Goal: Task Accomplishment & Management: Use online tool/utility

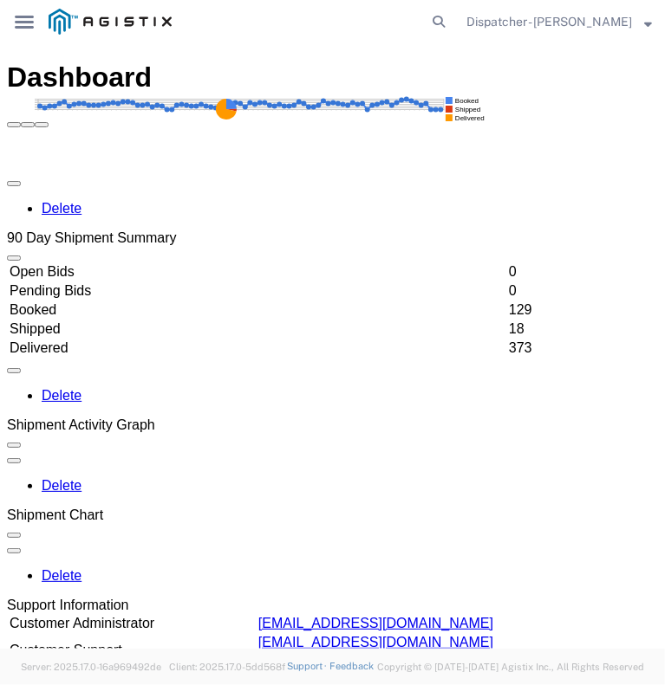
click at [24, 23] on icon at bounding box center [24, 22] width 19 height 13
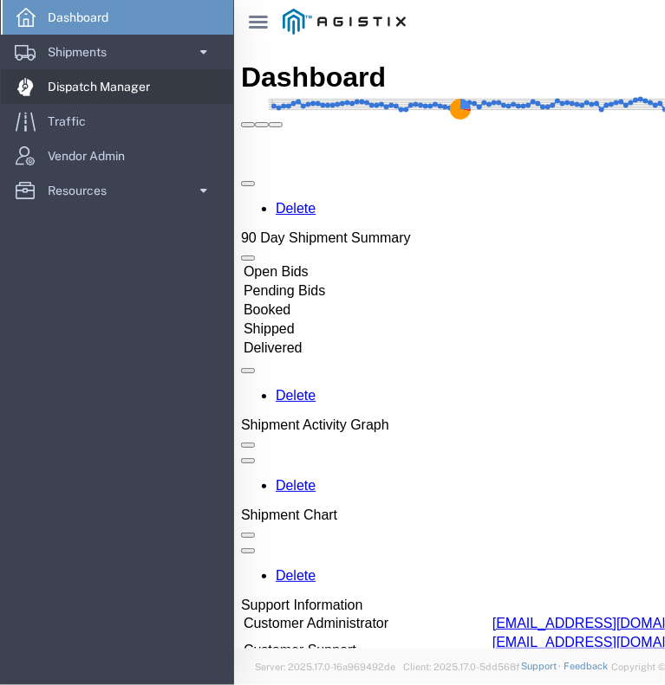
click at [69, 92] on span "Dispatch Manager" at bounding box center [105, 86] width 114 height 35
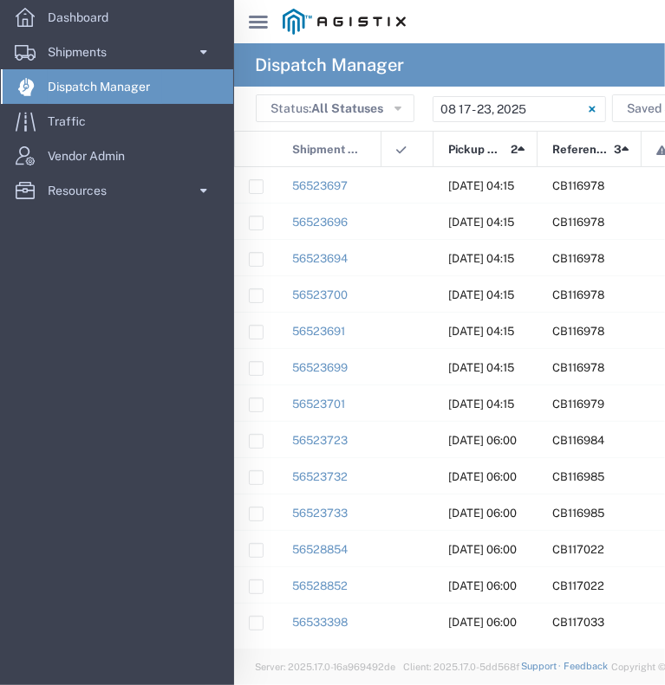
click at [257, 24] on icon "main_menu Created with Sketch." at bounding box center [258, 22] width 19 height 13
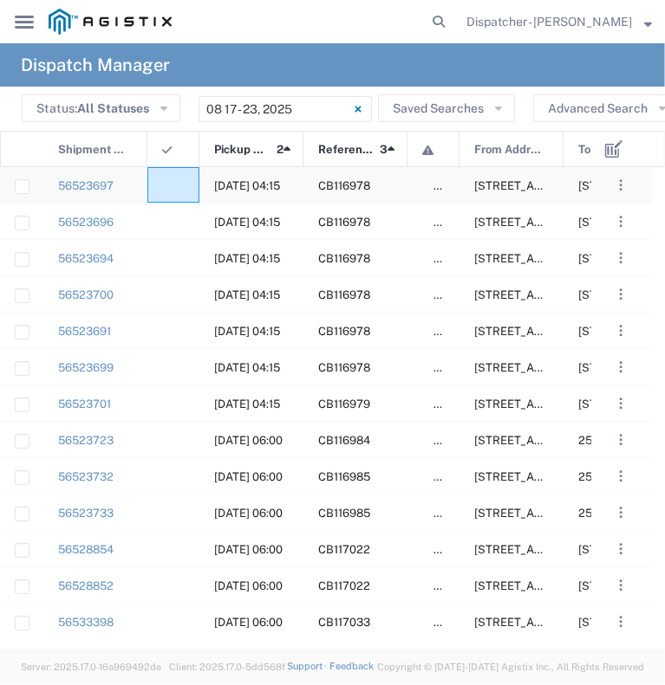
click at [163, 196] on div at bounding box center [173, 185] width 52 height 36
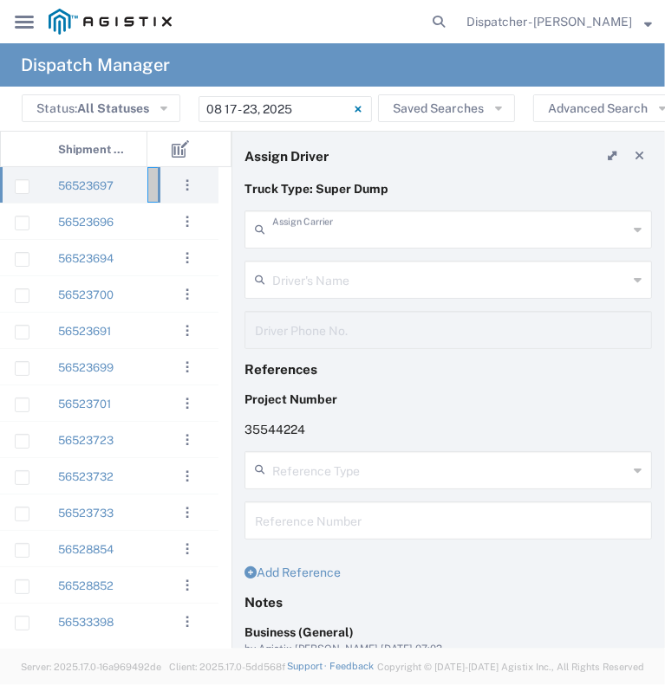
click at [328, 224] on input "text" at bounding box center [449, 228] width 355 height 30
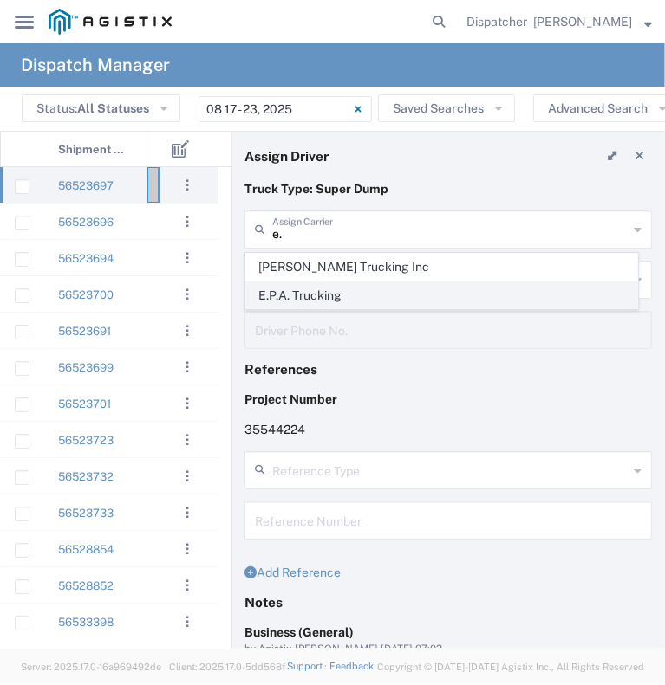
click at [311, 295] on span "E.P.A. Trucking" at bounding box center [441, 296] width 391 height 27
type input "E.P.A. Trucking"
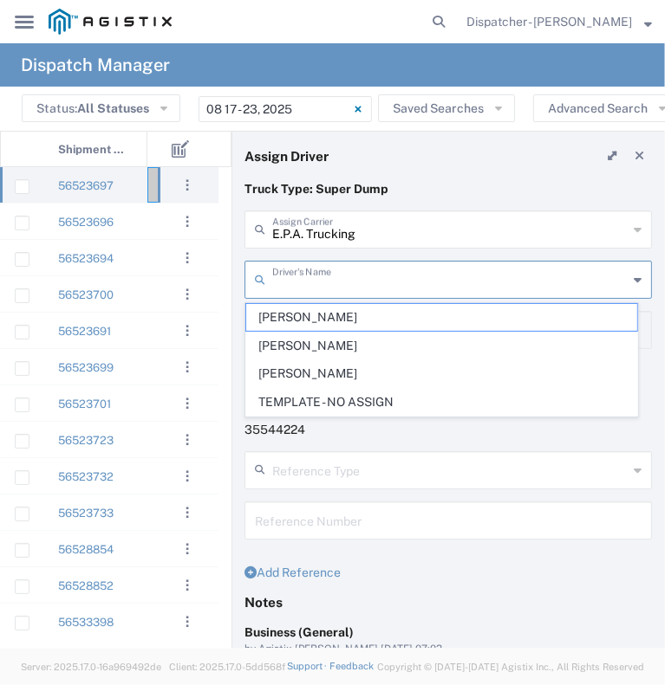
click at [315, 283] on input "text" at bounding box center [449, 278] width 355 height 30
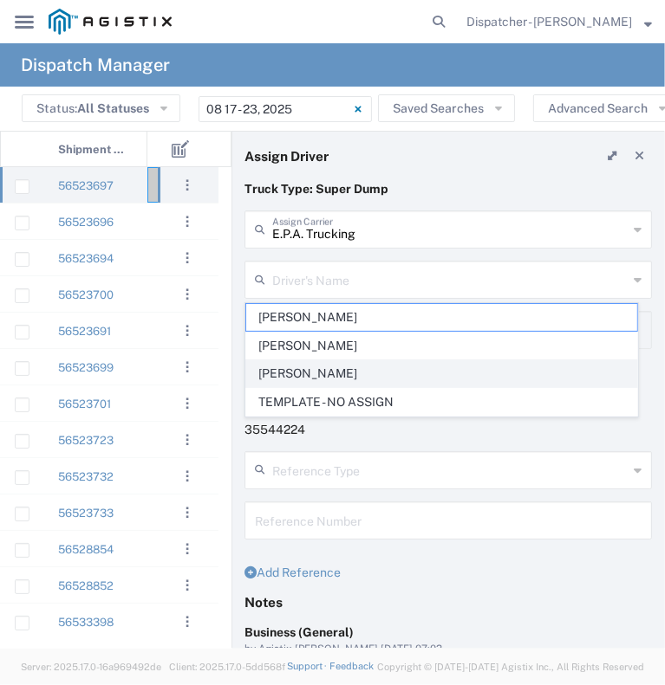
click at [296, 369] on span "[PERSON_NAME]" at bounding box center [441, 374] width 391 height 27
type input "[PERSON_NAME]"
type input "6505371145"
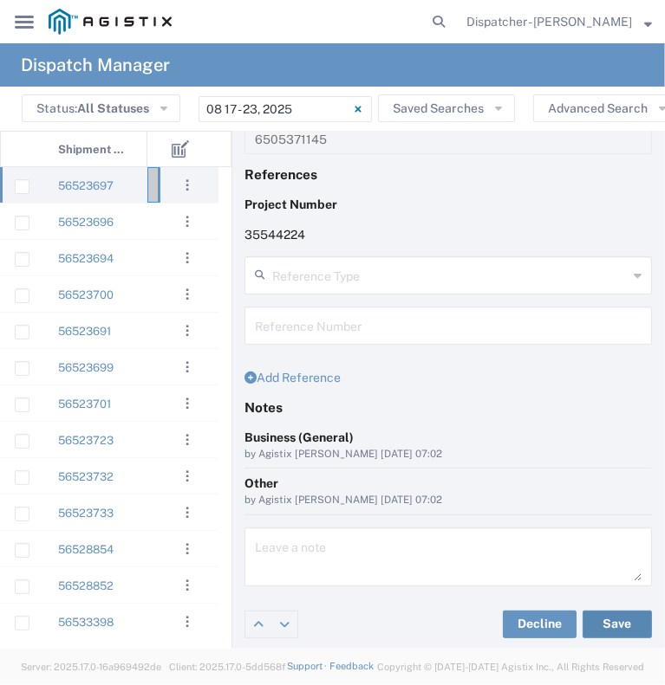
click at [601, 627] on button "Save" at bounding box center [616, 625] width 69 height 28
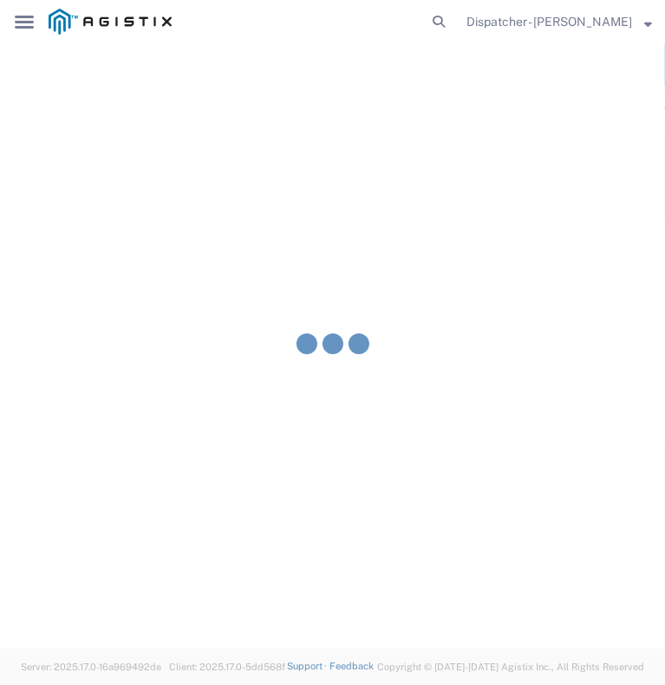
type input "[PERSON_NAME]"
type input "E.P.A. Trucking"
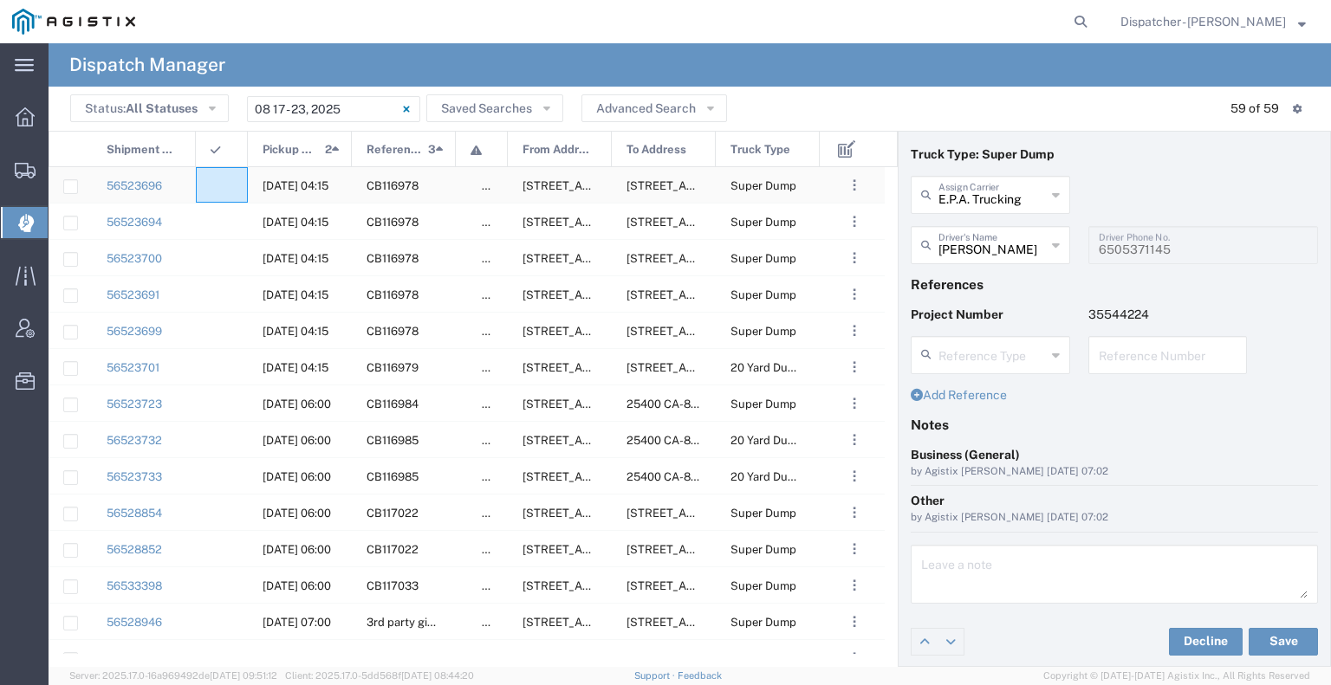
click at [229, 179] on div at bounding box center [222, 185] width 52 height 36
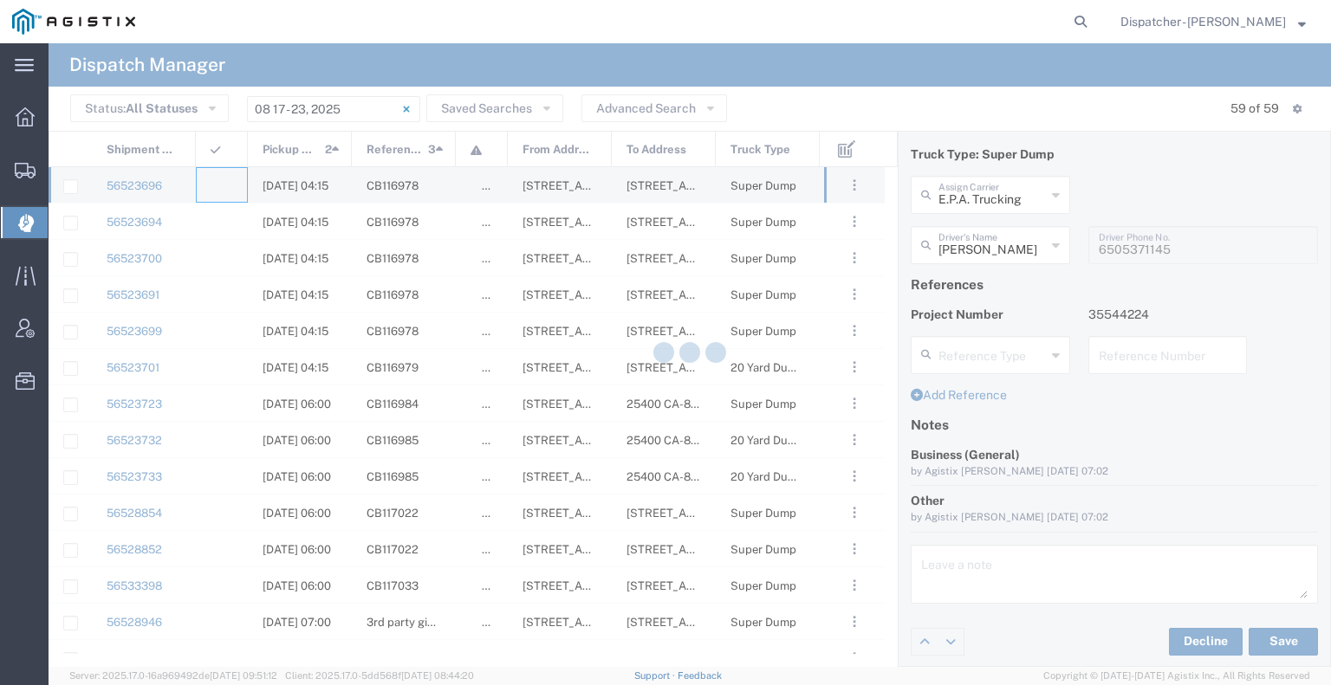
type input "[PERSON_NAME] & Sons Trucking, Inc"
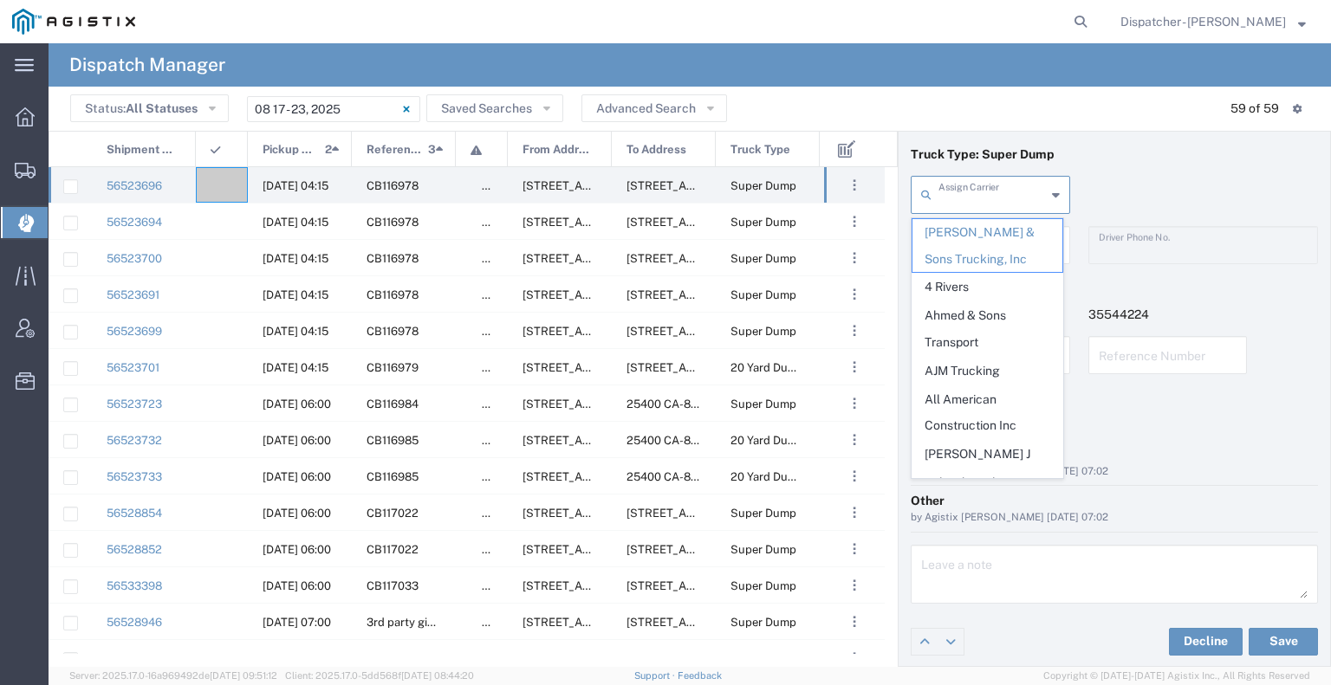
click at [664, 196] on input "text" at bounding box center [992, 194] width 107 height 30
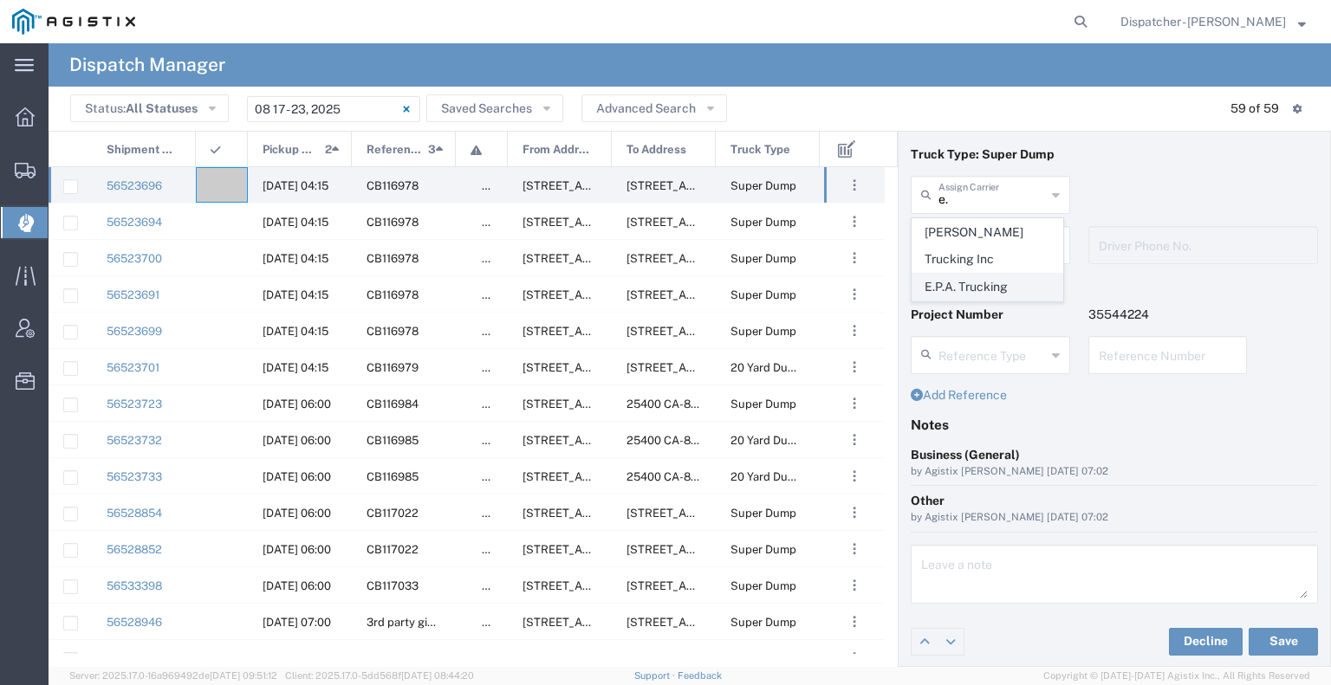
click at [664, 274] on span "E.P.A. Trucking" at bounding box center [988, 287] width 150 height 27
type input "E.P.A. Trucking"
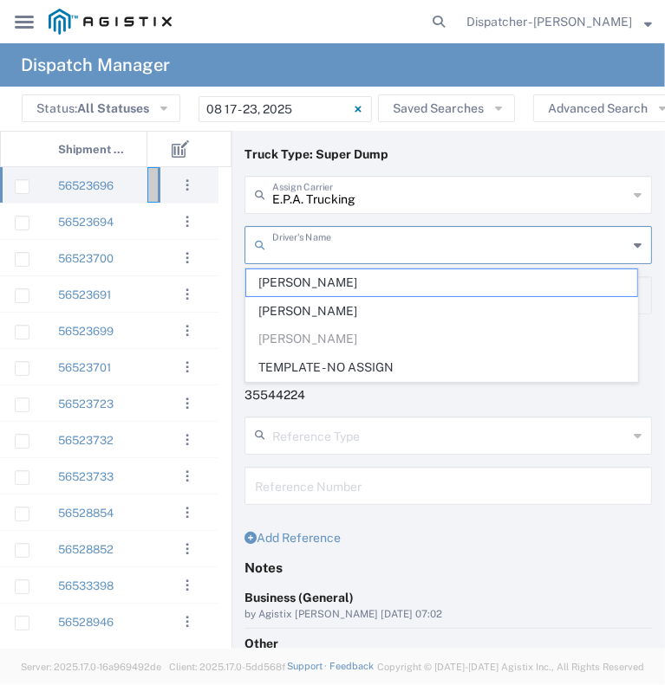
click at [303, 241] on input "text" at bounding box center [449, 244] width 355 height 30
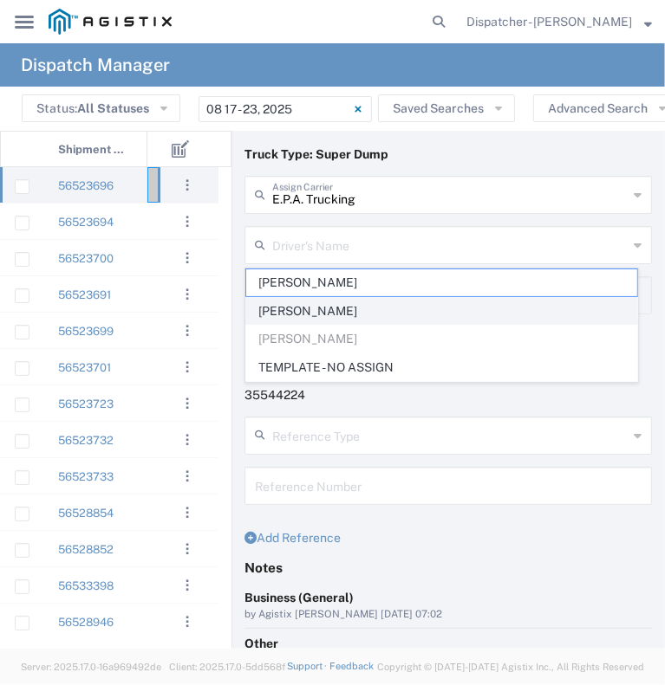
click at [299, 313] on span "[PERSON_NAME]" at bounding box center [441, 311] width 391 height 27
type input "[PERSON_NAME]"
type input "[PHONE_NUMBER]"
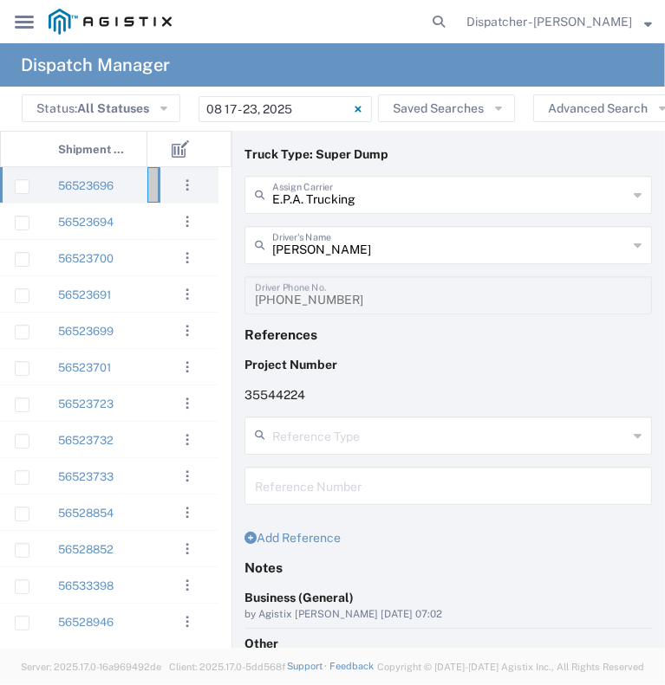
scroll to position [195, 0]
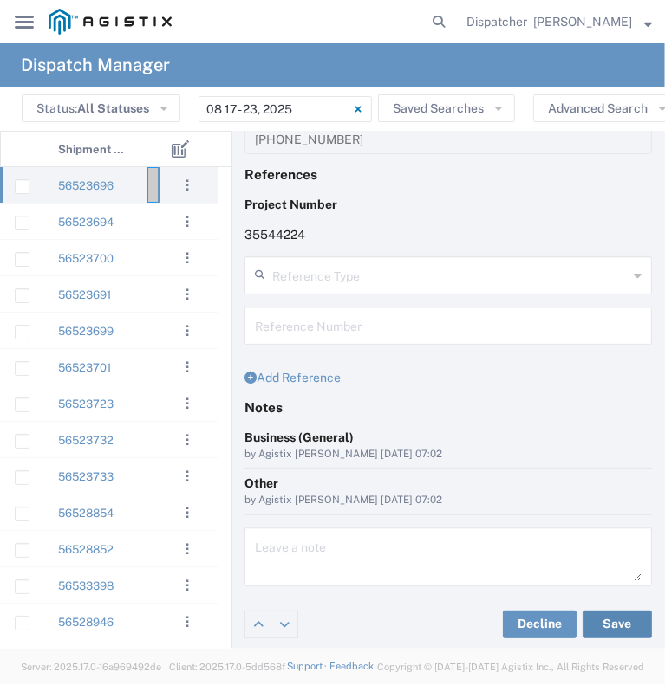
click at [582, 616] on button "Save" at bounding box center [616, 625] width 69 height 28
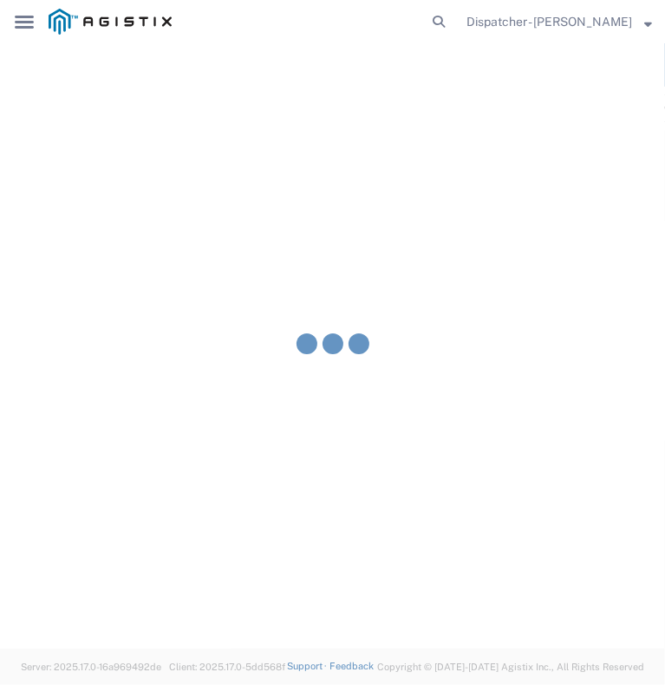
type input "[PERSON_NAME]"
type input "E.P.A. Trucking"
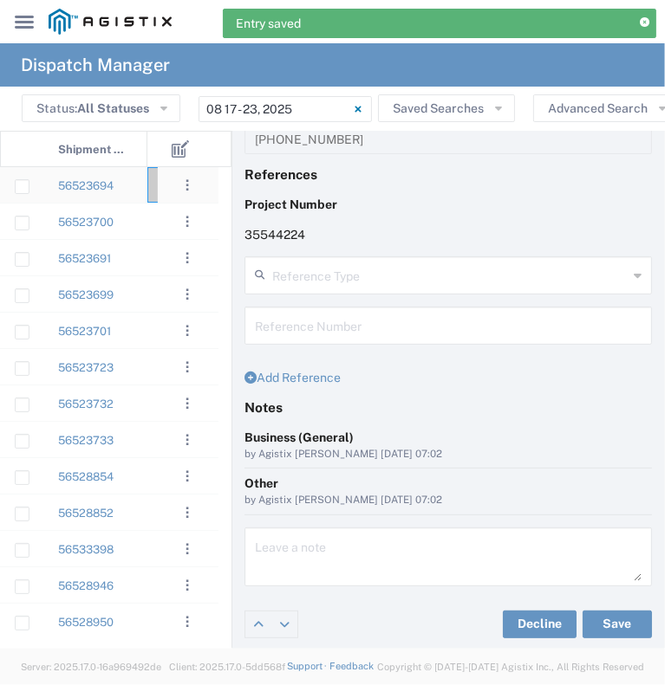
click at [135, 192] on div "56523694" at bounding box center [95, 185] width 104 height 36
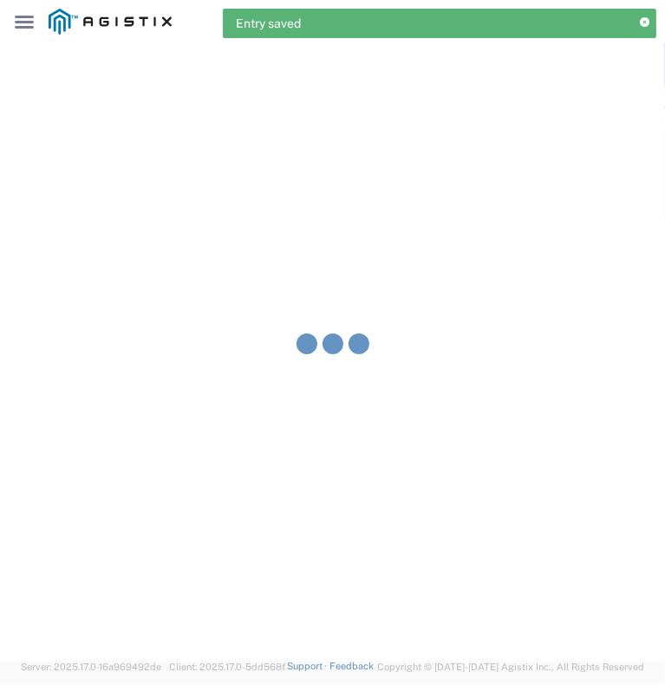
type input "[PERSON_NAME] & Sons Trucking, Inc"
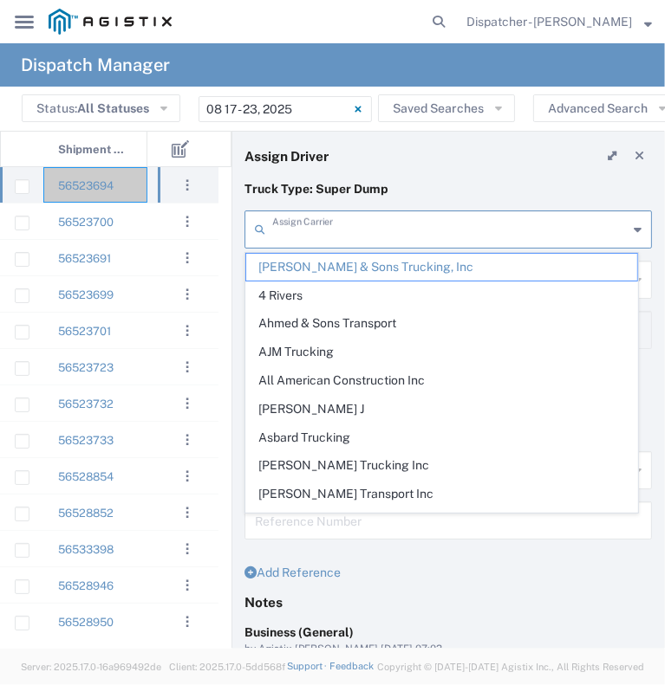
click at [367, 232] on input "text" at bounding box center [449, 228] width 355 height 30
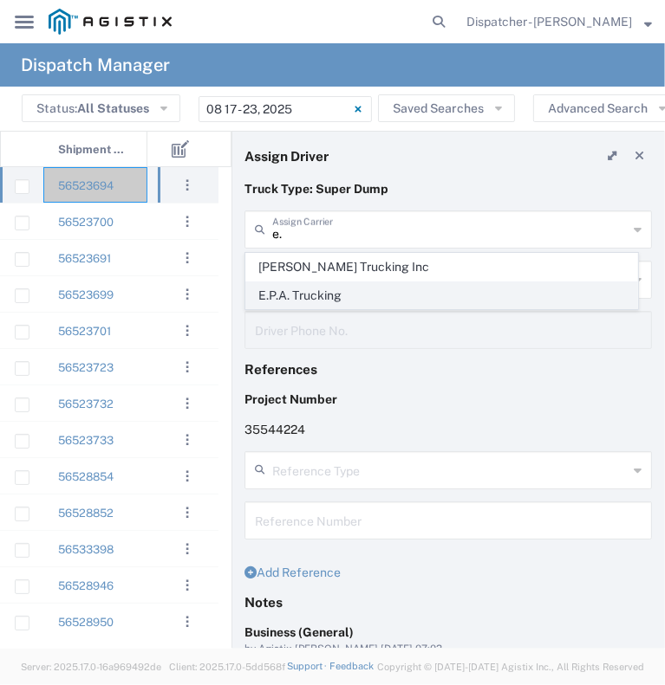
click at [347, 294] on span "E.P.A. Trucking" at bounding box center [441, 296] width 391 height 27
type input "E.P.A. Trucking"
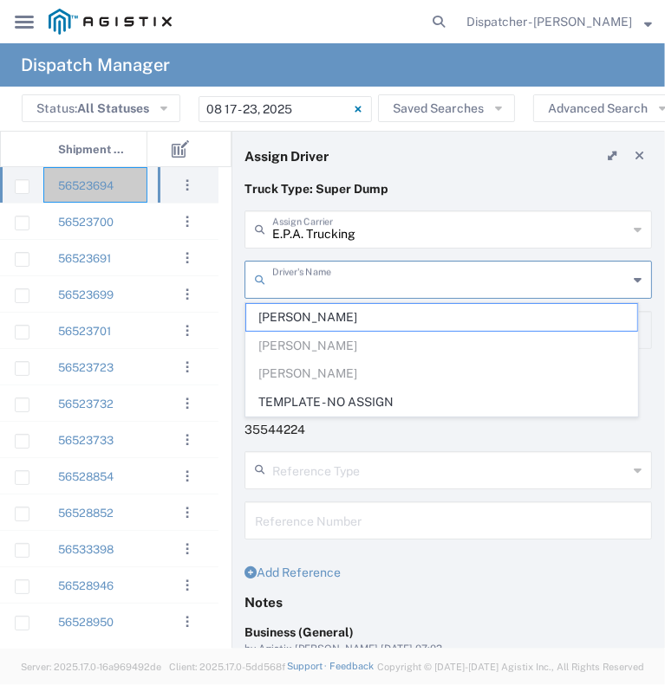
click at [346, 276] on input "text" at bounding box center [449, 278] width 355 height 30
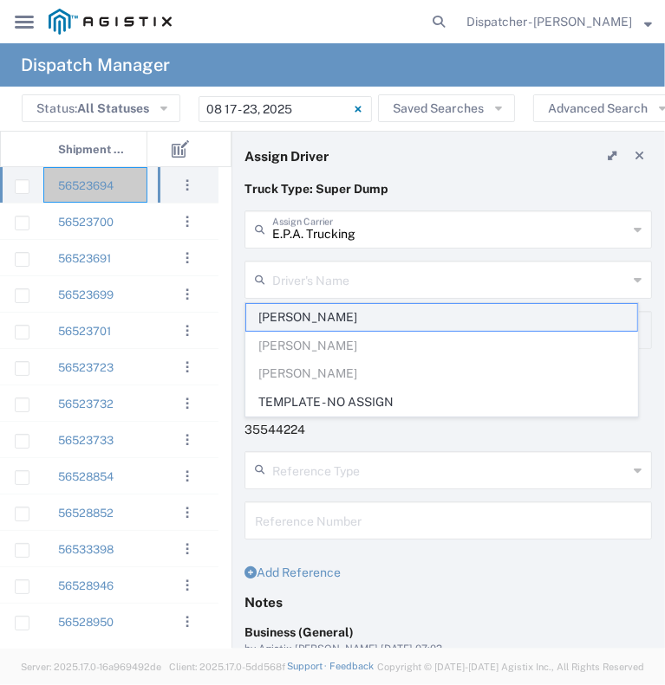
click at [344, 325] on span "[PERSON_NAME]" at bounding box center [441, 317] width 391 height 27
type input "[PERSON_NAME]"
type input "6504689024"
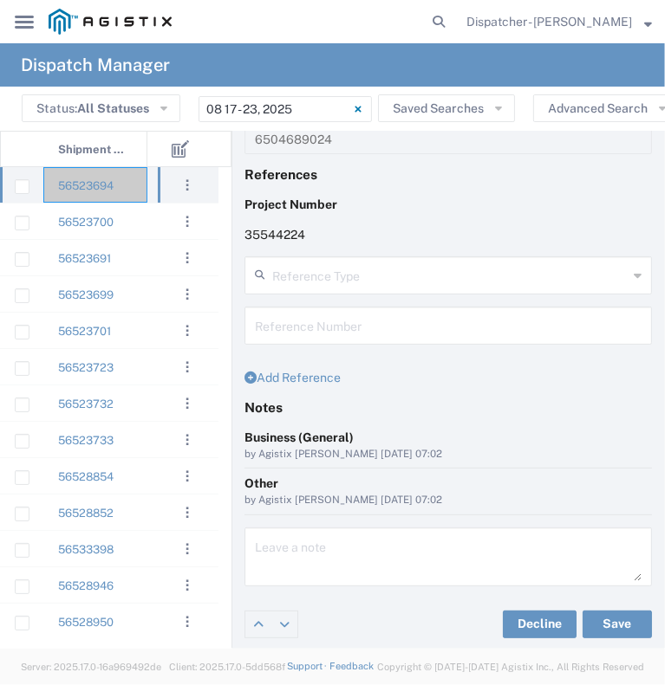
scroll to position [194, 0]
click at [582, 624] on button "Save" at bounding box center [616, 626] width 69 height 28
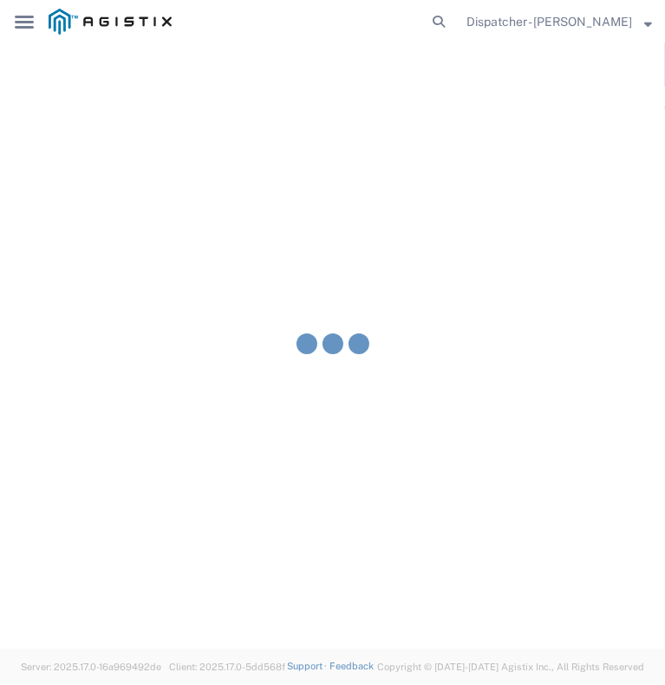
type input "[PERSON_NAME]"
type input "E.P.A. Trucking"
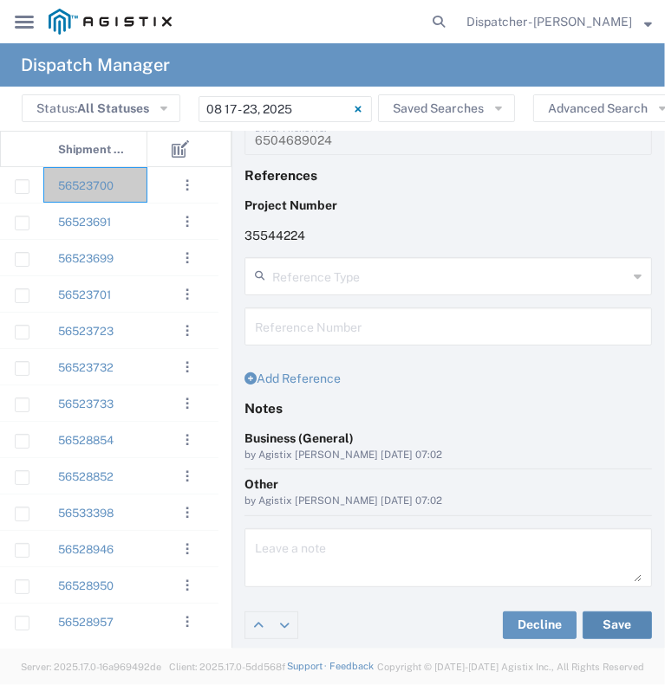
scroll to position [0, 0]
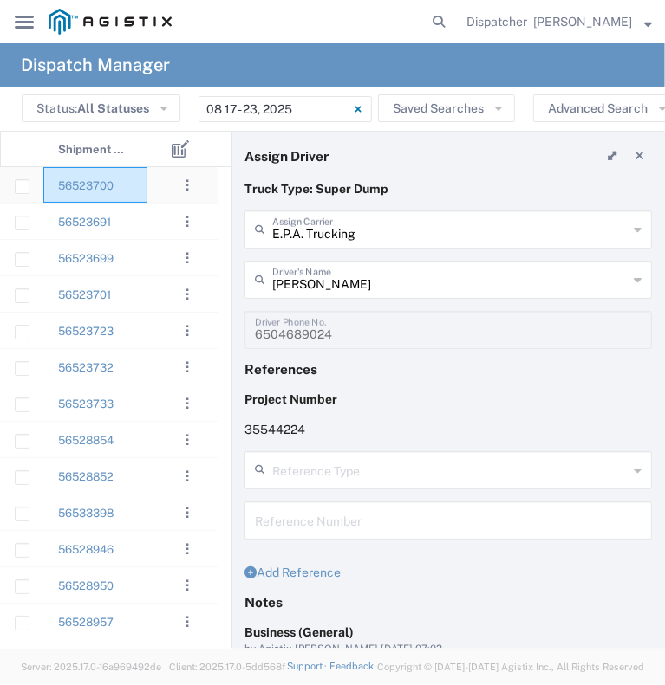
click at [142, 186] on div "56523700" at bounding box center [95, 185] width 104 height 36
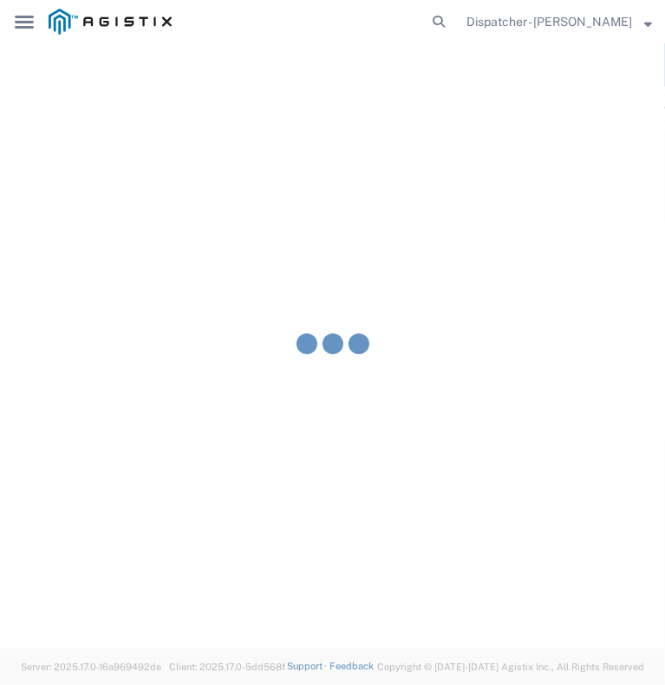
type input "[PERSON_NAME] & Sons Trucking, Inc"
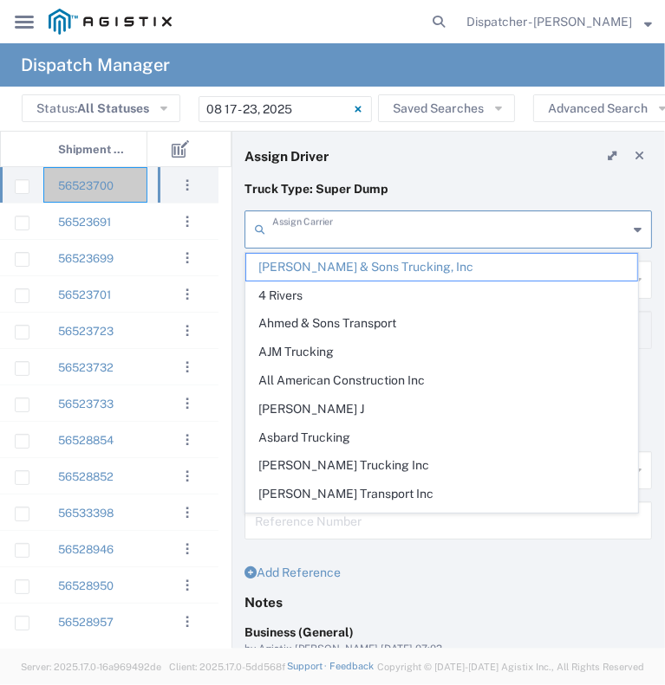
click at [374, 230] on input "text" at bounding box center [449, 228] width 355 height 30
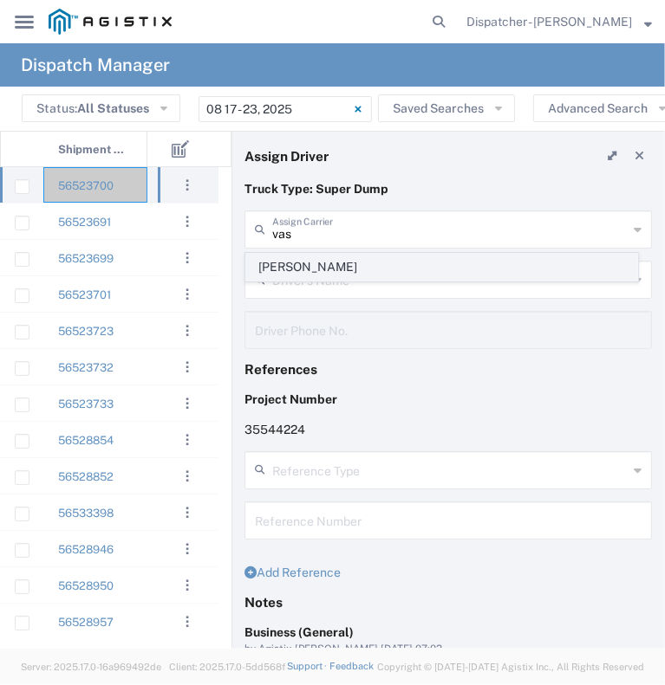
click at [361, 262] on span "[PERSON_NAME]" at bounding box center [441, 267] width 391 height 27
type input "[PERSON_NAME]"
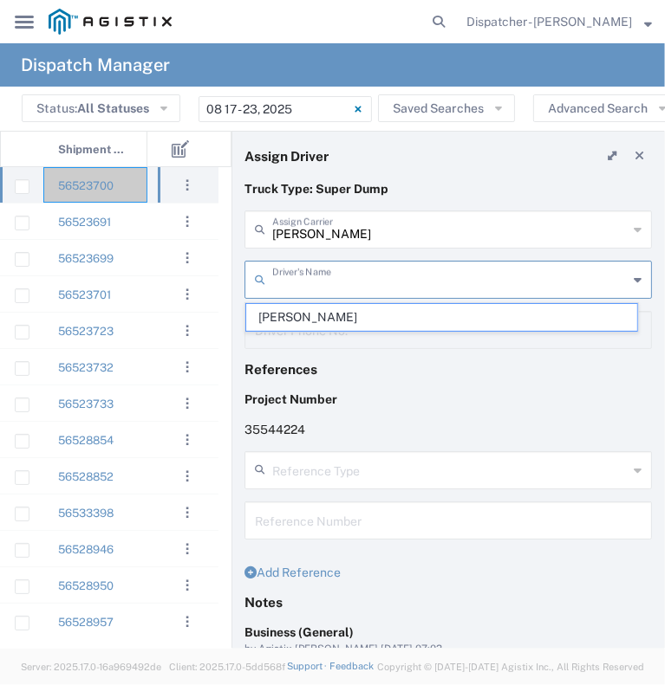
click at [354, 273] on input "text" at bounding box center [449, 278] width 355 height 30
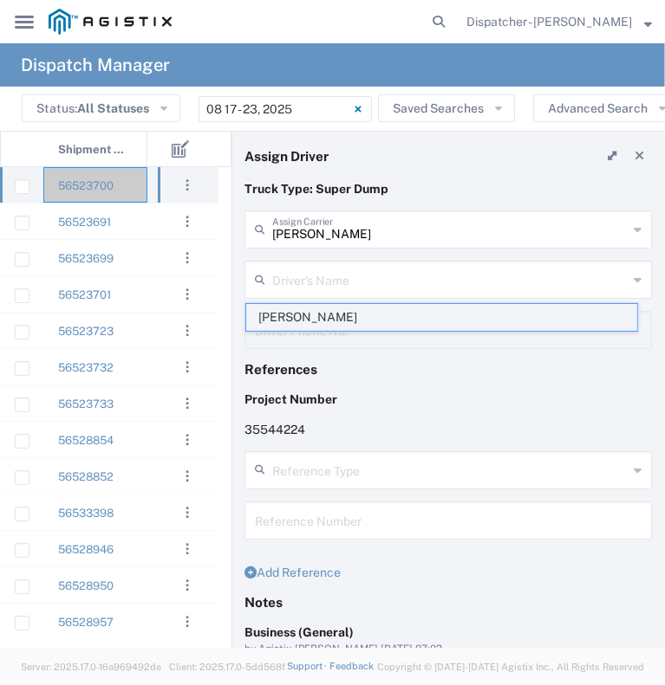
click at [336, 316] on span "[PERSON_NAME]" at bounding box center [441, 317] width 391 height 27
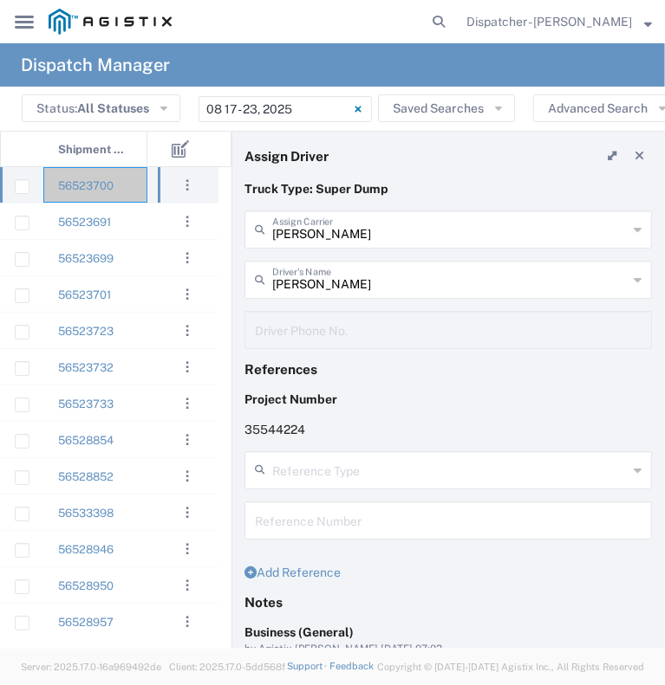
scroll to position [195, 0]
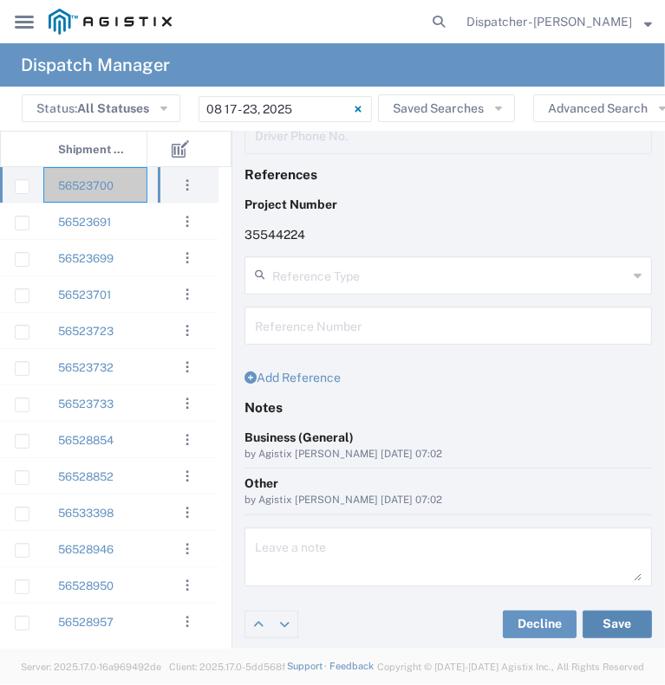
click at [584, 616] on button "Save" at bounding box center [616, 625] width 69 height 28
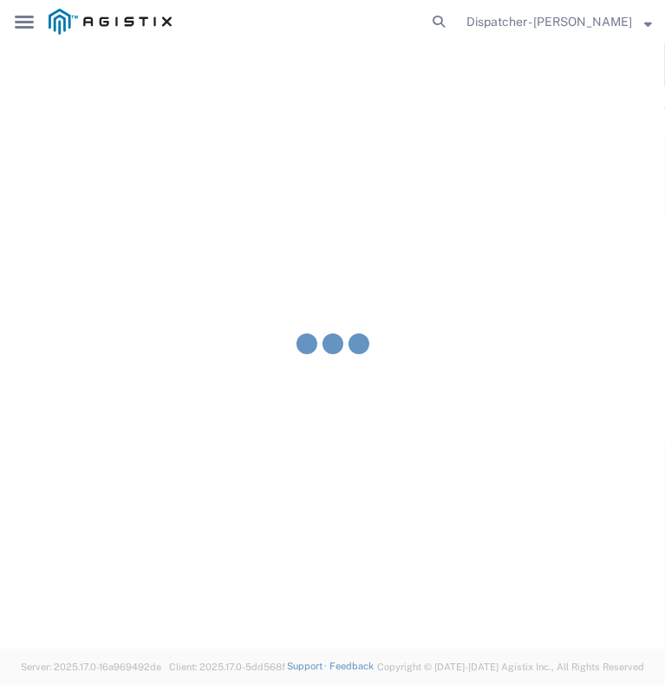
type input "[PERSON_NAME]"
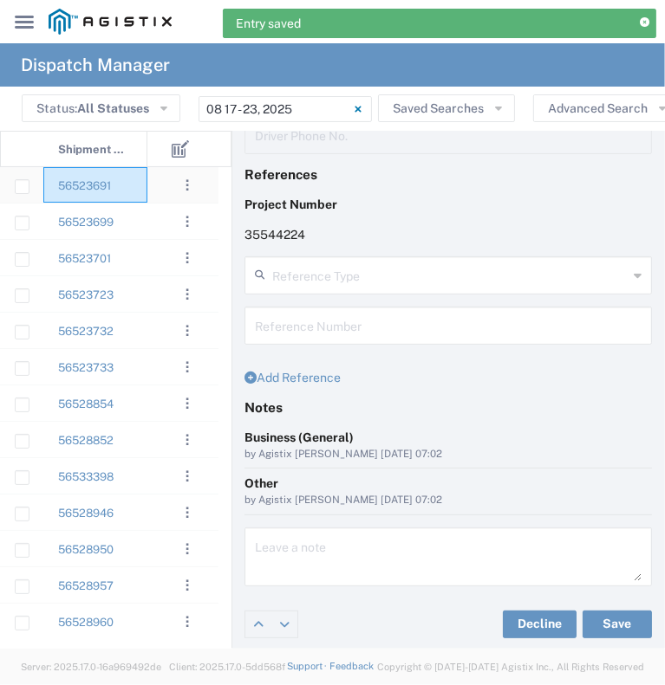
click at [133, 181] on div "56523691" at bounding box center [95, 185] width 104 height 36
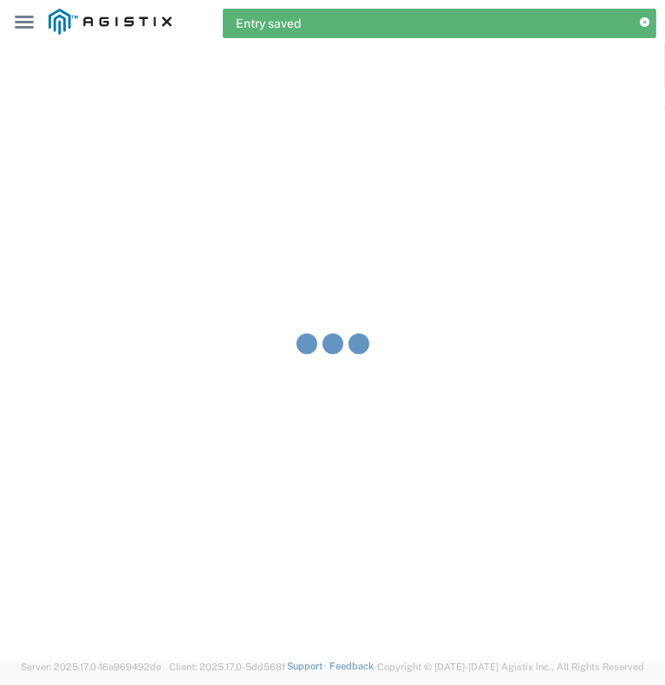
type input "[PERSON_NAME] & Sons Trucking, Inc"
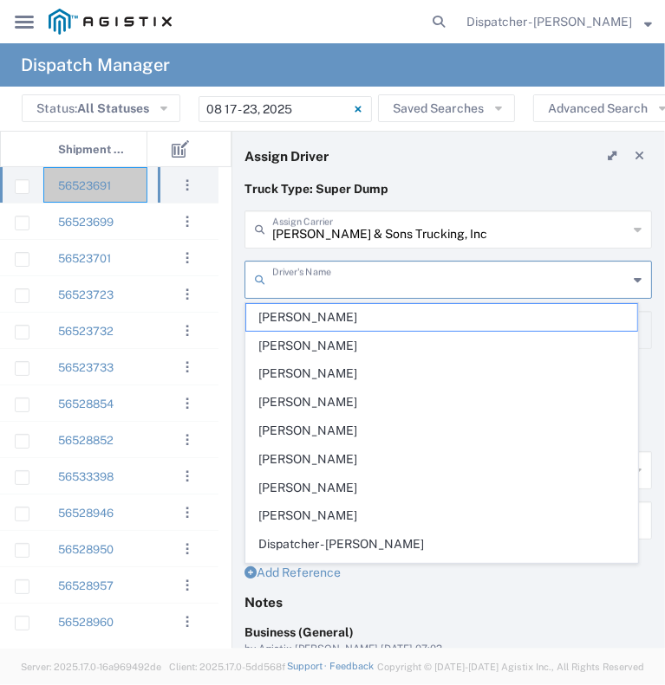
click at [363, 276] on input "text" at bounding box center [449, 278] width 355 height 30
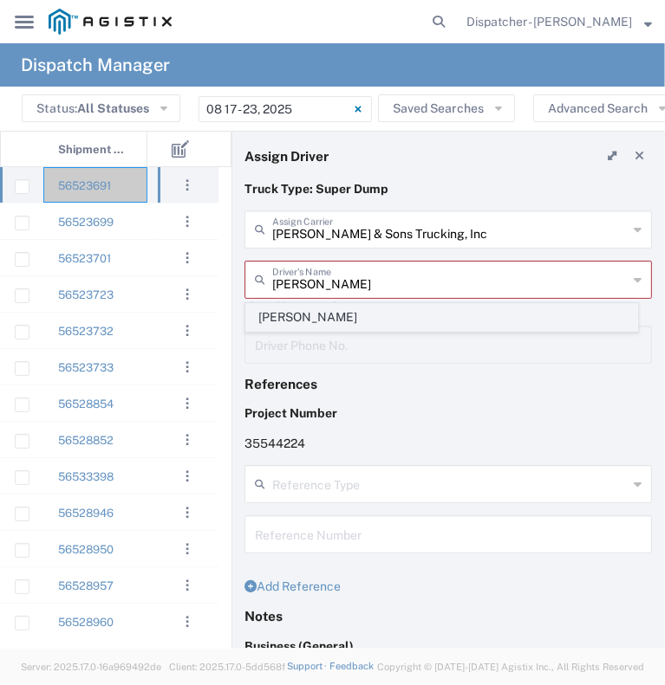
click at [339, 307] on span "[PERSON_NAME]" at bounding box center [441, 317] width 391 height 27
type input "[PERSON_NAME]"
type input "2096295517"
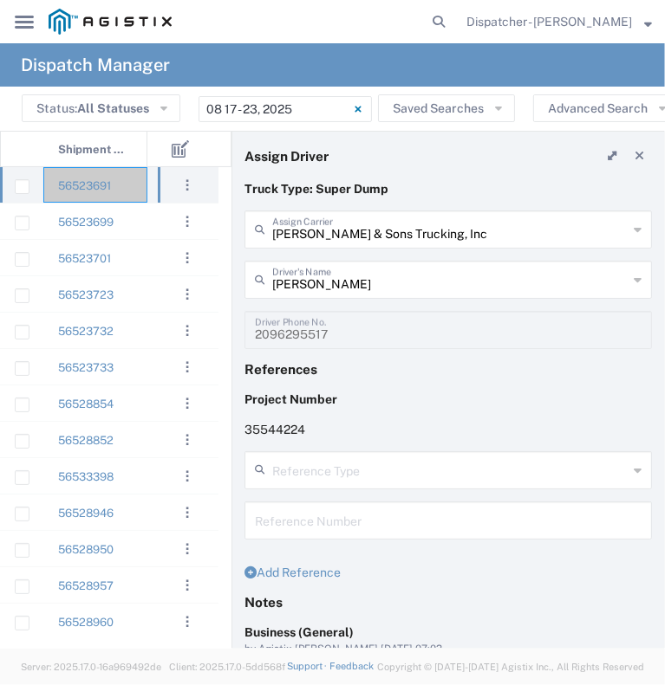
scroll to position [195, 0]
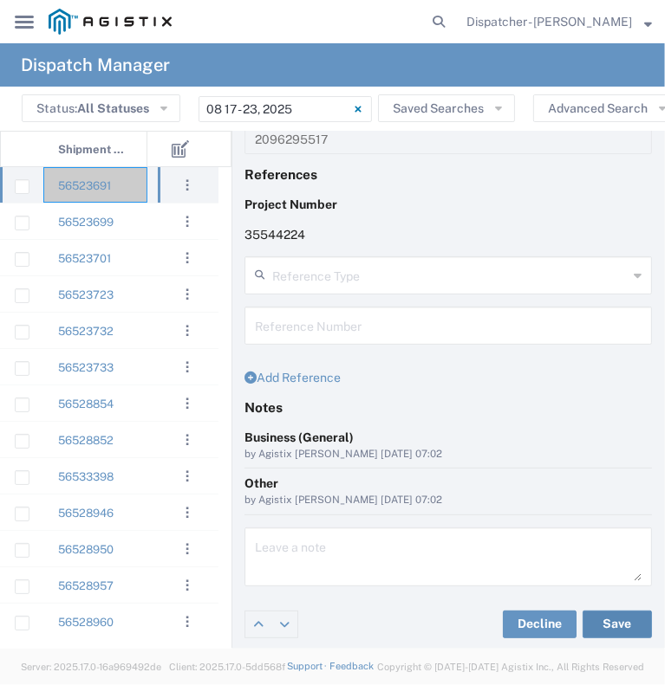
click at [597, 620] on button "Save" at bounding box center [616, 625] width 69 height 28
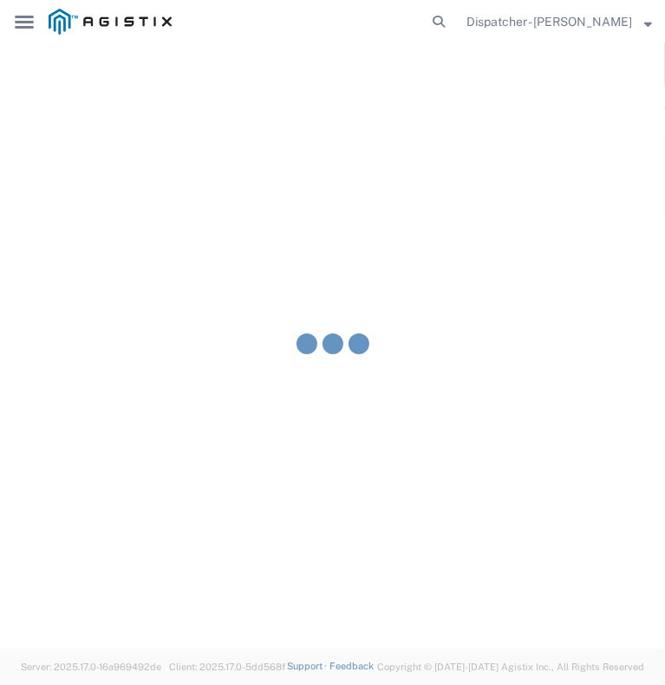
type input "[PERSON_NAME]"
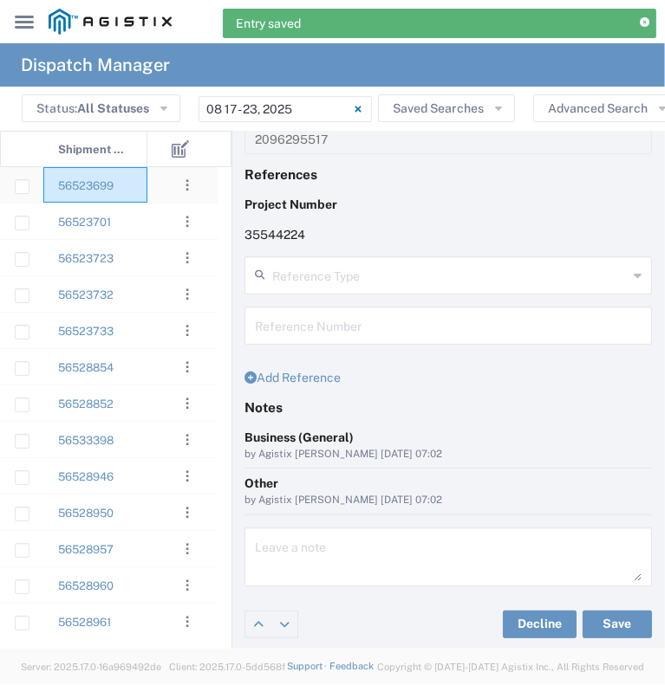
click at [130, 179] on div "56523699" at bounding box center [95, 185] width 104 height 36
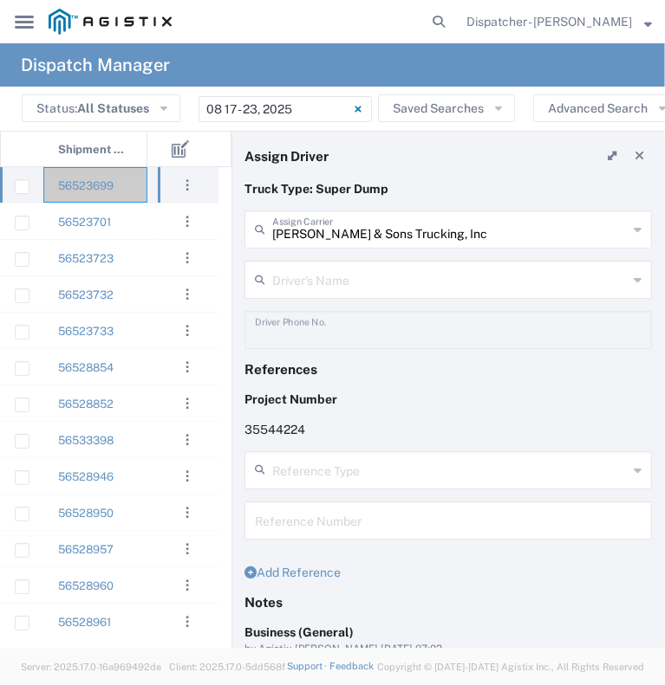
click at [342, 247] on div "[PERSON_NAME] & Sons Trucking, Inc Assign Carrier" at bounding box center [447, 230] width 407 height 38
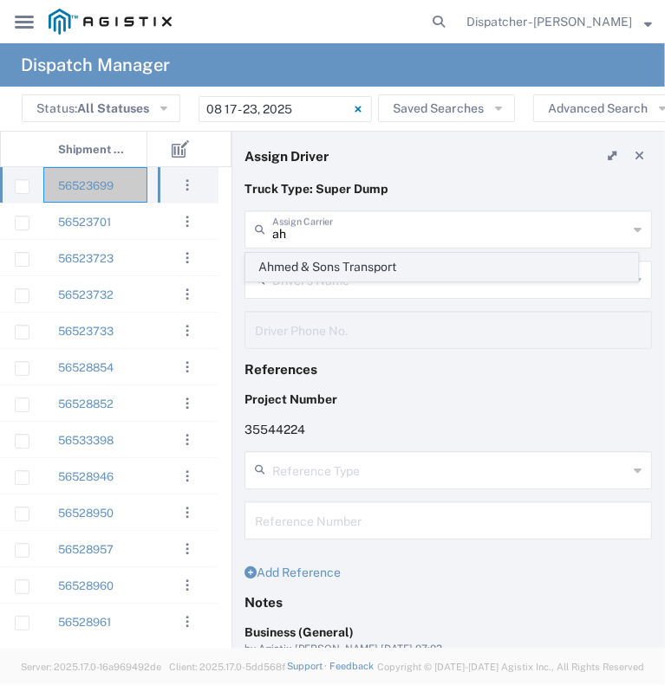
click at [340, 258] on span "Ahmed & Sons Transport" at bounding box center [441, 267] width 391 height 27
type input "Ahmed & Sons Transport"
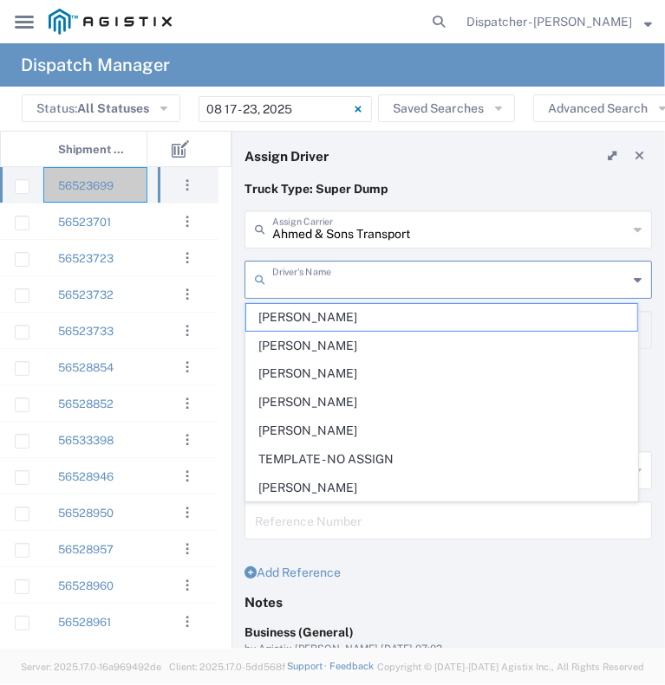
click at [328, 277] on input "text" at bounding box center [449, 278] width 355 height 30
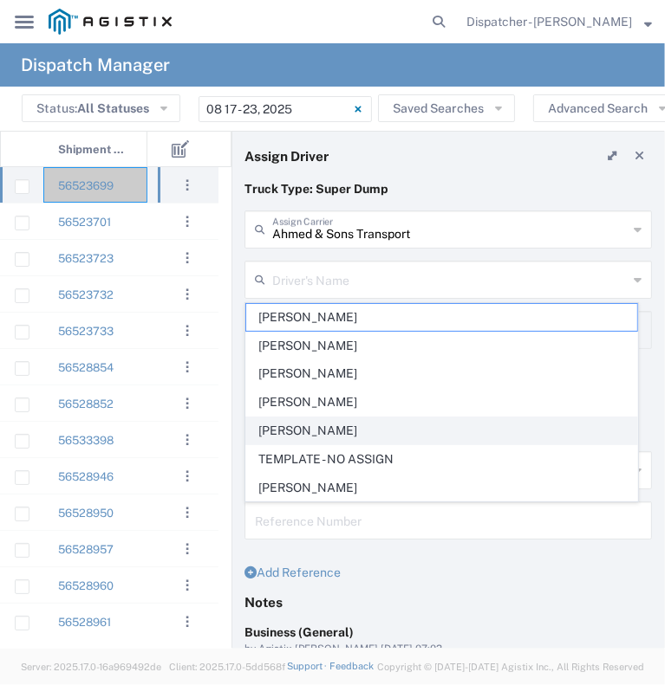
click at [329, 426] on span "[PERSON_NAME]" at bounding box center [441, 431] width 391 height 27
type input "[PERSON_NAME]"
type input "5308283257"
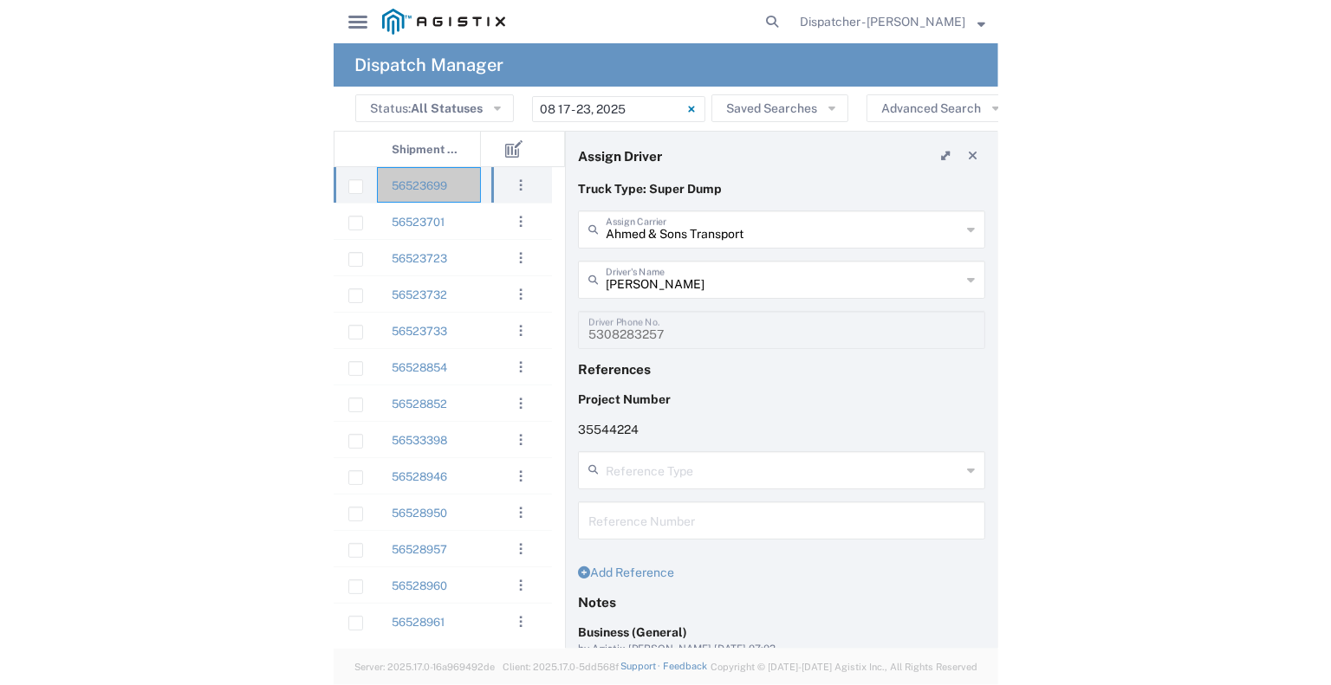
scroll to position [195, 0]
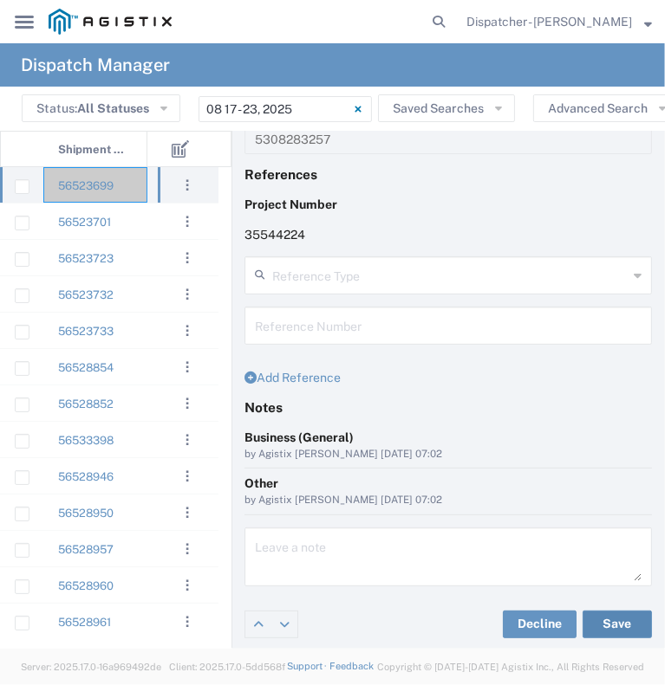
click at [601, 629] on button "Save" at bounding box center [616, 625] width 69 height 28
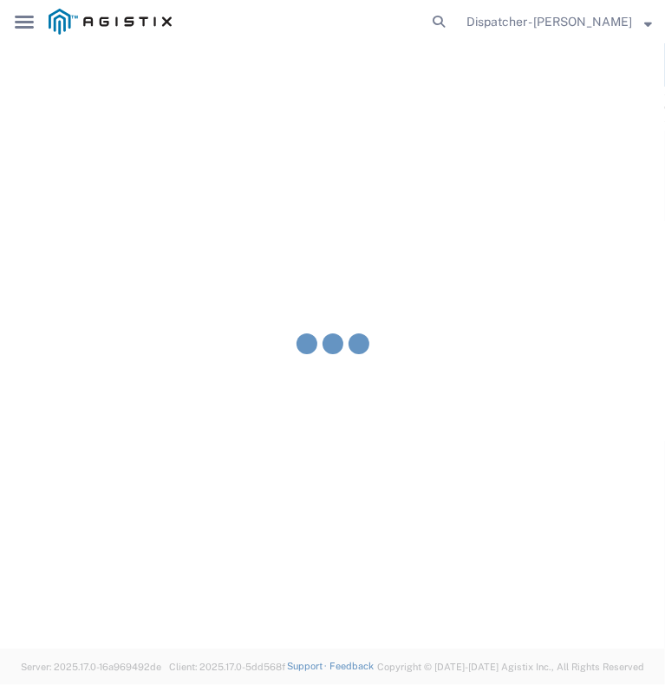
type input "[PERSON_NAME]"
type input "Ahmed & Sons Transport"
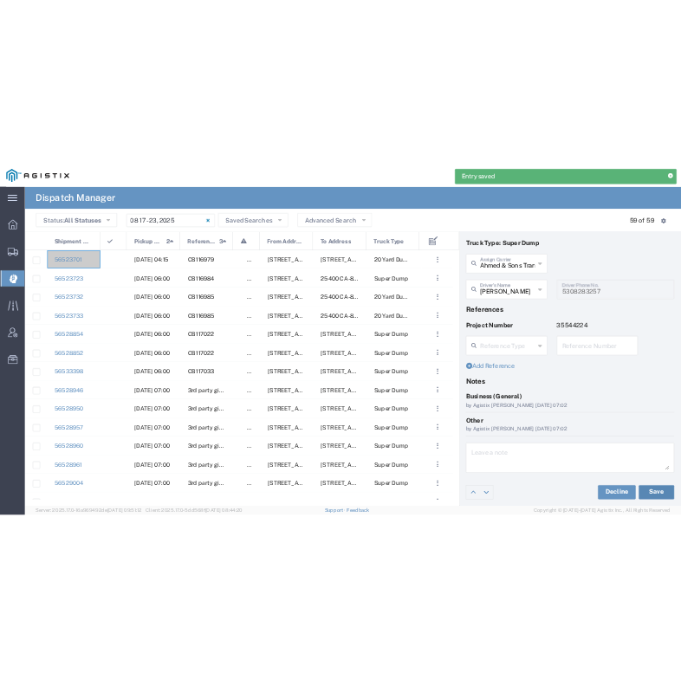
scroll to position [35, 0]
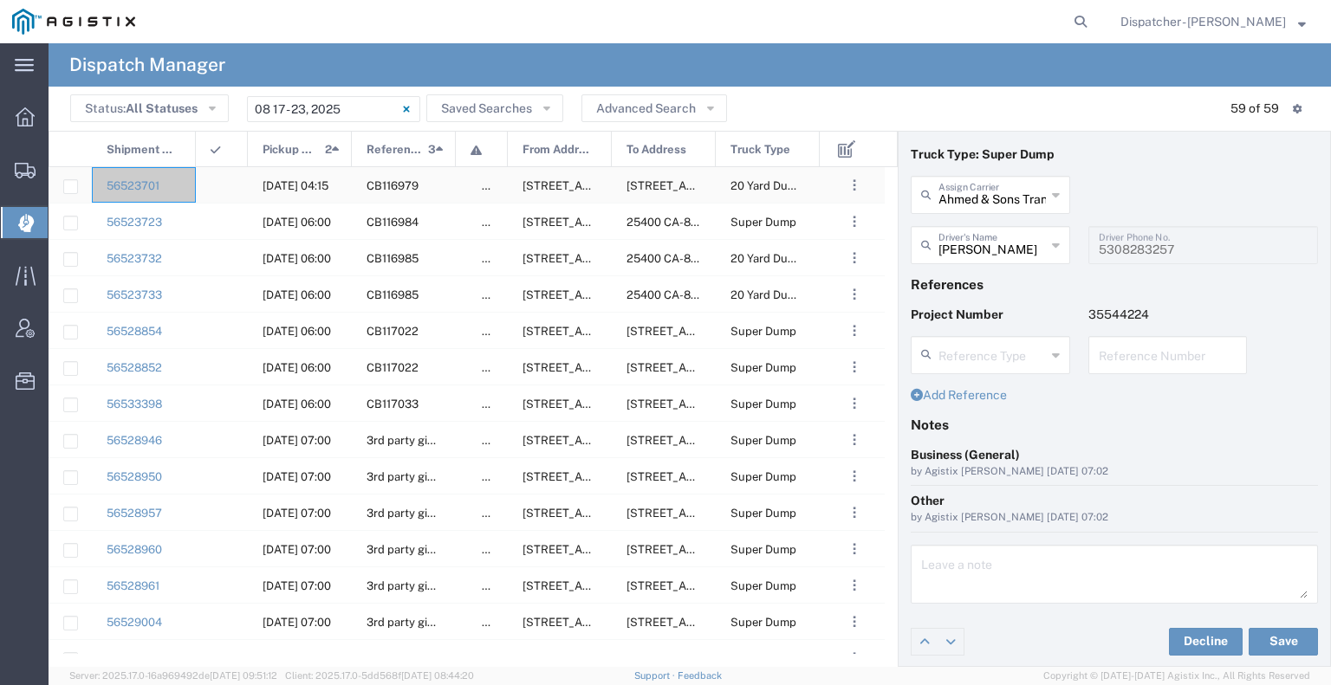
click at [211, 199] on div at bounding box center [222, 185] width 52 height 36
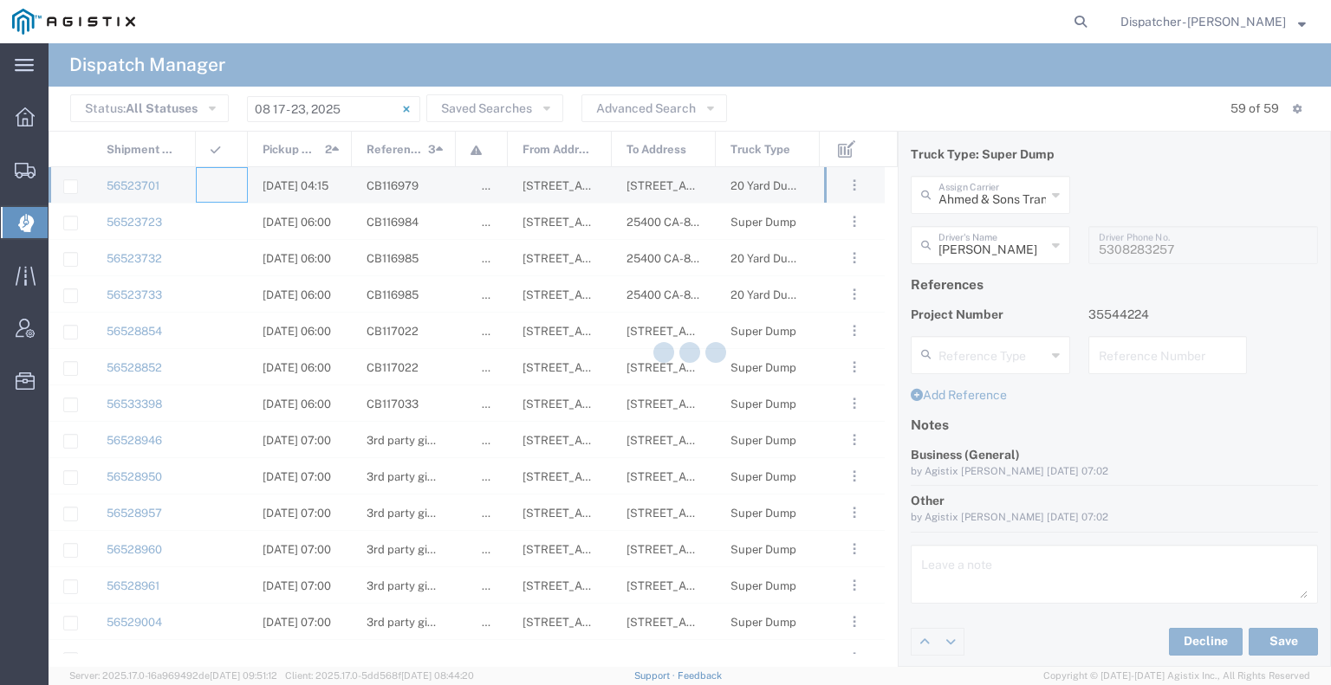
type input "[PERSON_NAME] & Sons Trucking, Inc"
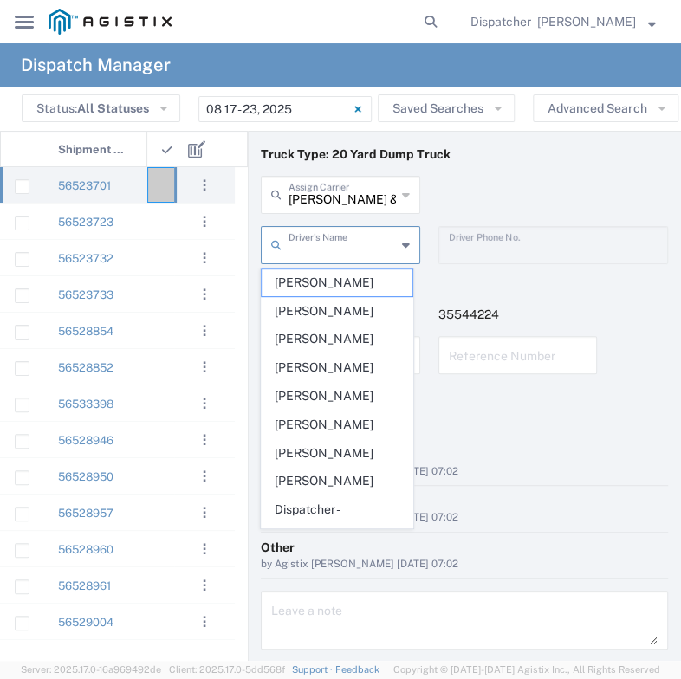
click at [346, 248] on input "text" at bounding box center [342, 244] width 107 height 30
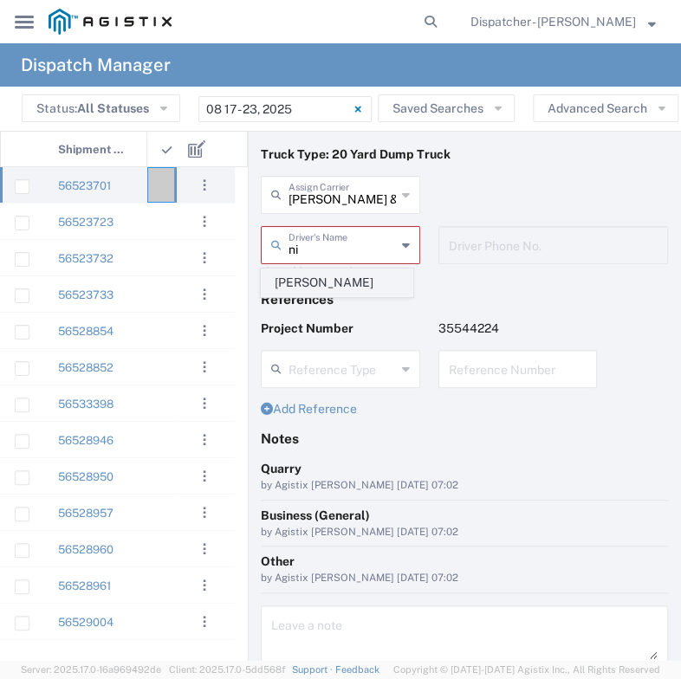
click at [332, 281] on span "[PERSON_NAME]" at bounding box center [337, 283] width 150 height 27
type input "[PERSON_NAME]"
type input "[PHONE_NUMBER]"
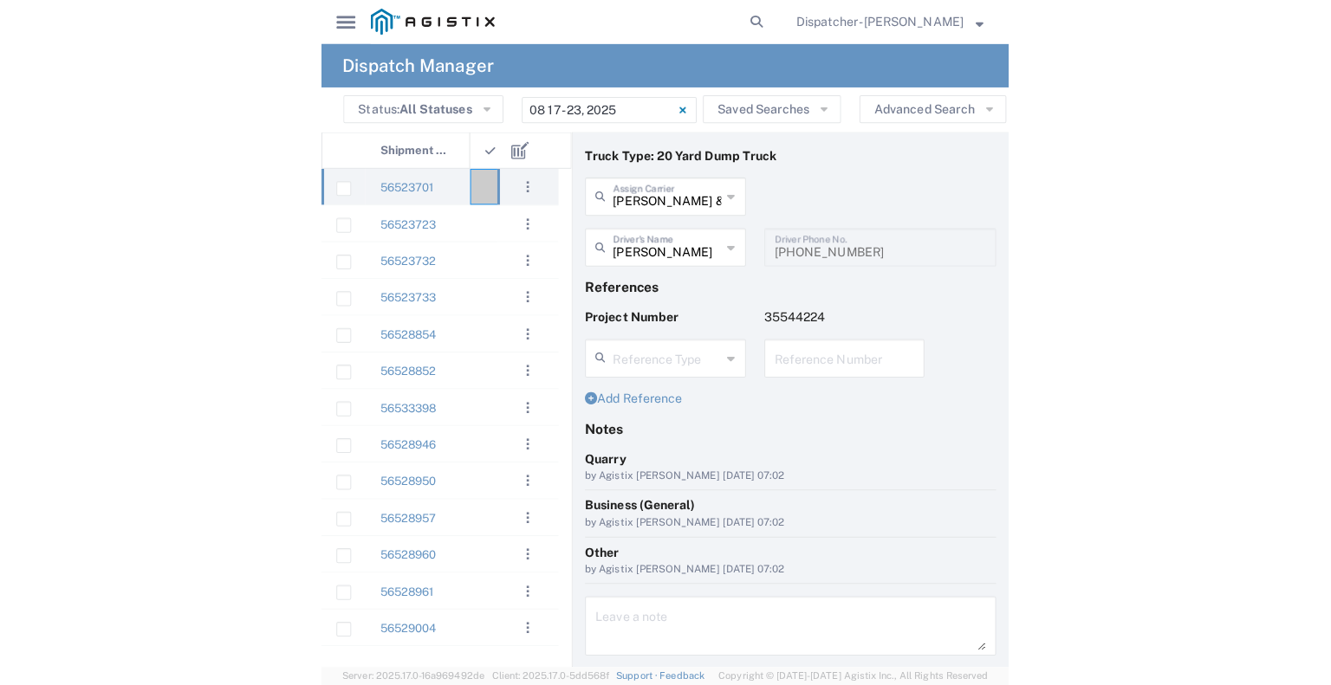
scroll to position [87, 0]
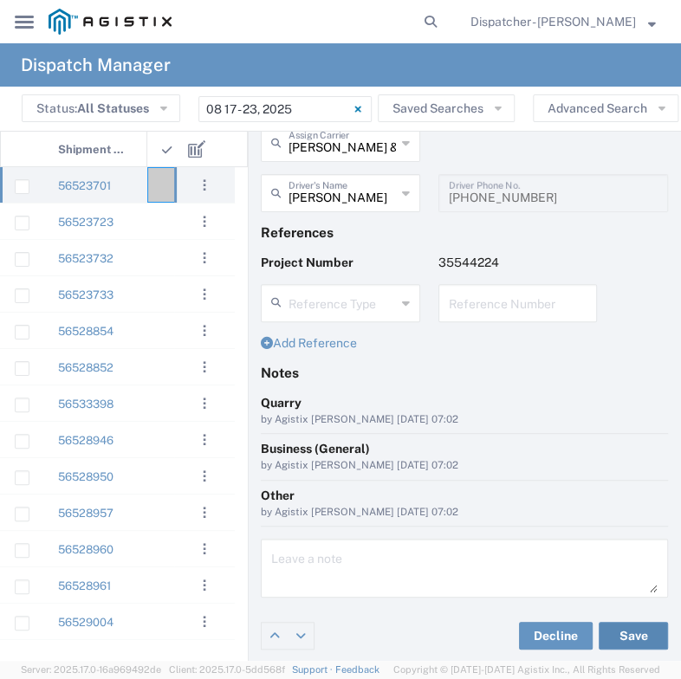
click at [618, 637] on button "Save" at bounding box center [633, 636] width 69 height 28
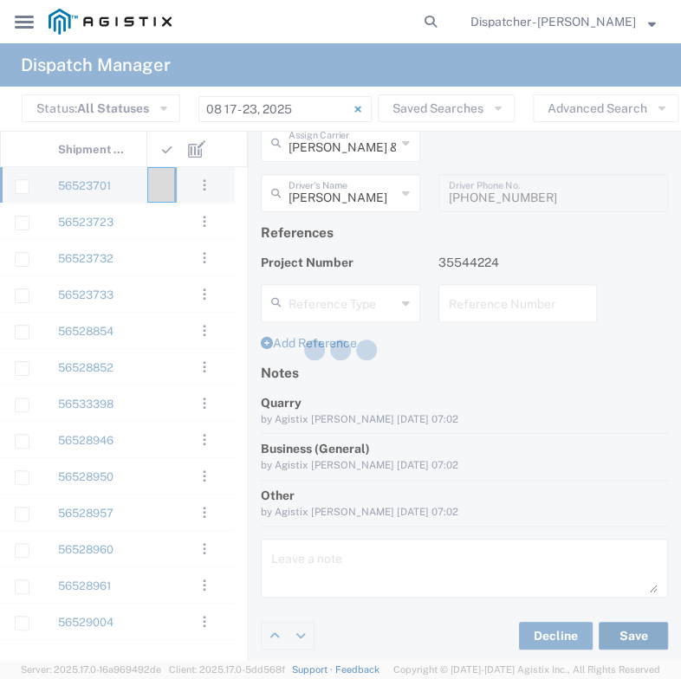
type input "[PERSON_NAME]"
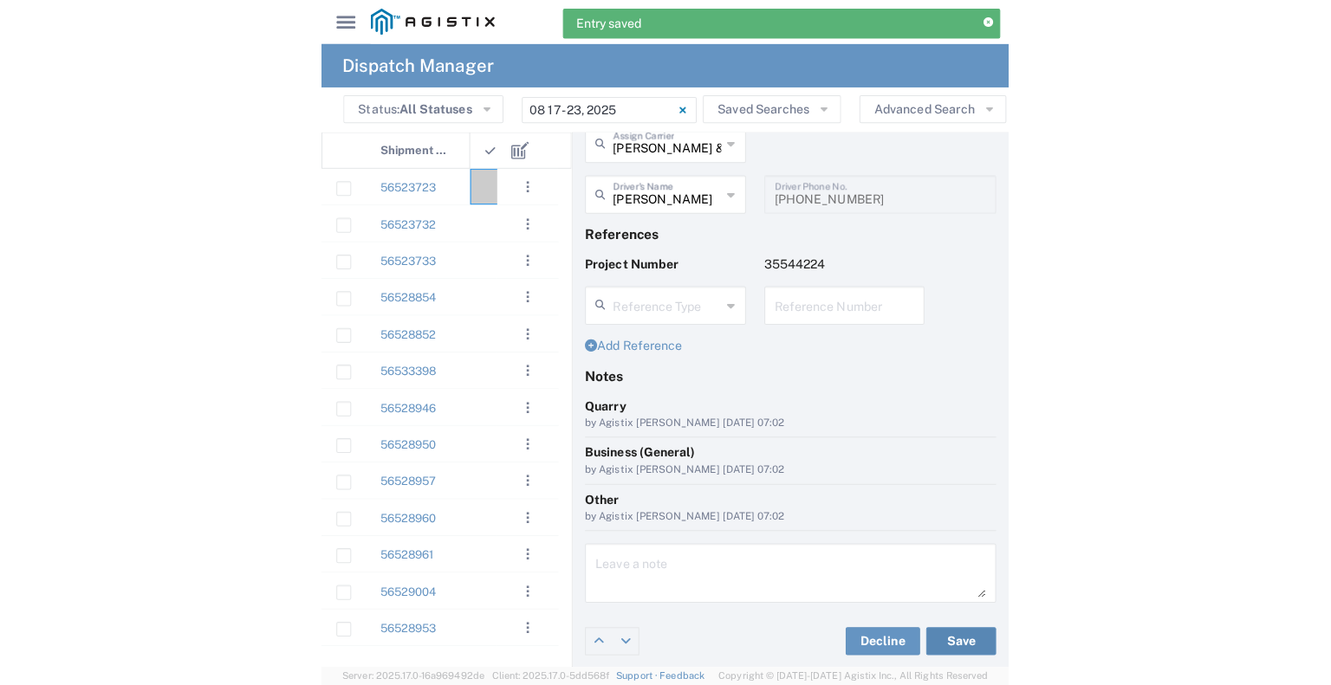
scroll to position [80, 0]
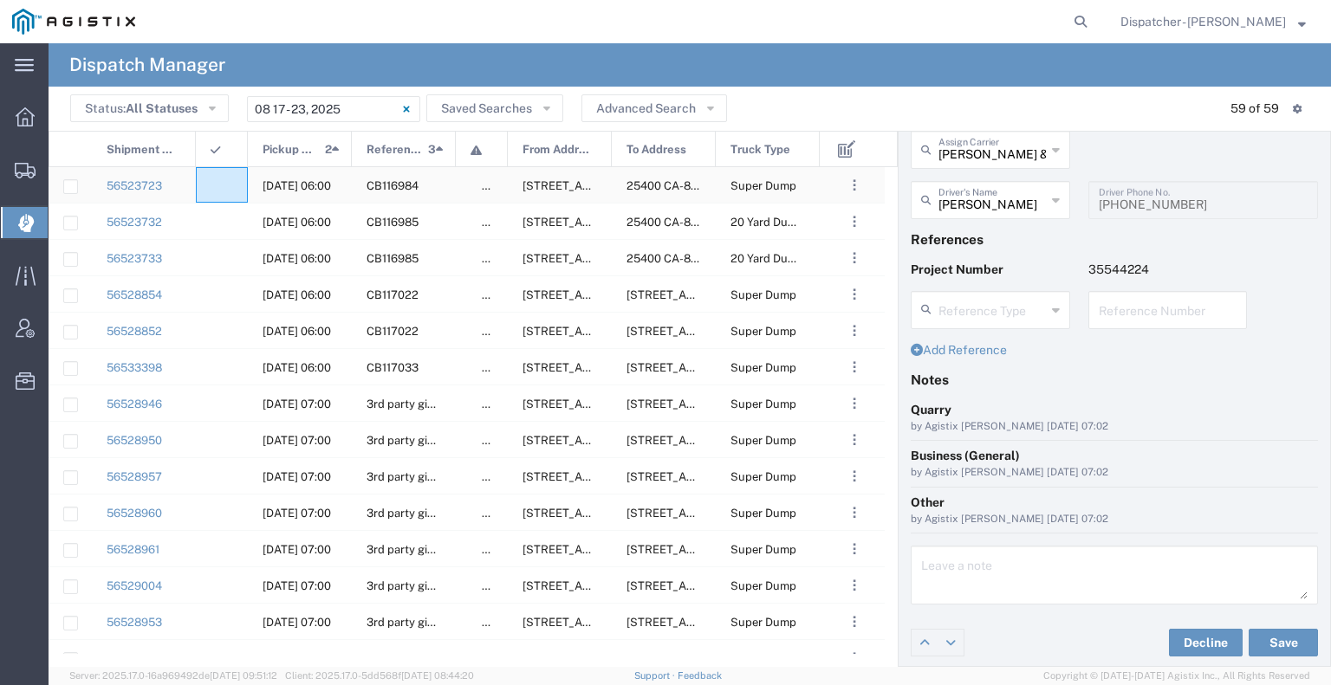
click at [237, 187] on div at bounding box center [222, 185] width 52 height 36
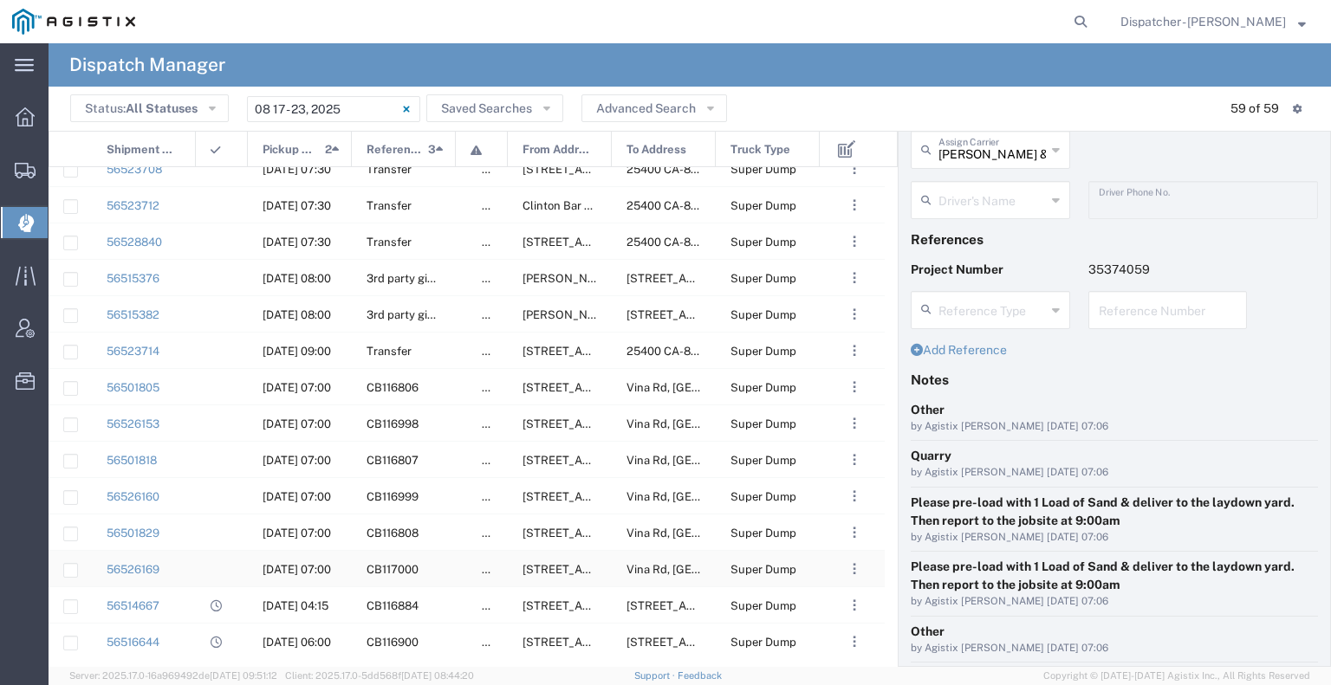
scroll to position [814, 0]
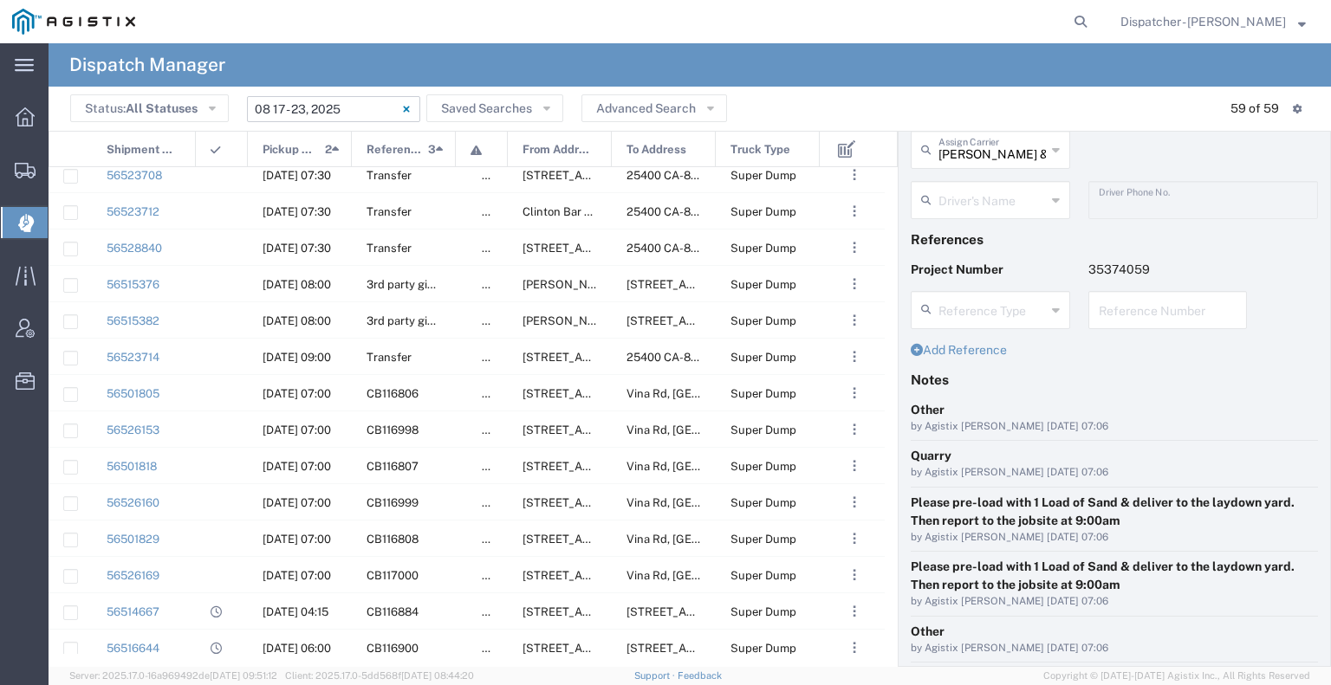
click at [304, 107] on input "[DATE] - [DATE]" at bounding box center [333, 109] width 173 height 26
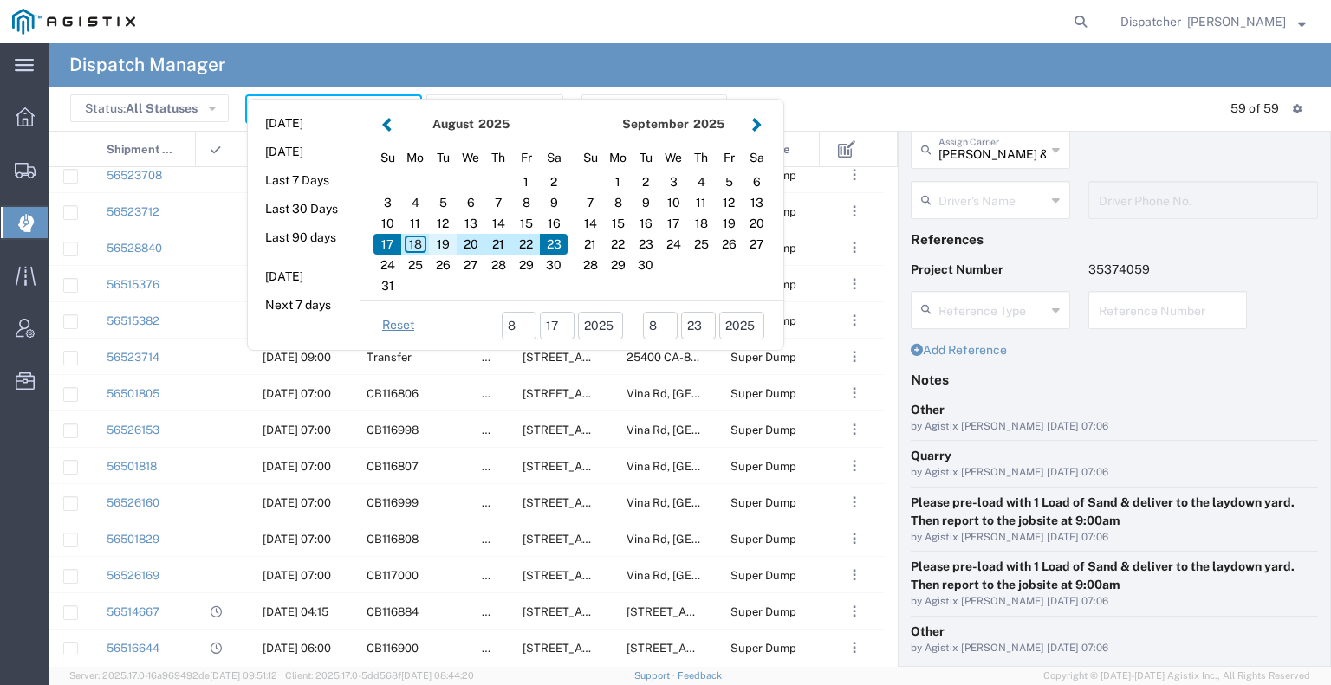
click at [439, 241] on div "19" at bounding box center [443, 244] width 28 height 21
type input "[DATE]"
type input "[DATE] - [DATE]"
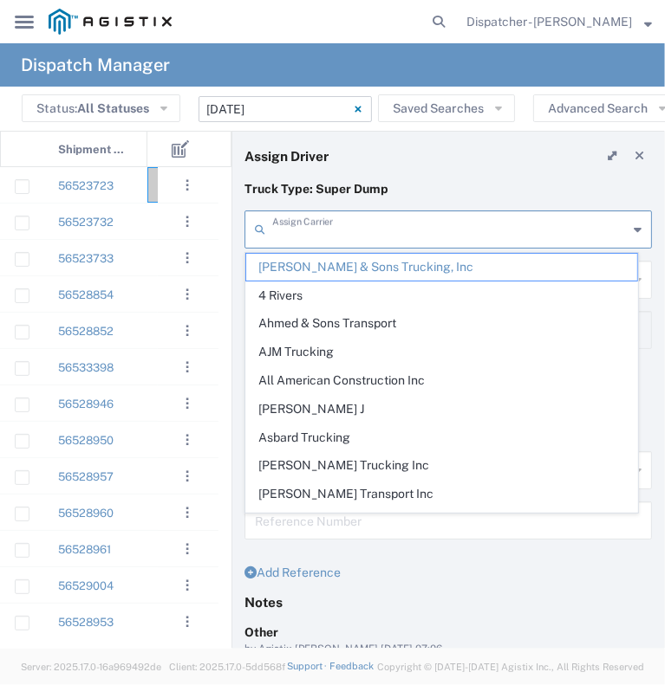
click at [361, 235] on input "text" at bounding box center [449, 228] width 355 height 30
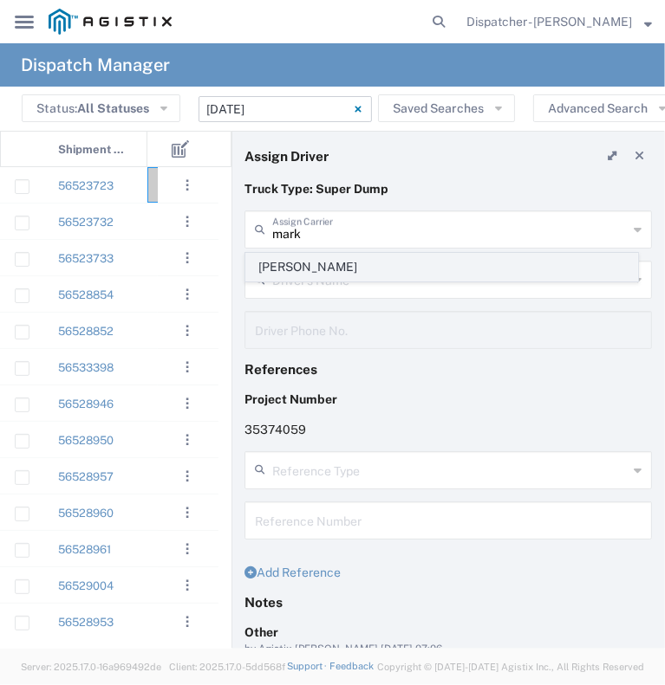
click at [350, 270] on span "[PERSON_NAME]" at bounding box center [441, 267] width 391 height 27
type input "[PERSON_NAME]"
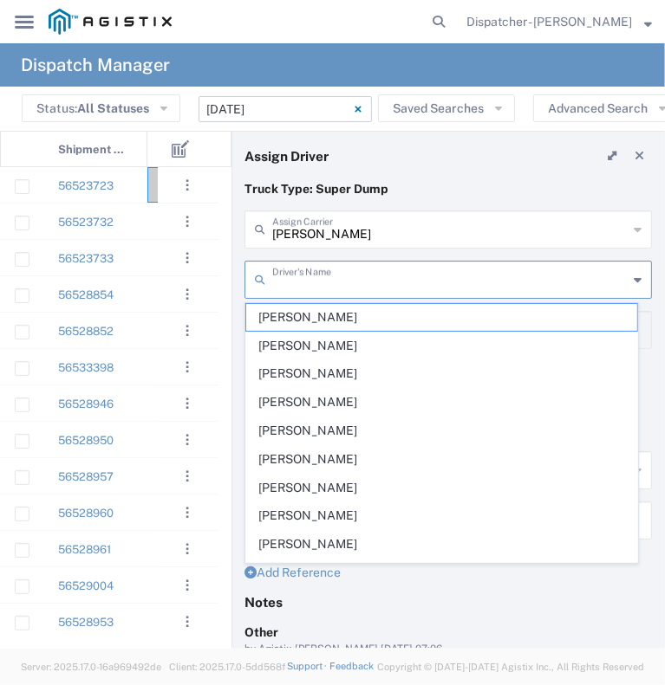
click at [350, 270] on input "text" at bounding box center [449, 278] width 355 height 30
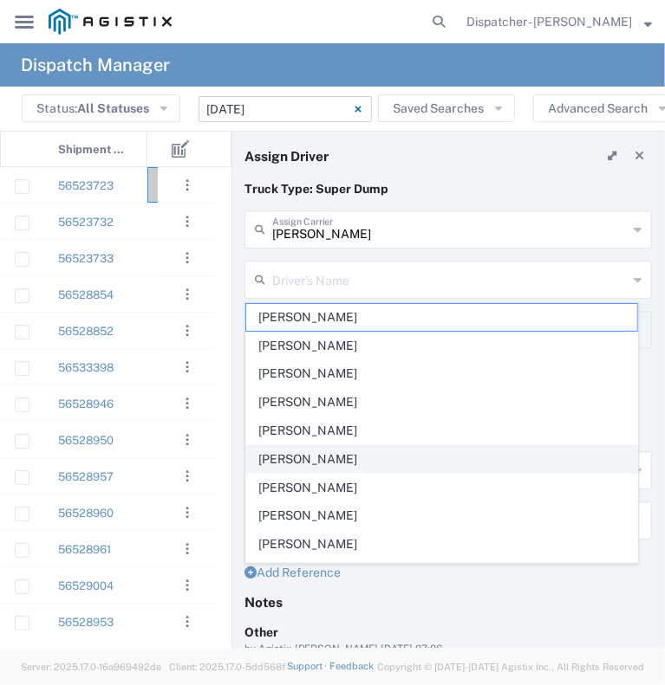
click at [328, 460] on span "[PERSON_NAME]" at bounding box center [441, 459] width 391 height 27
type input "[PERSON_NAME]"
type input "9164175343"
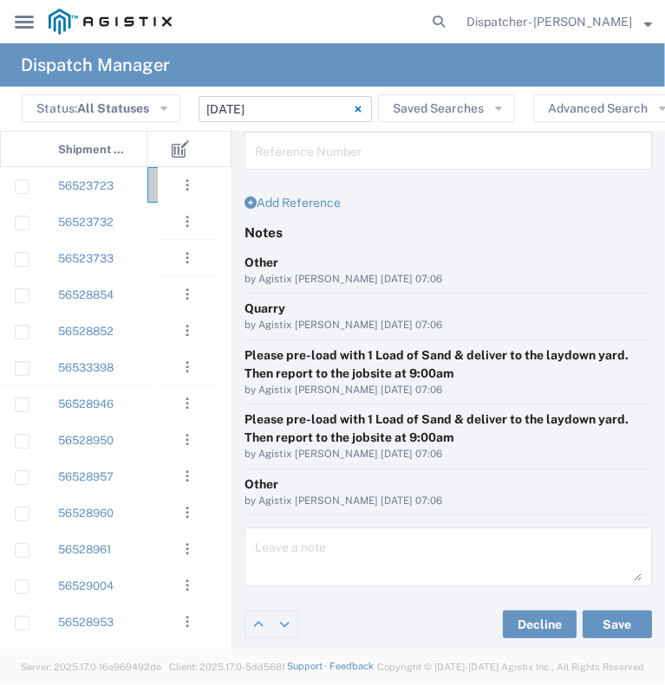
scroll to position [369, 0]
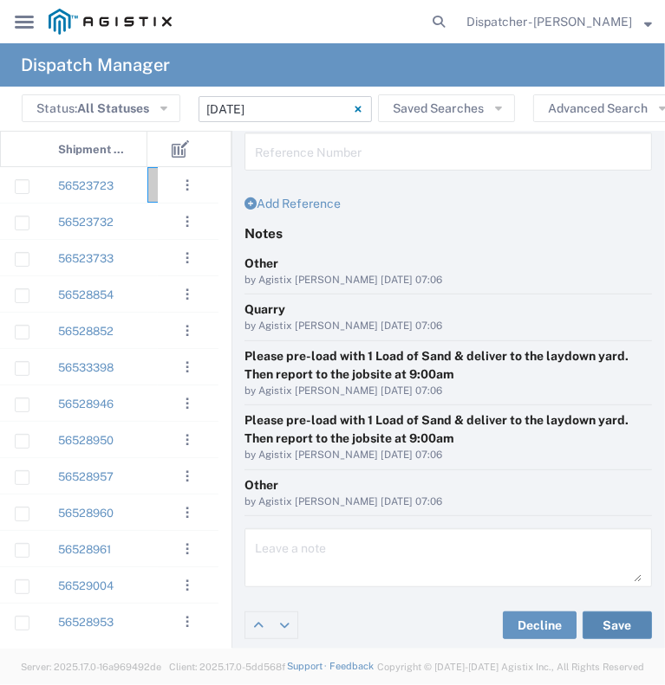
click at [620, 628] on button "Save" at bounding box center [616, 626] width 69 height 28
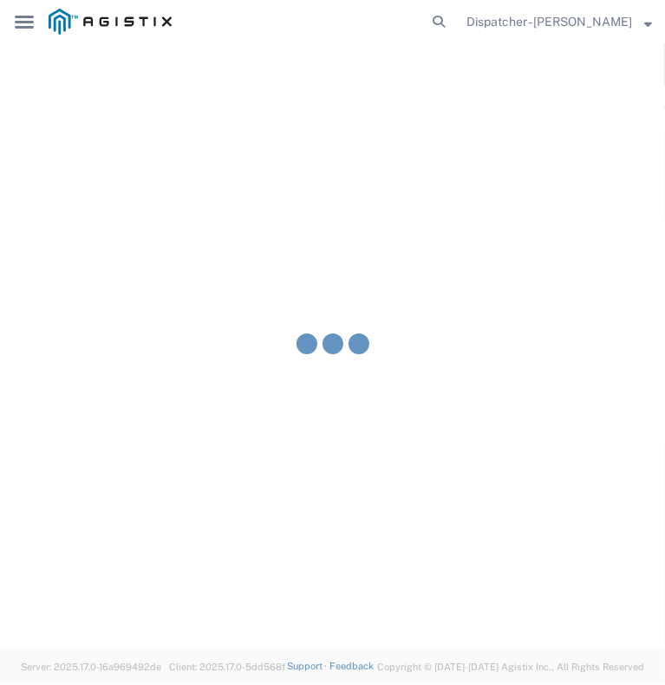
type input "[PERSON_NAME]"
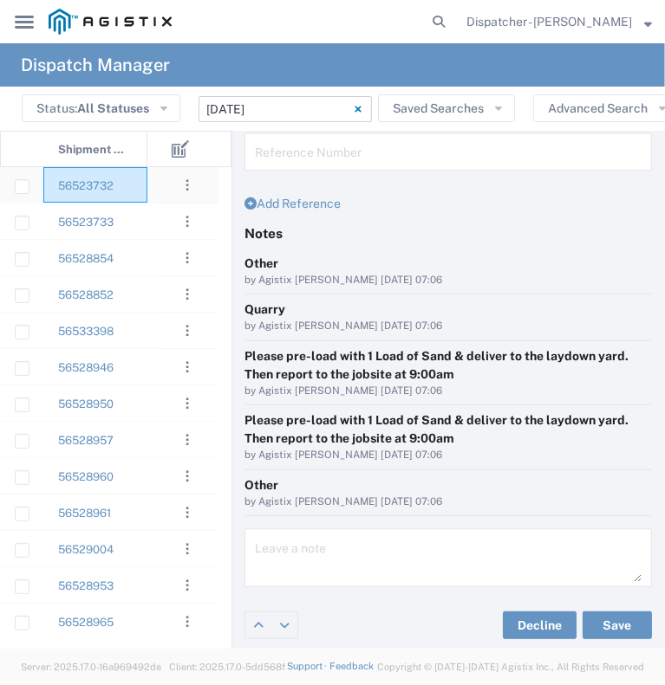
click at [135, 187] on div "56523732" at bounding box center [95, 185] width 104 height 36
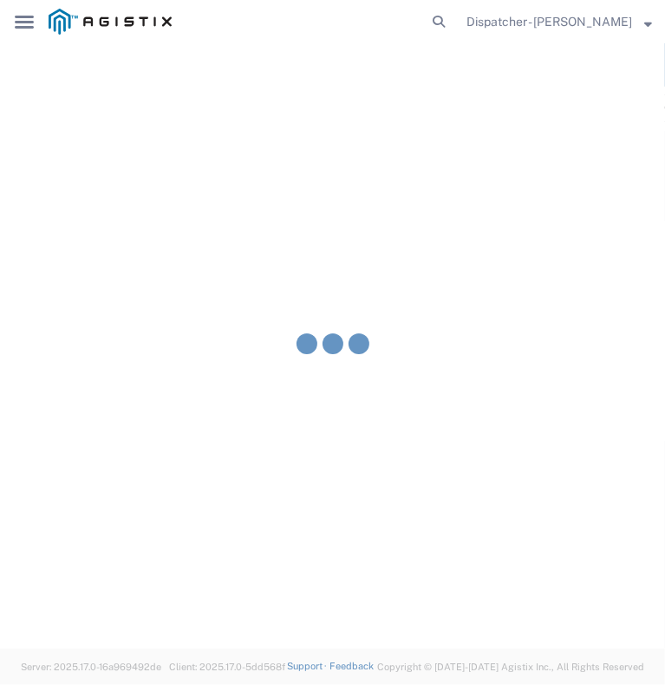
type input "[PERSON_NAME] & Sons Trucking, Inc"
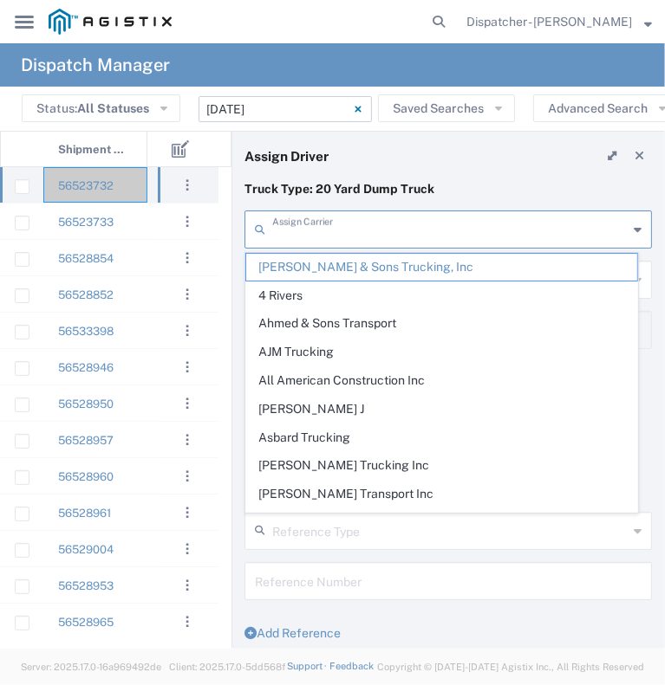
click at [319, 243] on input "text" at bounding box center [449, 228] width 355 height 30
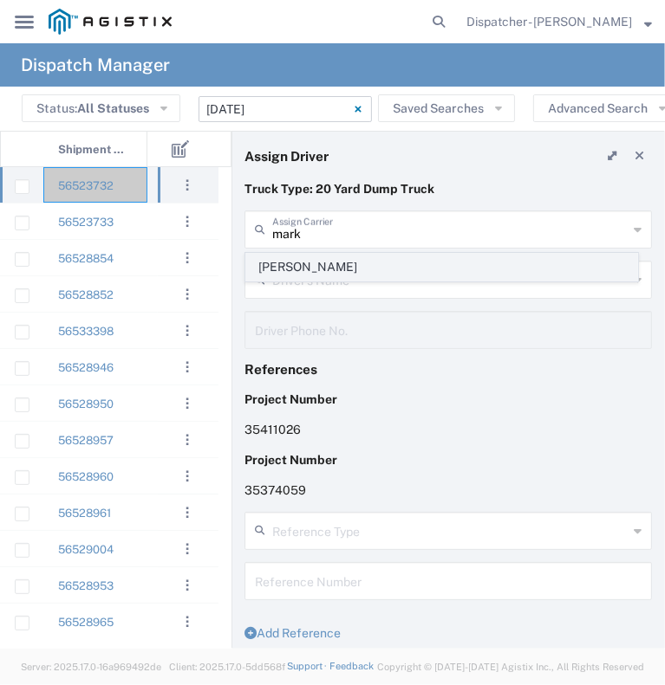
click at [319, 260] on span "[PERSON_NAME]" at bounding box center [441, 267] width 391 height 27
type input "[PERSON_NAME]"
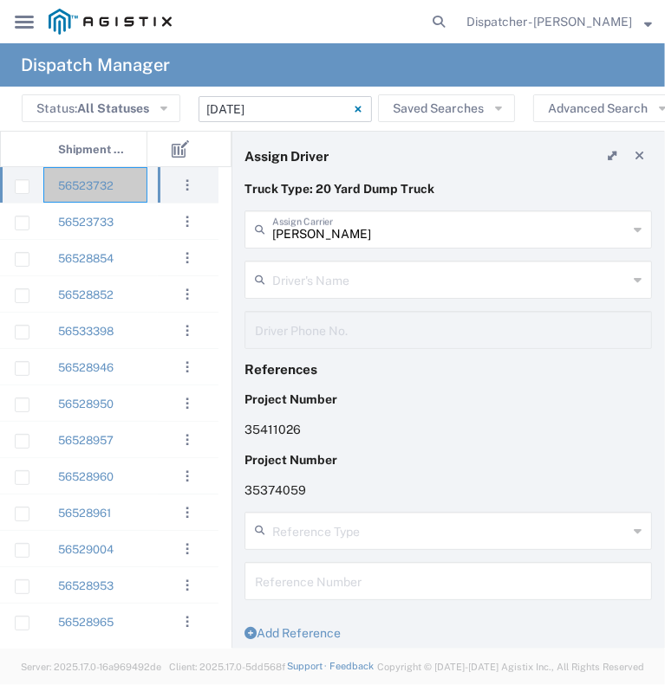
click at [319, 261] on div "Driver's Name" at bounding box center [447, 280] width 407 height 38
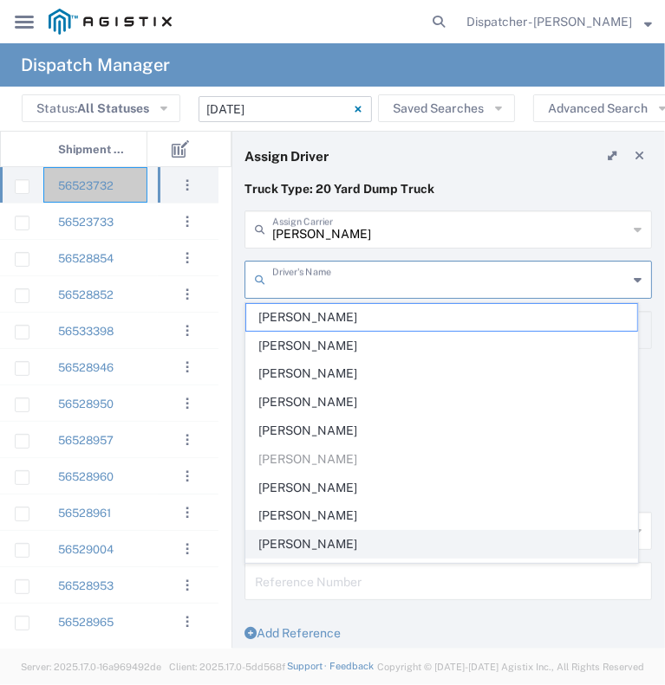
scroll to position [76, 0]
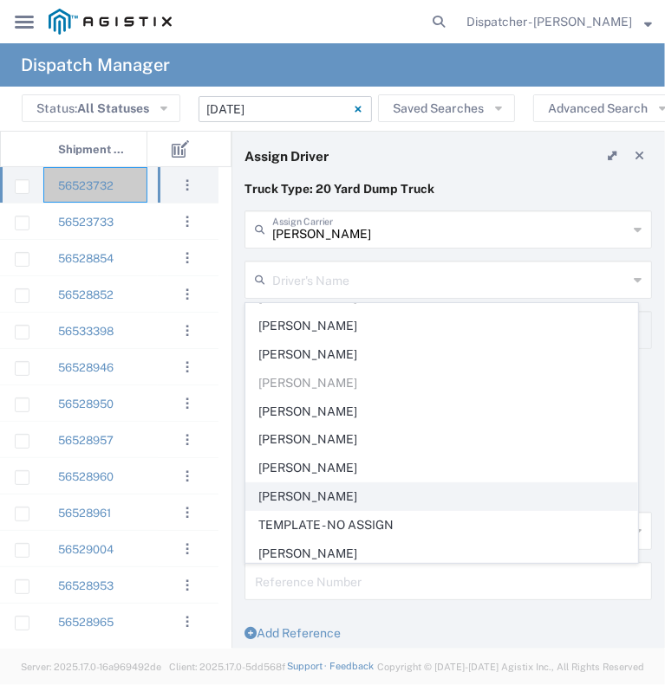
click at [388, 494] on span "[PERSON_NAME]" at bounding box center [441, 497] width 391 height 27
type input "[PERSON_NAME]"
type input "[PHONE_NUMBER]"
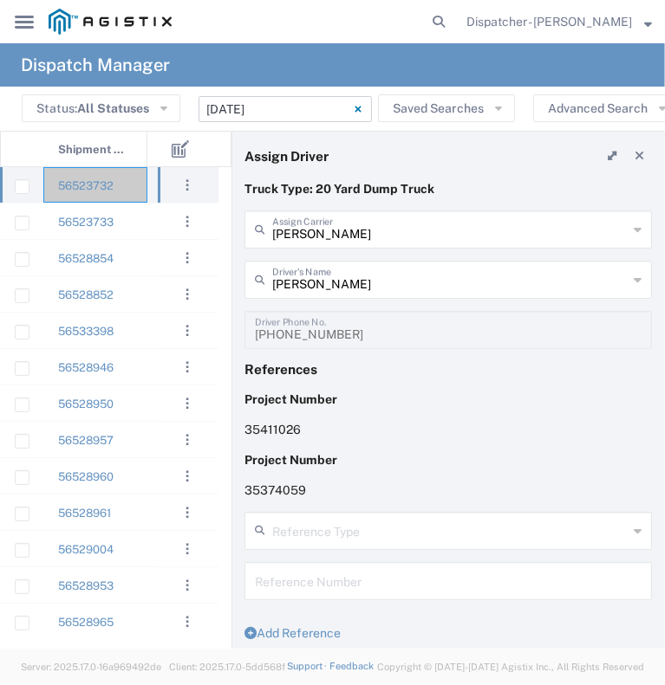
scroll to position [348, 0]
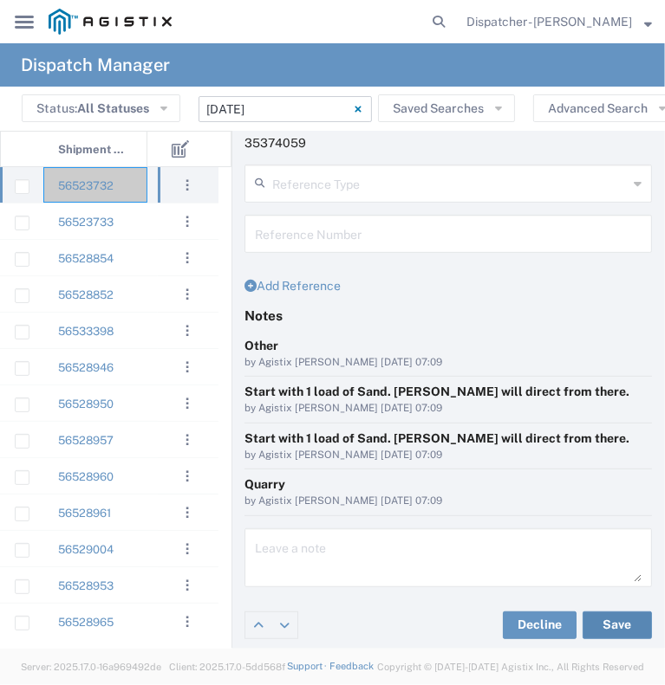
click at [619, 627] on button "Save" at bounding box center [616, 626] width 69 height 28
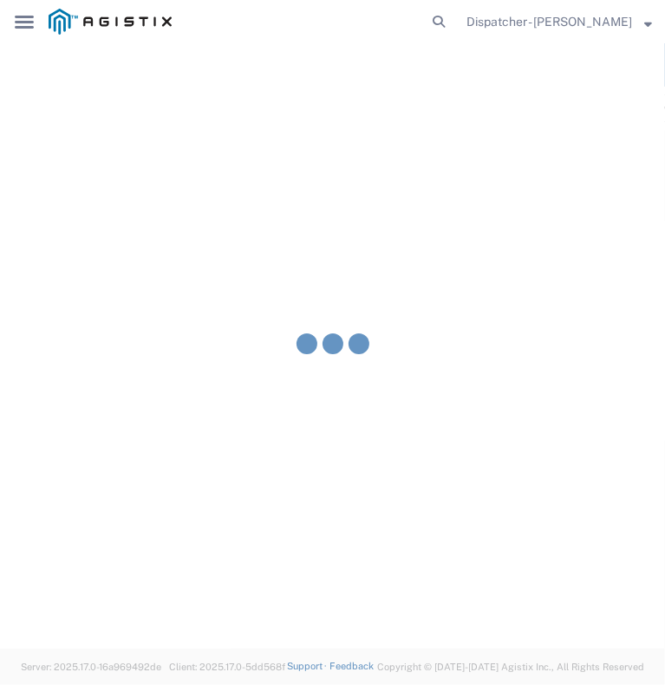
type input "[PERSON_NAME]"
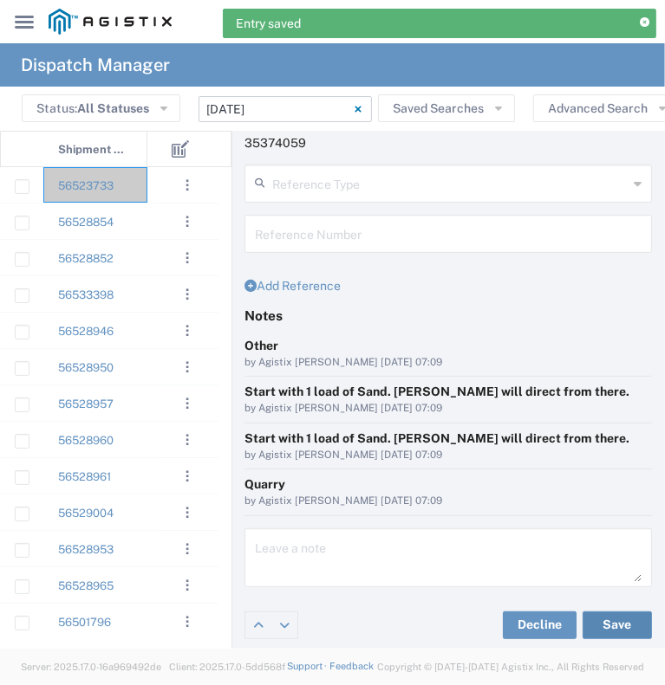
scroll to position [0, 0]
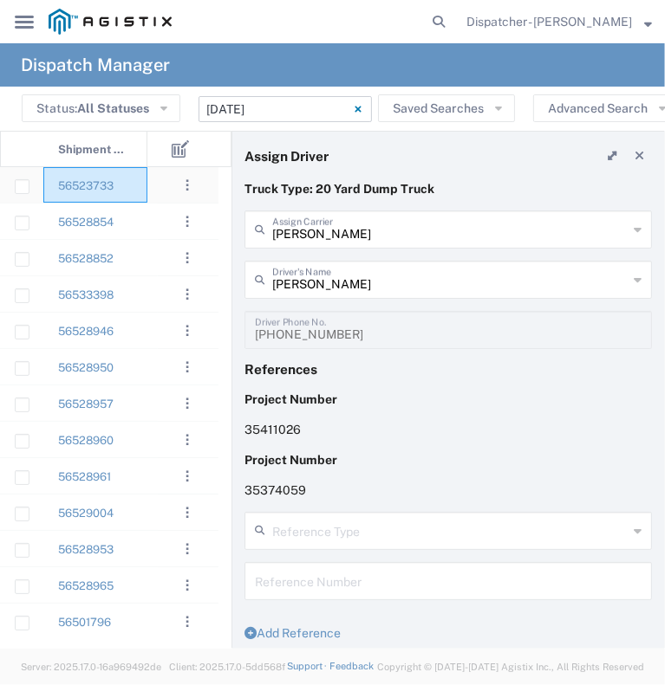
click at [130, 181] on div "56523733" at bounding box center [95, 185] width 104 height 36
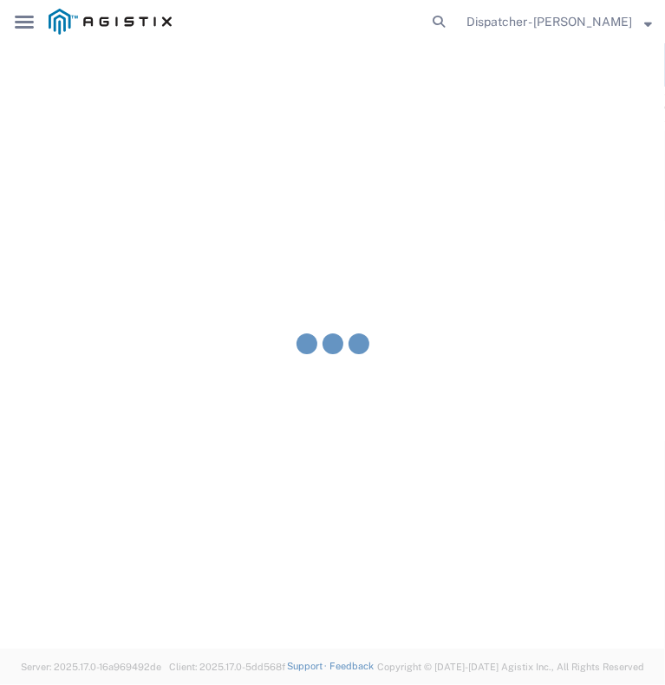
type input "[PERSON_NAME] & Sons Trucking, Inc"
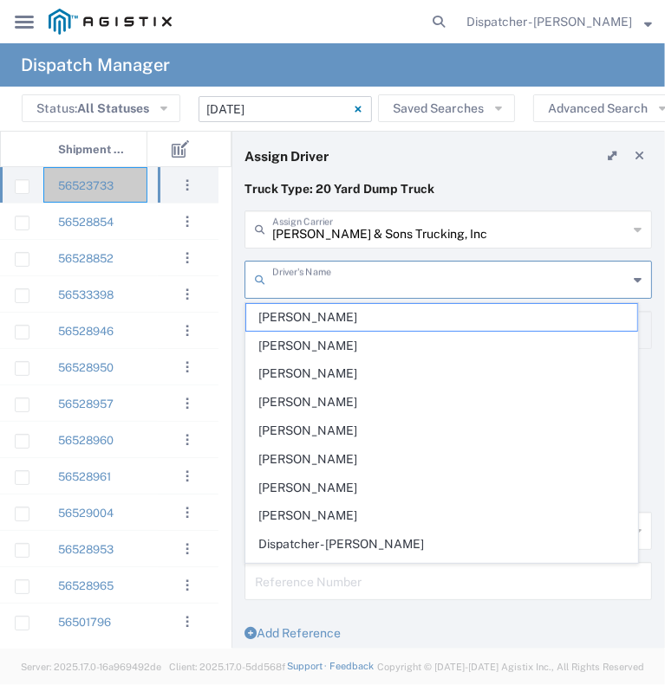
click at [356, 283] on input "text" at bounding box center [449, 278] width 355 height 30
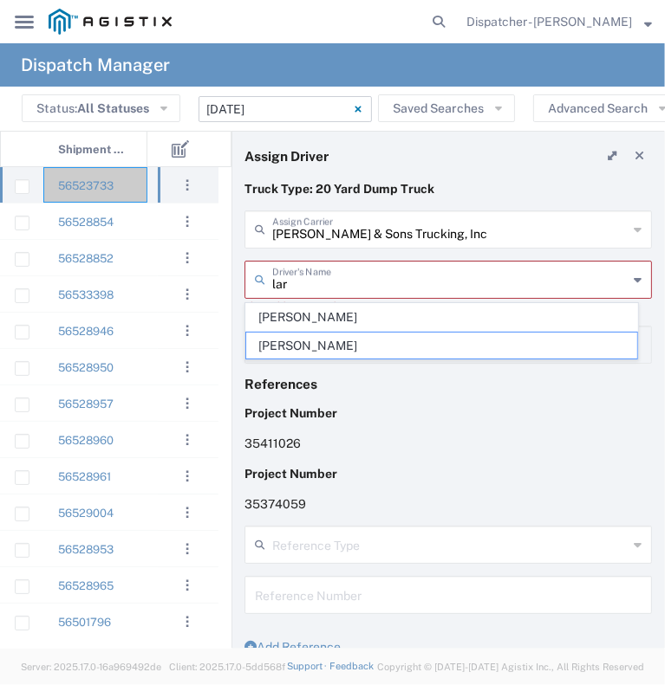
type input "[PERSON_NAME]"
type input "5308630400"
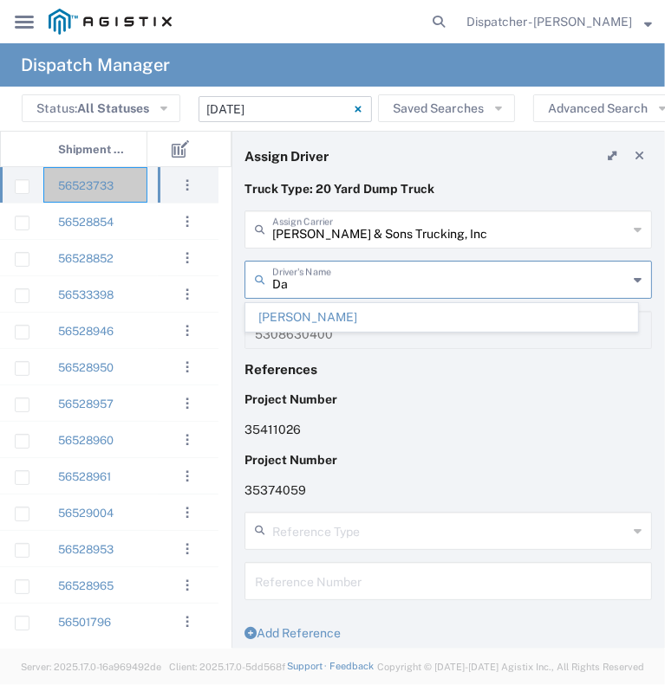
type input "D"
click at [322, 349] on span "[PERSON_NAME]" at bounding box center [441, 346] width 391 height 27
type input "[PERSON_NAME]"
type input "[PHONE_NUMBER]"
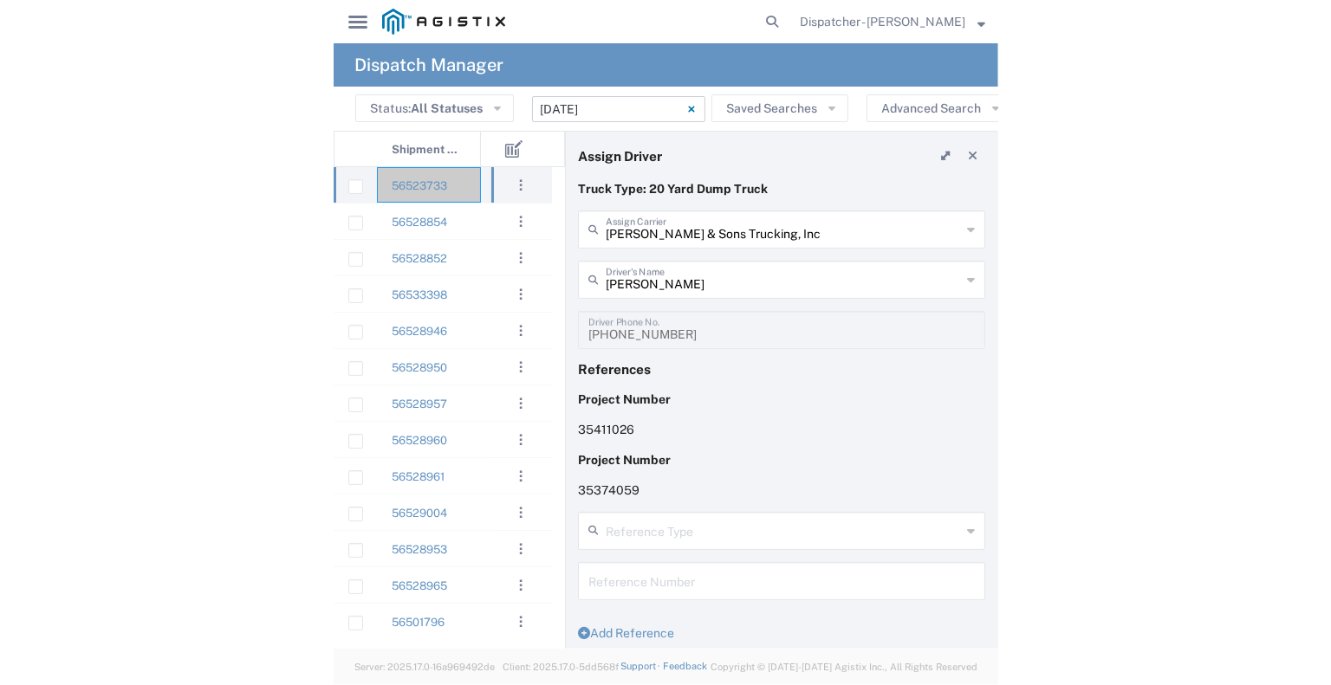
scroll to position [348, 0]
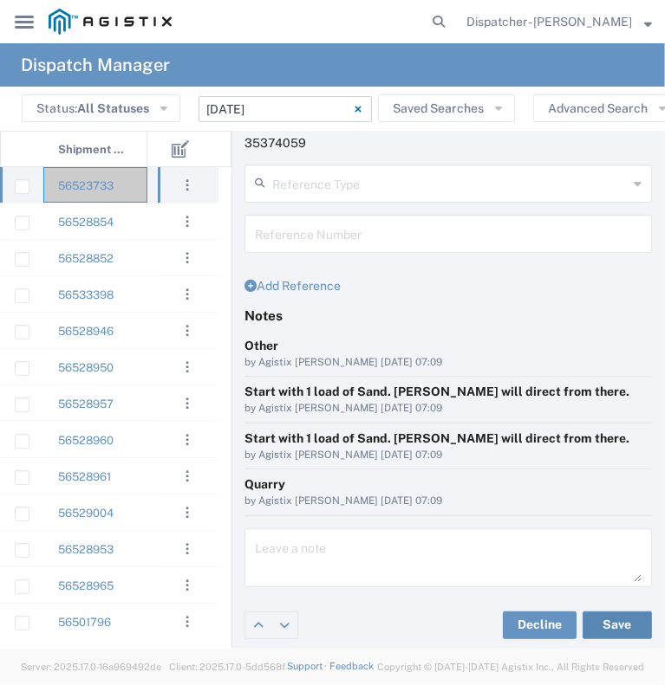
click at [593, 620] on button "Save" at bounding box center [616, 626] width 69 height 28
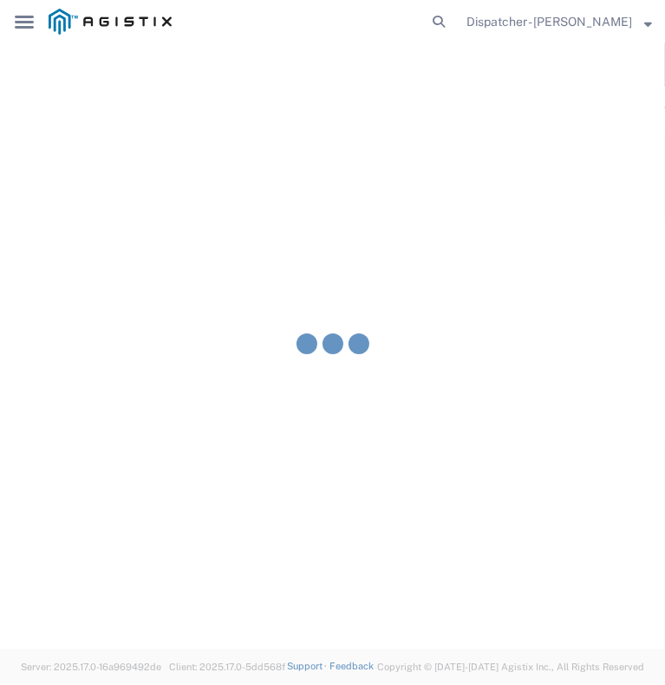
type input "[PERSON_NAME]"
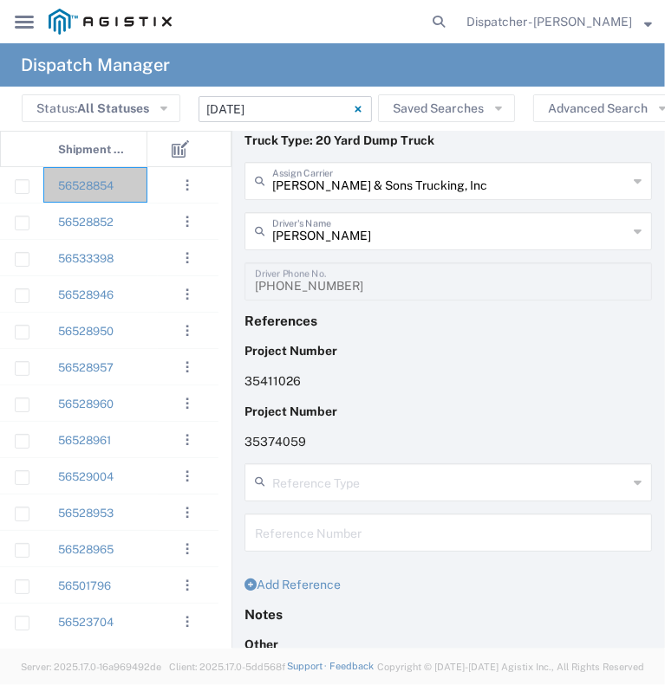
scroll to position [45, 0]
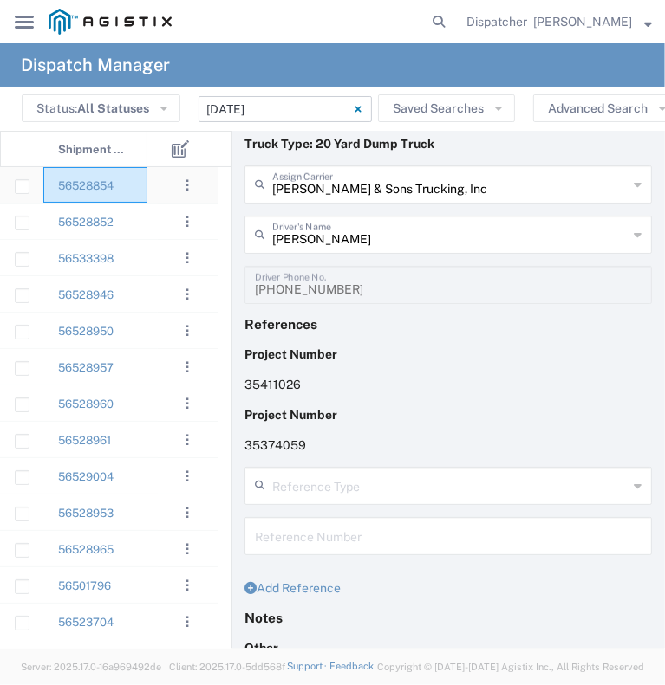
click at [140, 185] on div "56528854" at bounding box center [95, 185] width 104 height 36
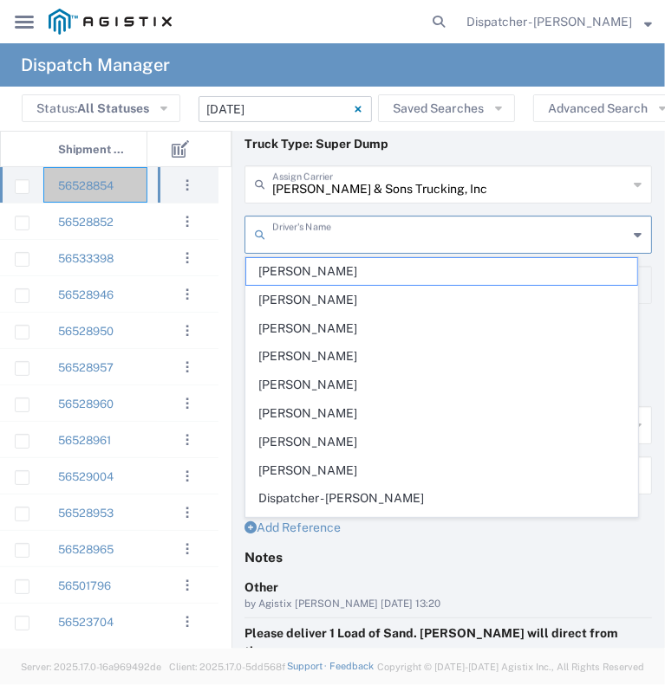
click at [406, 238] on input "text" at bounding box center [449, 233] width 355 height 30
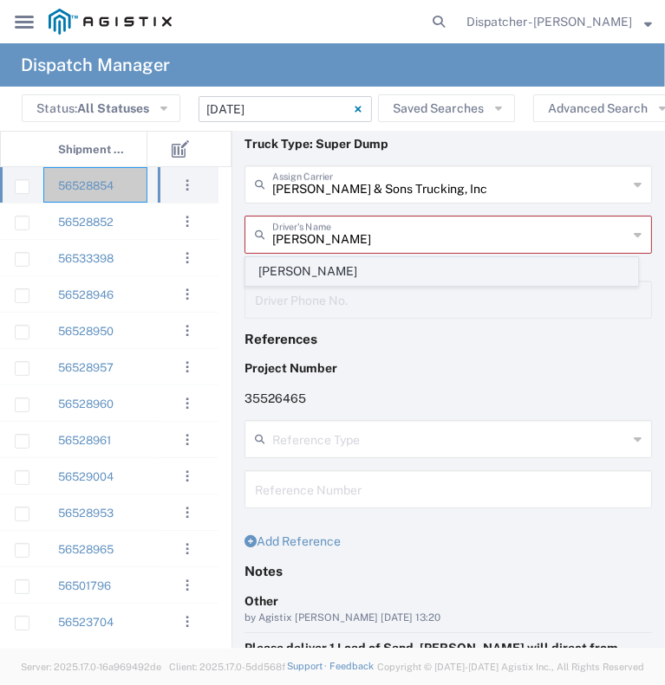
click at [387, 269] on span "[PERSON_NAME]" at bounding box center [441, 271] width 391 height 27
type input "[PERSON_NAME]"
type input "9253660399"
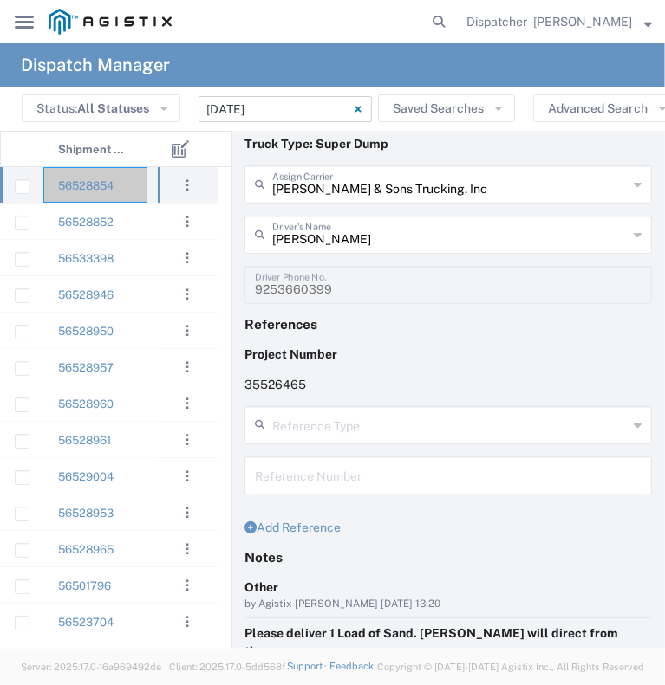
scroll to position [288, 0]
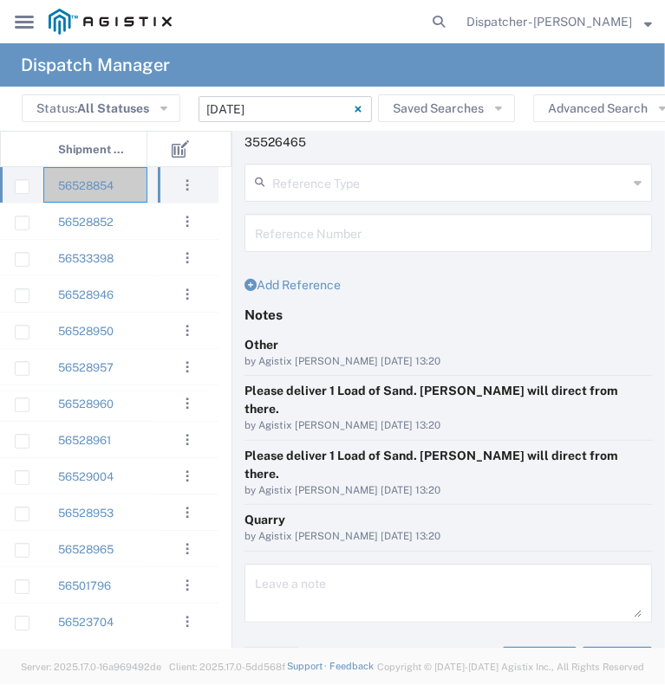
click at [620, 647] on button "Save" at bounding box center [616, 661] width 69 height 28
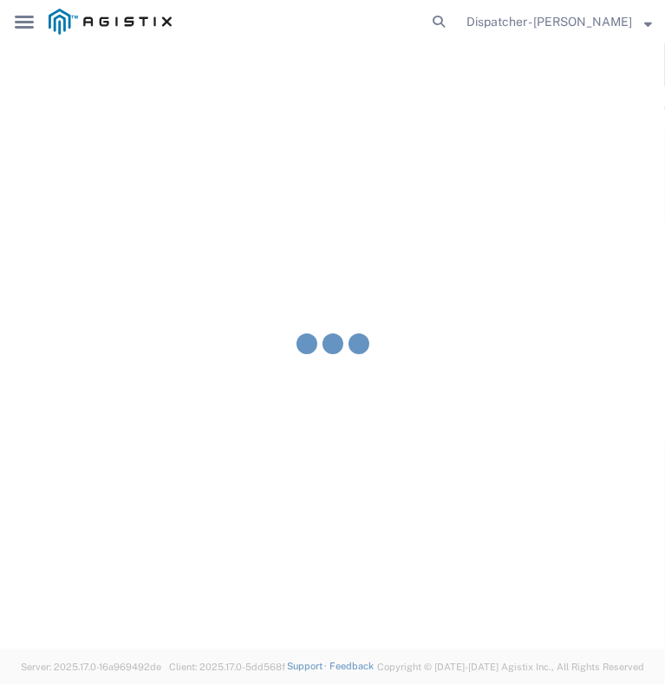
type input "[PERSON_NAME]"
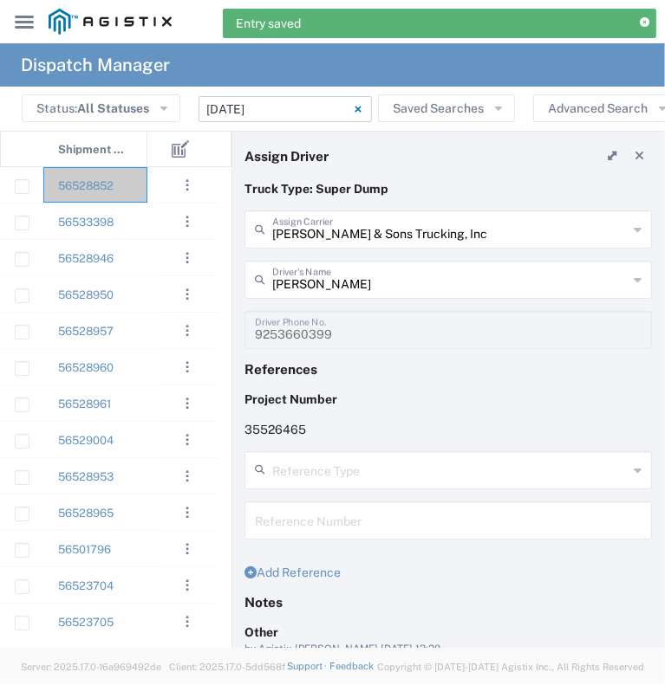
scroll to position [0, 0]
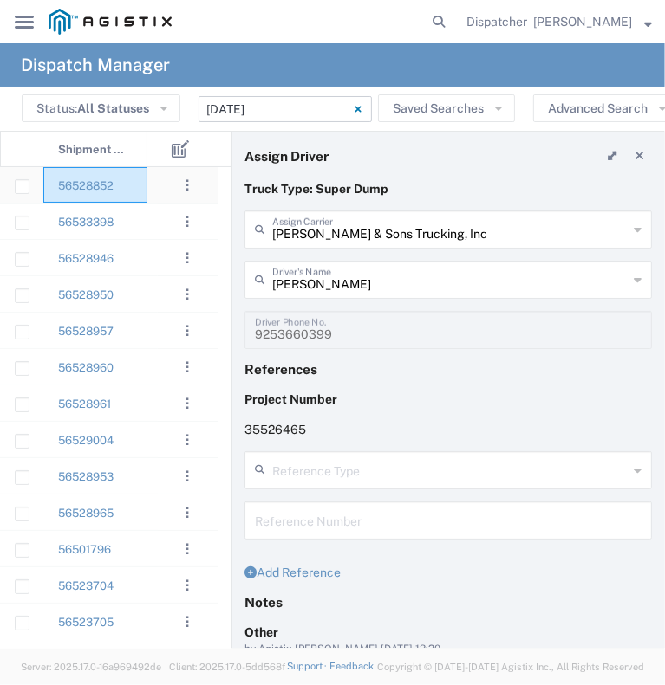
click at [146, 190] on div "56528852" at bounding box center [95, 185] width 104 height 36
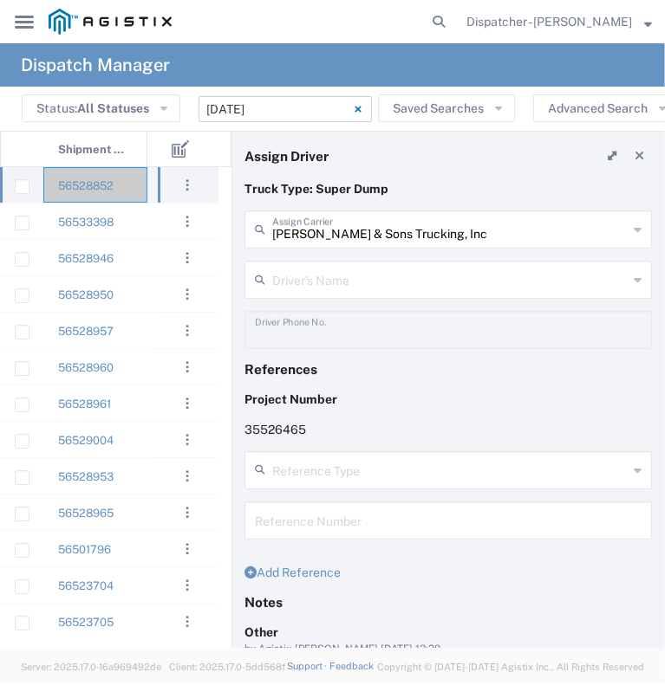
click at [525, 283] on input "text" at bounding box center [449, 278] width 355 height 30
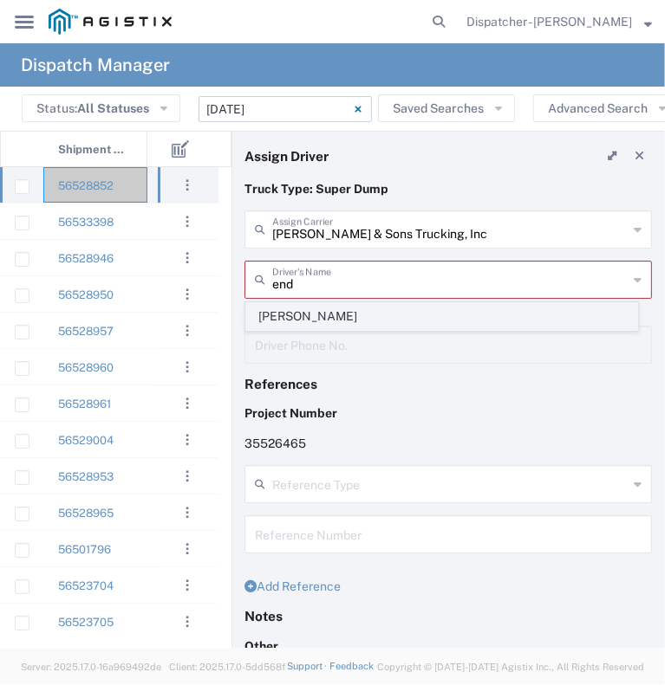
click at [483, 312] on span "[PERSON_NAME]" at bounding box center [441, 316] width 391 height 27
type input "[PERSON_NAME]"
type input "[PHONE_NUMBER]"
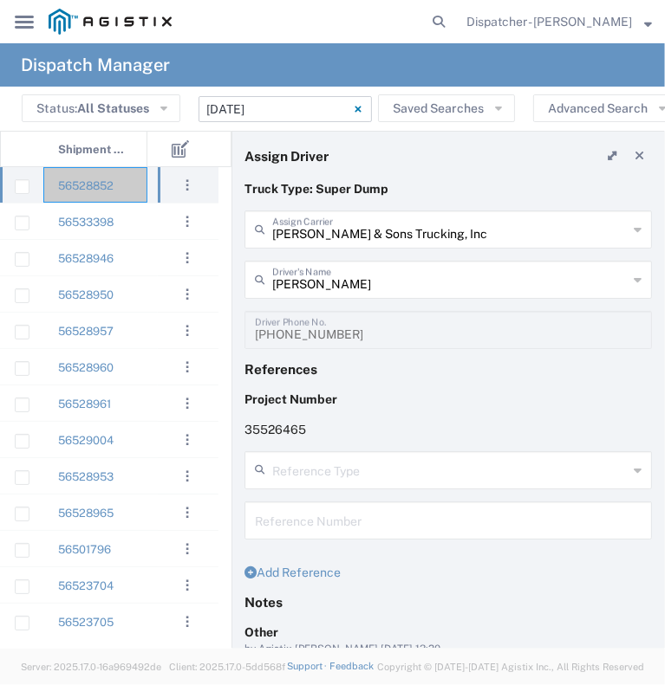
scroll to position [288, 0]
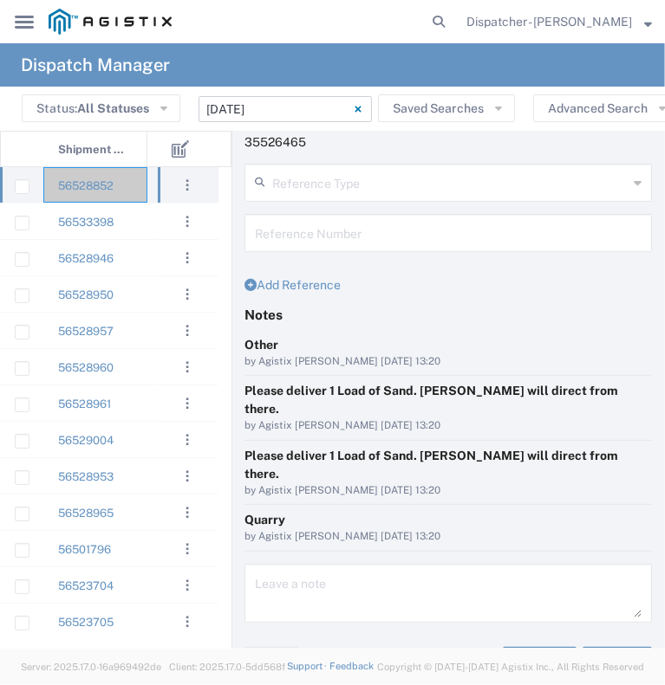
click at [614, 647] on button "Save" at bounding box center [616, 661] width 69 height 28
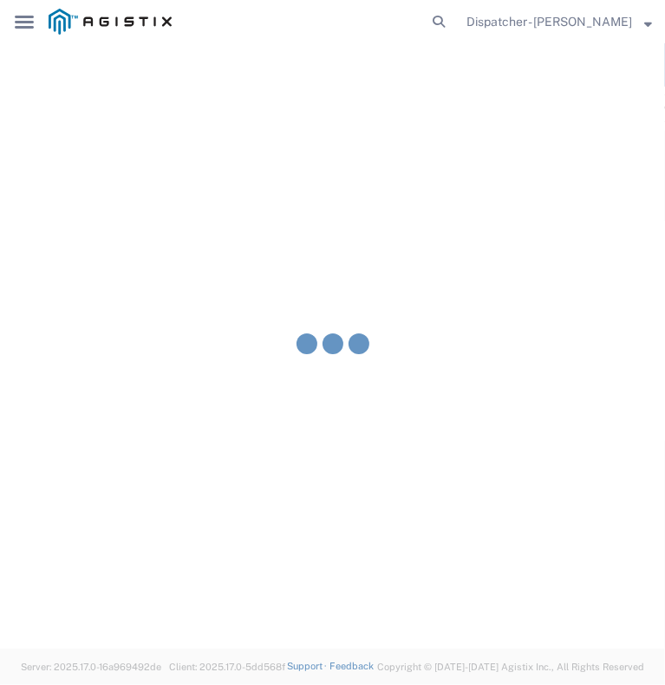
type input "[PERSON_NAME]"
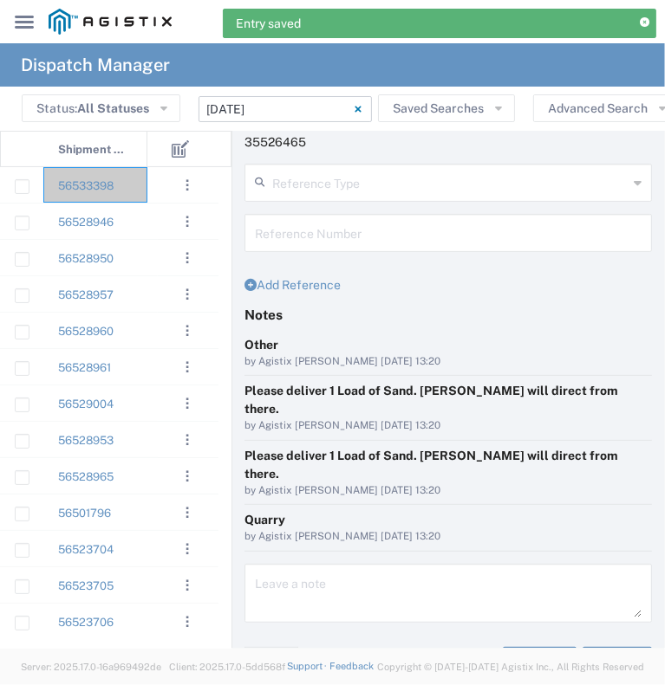
scroll to position [0, 0]
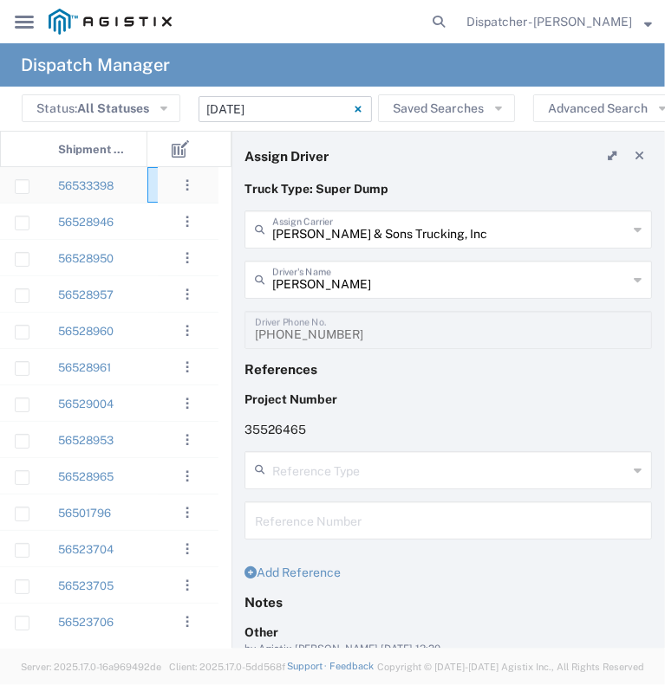
click at [156, 190] on div at bounding box center [173, 185] width 52 height 36
click at [400, 245] on div "[PERSON_NAME] & Sons Trucking, Inc Assign Carrier" at bounding box center [447, 230] width 407 height 38
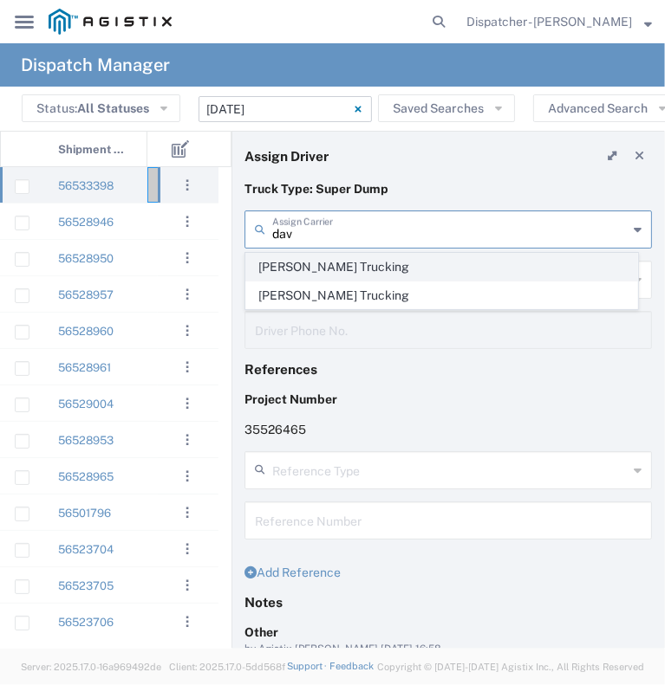
click at [386, 263] on span "[PERSON_NAME] Trucking" at bounding box center [441, 267] width 391 height 27
type input "[PERSON_NAME] Trucking"
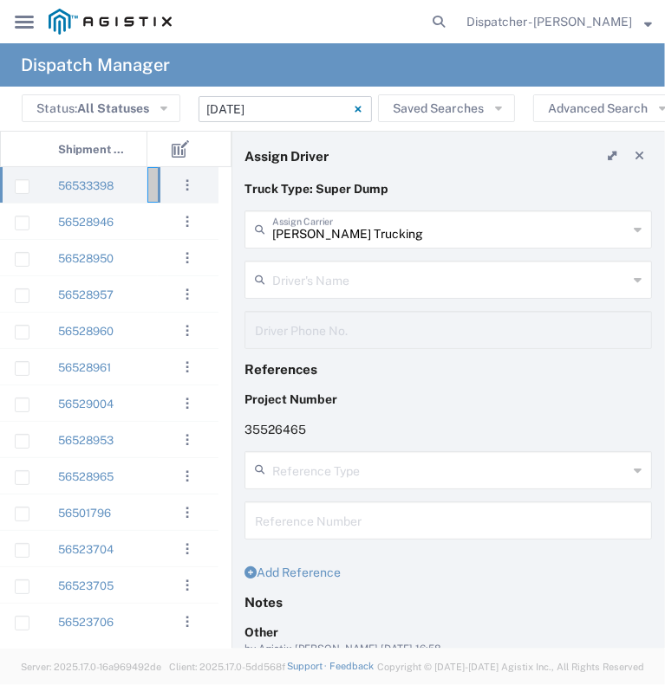
click at [468, 276] on input "text" at bounding box center [449, 278] width 355 height 30
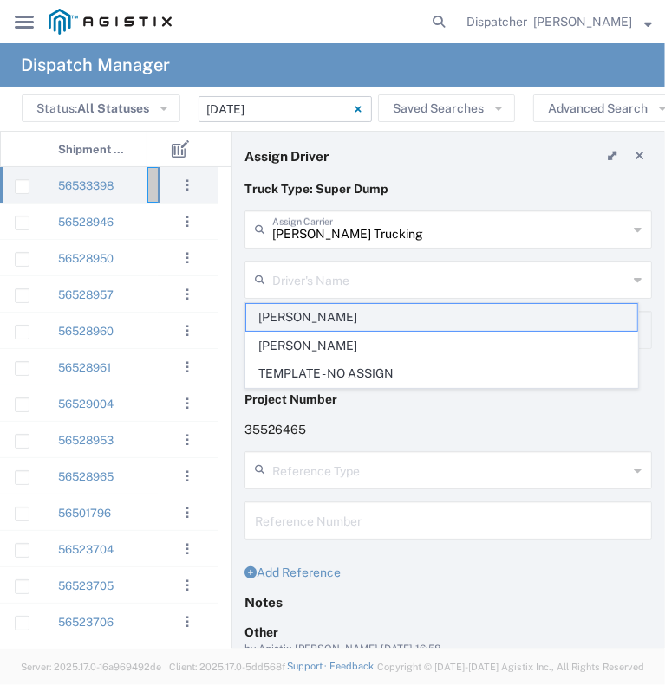
click at [438, 325] on span "[PERSON_NAME]" at bounding box center [441, 317] width 391 height 27
type input "[PERSON_NAME]"
type input "[PHONE_NUMBER]"
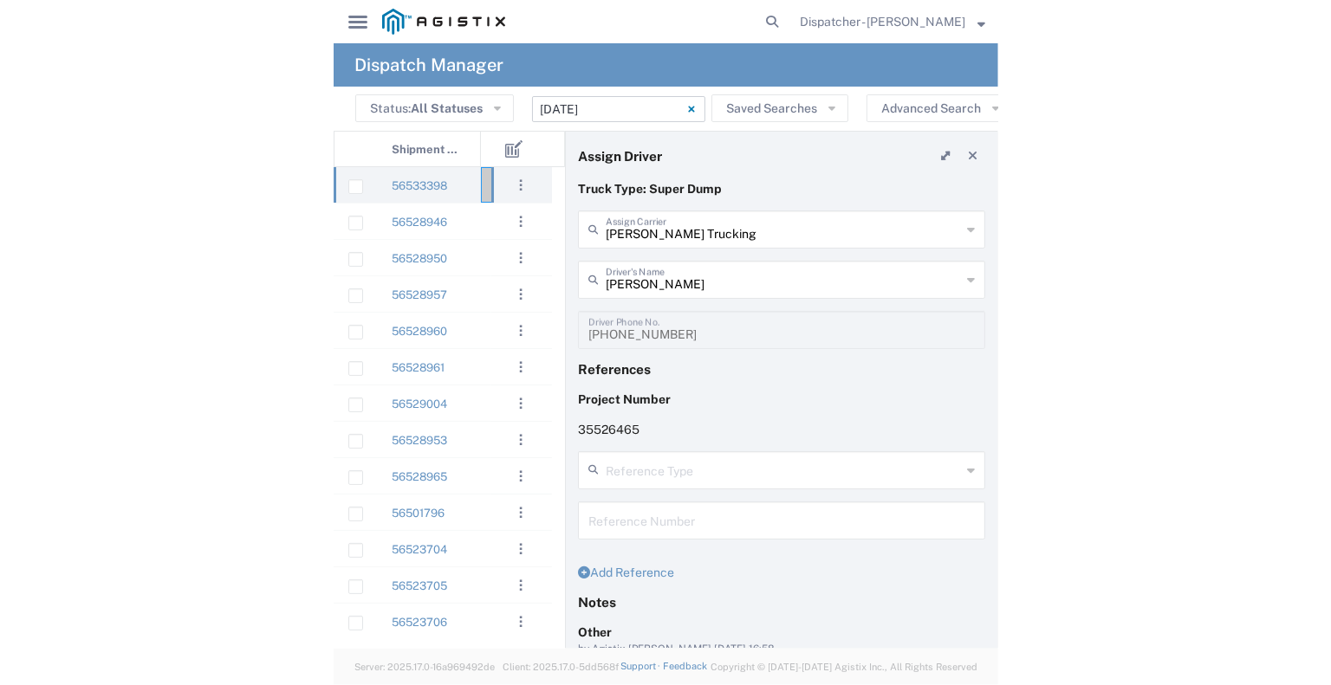
scroll to position [288, 0]
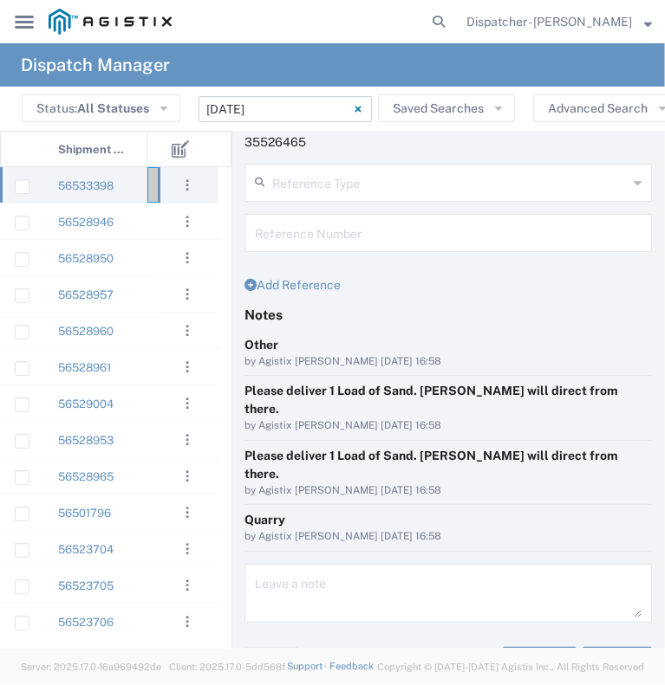
click at [626, 647] on button "Save" at bounding box center [616, 661] width 69 height 28
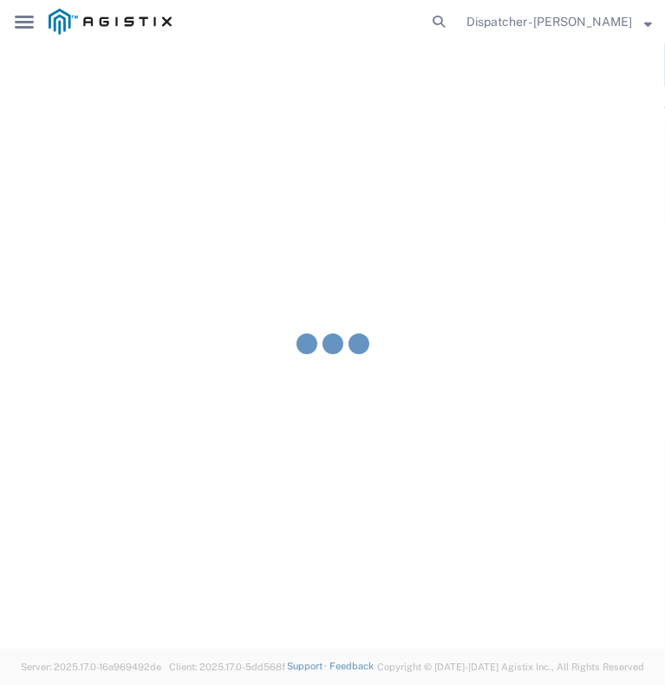
type input "[PERSON_NAME]"
type input "[PERSON_NAME] Trucking"
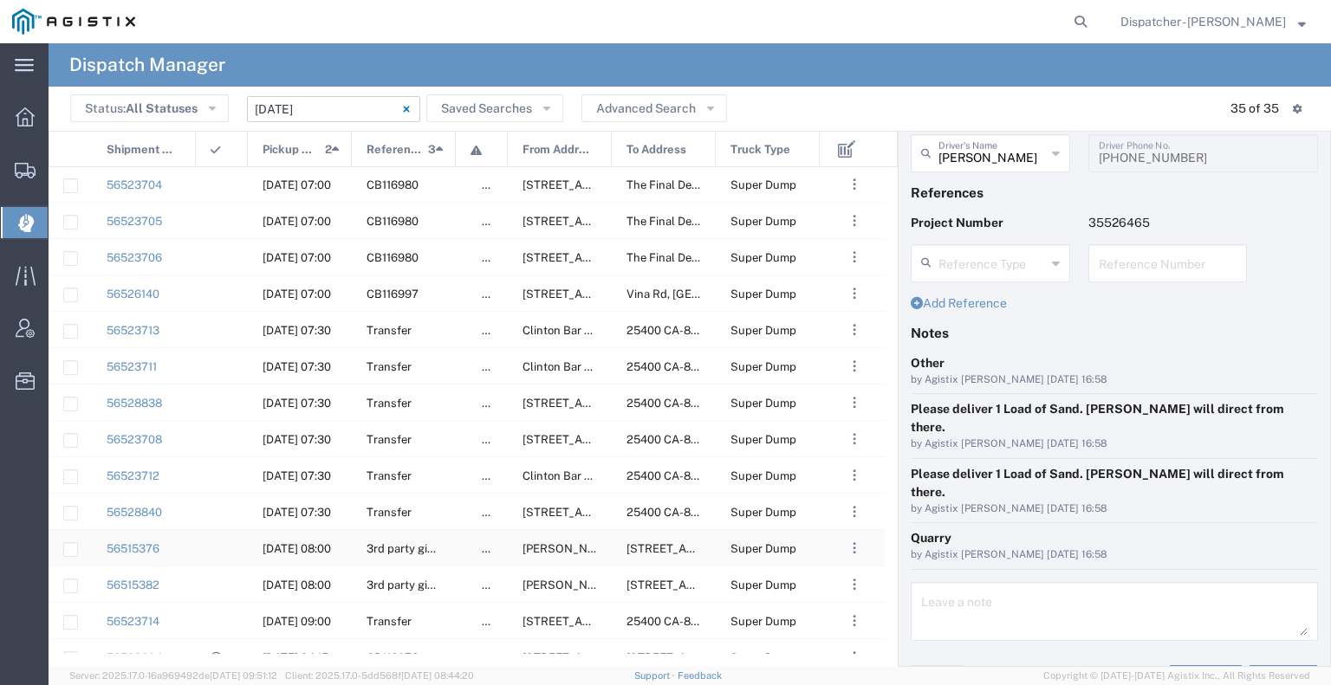
scroll to position [416, 0]
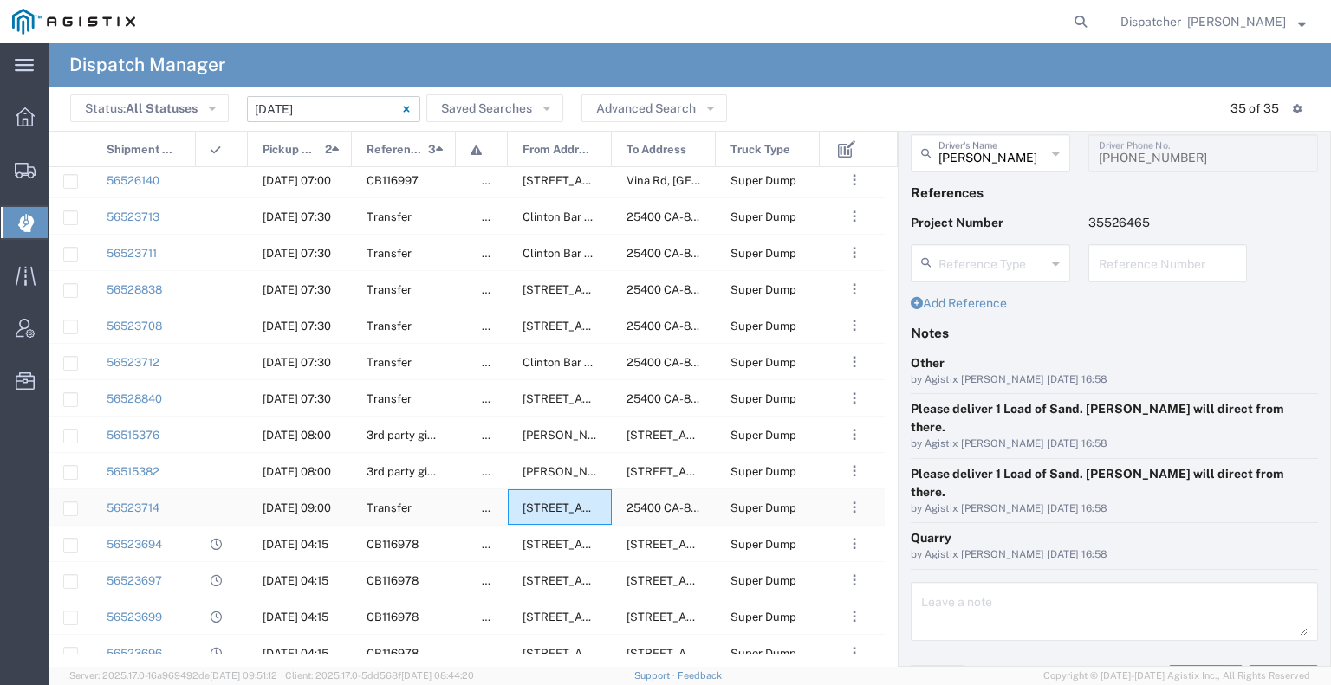
click at [581, 507] on span "[STREET_ADDRESS][US_STATE]" at bounding box center [609, 508] width 172 height 13
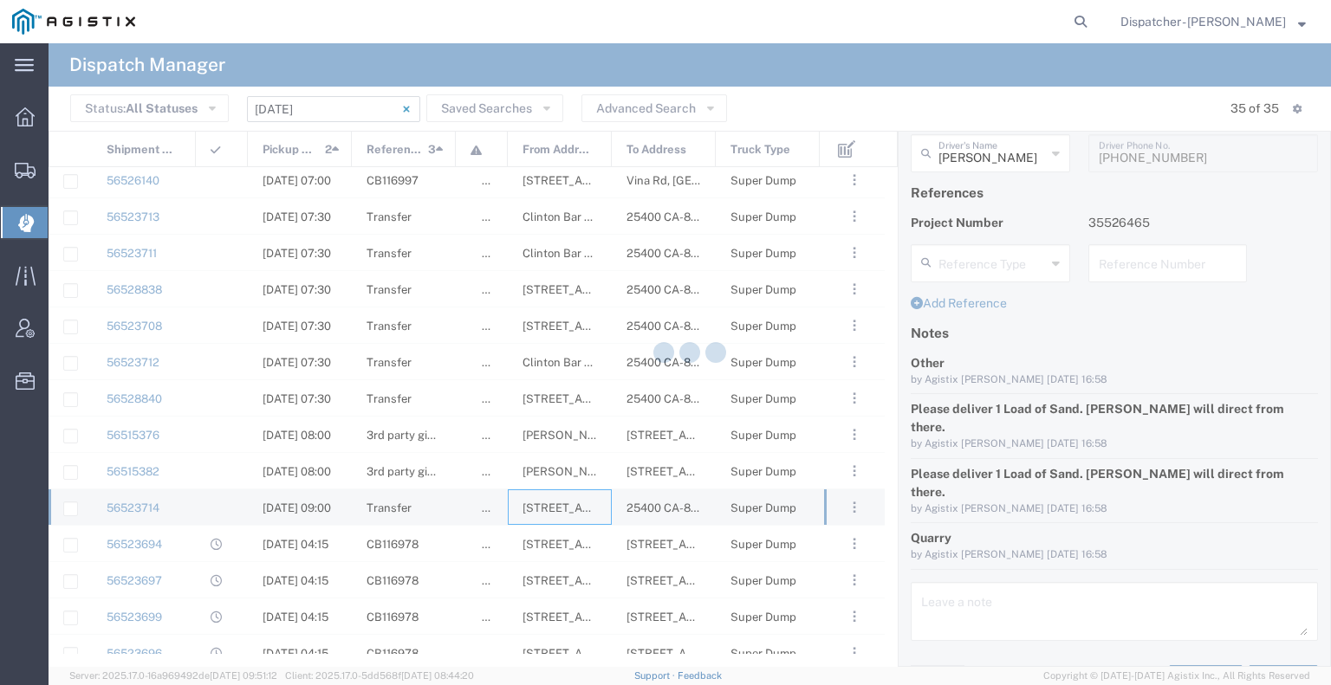
type input "[PERSON_NAME] & Sons Trucking, Inc"
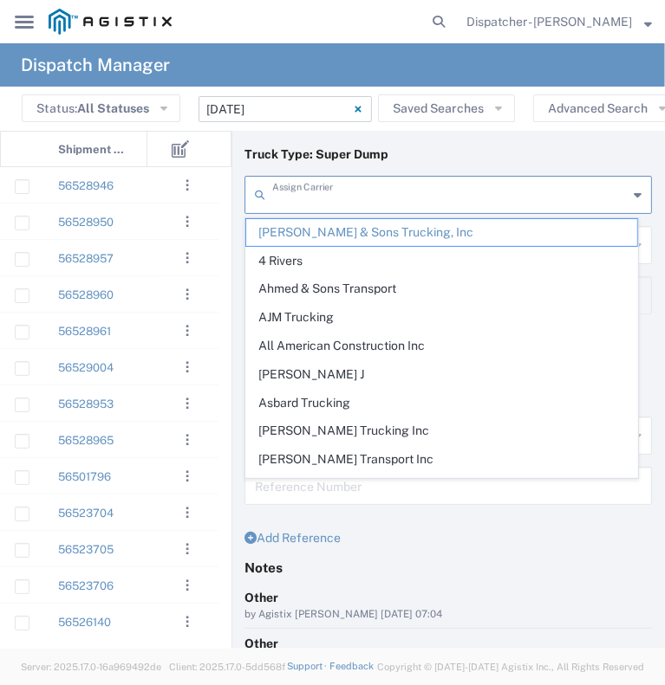
click at [316, 189] on input "text" at bounding box center [449, 194] width 355 height 30
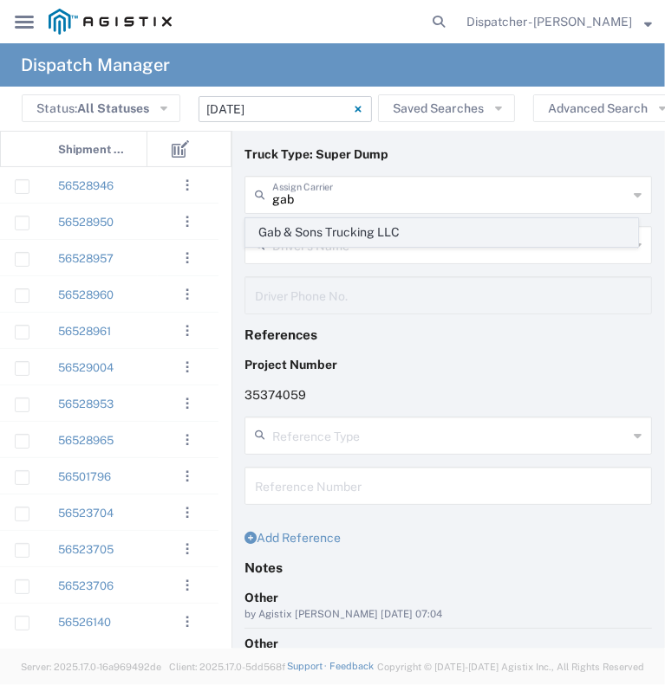
click at [281, 224] on span "Gab & Sons Trucking LLC" at bounding box center [441, 232] width 391 height 27
type input "Gab & Sons Trucking LLC"
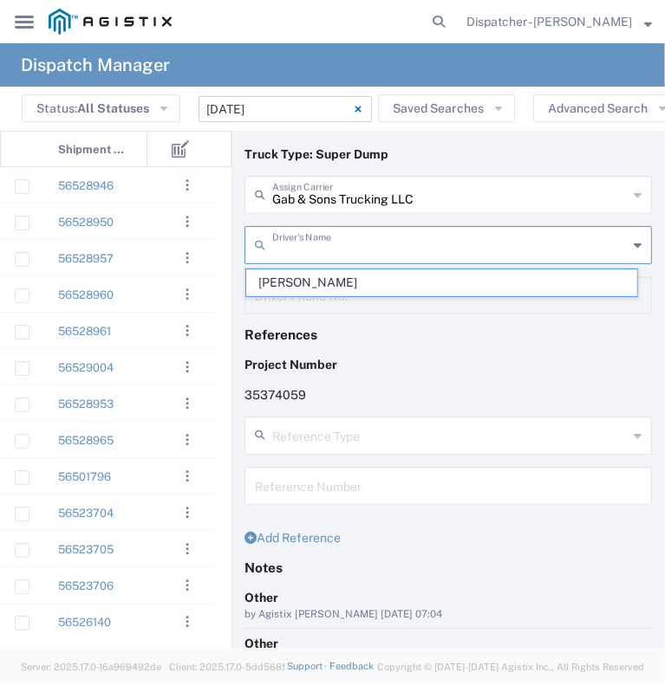
click at [286, 246] on input "text" at bounding box center [449, 244] width 355 height 30
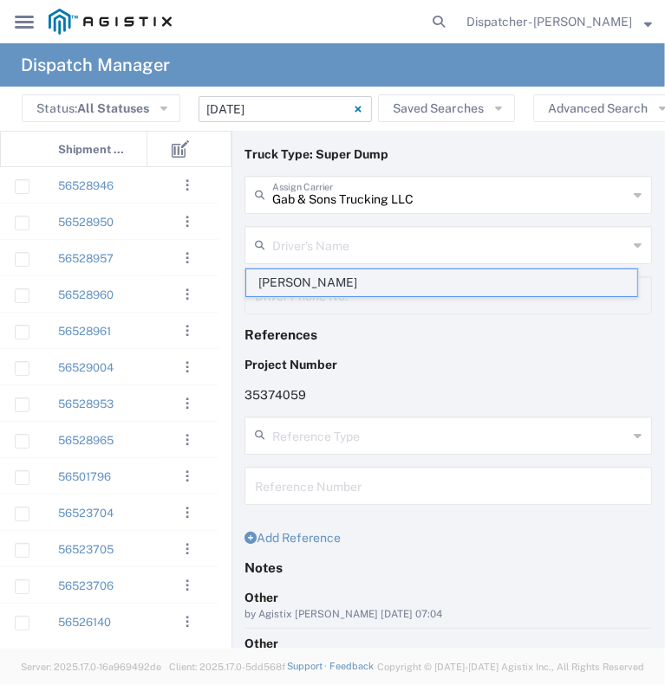
click at [288, 284] on span "[PERSON_NAME]" at bounding box center [441, 283] width 391 height 27
type input "[PERSON_NAME]"
type input "[PHONE_NUMBER]"
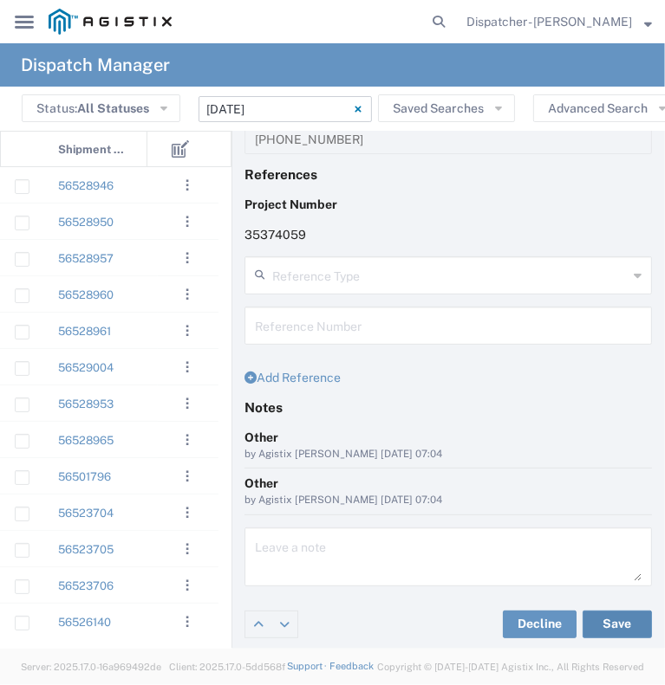
click at [589, 619] on button "Save" at bounding box center [616, 625] width 69 height 28
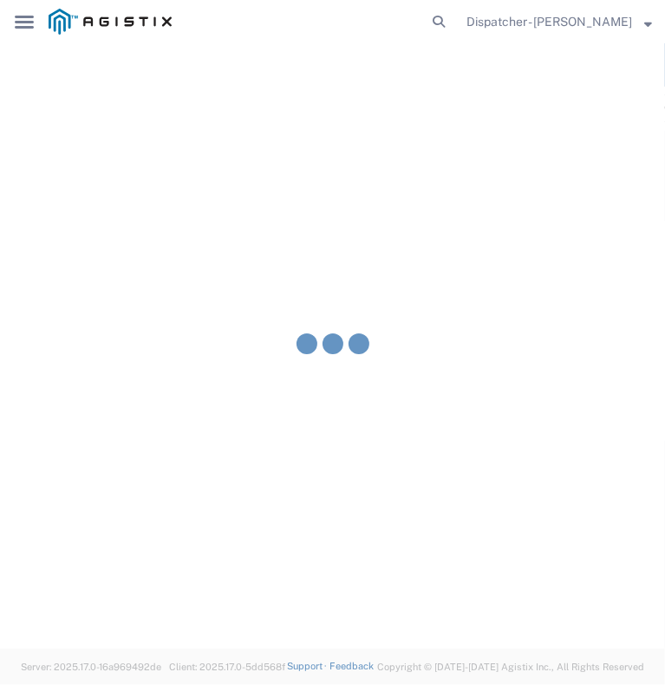
type input "[PERSON_NAME]"
type input "Gab & Sons Trucking LLC"
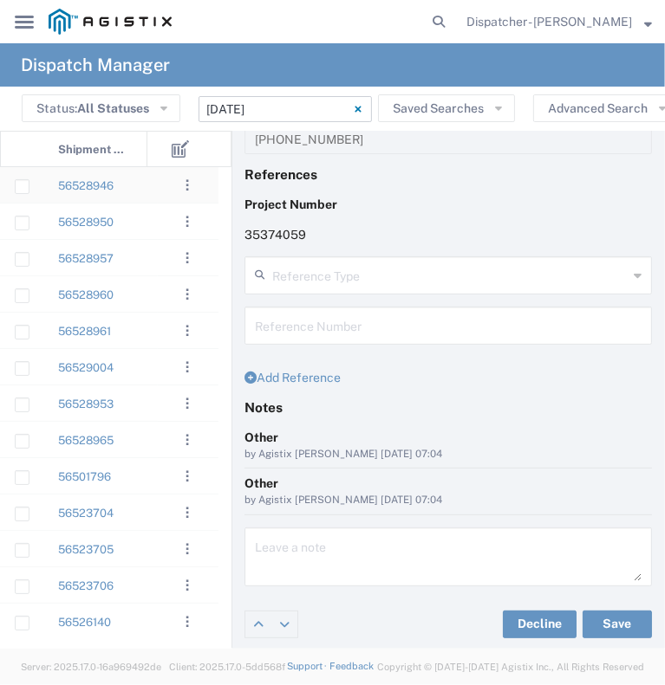
click at [140, 186] on div "56528946" at bounding box center [95, 185] width 104 height 36
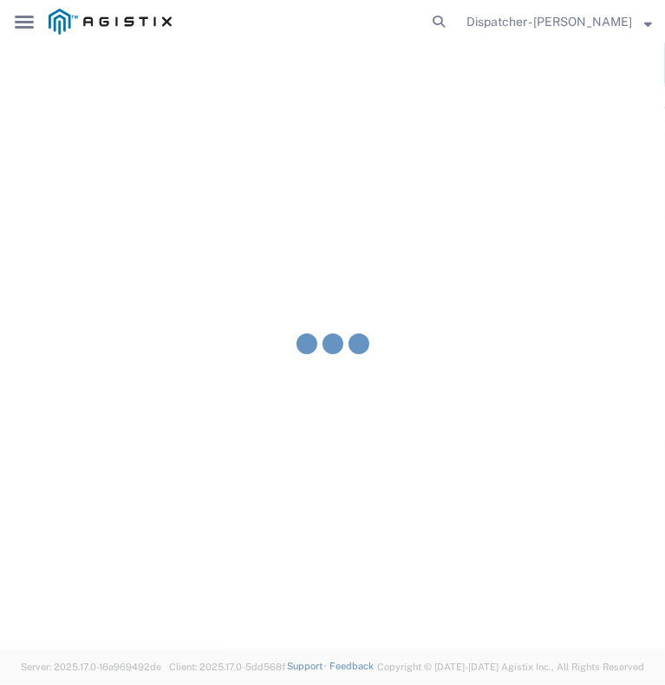
type input "[PERSON_NAME] & Sons Trucking, Inc"
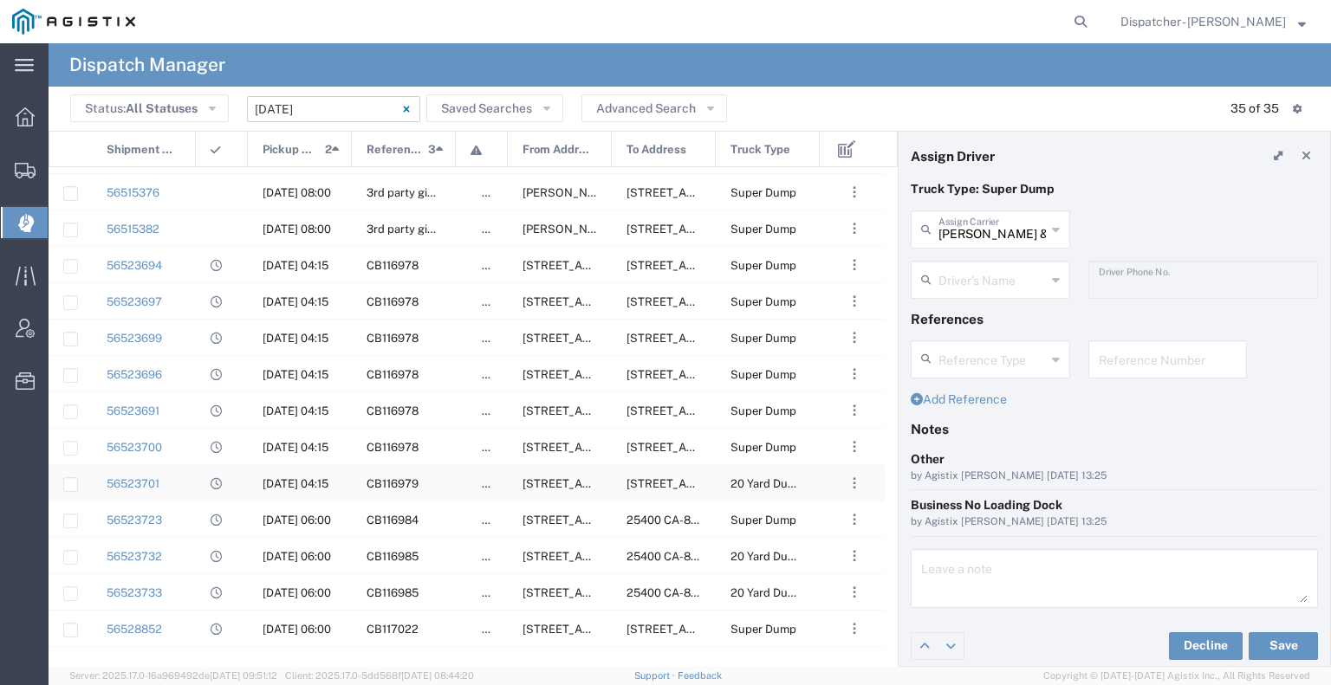
scroll to position [685, 0]
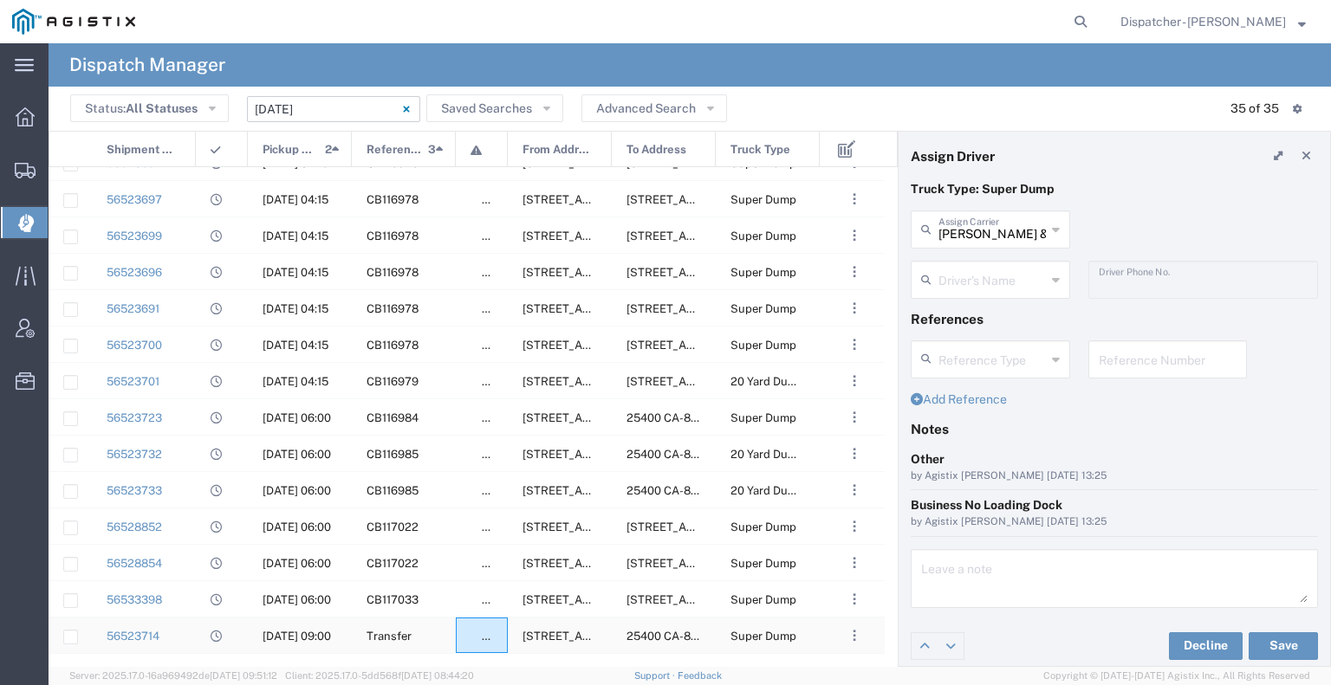
click at [482, 640] on span at bounding box center [476, 640] width 11 height 0
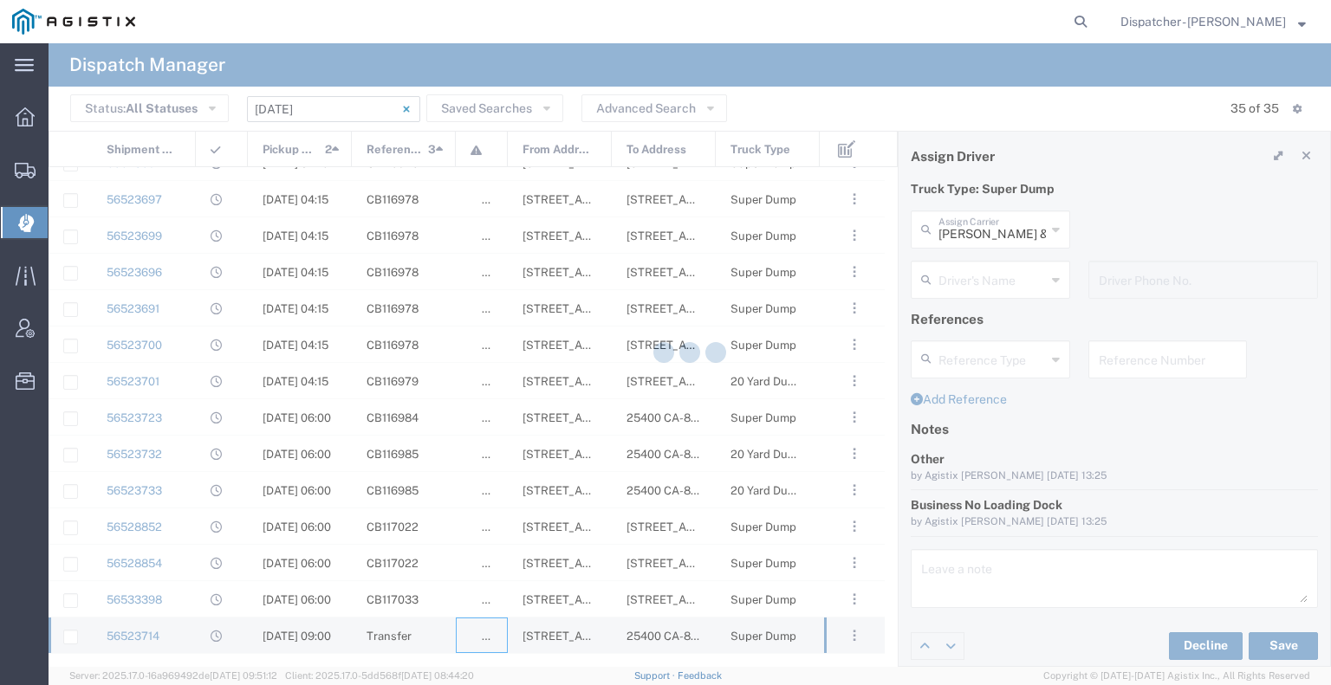
type input "Gab & Sons Trucking LLC"
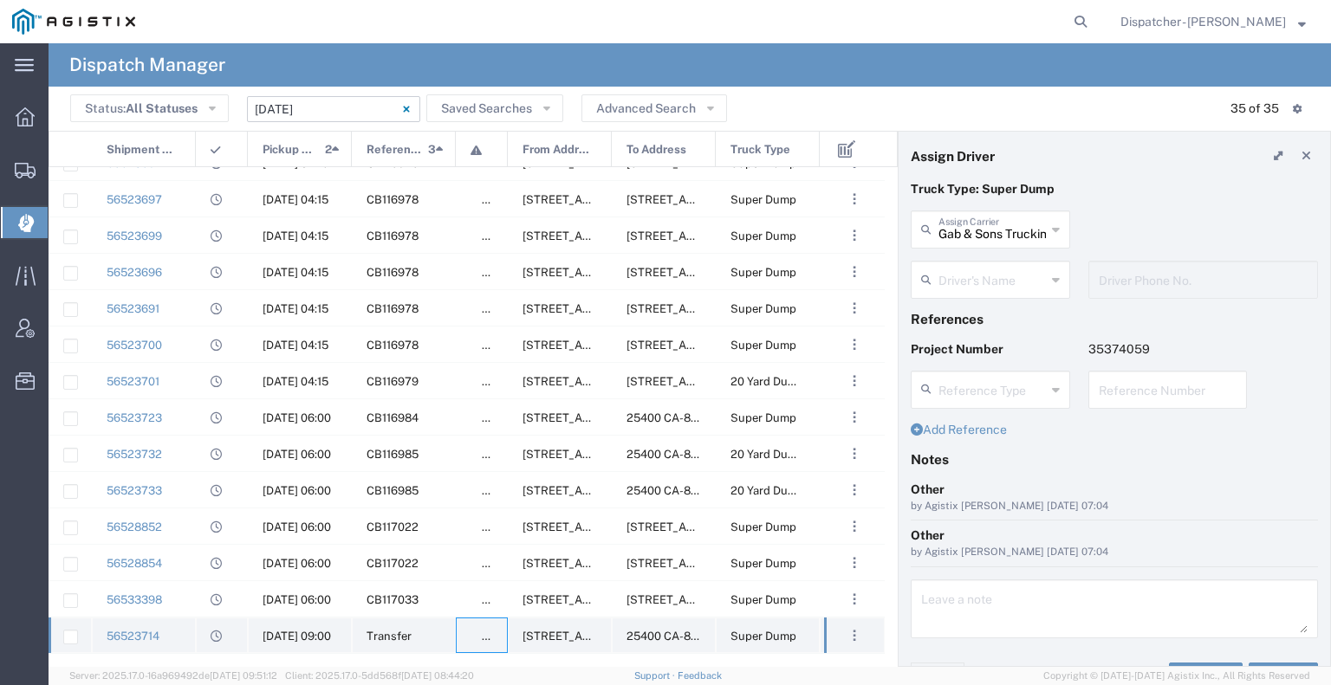
type input "[PERSON_NAME]"
type input "[PHONE_NUMBER]"
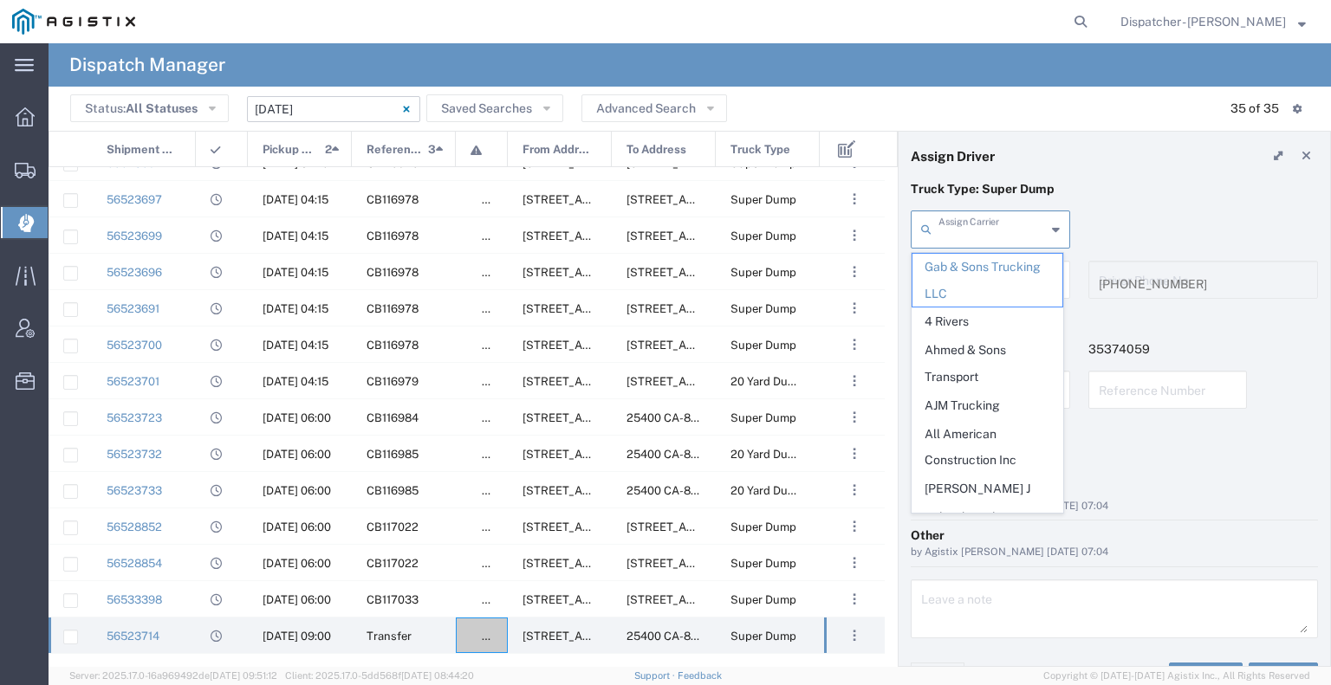
click at [664, 238] on input "text" at bounding box center [992, 228] width 107 height 30
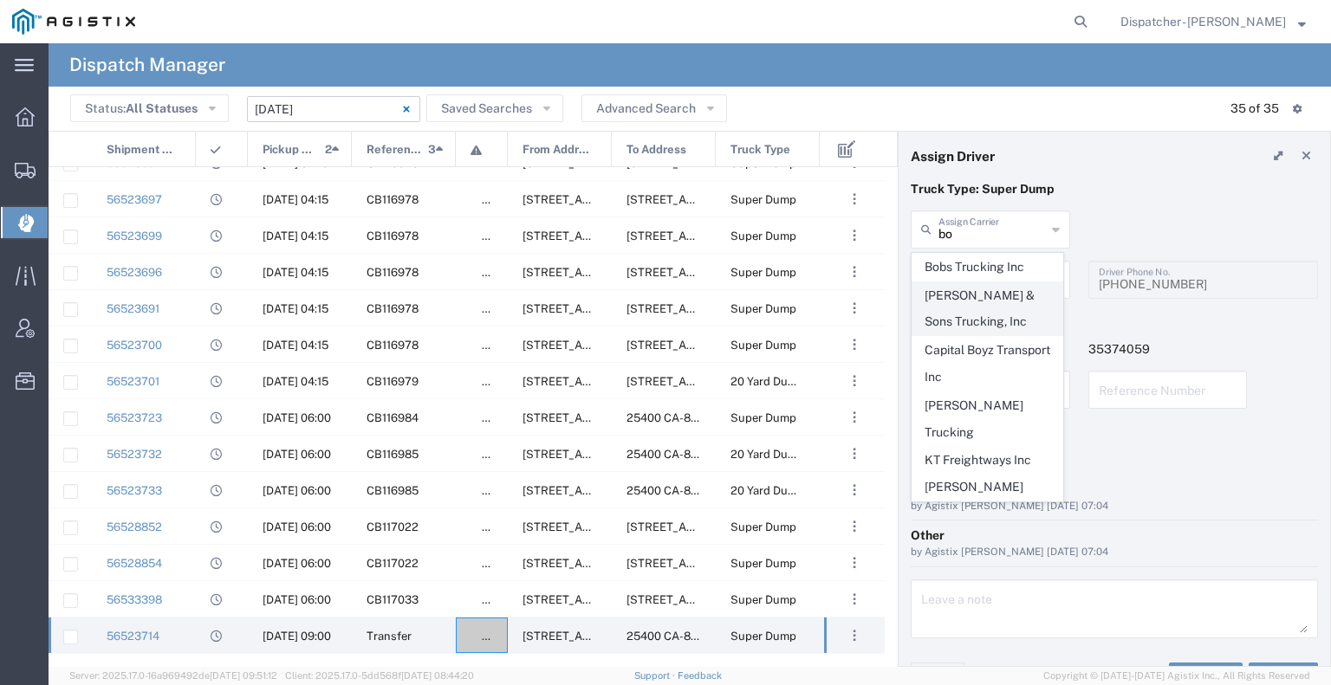
click at [664, 299] on span "[PERSON_NAME] & Sons Trucking, Inc" at bounding box center [988, 310] width 150 height 54
type input "[PERSON_NAME] & Sons Trucking, Inc"
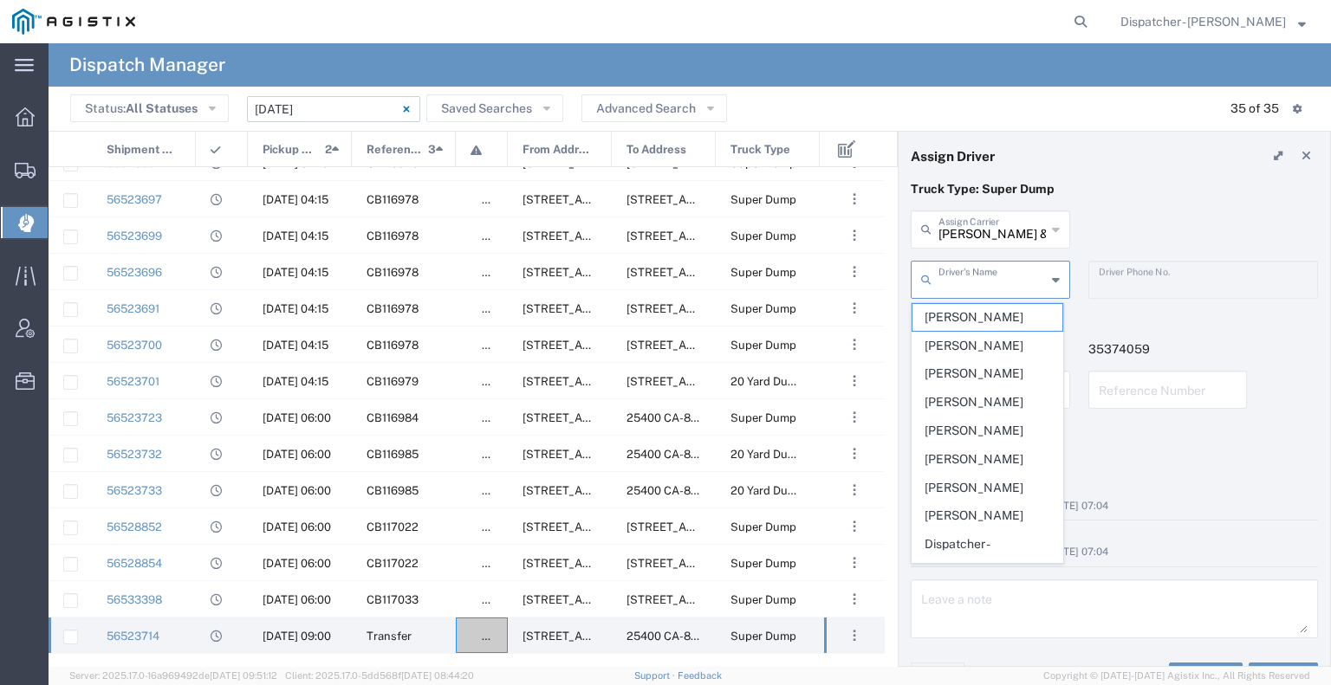
click at [664, 289] on input "text" at bounding box center [992, 278] width 107 height 30
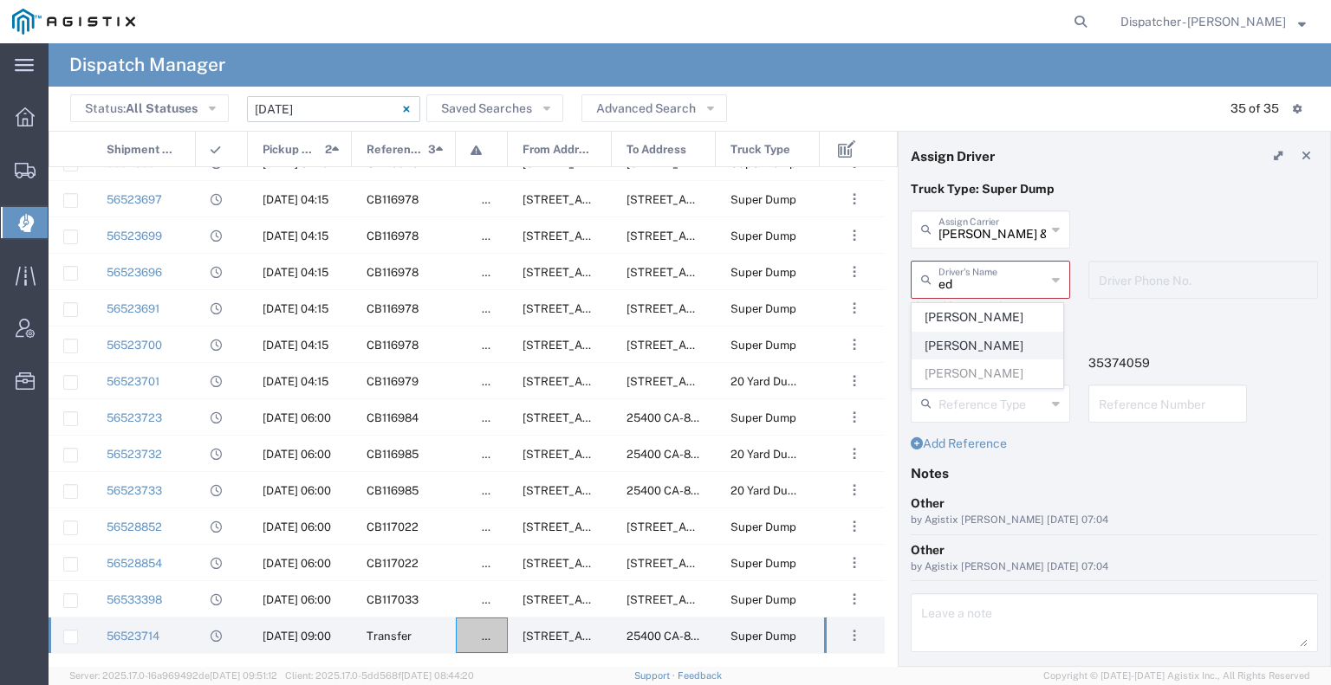
click at [664, 341] on span "[PERSON_NAME]" at bounding box center [988, 346] width 150 height 27
type input "[PERSON_NAME]"
type input "[PHONE_NUMBER]"
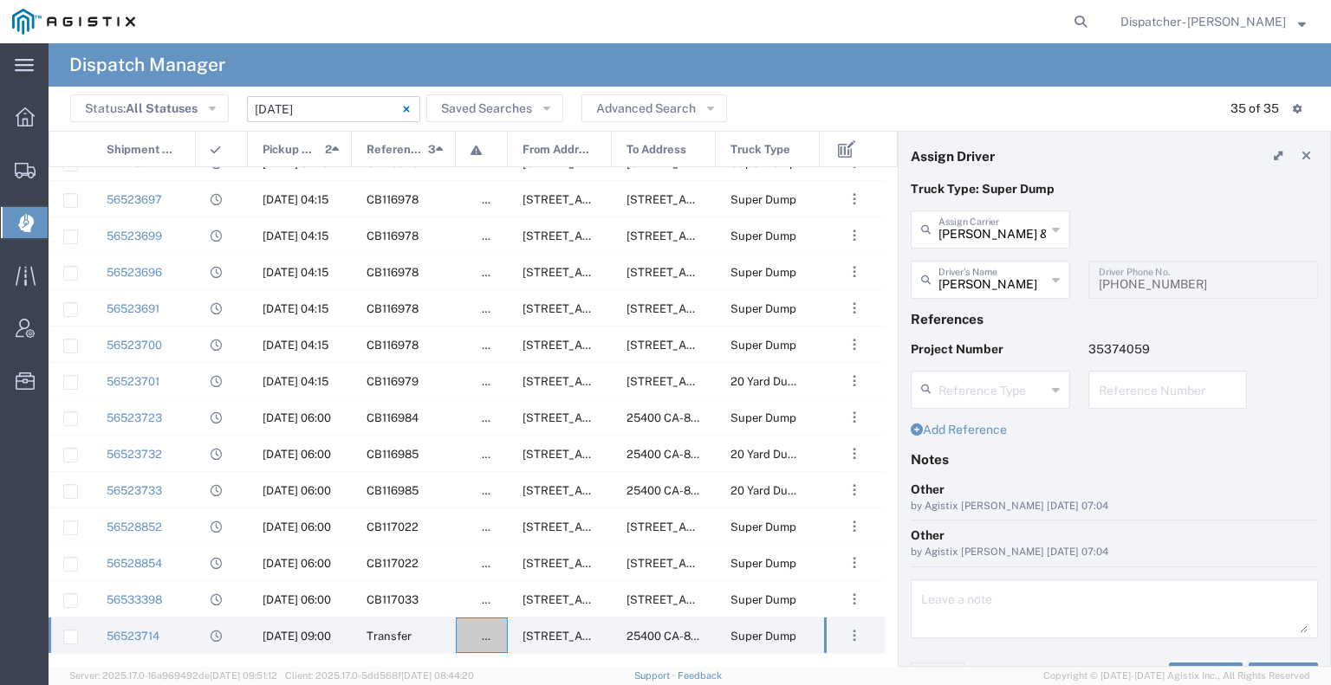
scroll to position [34, 0]
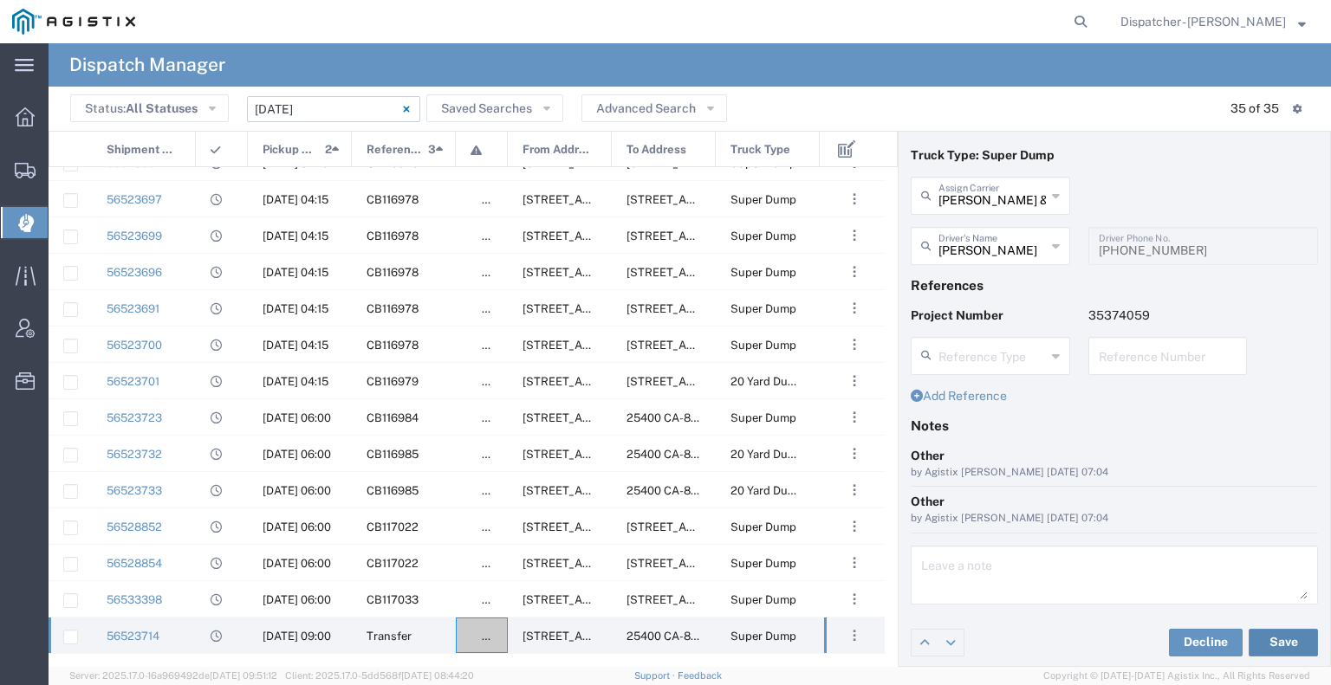
click at [664, 635] on button "Save" at bounding box center [1283, 643] width 69 height 28
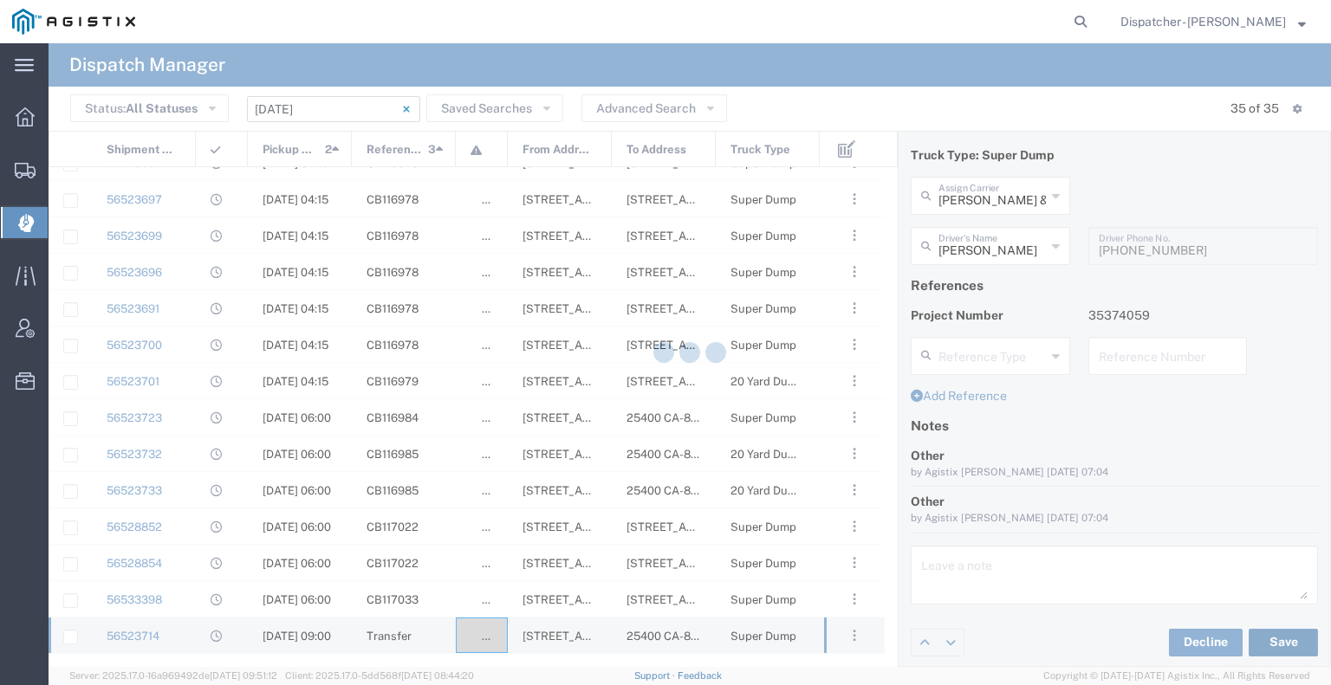
type input "[PERSON_NAME]"
type input "[PERSON_NAME] & Sons Trucking, Inc"
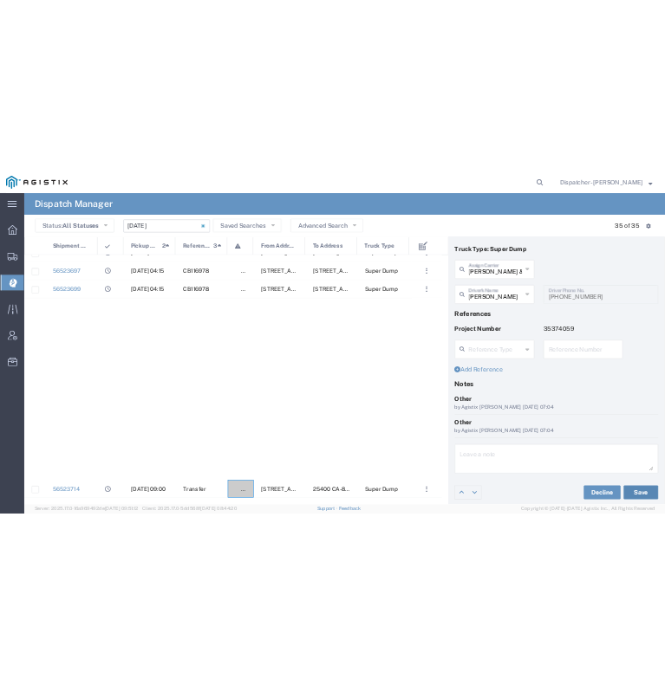
scroll to position [0, 0]
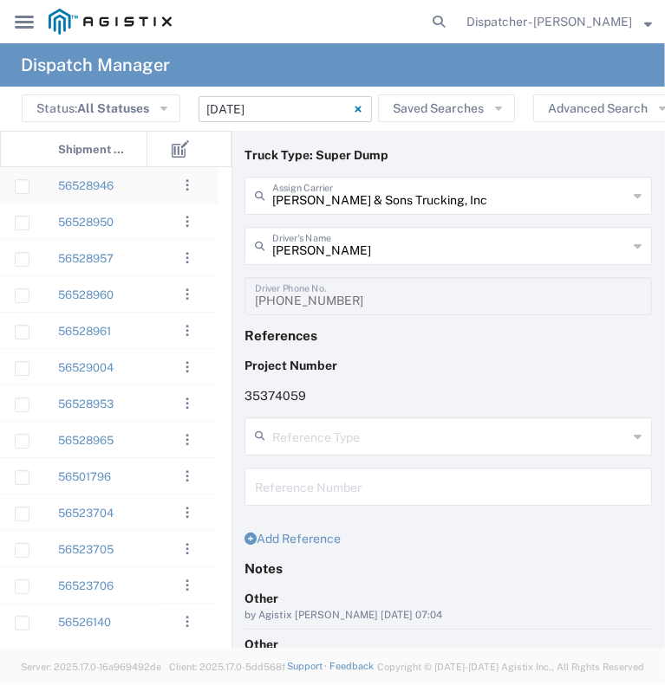
click at [135, 197] on div "56528946" at bounding box center [95, 185] width 104 height 36
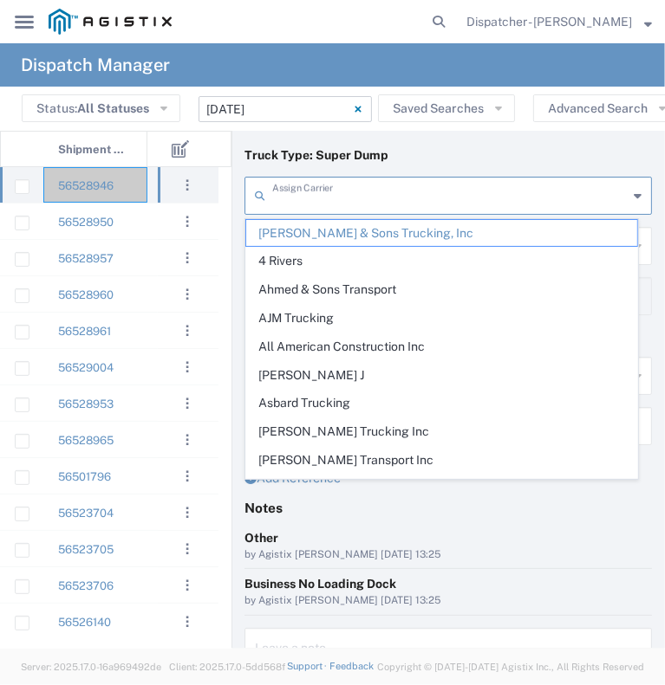
click at [374, 204] on input "text" at bounding box center [449, 194] width 355 height 30
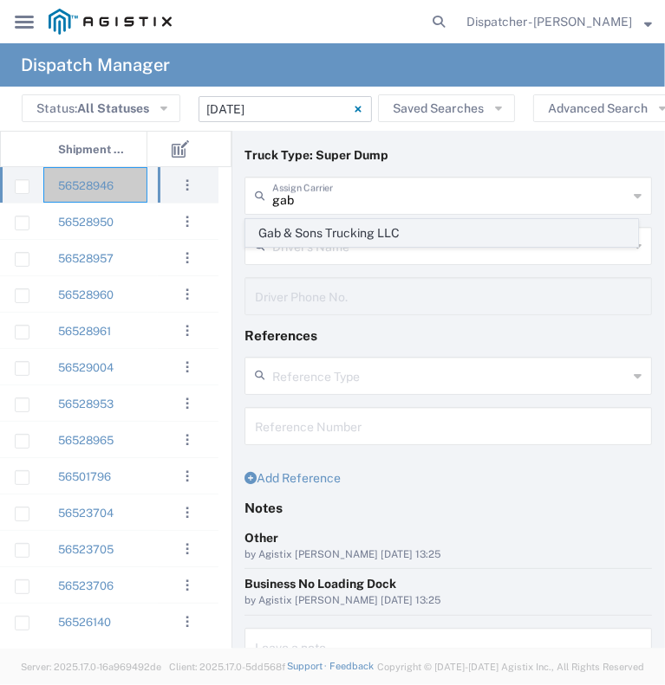
click at [365, 228] on span "Gab & Sons Trucking LLC" at bounding box center [441, 233] width 391 height 27
type input "Gab & Sons Trucking LLC"
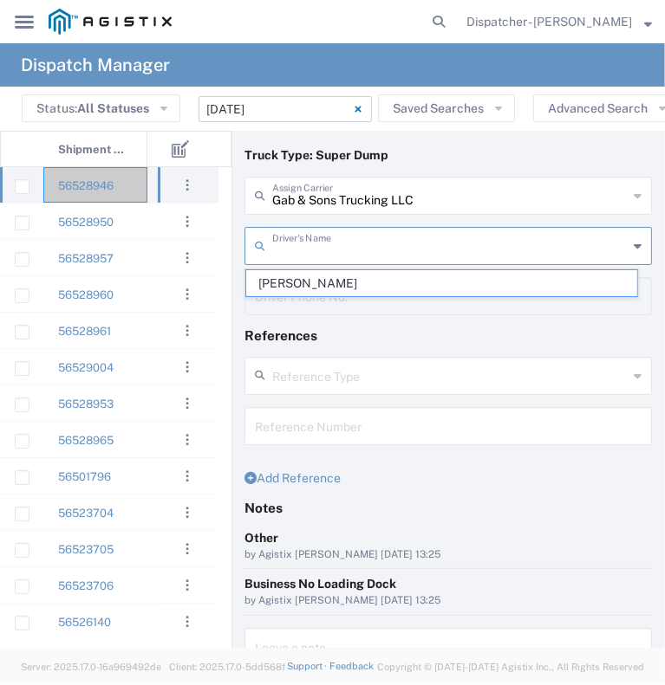
click at [361, 250] on input "text" at bounding box center [449, 245] width 355 height 30
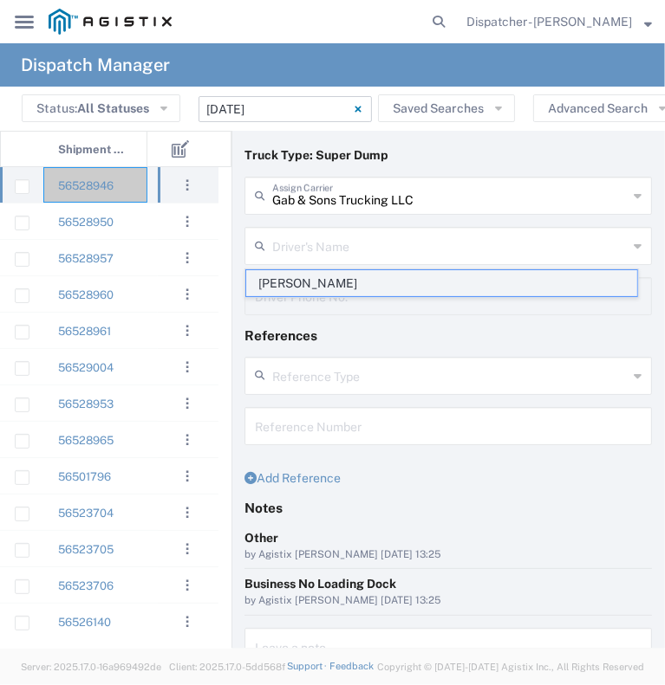
click at [350, 282] on span "[PERSON_NAME]" at bounding box center [441, 283] width 391 height 27
type input "[PERSON_NAME]"
type input "[PHONE_NUMBER]"
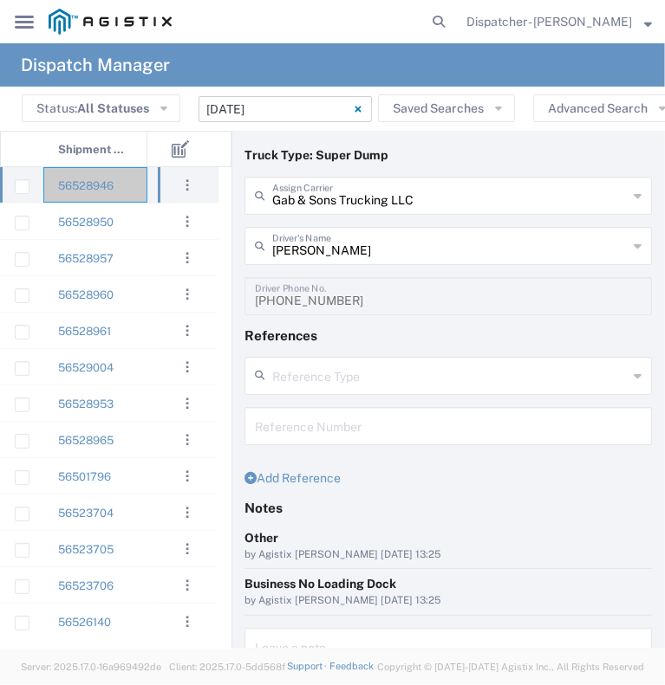
scroll to position [134, 0]
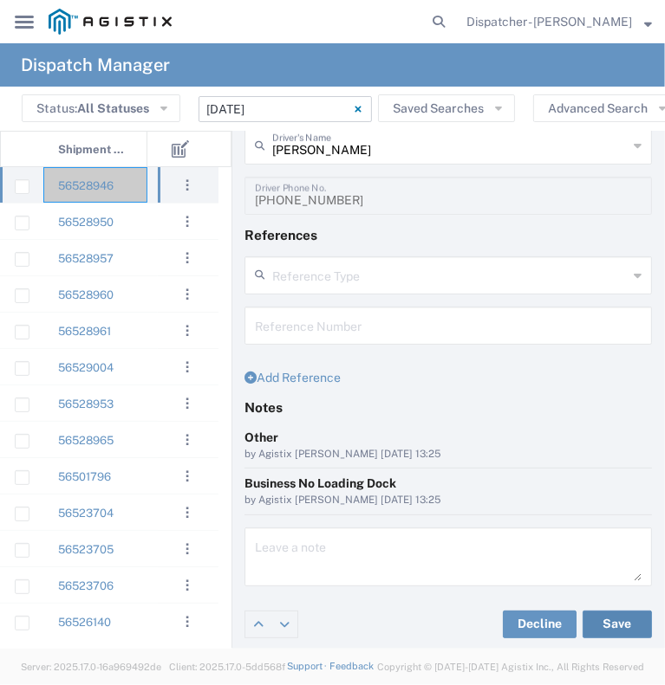
click at [610, 624] on button "Save" at bounding box center [616, 625] width 69 height 28
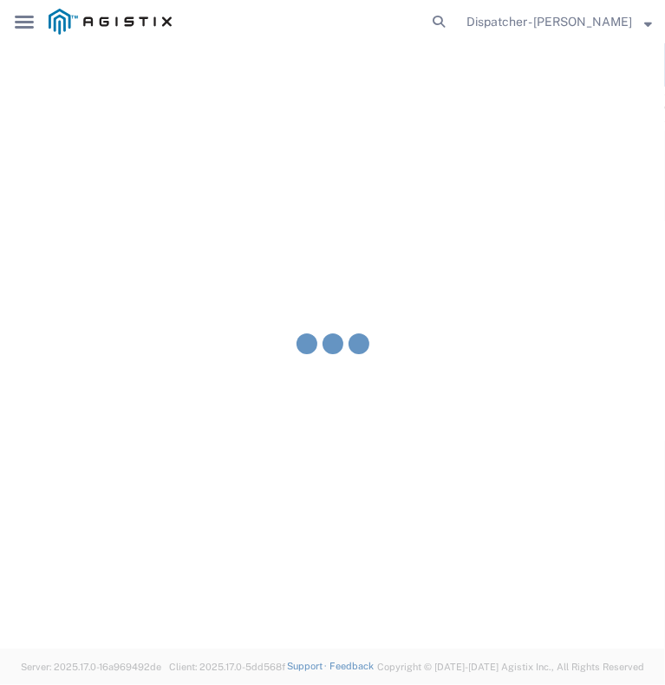
type input "[PERSON_NAME]"
type input "Gab & Sons Trucking LLC"
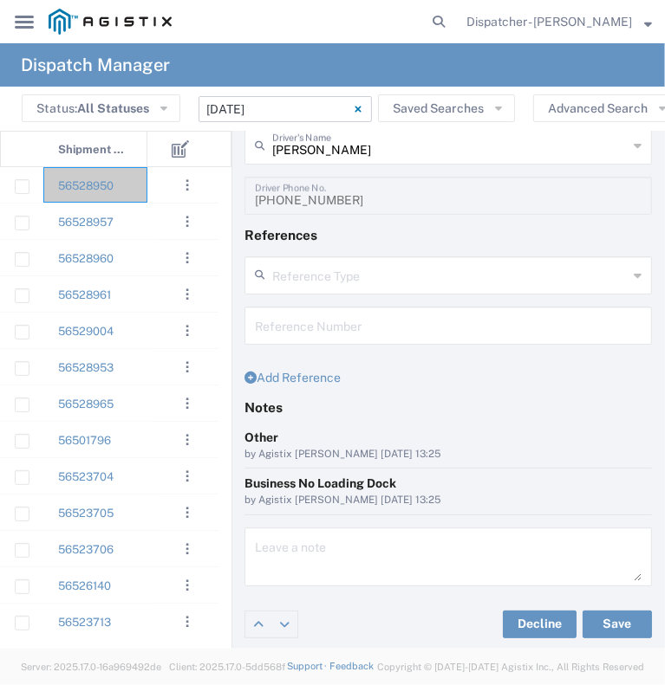
scroll to position [0, 0]
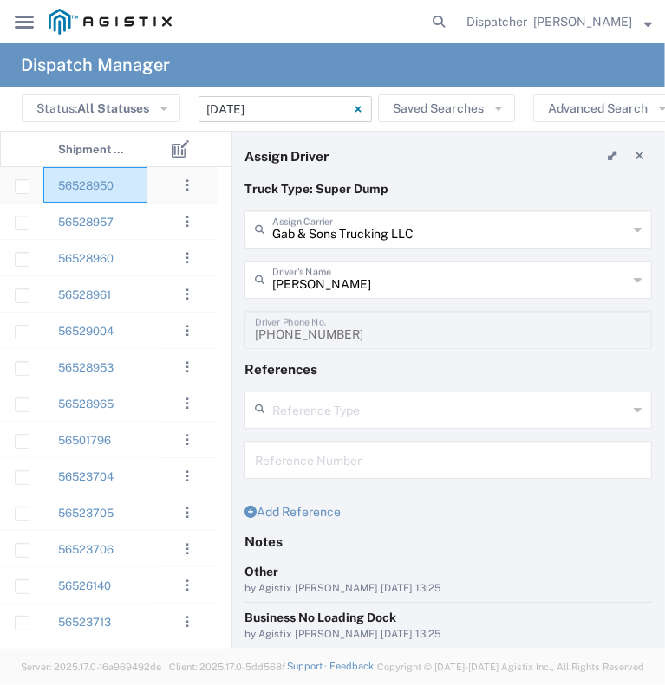
click at [133, 185] on div "56528950" at bounding box center [95, 185] width 104 height 36
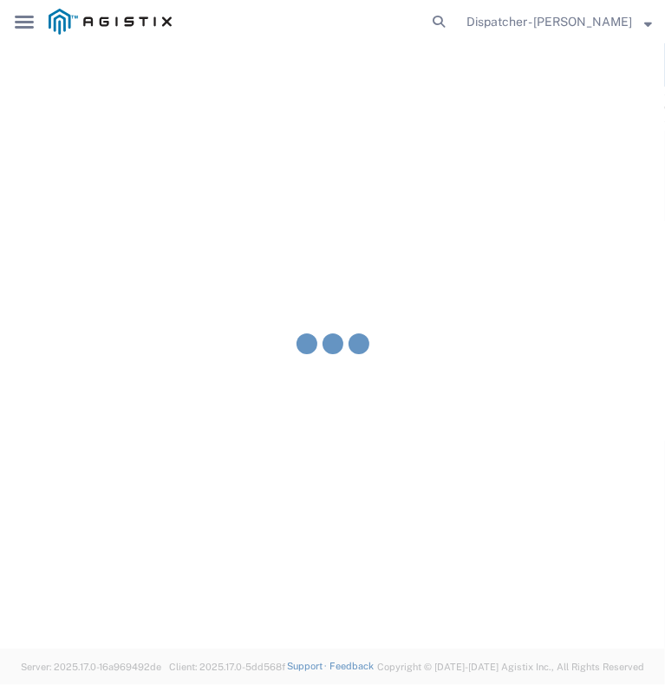
type input "[PERSON_NAME] & Sons Trucking, Inc"
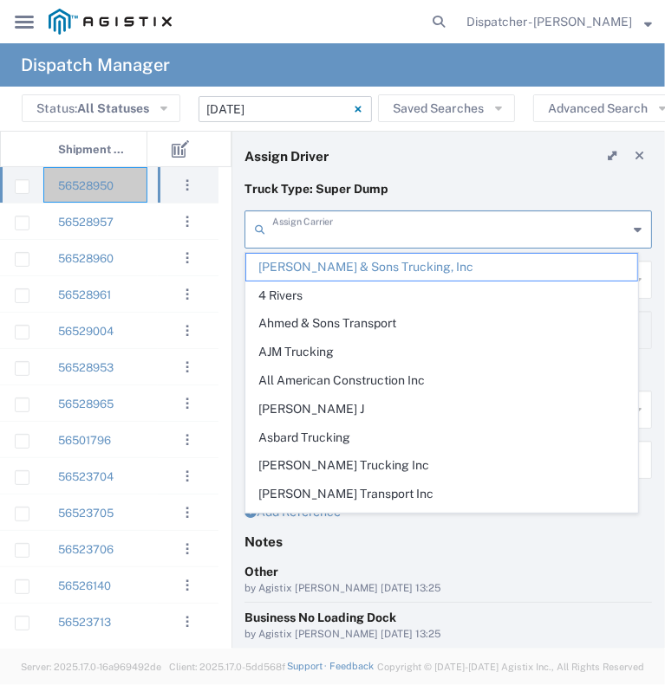
click at [361, 231] on input "text" at bounding box center [449, 228] width 355 height 30
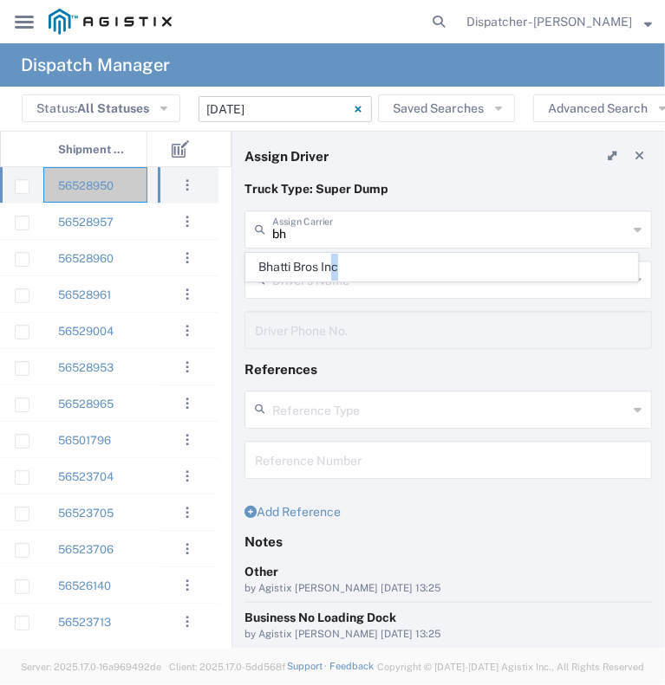
drag, startPoint x: 344, startPoint y: 267, endPoint x: 331, endPoint y: 272, distance: 14.0
click at [331, 272] on span "Bhatti Bros Inc" at bounding box center [441, 267] width 391 height 27
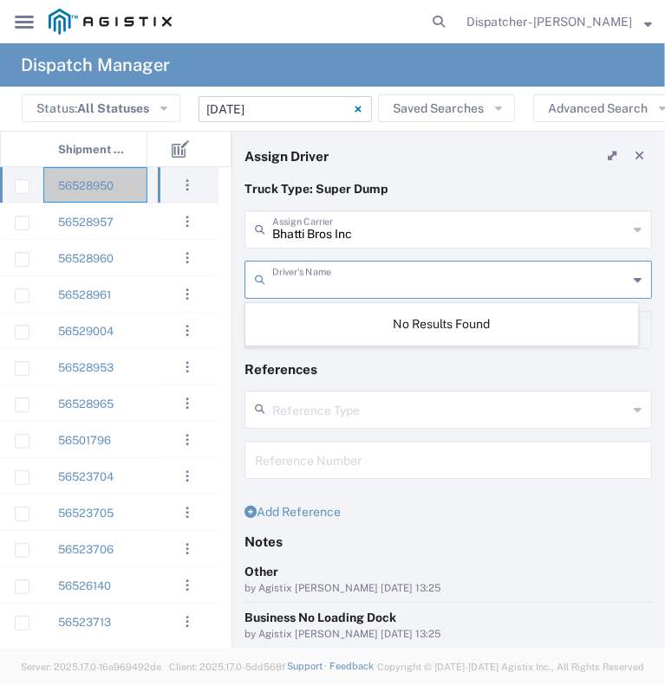
click at [331, 272] on input "text" at bounding box center [449, 278] width 355 height 30
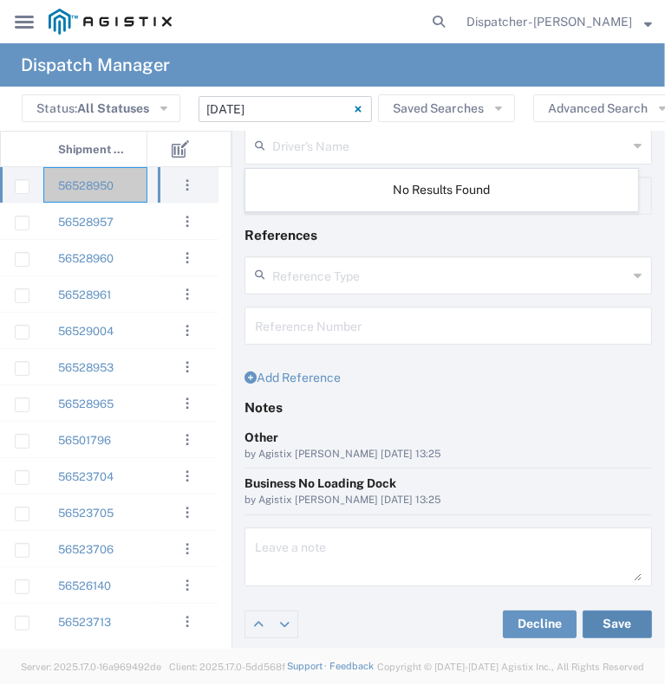
click at [603, 620] on button "Save" at bounding box center [616, 625] width 69 height 28
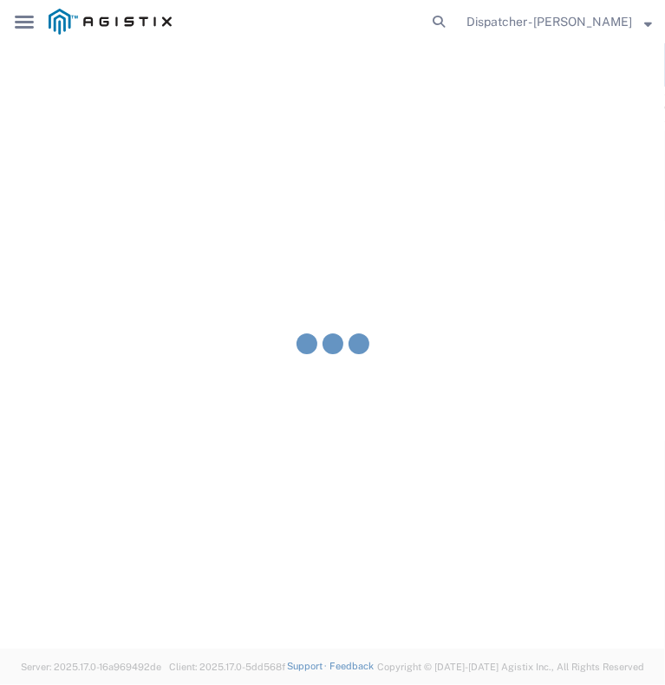
type input "Bhatti Bros Inc"
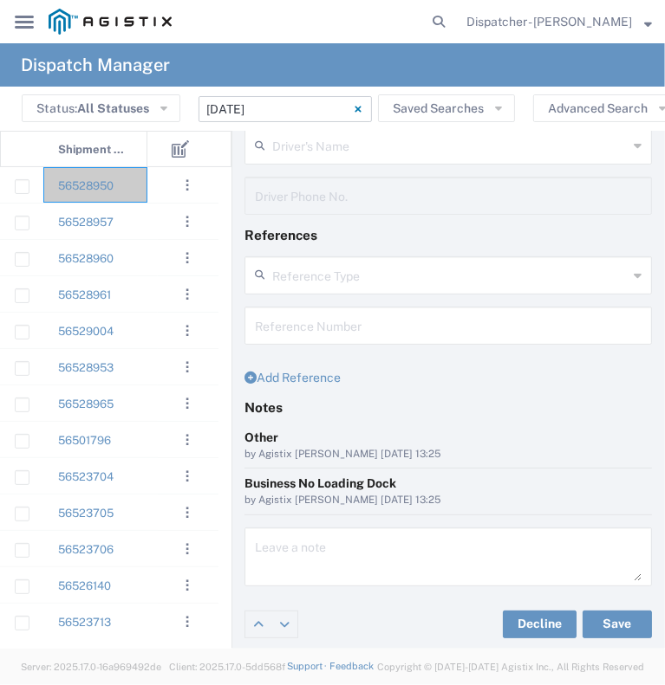
scroll to position [0, 0]
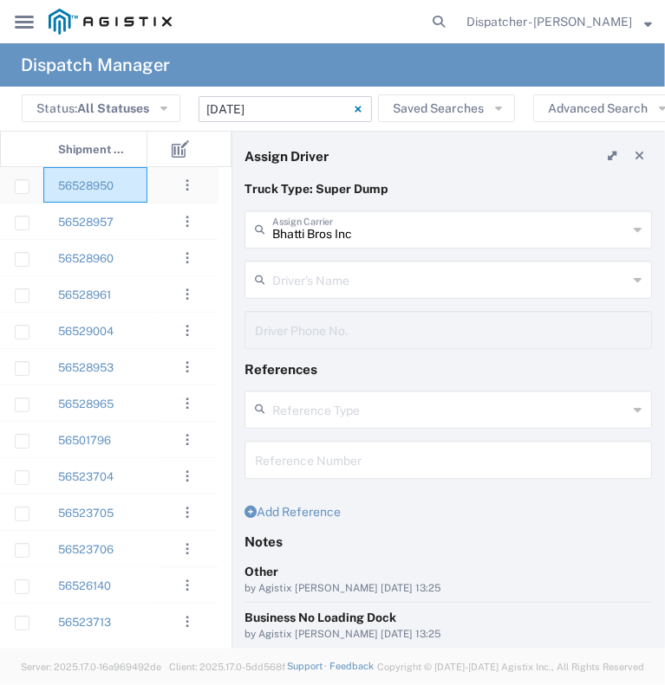
click at [135, 192] on div "56528950" at bounding box center [95, 185] width 104 height 36
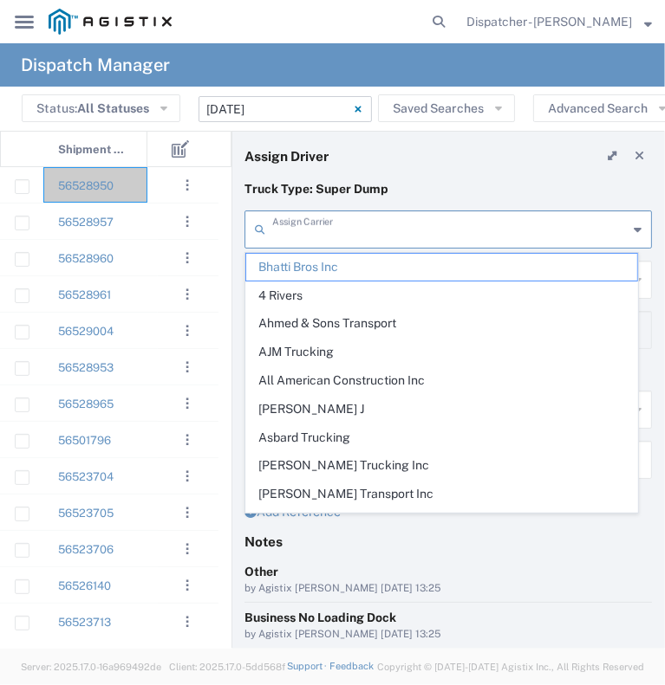
click at [342, 235] on input "text" at bounding box center [449, 228] width 355 height 30
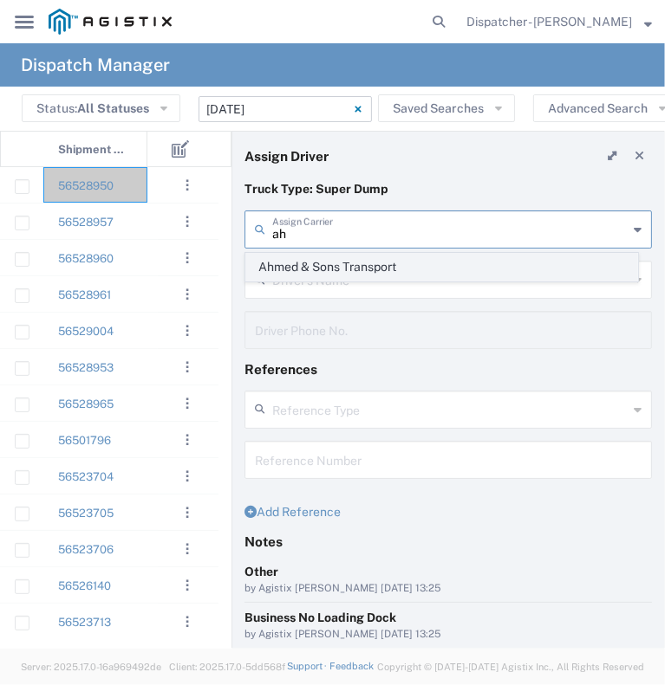
click at [329, 278] on span "Ahmed & Sons Transport" at bounding box center [441, 267] width 391 height 27
type input "Ahmed & Sons Transport"
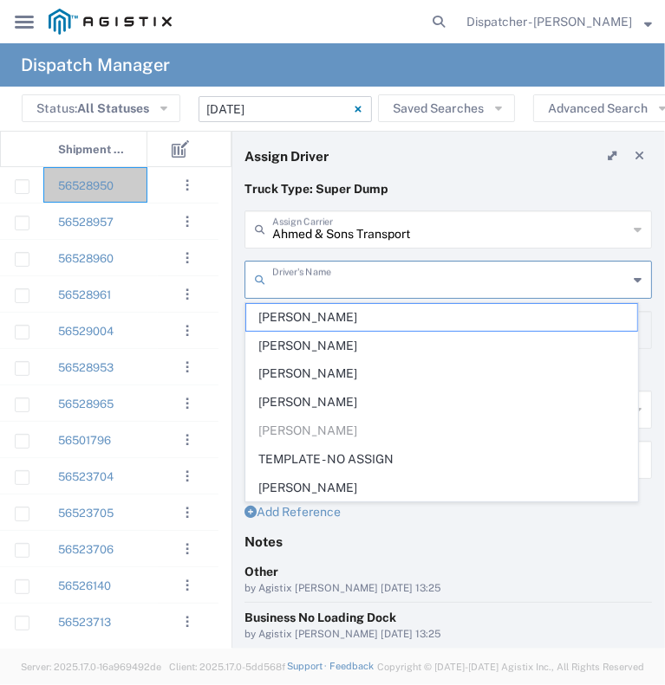
click at [328, 277] on input "text" at bounding box center [449, 278] width 355 height 30
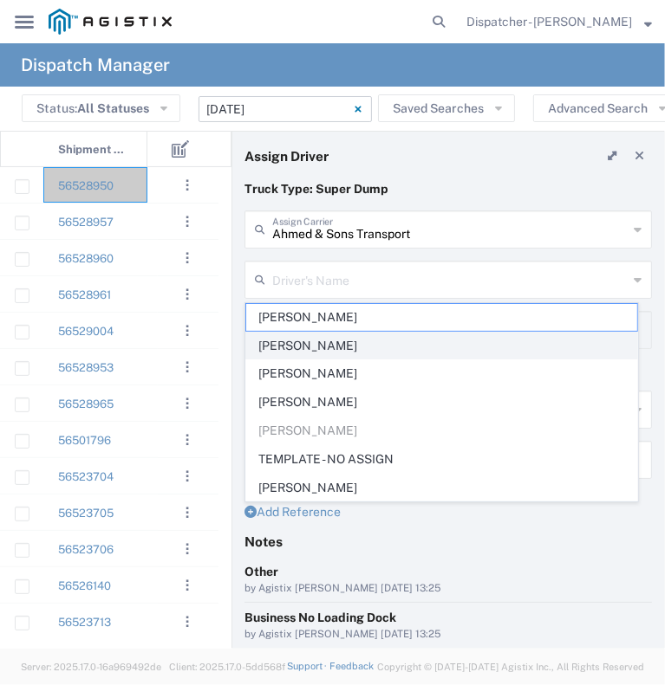
click at [319, 341] on span "[PERSON_NAME]" at bounding box center [441, 346] width 391 height 27
type input "[PERSON_NAME]"
type input "5103206678"
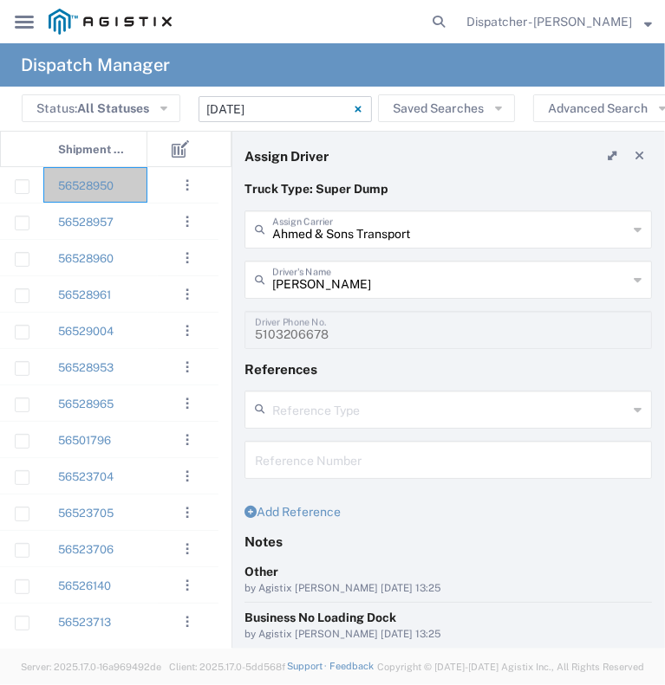
scroll to position [134, 0]
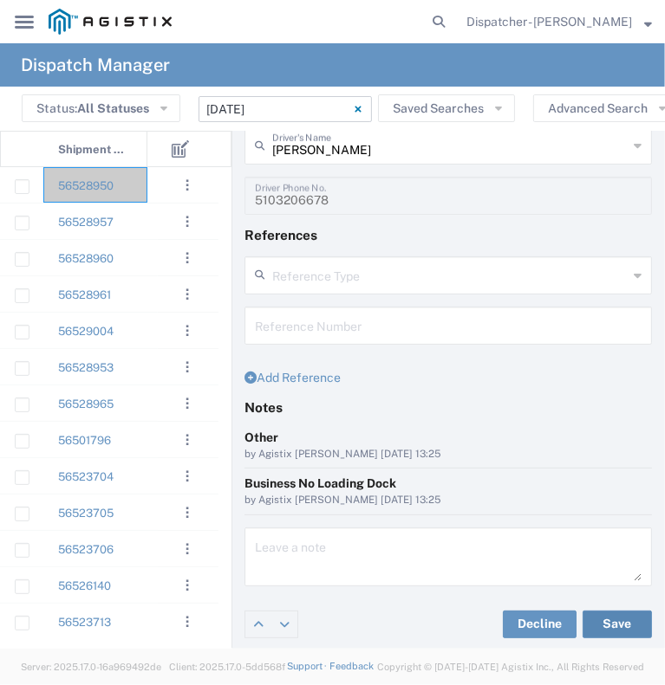
click at [610, 620] on button "Save" at bounding box center [616, 625] width 69 height 28
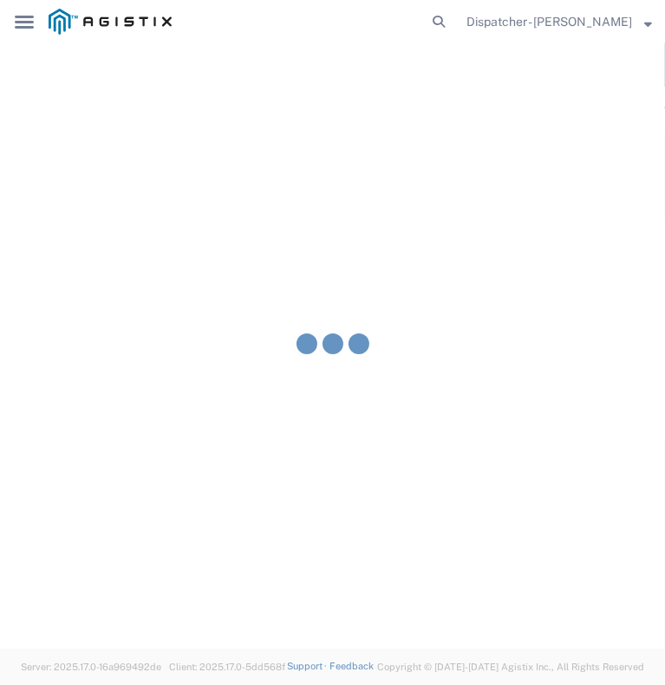
type input "[PERSON_NAME]"
type input "Ahmed & Sons Transport"
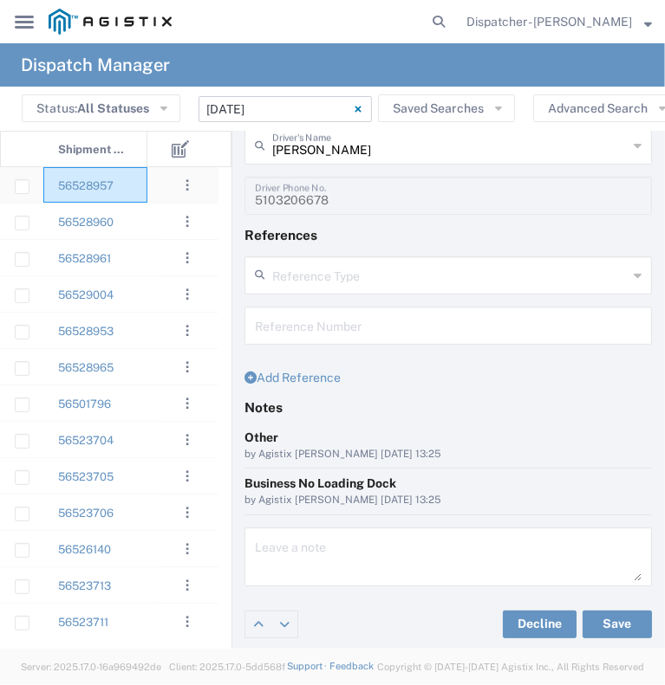
click at [145, 190] on div "56528957" at bounding box center [95, 185] width 104 height 36
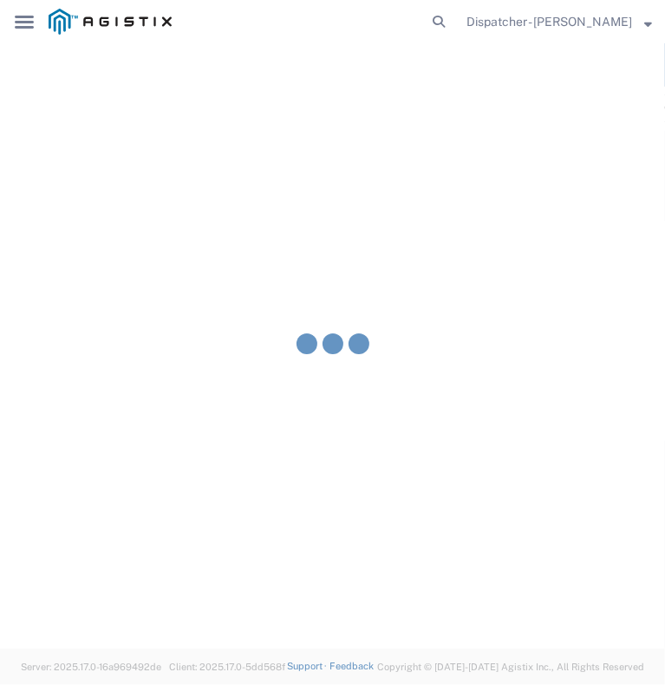
type input "[PERSON_NAME] & Sons Trucking, Inc"
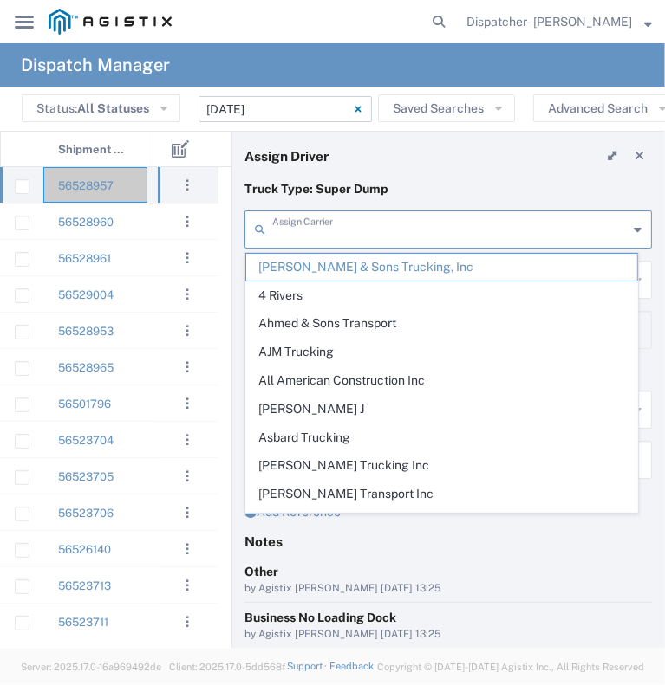
click at [388, 238] on input "text" at bounding box center [449, 228] width 355 height 30
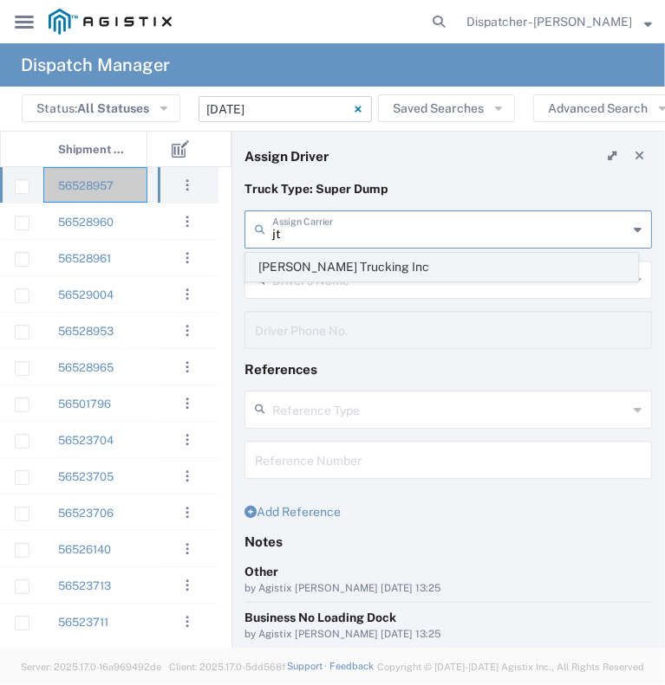
click at [380, 263] on span "[PERSON_NAME] Trucking Inc" at bounding box center [441, 267] width 391 height 27
type input "[PERSON_NAME] Trucking Inc"
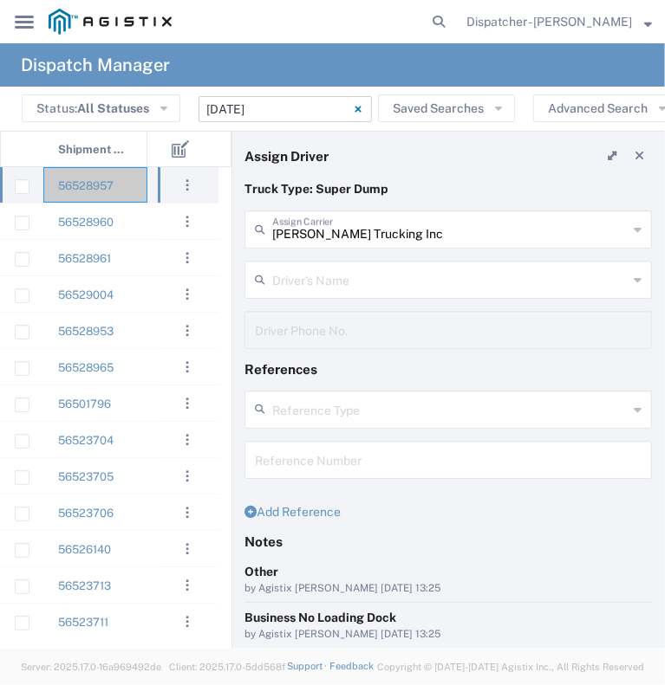
click at [380, 276] on input "text" at bounding box center [449, 278] width 355 height 30
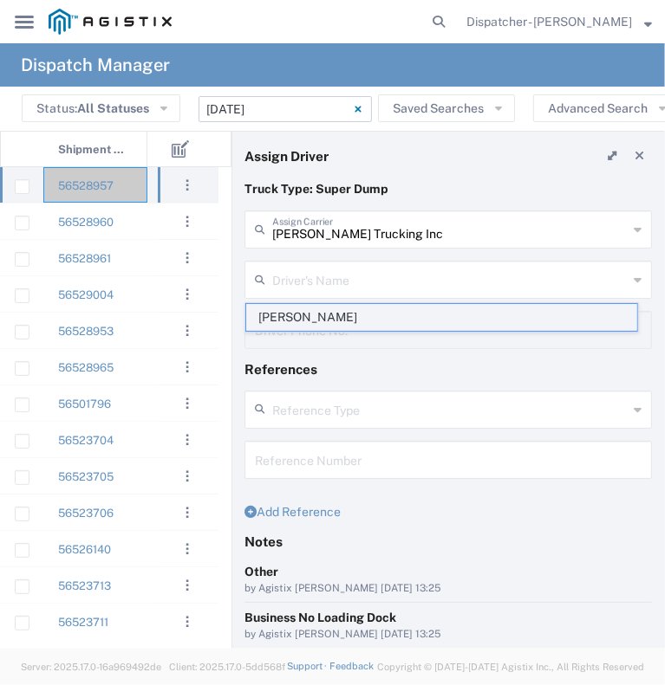
click at [359, 309] on span "[PERSON_NAME]" at bounding box center [441, 317] width 391 height 27
type input "[PERSON_NAME]"
type input "5306818960"
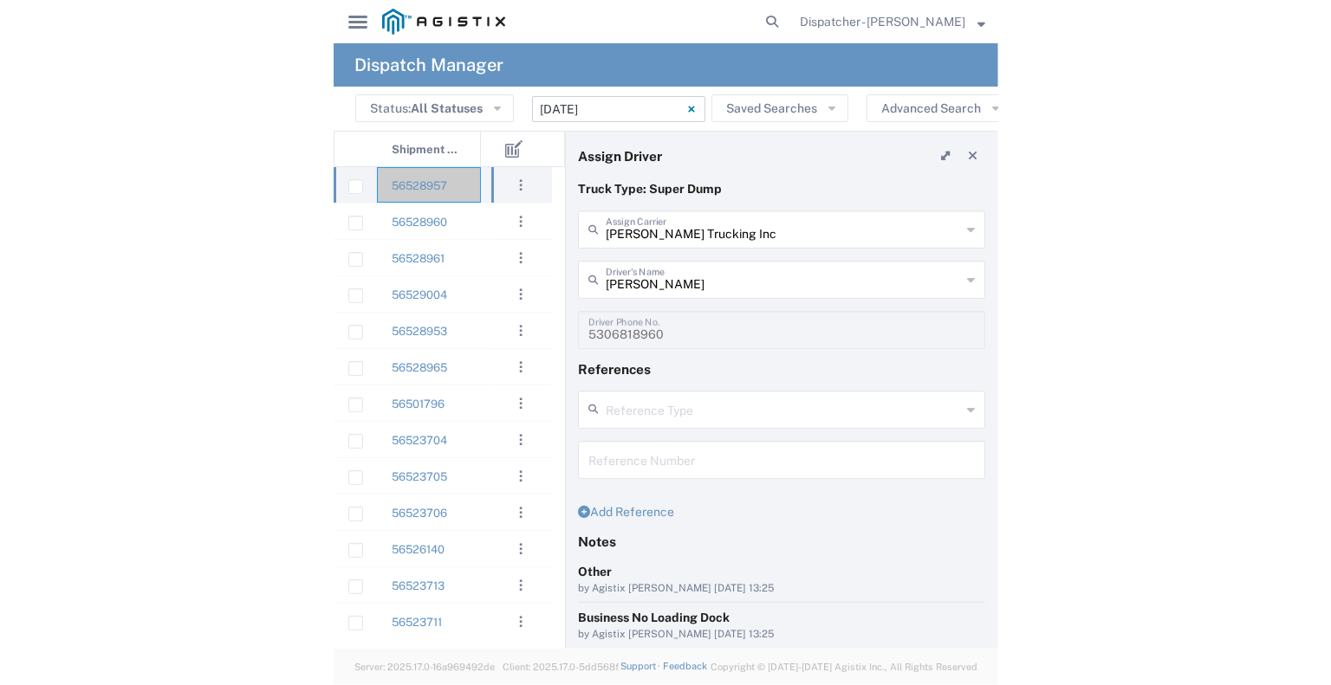
scroll to position [134, 0]
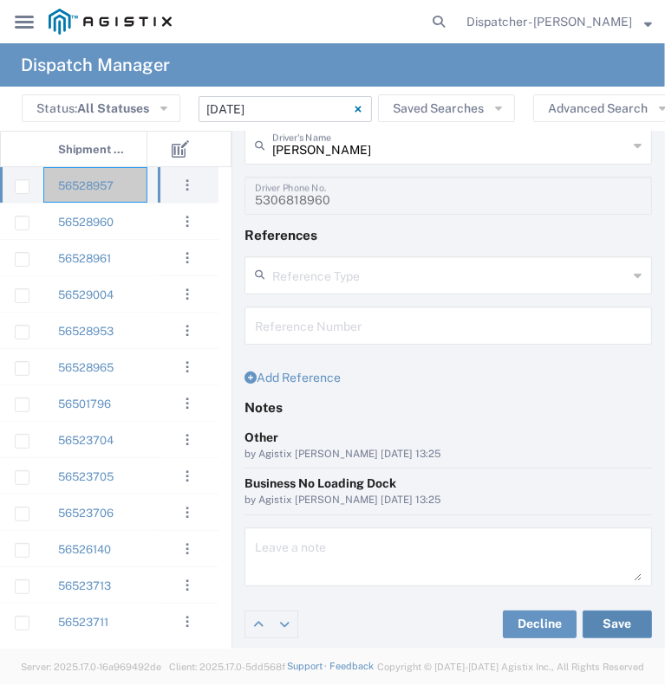
click at [607, 623] on button "Save" at bounding box center [616, 625] width 69 height 28
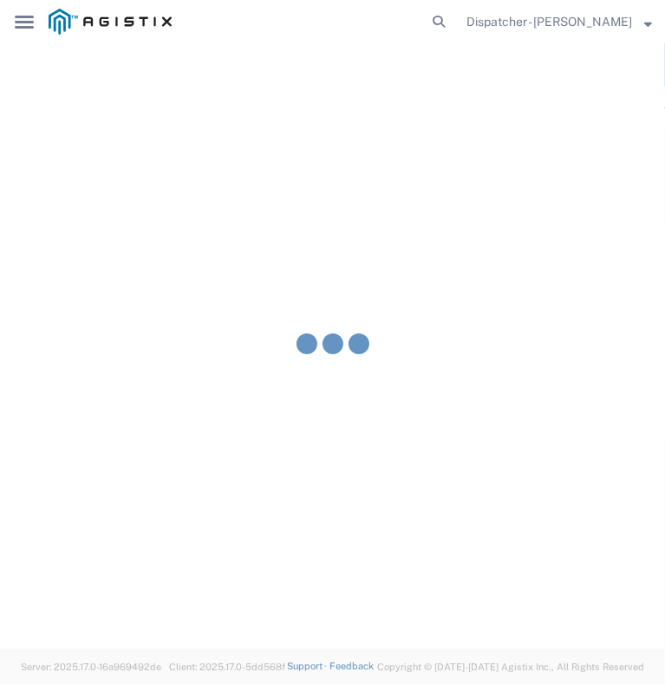
type input "[PERSON_NAME]"
type input "[PERSON_NAME] Trucking Inc"
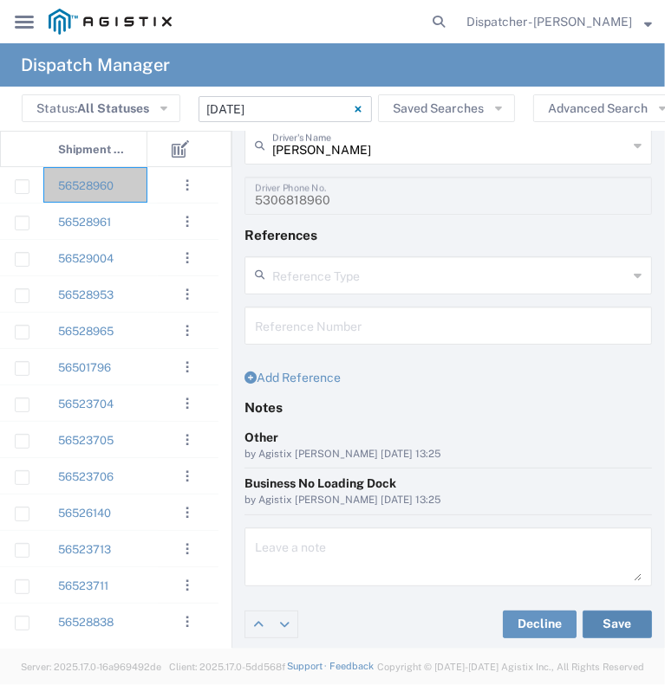
scroll to position [3, 0]
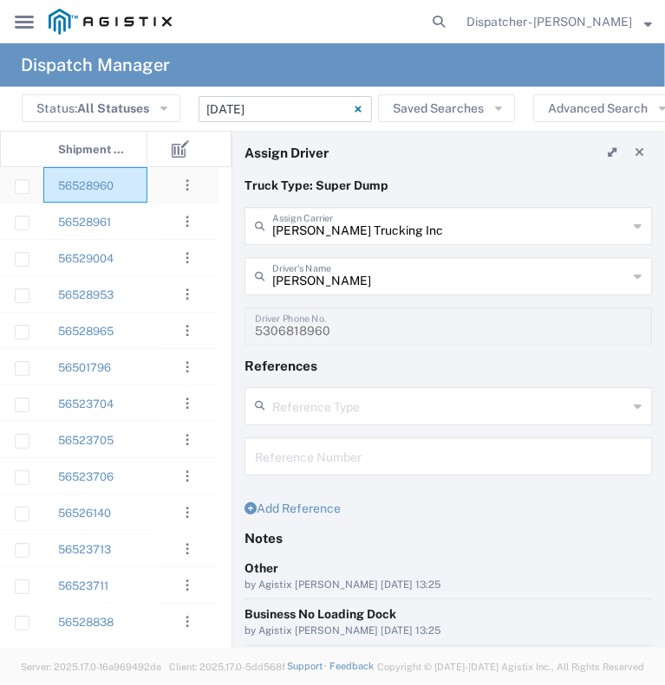
click at [125, 190] on div "56528960" at bounding box center [95, 185] width 104 height 36
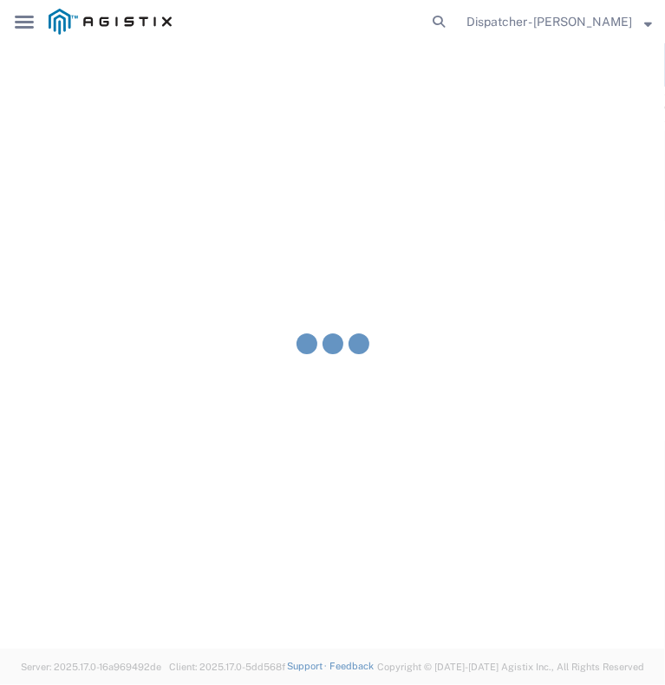
type input "[PERSON_NAME] & Sons Trucking, Inc"
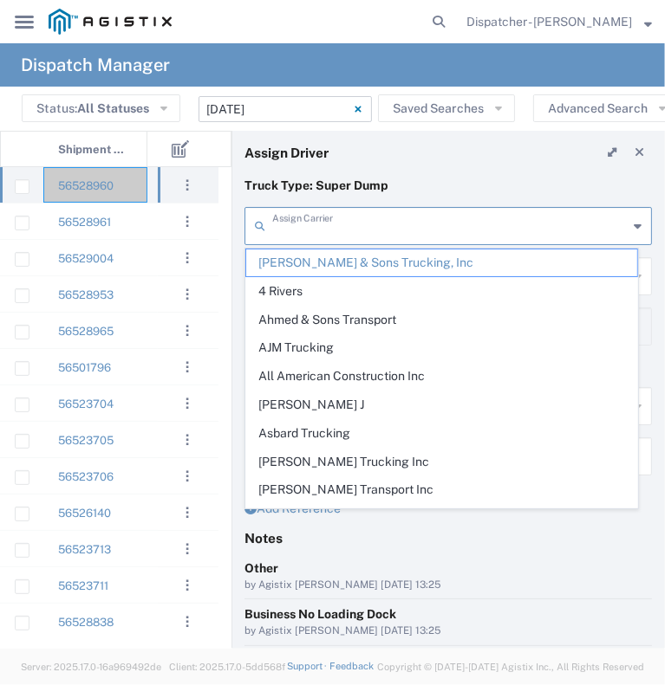
click at [357, 229] on input "text" at bounding box center [449, 225] width 355 height 30
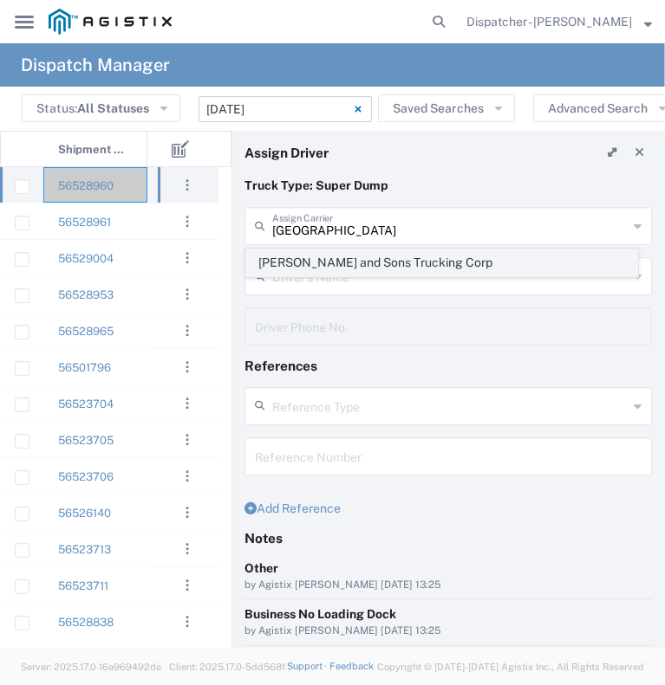
click at [354, 267] on span "[PERSON_NAME] and Sons Trucking Corp" at bounding box center [441, 263] width 391 height 27
type input "[PERSON_NAME] and Sons Trucking Corp"
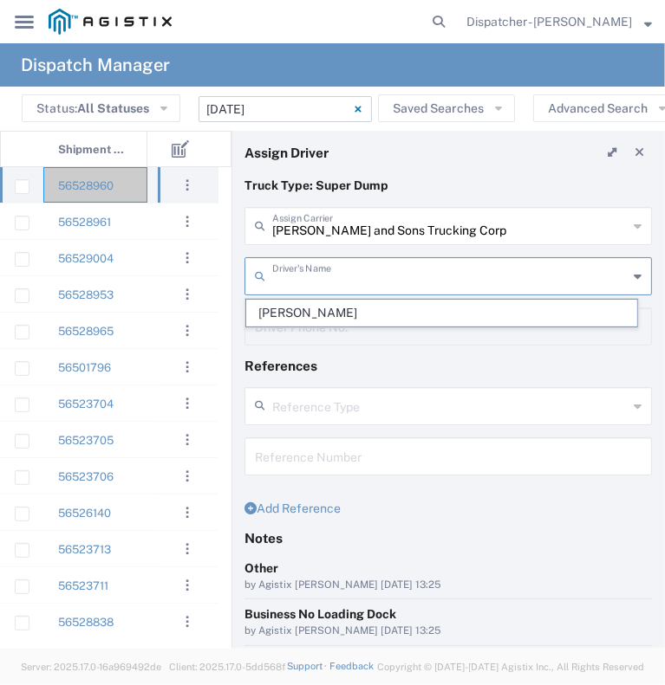
click at [354, 267] on input "text" at bounding box center [449, 275] width 355 height 30
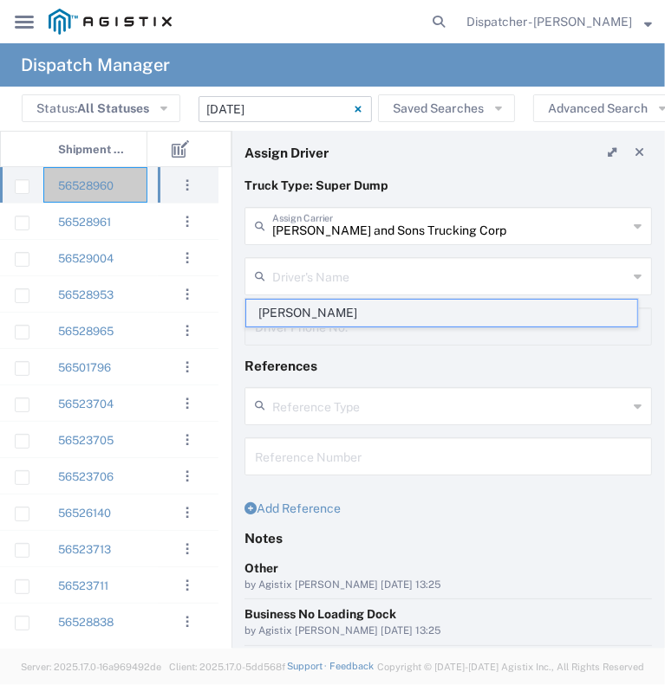
click at [340, 303] on span "[PERSON_NAME]" at bounding box center [441, 313] width 391 height 27
type input "[PERSON_NAME]"
type input "[PHONE_NUMBER]"
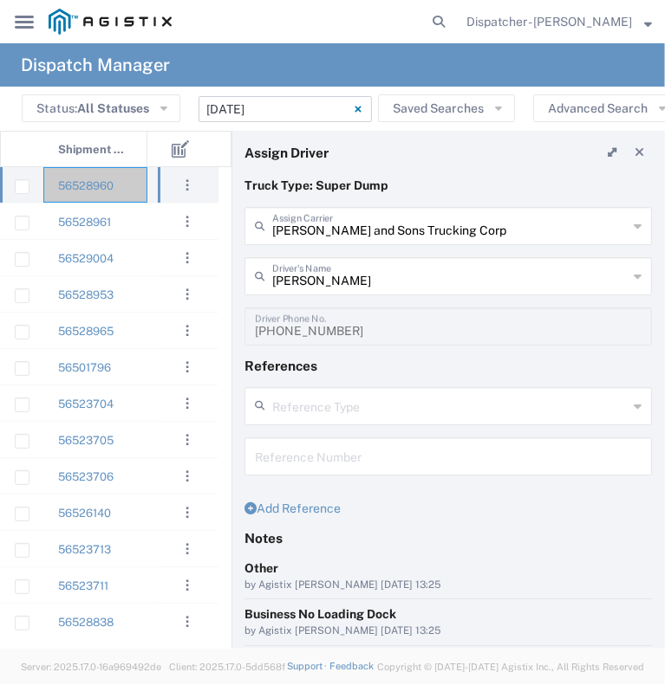
scroll to position [134, 0]
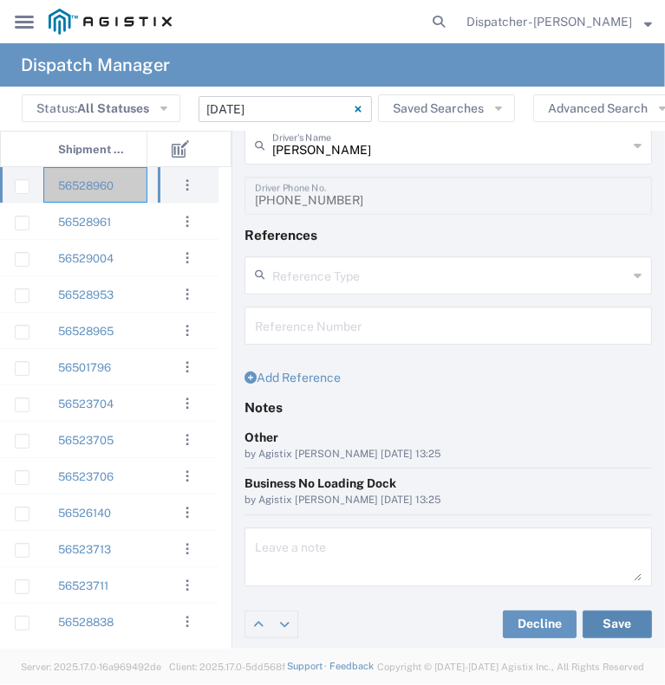
click at [601, 625] on button "Save" at bounding box center [616, 625] width 69 height 28
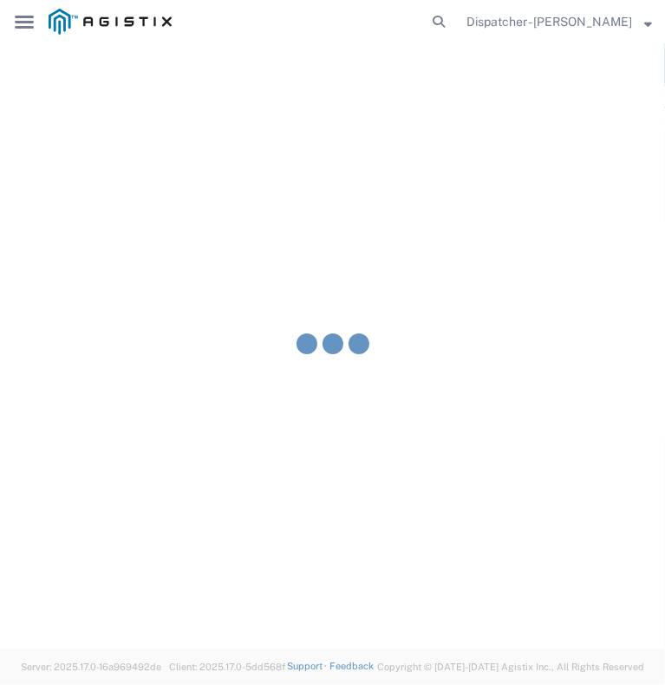
type input "[PERSON_NAME]"
type input "[PERSON_NAME] and Sons Trucking Corp"
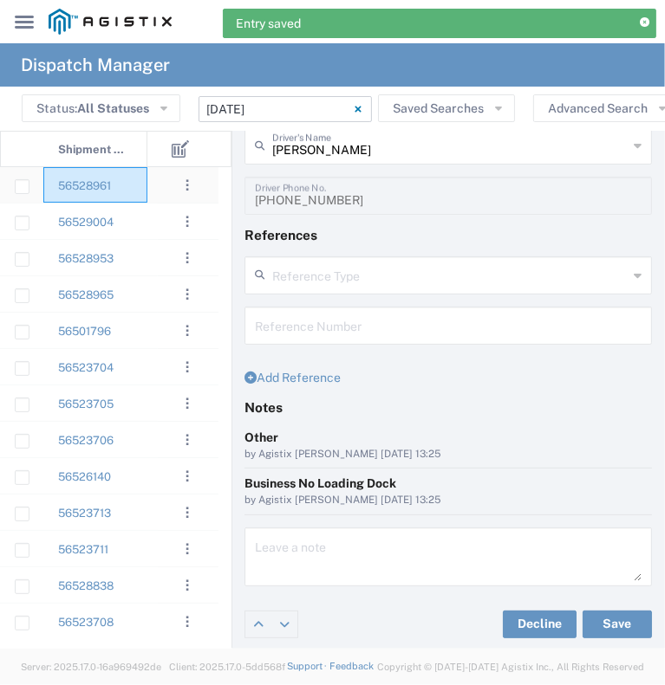
click at [139, 188] on div "56528961" at bounding box center [95, 185] width 104 height 36
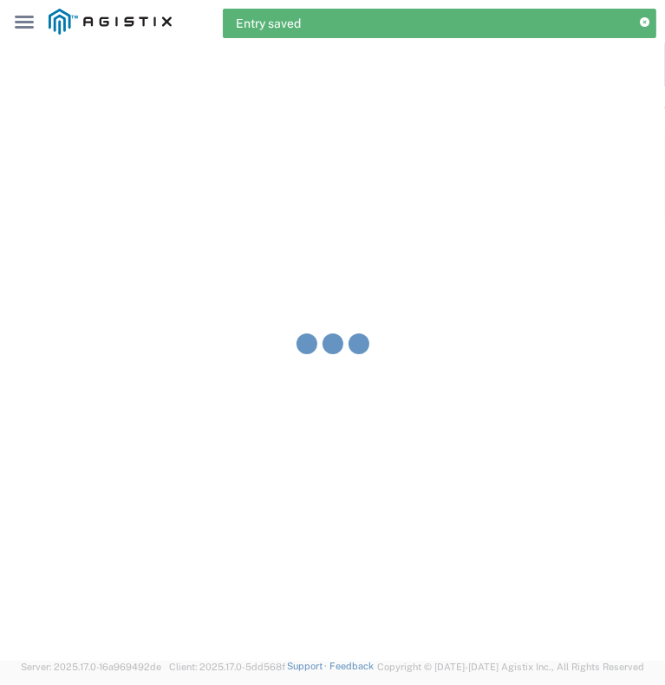
type input "[PERSON_NAME] & Sons Trucking, Inc"
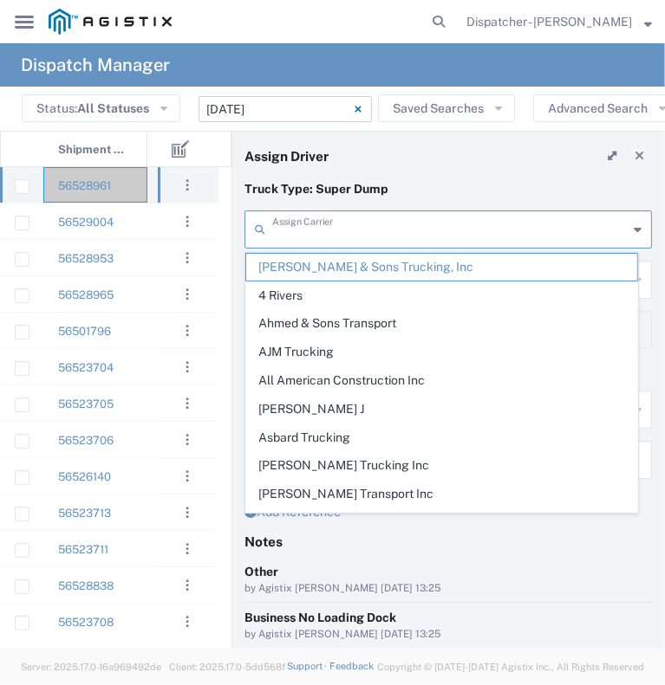
click at [373, 224] on input "text" at bounding box center [449, 228] width 355 height 30
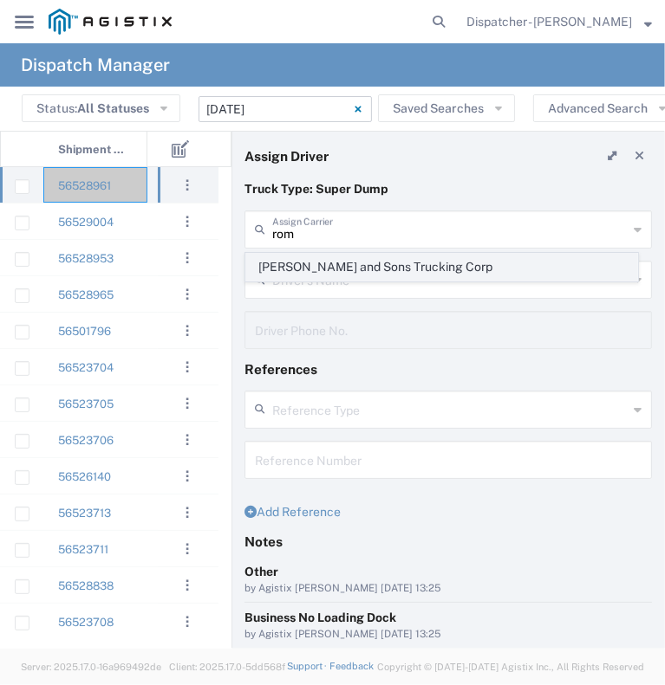
click at [349, 269] on span "[PERSON_NAME] and Sons Trucking Corp" at bounding box center [441, 267] width 391 height 27
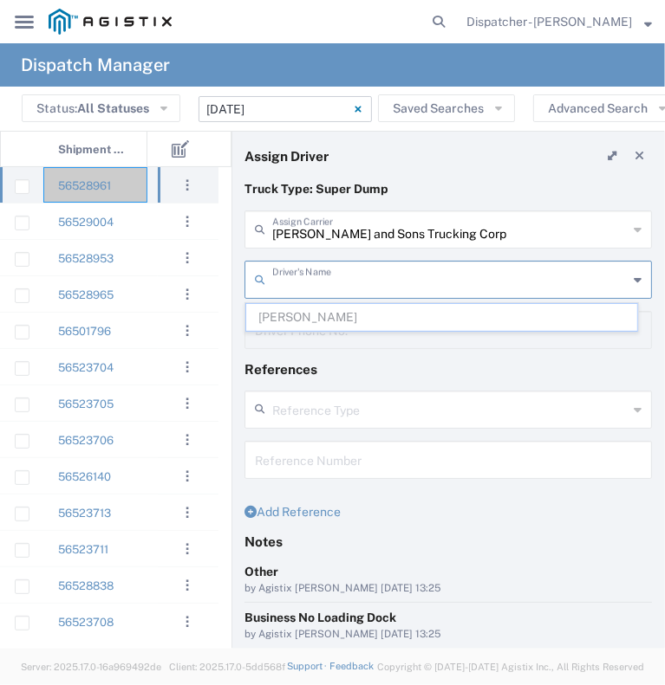
click at [346, 282] on input "text" at bounding box center [449, 278] width 355 height 30
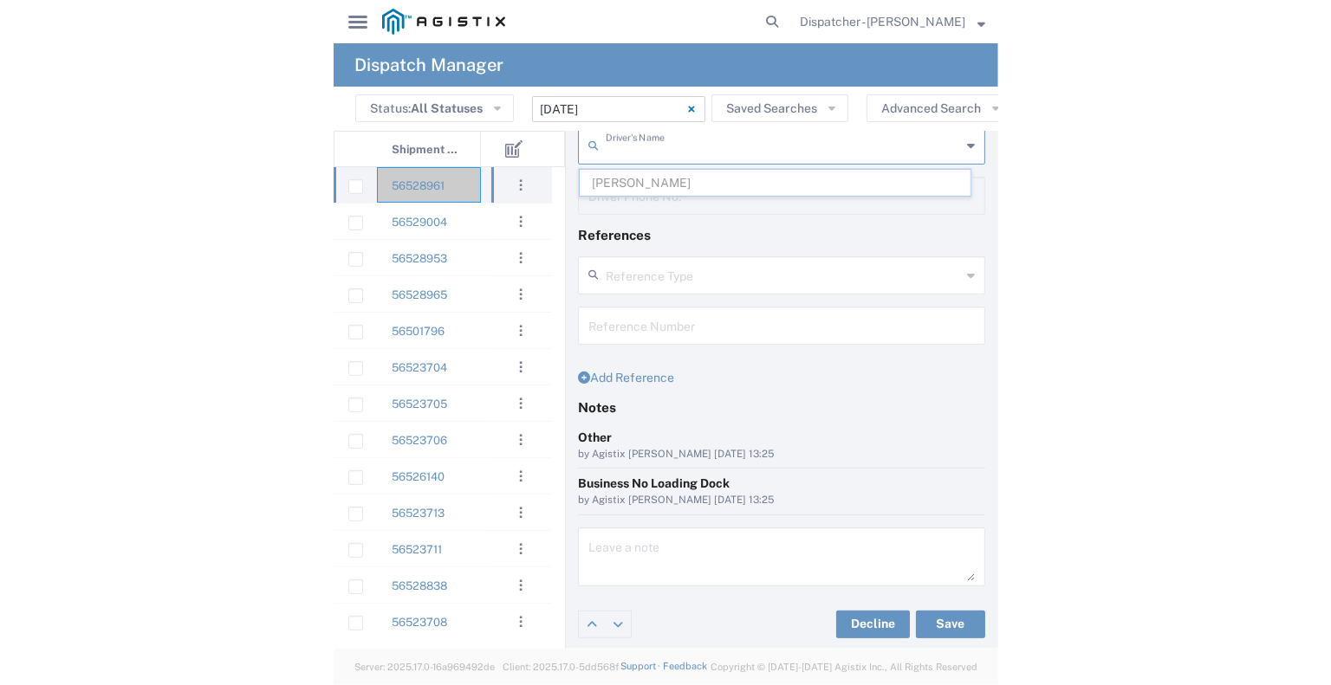
scroll to position [120, 0]
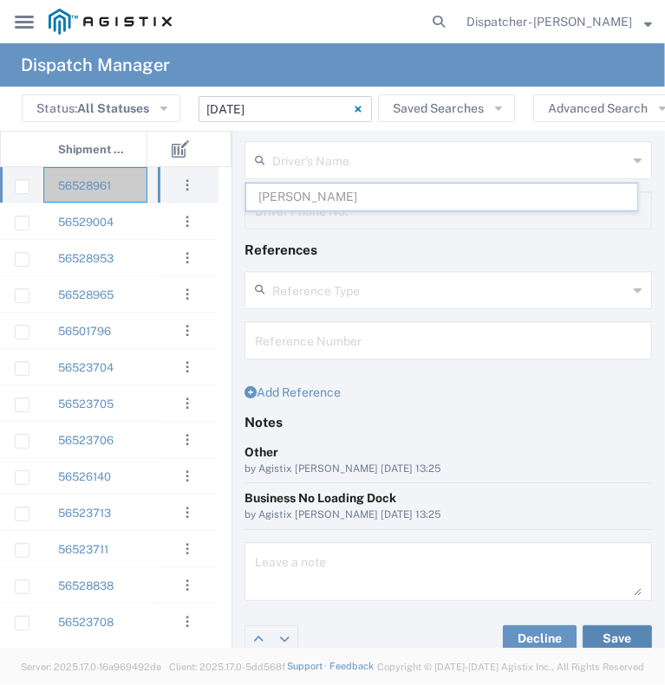
click at [602, 633] on button "Save" at bounding box center [616, 640] width 69 height 28
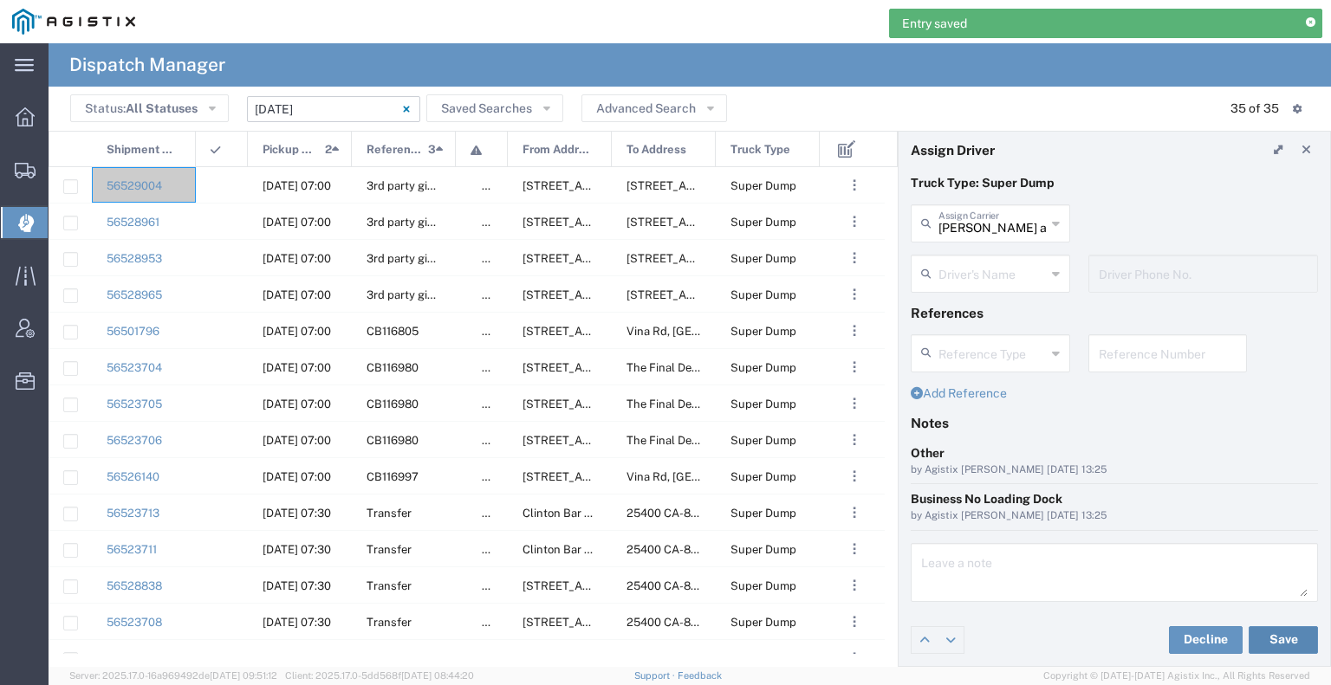
scroll to position [3, 0]
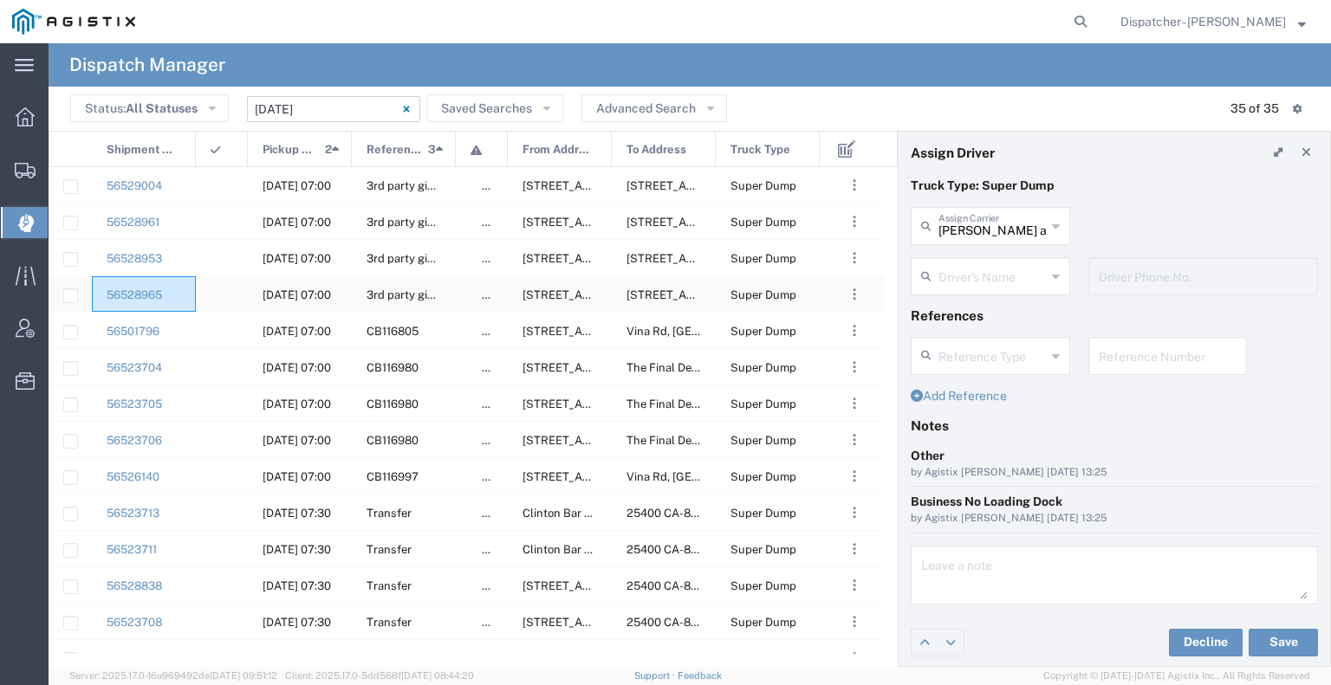
click at [184, 299] on div "56528965" at bounding box center [144, 294] width 104 height 36
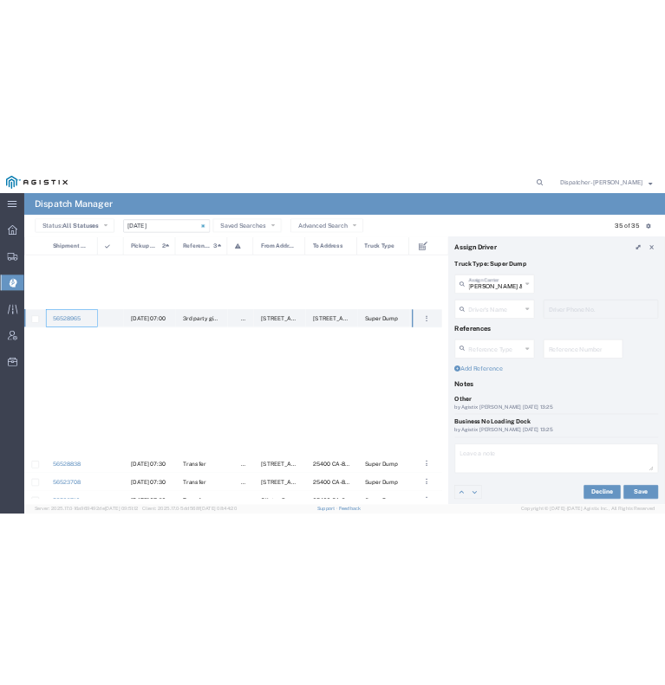
scroll to position [787, 0]
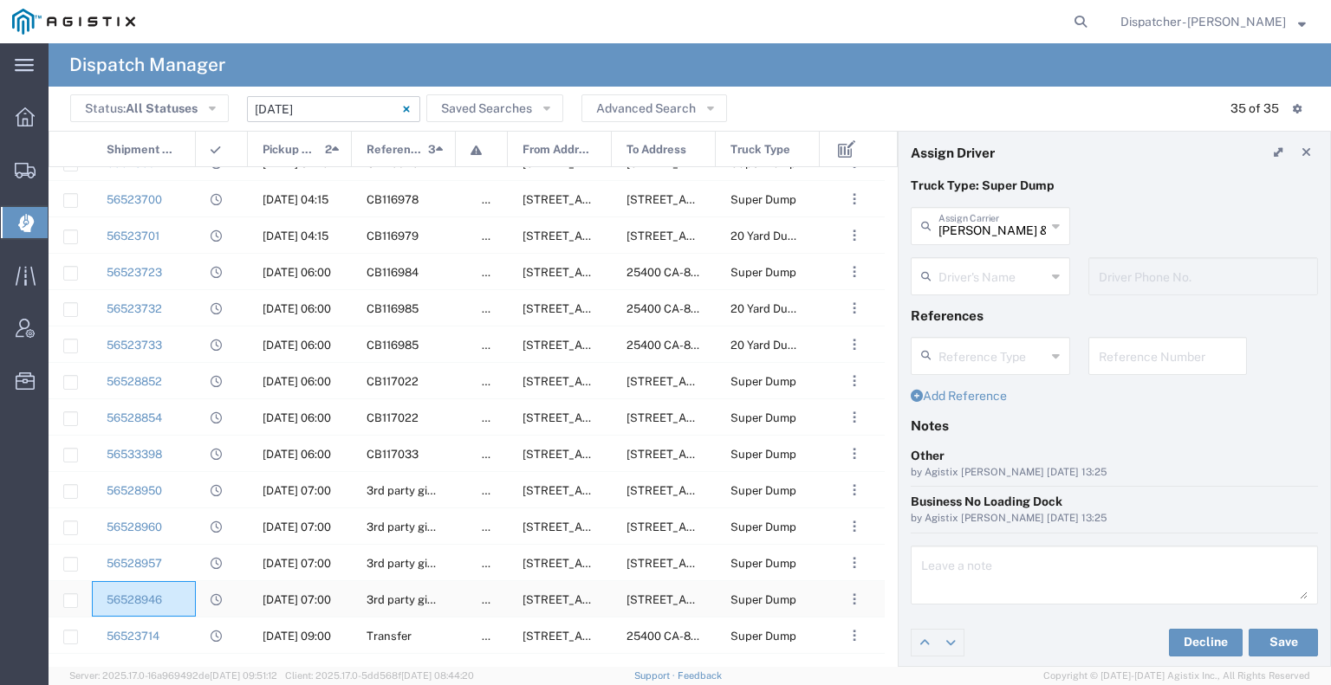
click at [173, 612] on div "56528946" at bounding box center [144, 599] width 104 height 36
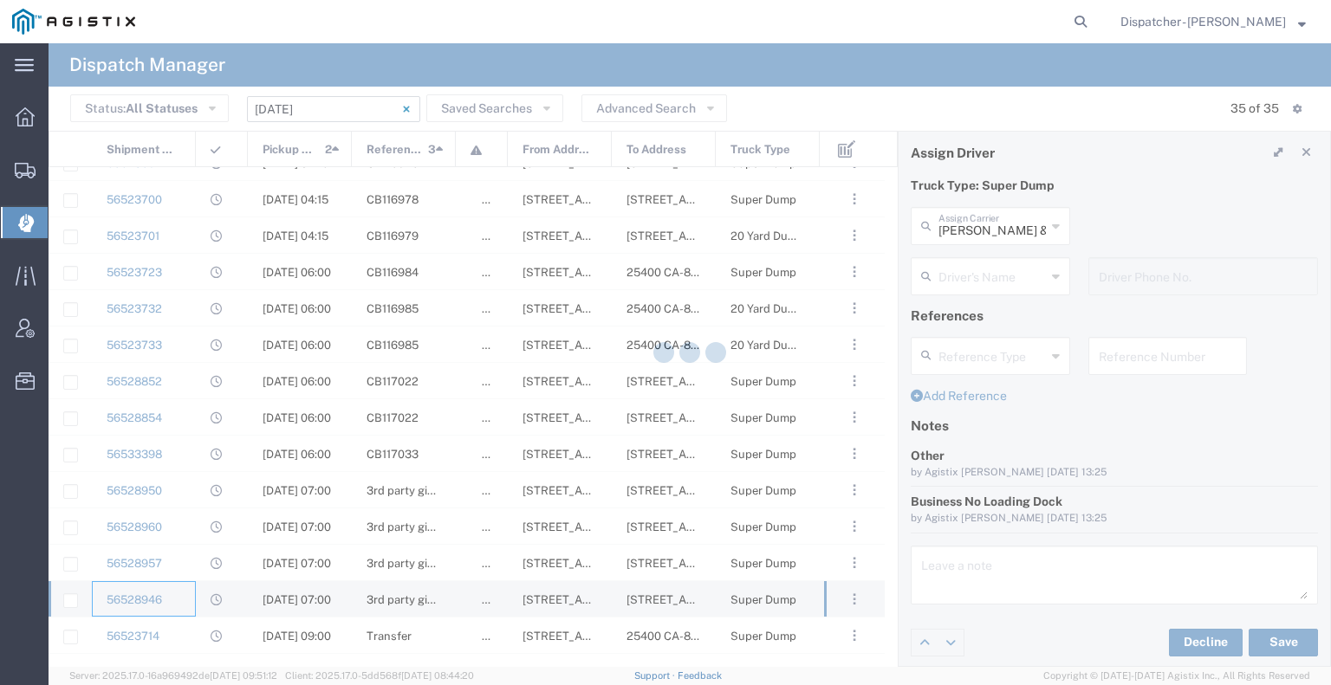
type input "Gab & Sons Trucking LLC"
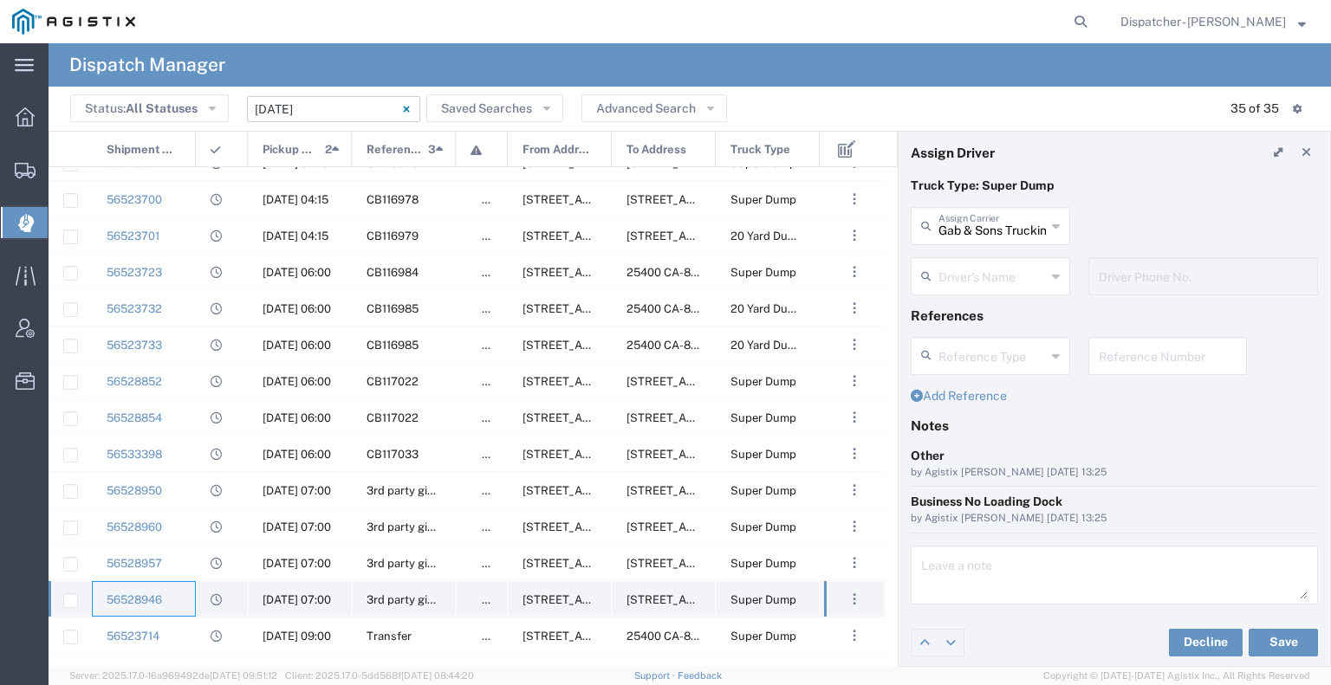
type input "[PERSON_NAME]"
type input "[PHONE_NUMBER]"
click at [184, 561] on div "56528957" at bounding box center [144, 563] width 104 height 36
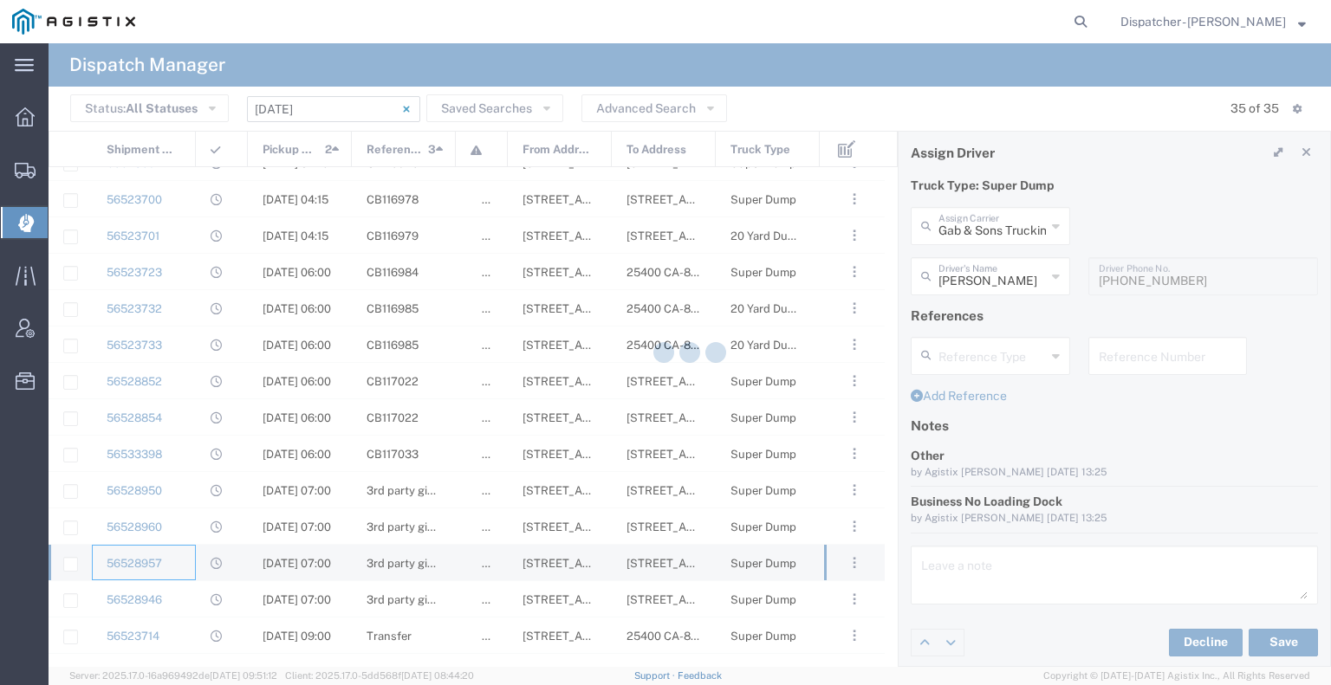
type input "[PERSON_NAME] Trucking Inc"
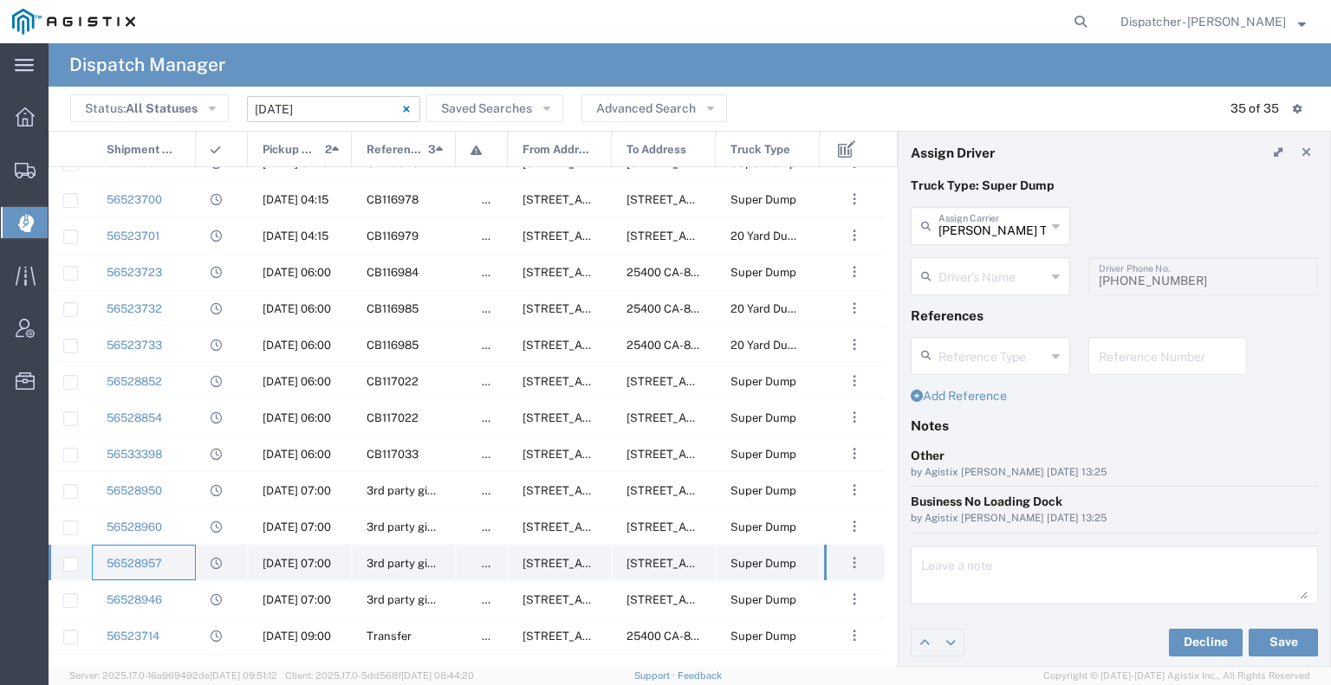
type input "[PERSON_NAME]"
type input "5306818960"
click at [184, 536] on div "56528960" at bounding box center [144, 527] width 104 height 36
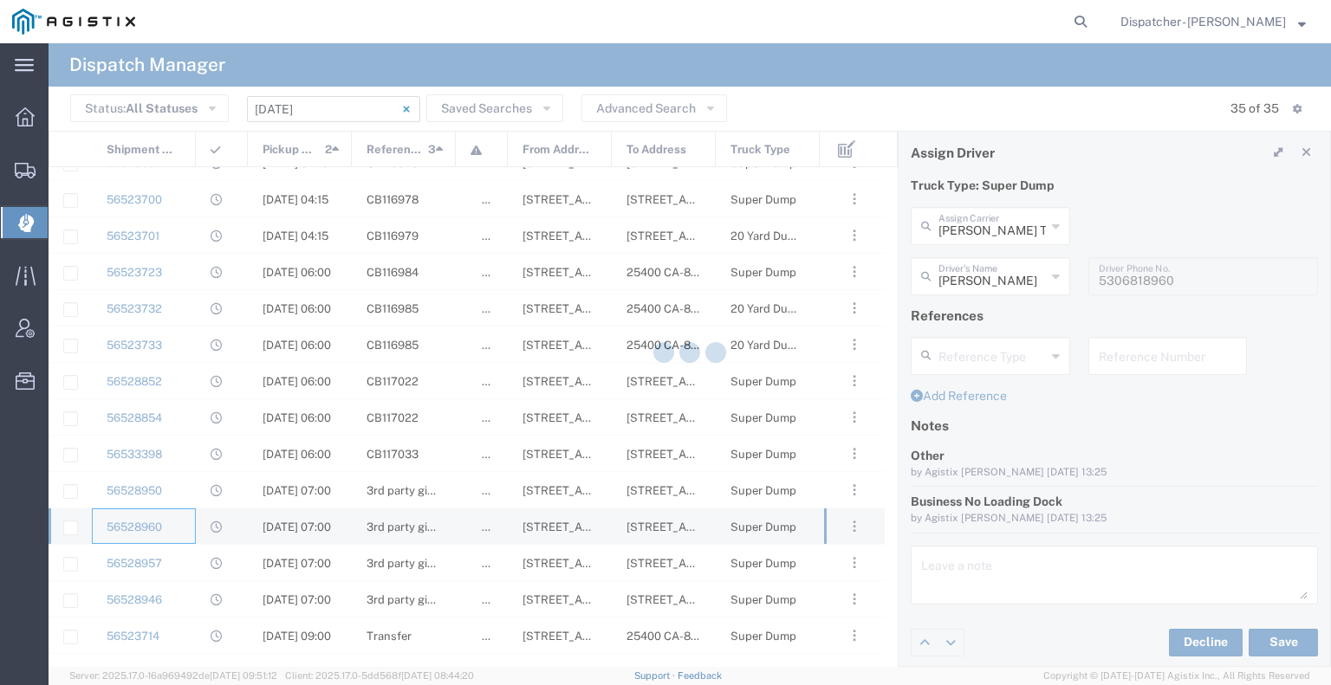
type input "[PERSON_NAME] and Sons Trucking Corp"
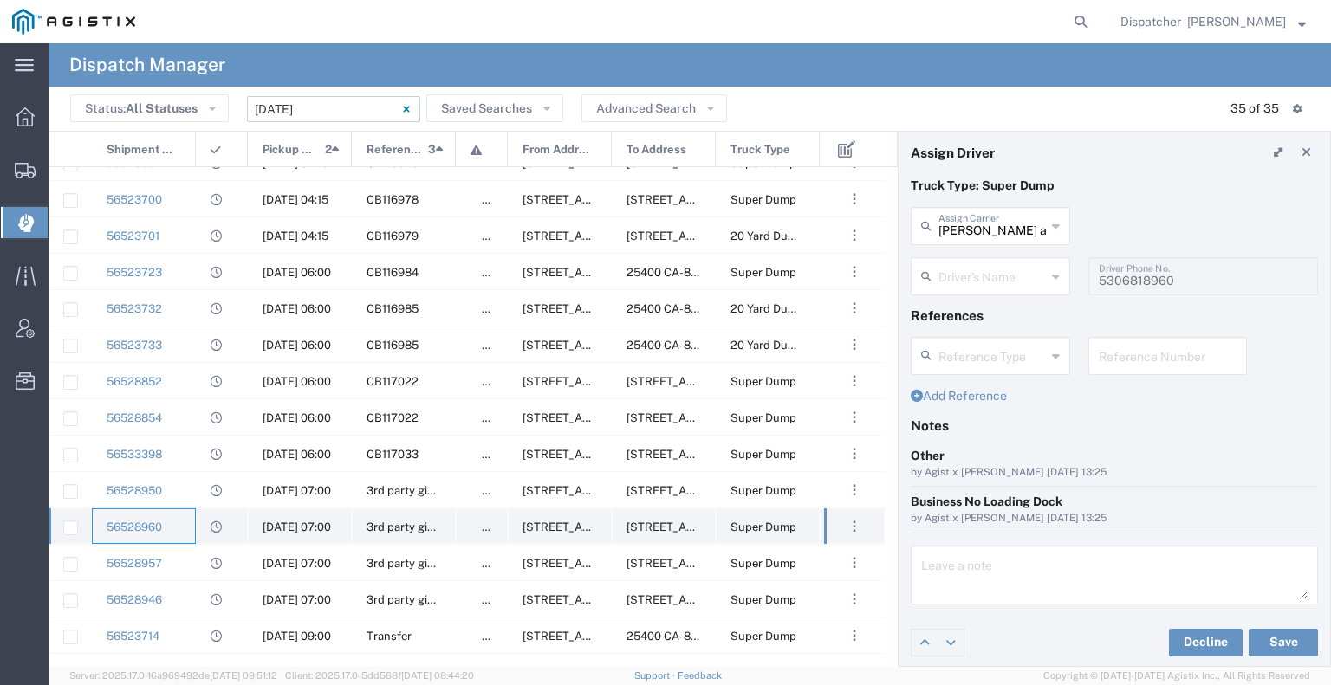
type input "[PERSON_NAME]"
type input "[PHONE_NUMBER]"
click at [189, 483] on div "56528950" at bounding box center [144, 490] width 104 height 36
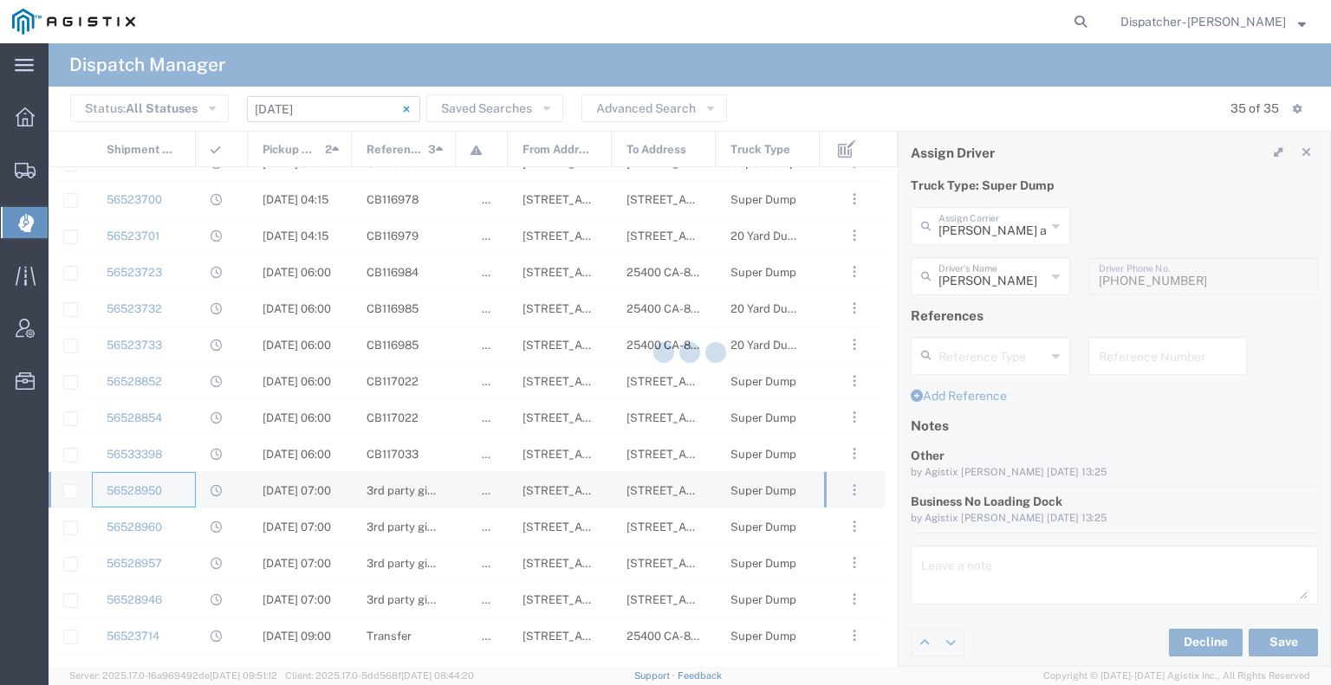
type input "Ahmed & Sons Transport"
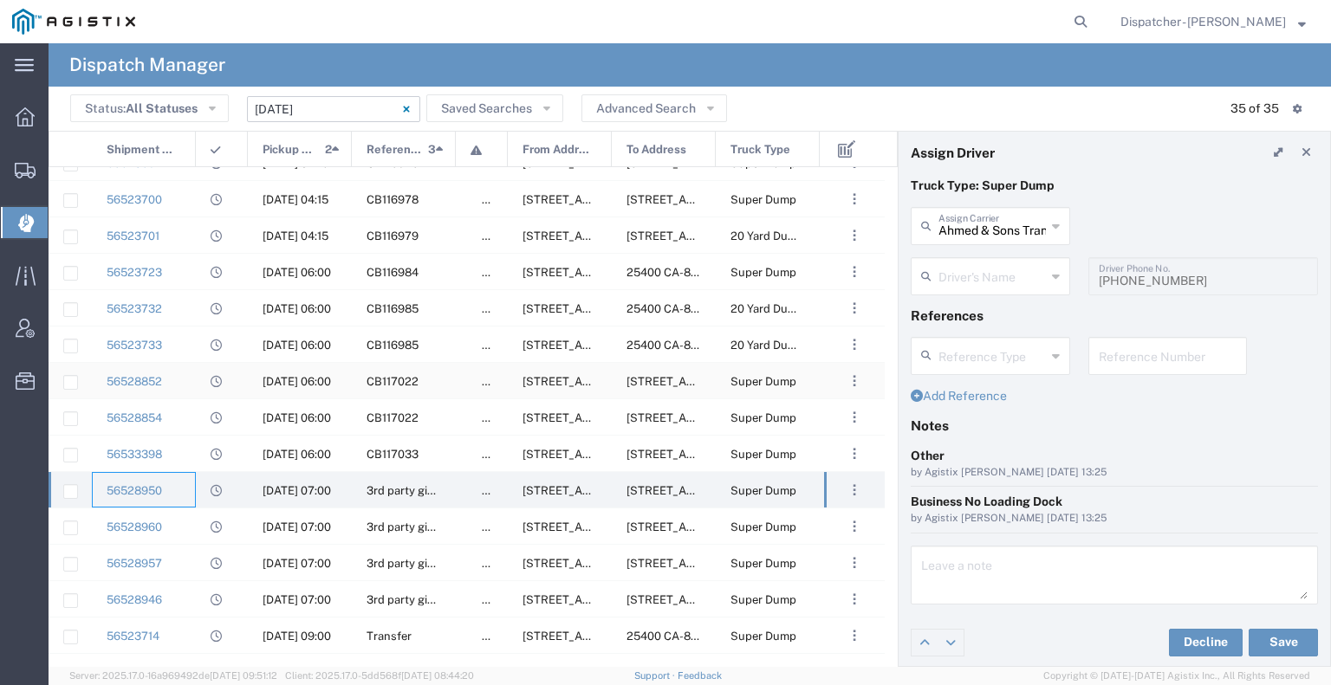
type input "[PERSON_NAME]"
type input "5103206678"
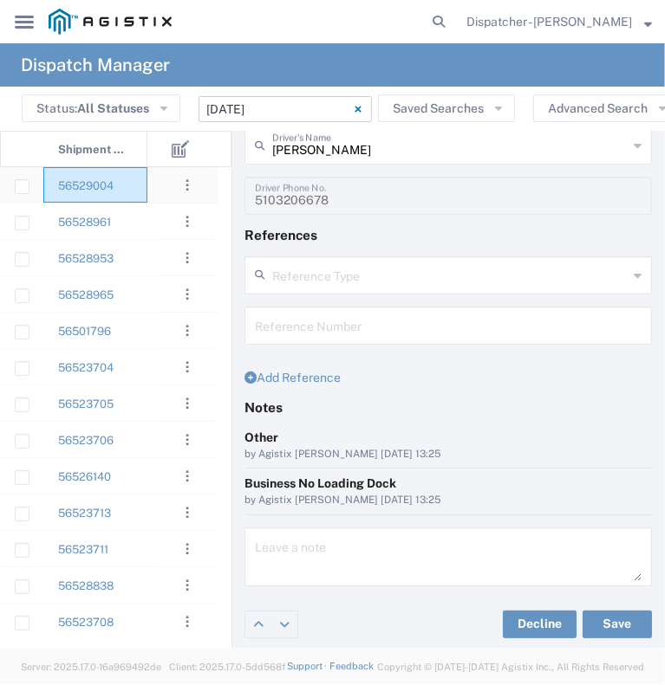
click at [143, 179] on div "56529004" at bounding box center [95, 185] width 104 height 36
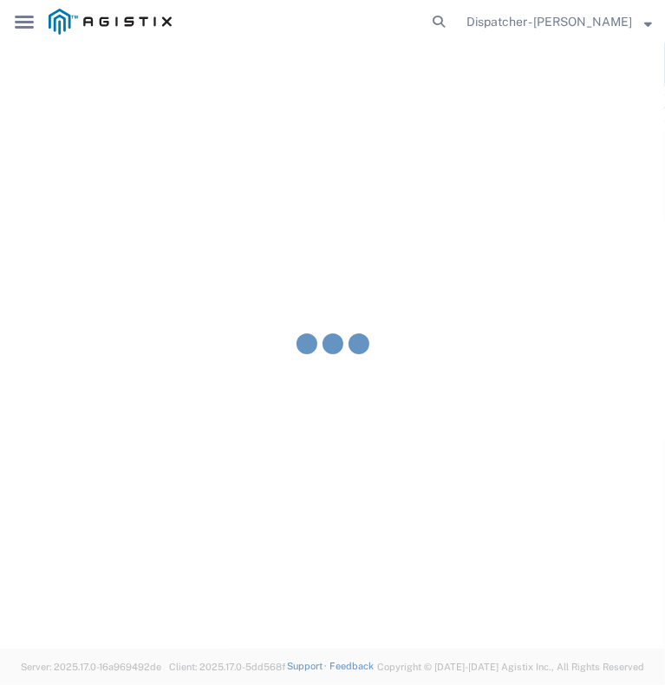
type input "[PERSON_NAME] & Sons Trucking, Inc"
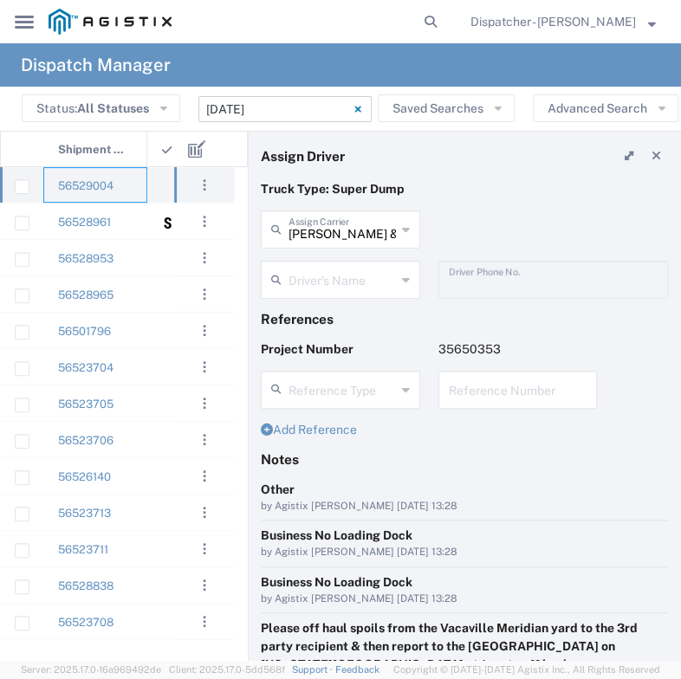
click at [133, 183] on div "56529004" at bounding box center [95, 185] width 104 height 36
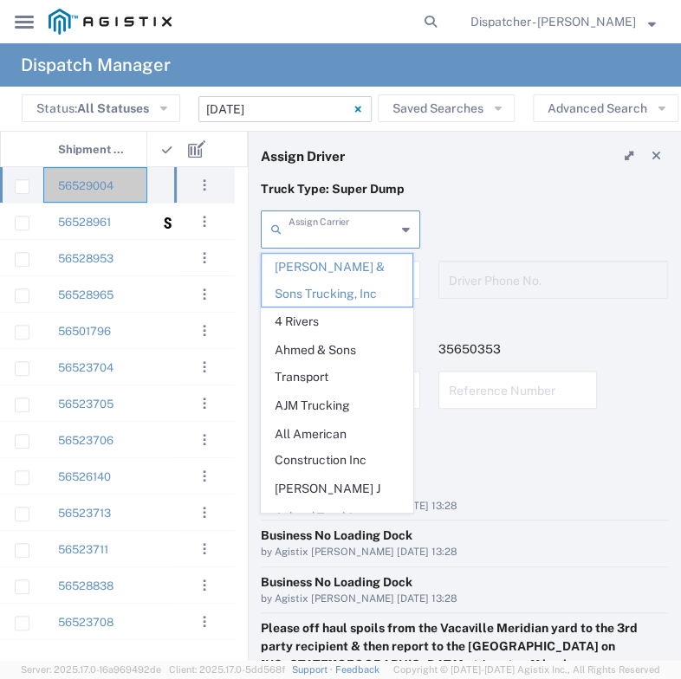
click at [317, 227] on input "text" at bounding box center [342, 228] width 107 height 30
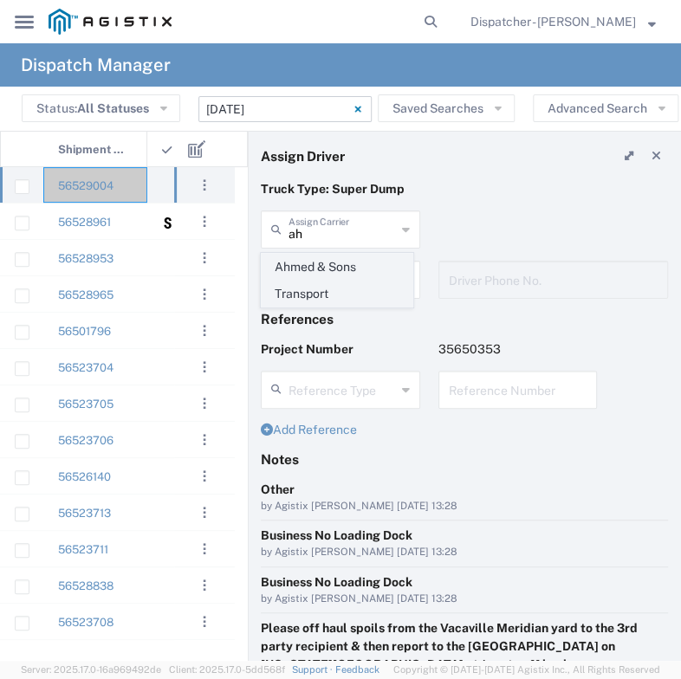
click at [312, 270] on span "Ahmed & Sons Transport" at bounding box center [337, 281] width 150 height 54
type input "Ahmed & Sons Transport"
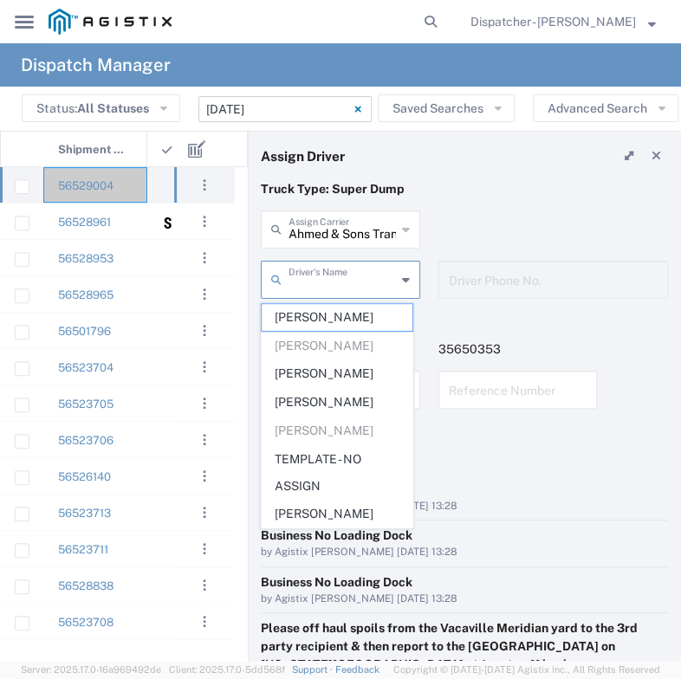
click at [311, 283] on input "text" at bounding box center [342, 278] width 107 height 30
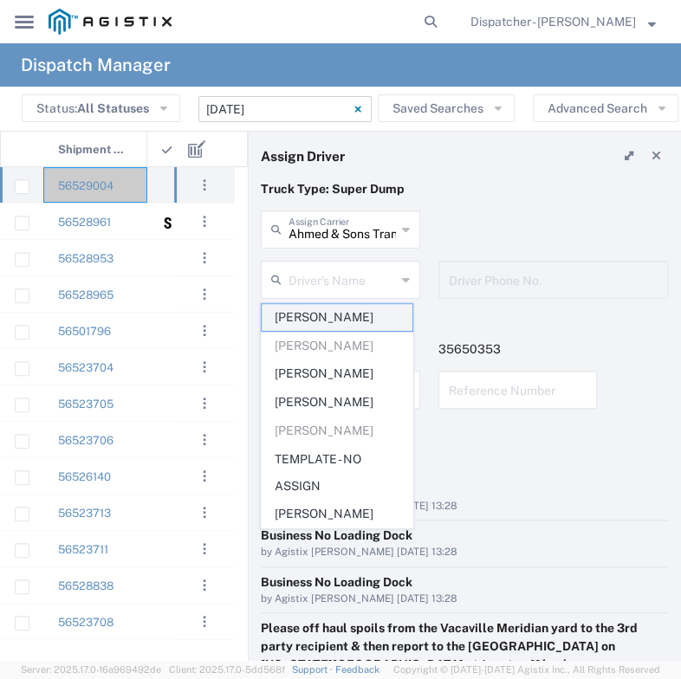
click at [321, 314] on span "[PERSON_NAME]" at bounding box center [337, 317] width 150 height 27
type input "[PERSON_NAME]"
type input "[PHONE_NUMBER]"
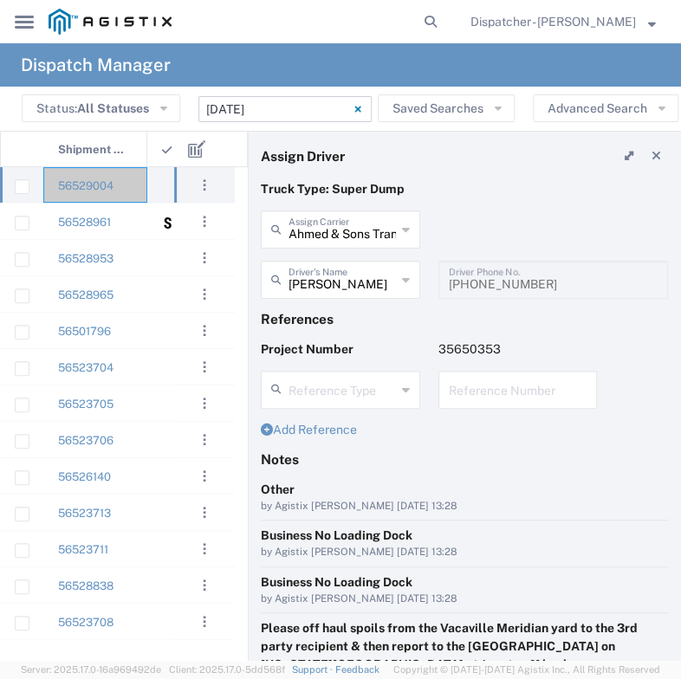
type input "[PERSON_NAME]"
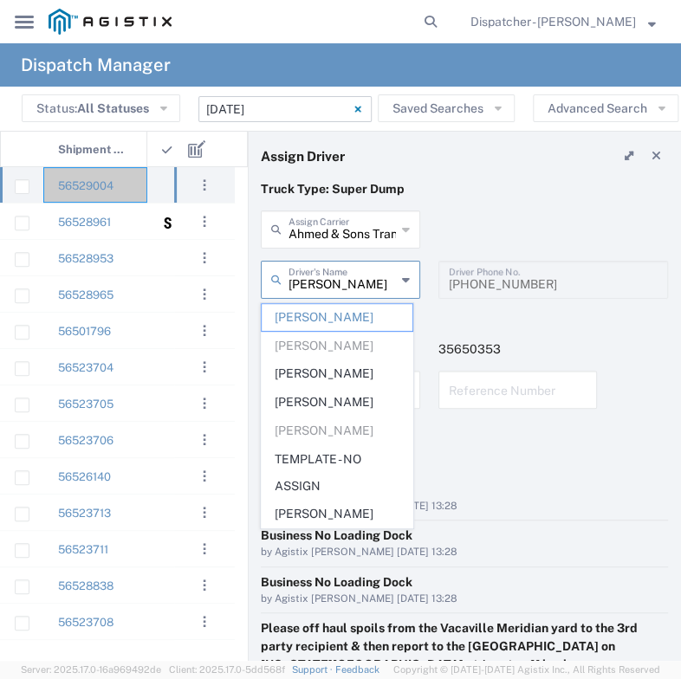
click at [341, 288] on input "[PERSON_NAME]" at bounding box center [342, 278] width 107 height 30
click at [315, 280] on input "[PERSON_NAME]" at bounding box center [342, 278] width 107 height 30
click at [374, 284] on input "[PERSON_NAME]" at bounding box center [342, 278] width 107 height 30
click at [300, 315] on span "[PERSON_NAME]" at bounding box center [337, 317] width 150 height 27
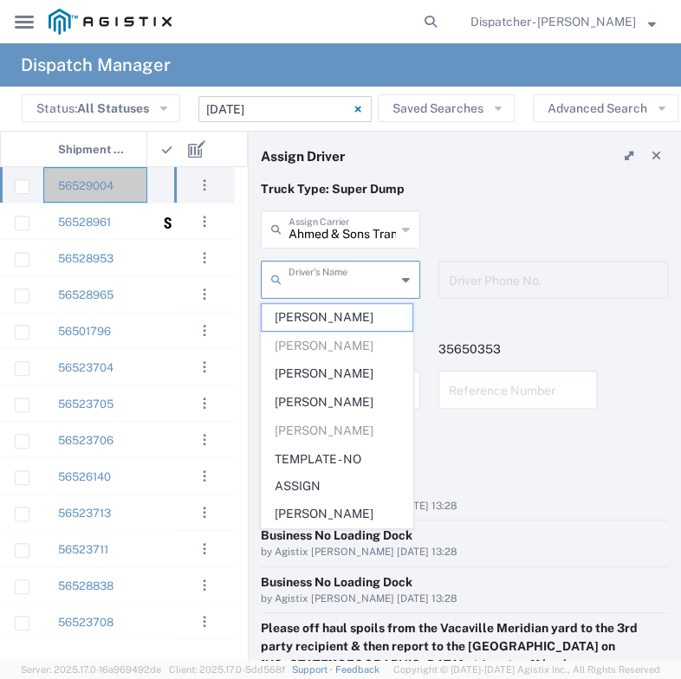
click at [374, 273] on input "text" at bounding box center [342, 278] width 107 height 30
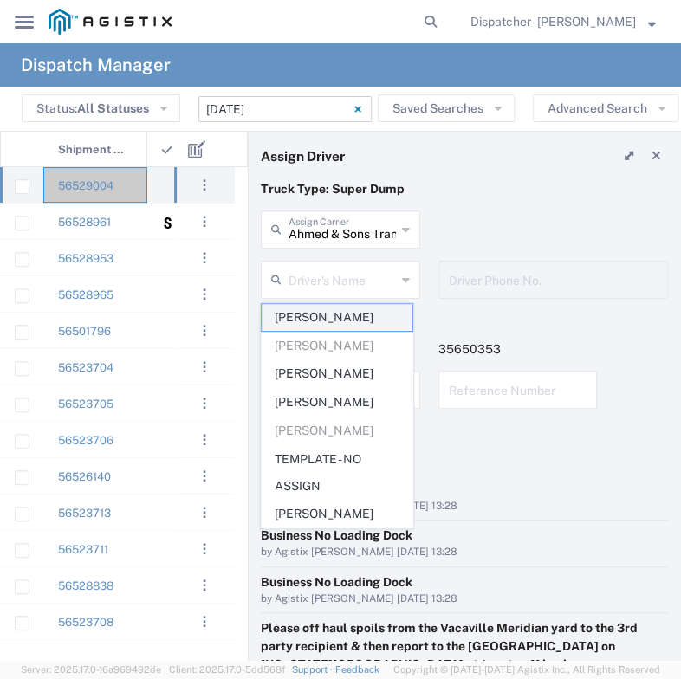
click at [335, 312] on span "[PERSON_NAME]" at bounding box center [337, 317] width 150 height 27
type input "[PERSON_NAME]"
type input "[PHONE_NUMBER]"
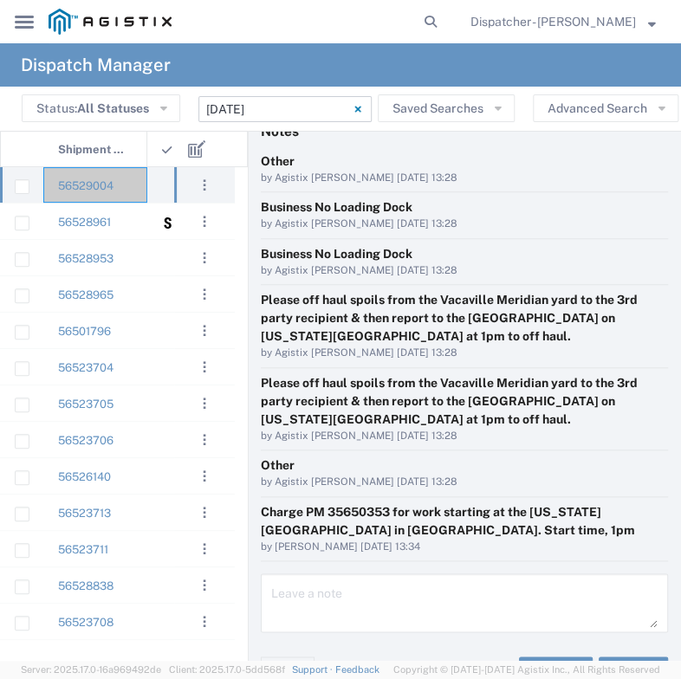
scroll to position [362, 0]
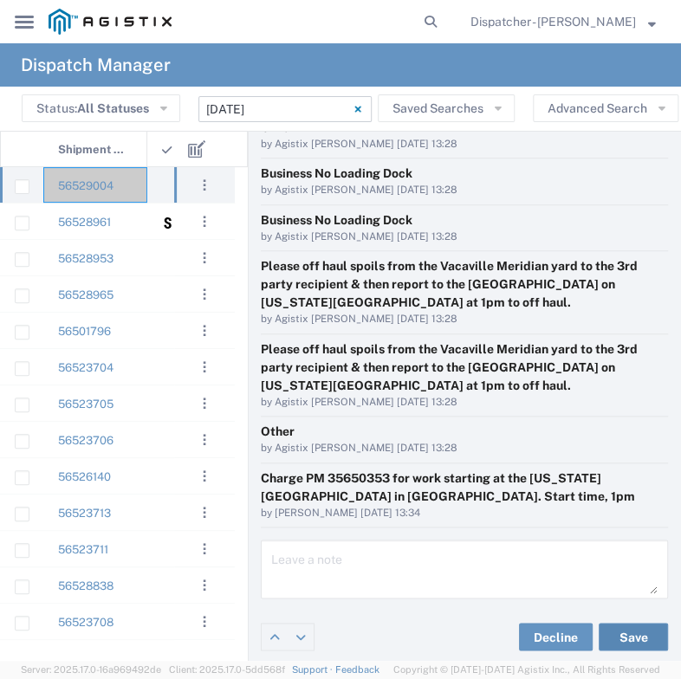
click at [621, 632] on button "Save" at bounding box center [633, 637] width 69 height 28
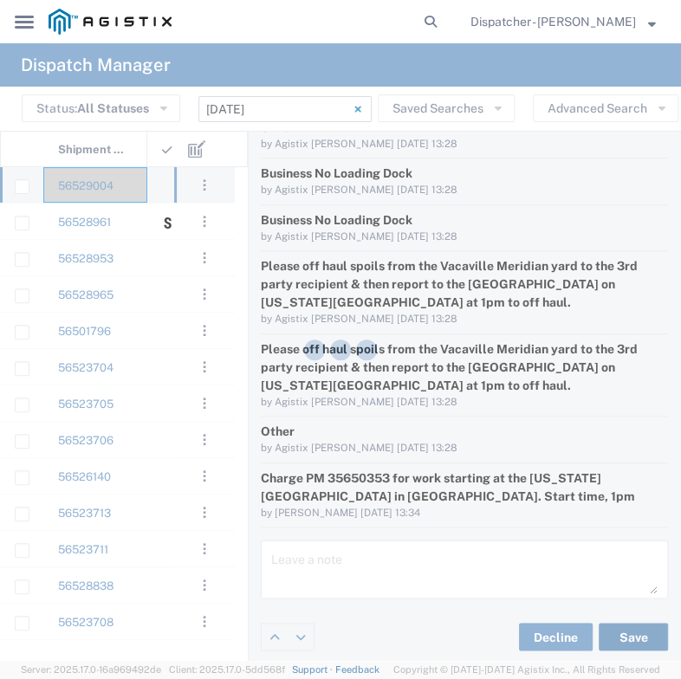
type input "[PERSON_NAME]"
type input "Ahmed & Sons Transport"
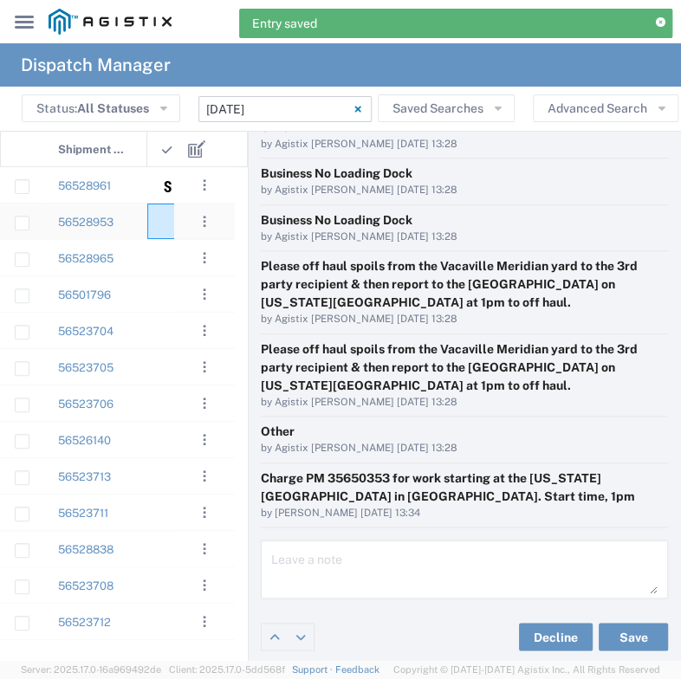
click at [153, 231] on div at bounding box center [173, 222] width 52 height 36
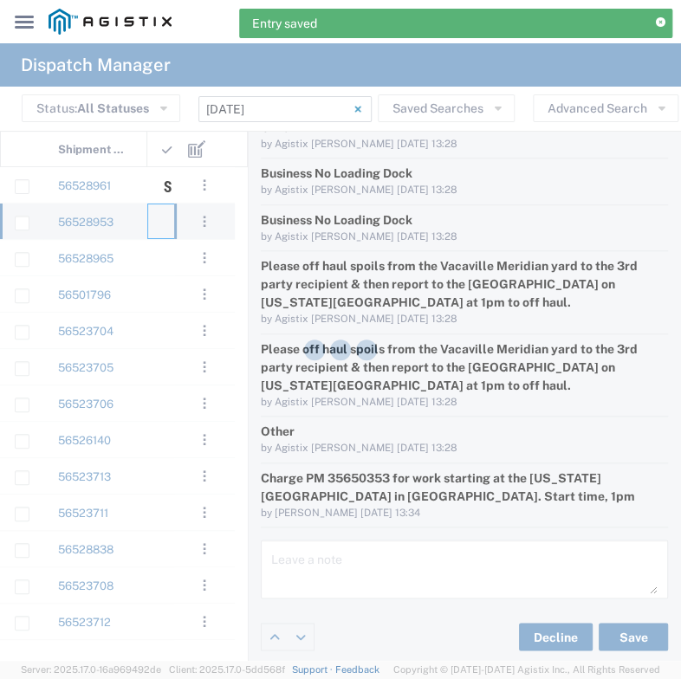
type input "[PERSON_NAME] & Sons Trucking, Inc"
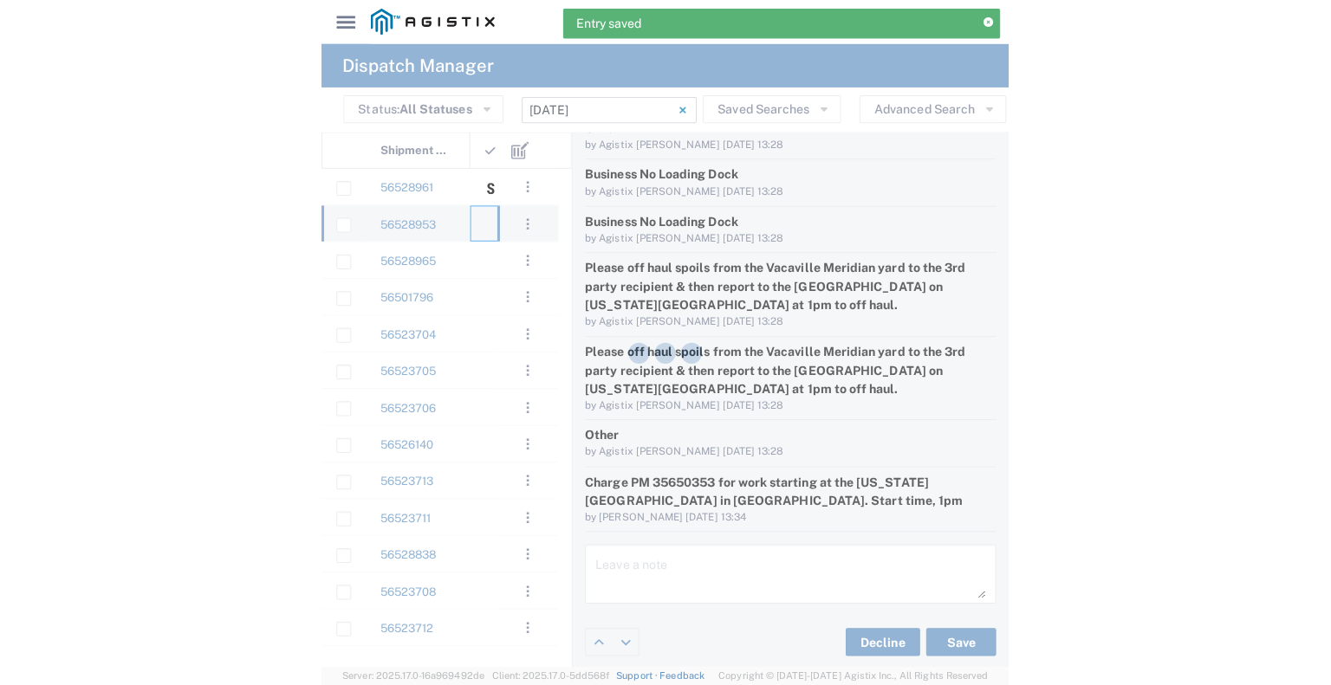
scroll to position [10, 0]
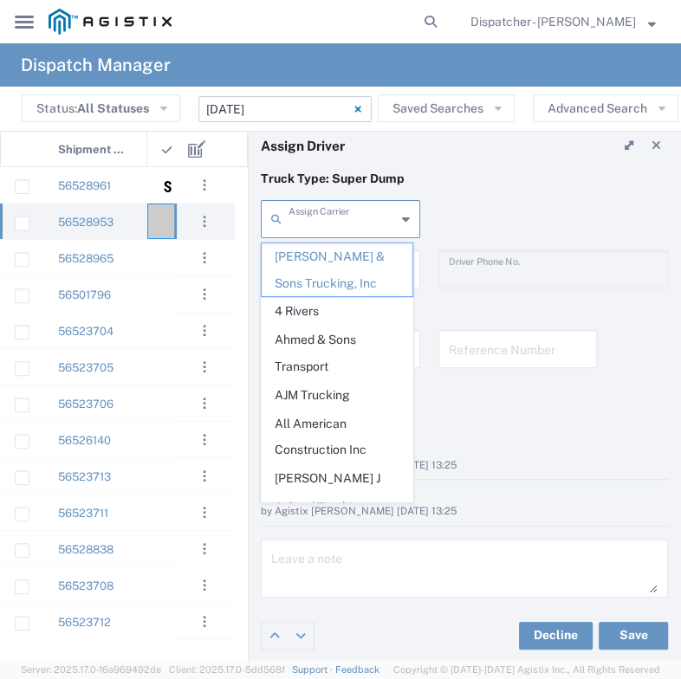
click at [367, 224] on input "text" at bounding box center [342, 218] width 107 height 30
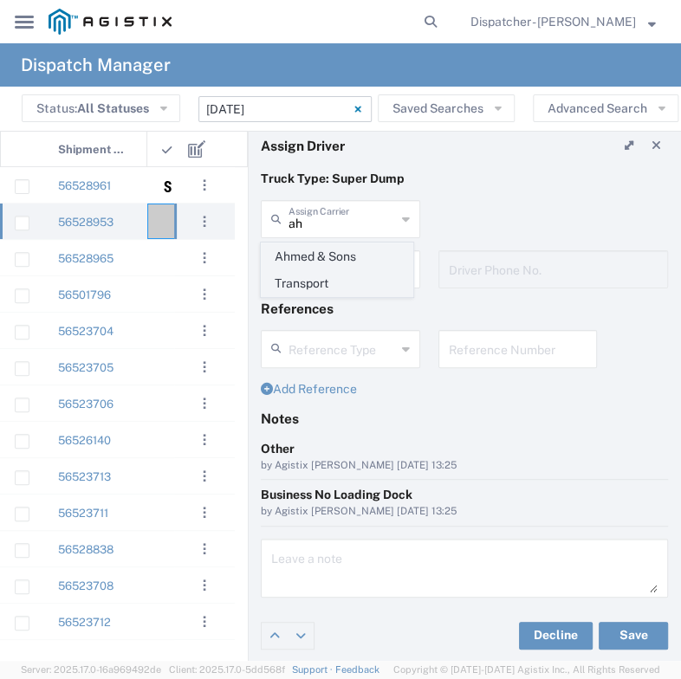
click at [352, 276] on span "Ahmed & Sons Transport" at bounding box center [337, 271] width 150 height 54
type input "Ahmed & Sons Transport"
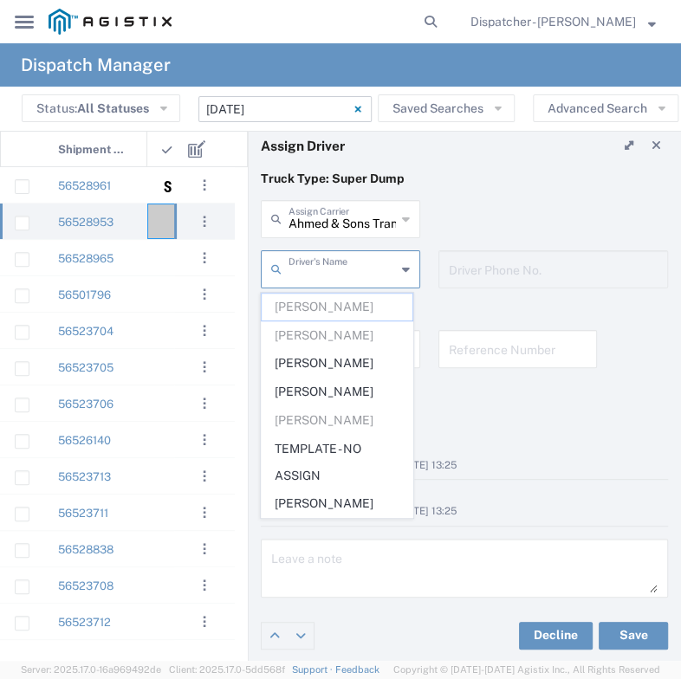
click at [350, 263] on input "text" at bounding box center [342, 268] width 107 height 30
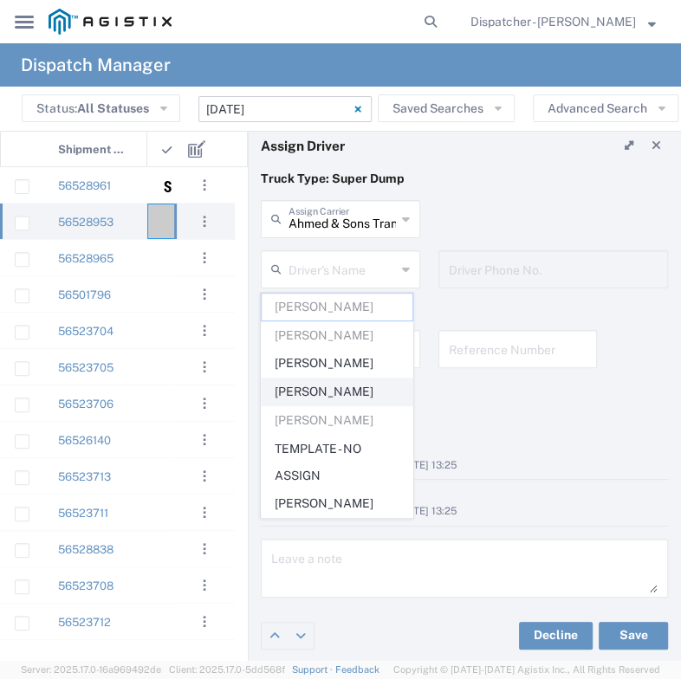
click at [326, 387] on span "[PERSON_NAME]" at bounding box center [337, 392] width 150 height 27
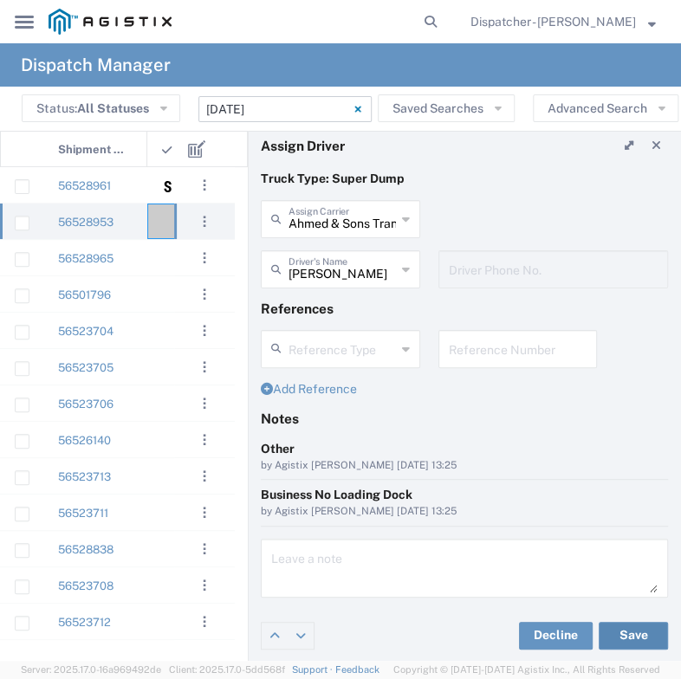
click at [615, 639] on button "Save" at bounding box center [633, 636] width 69 height 28
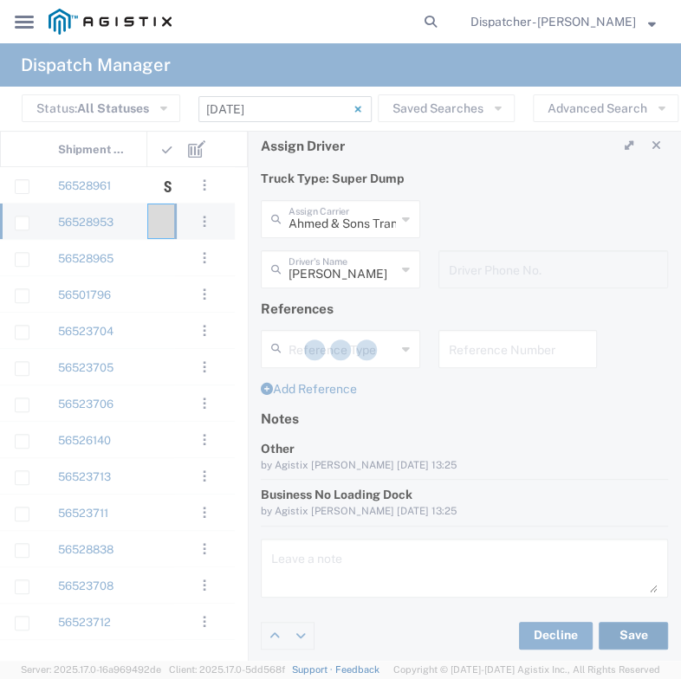
type input "[PERSON_NAME]"
type input "Ahmed & Sons Transport"
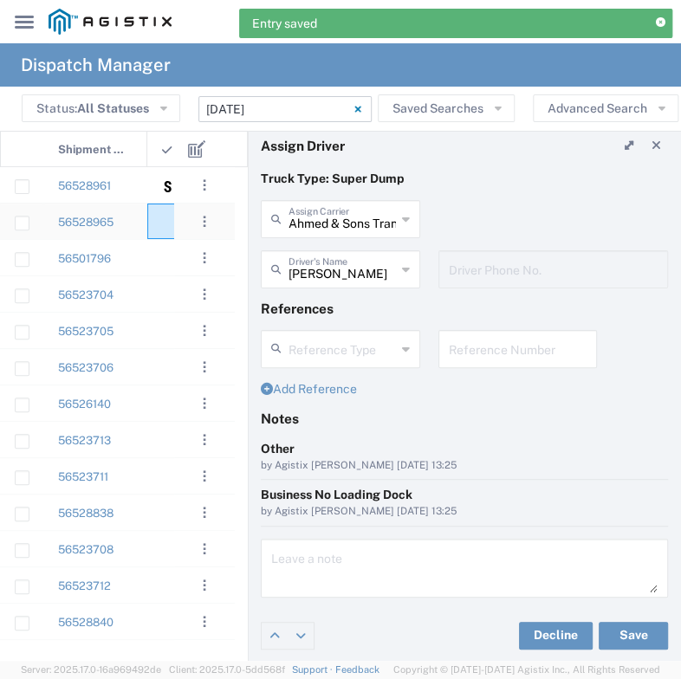
click at [157, 227] on div at bounding box center [173, 222] width 52 height 36
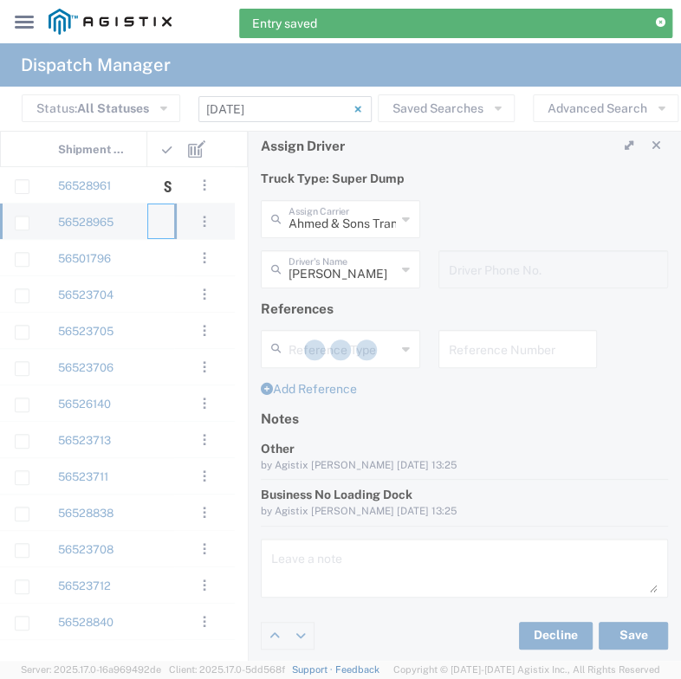
type input "[PERSON_NAME] & Sons Trucking, Inc"
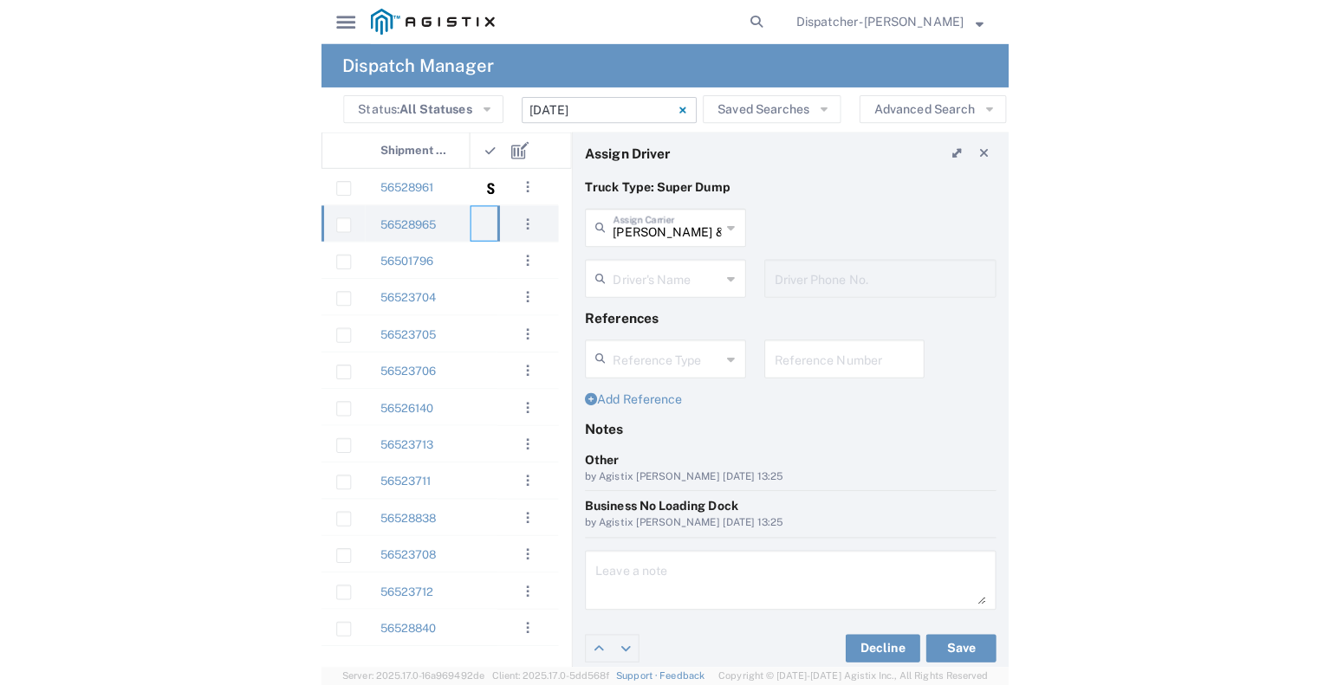
scroll to position [10, 0]
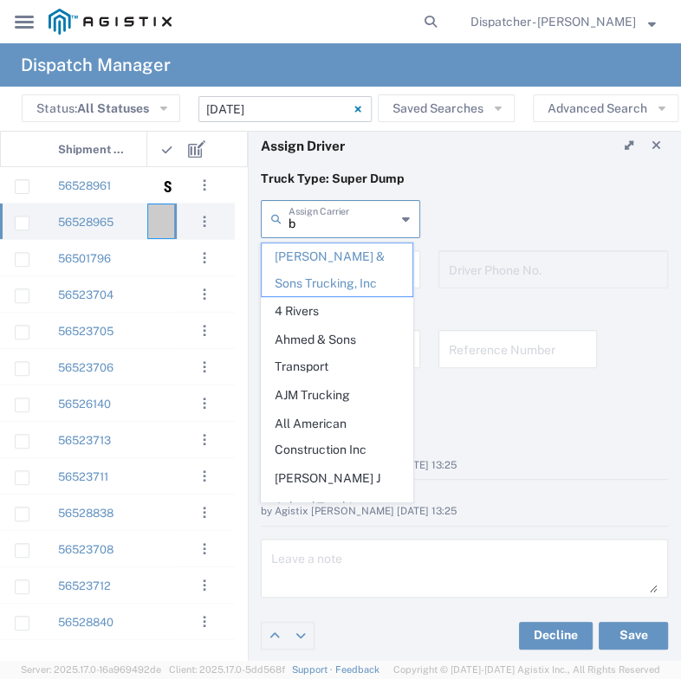
click at [369, 223] on input "b" at bounding box center [342, 218] width 107 height 30
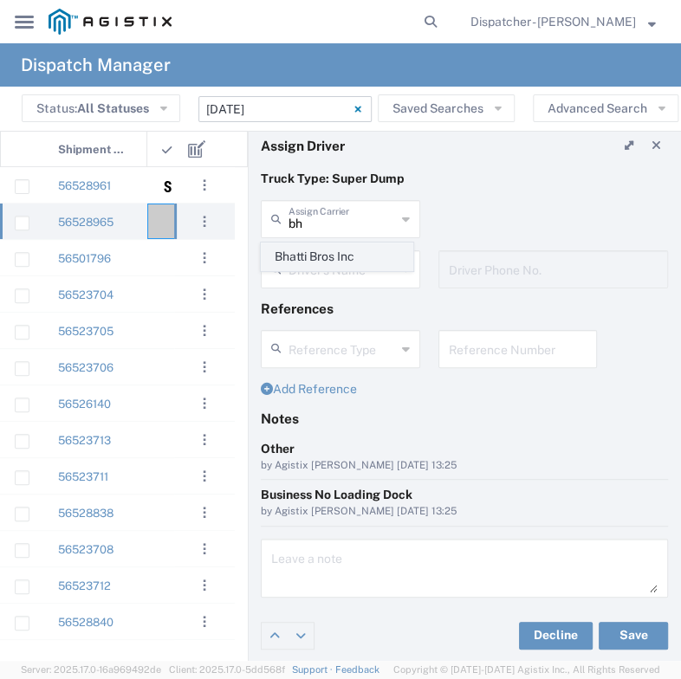
click at [345, 268] on span "Bhatti Bros Inc" at bounding box center [337, 257] width 150 height 27
click at [601, 624] on button "Save" at bounding box center [633, 636] width 69 height 28
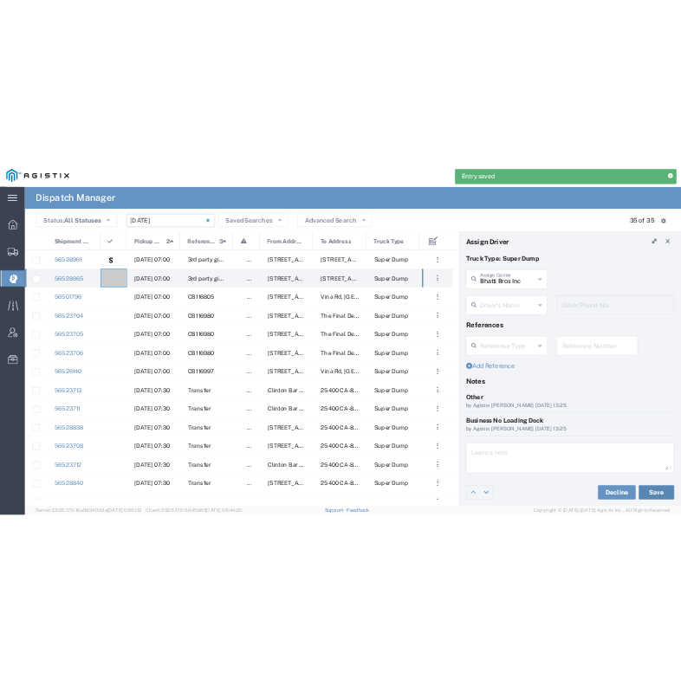
scroll to position [3, 0]
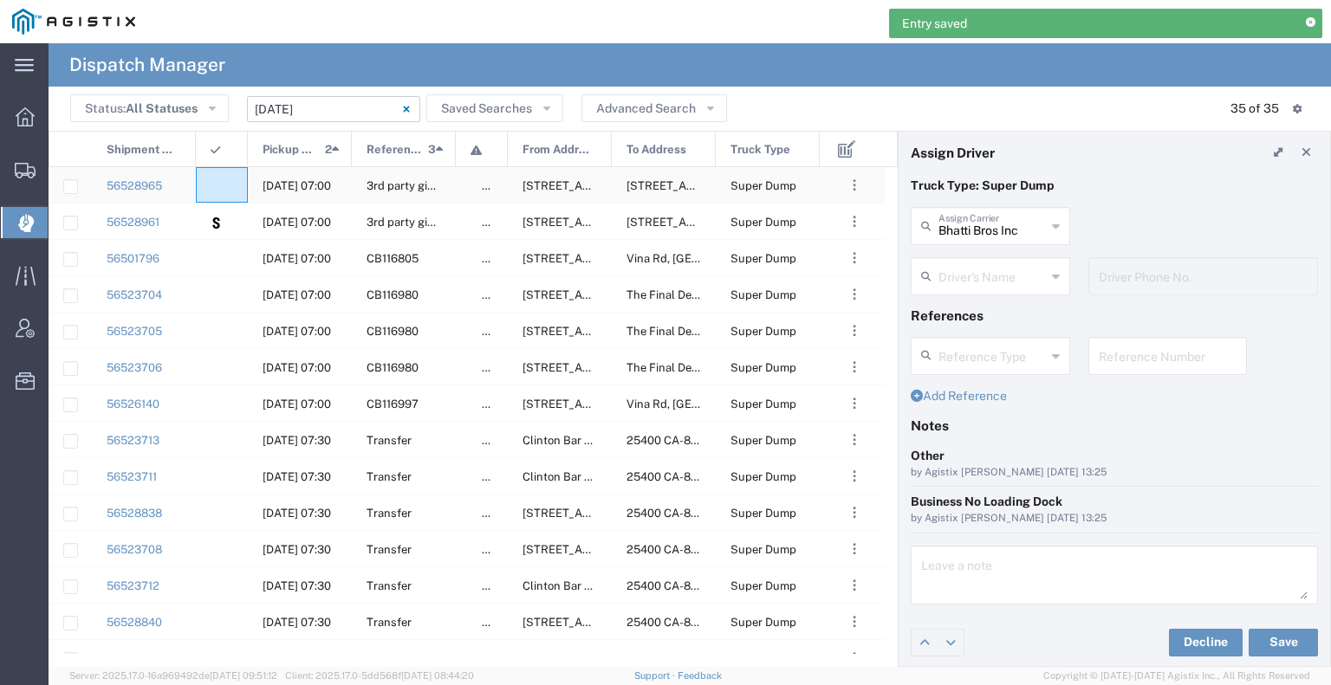
click at [221, 184] on agx-ag-table-icon-cell at bounding box center [216, 185] width 11 height 13
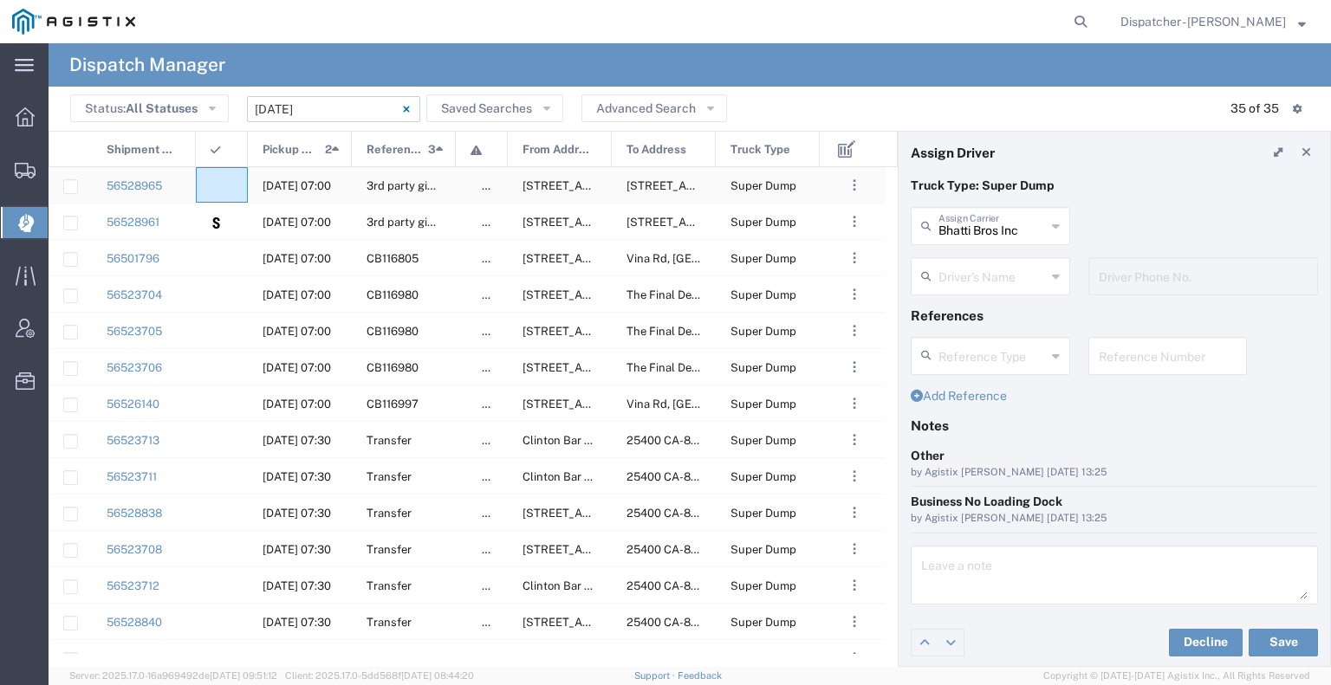
click at [216, 185] on agx-ag-table-icon-cell at bounding box center [216, 185] width 11 height 13
click at [218, 253] on agx-ag-table-icon-cell at bounding box center [216, 258] width 11 height 13
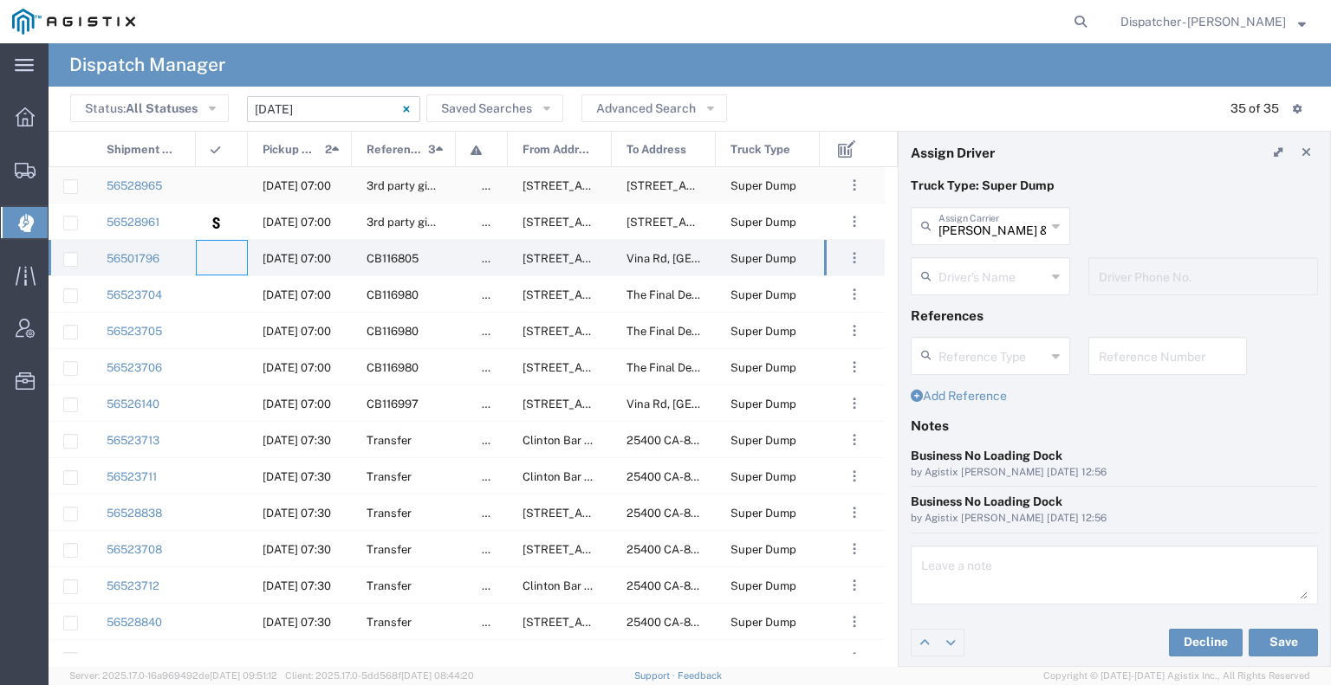
click at [216, 193] on div at bounding box center [222, 185] width 52 height 36
click at [224, 259] on div at bounding box center [222, 258] width 52 height 36
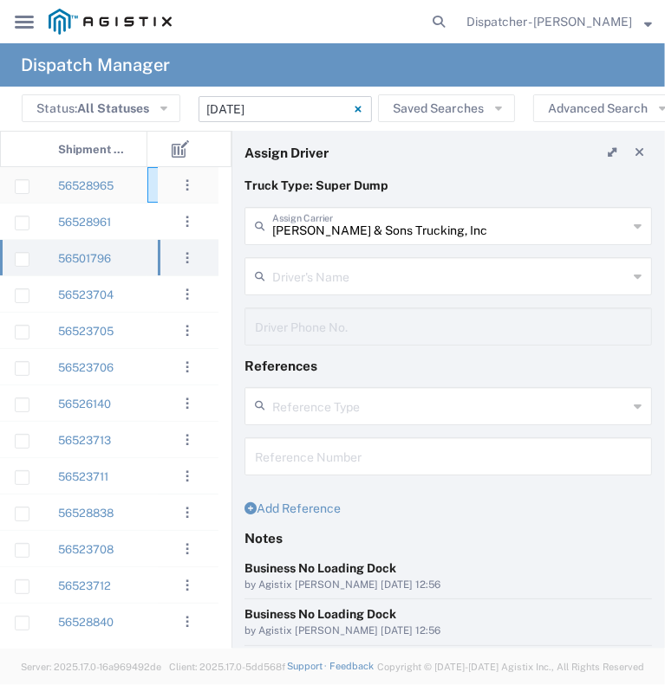
click at [152, 193] on div at bounding box center [173, 185] width 52 height 36
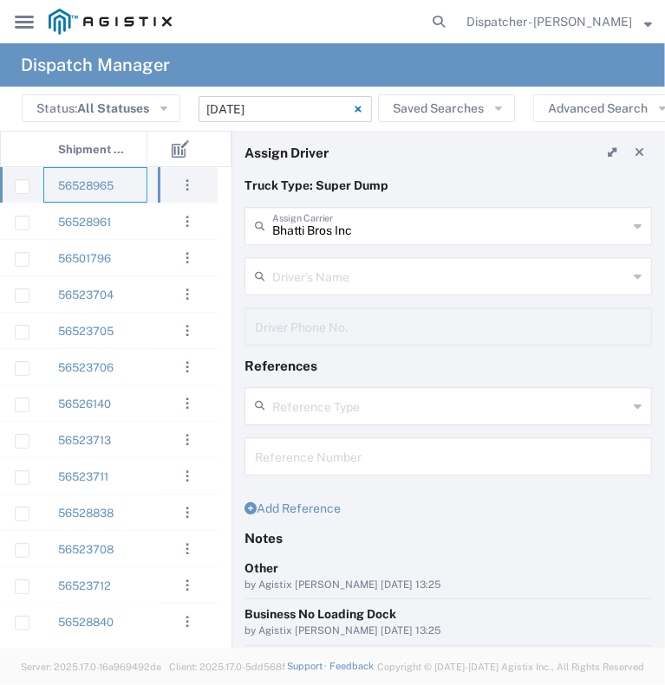
click at [134, 189] on div "56528965" at bounding box center [95, 185] width 104 height 36
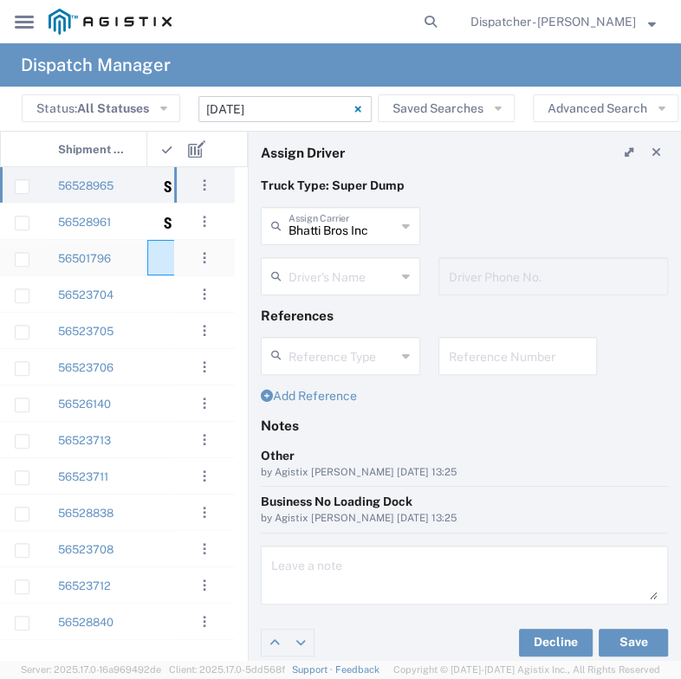
click at [161, 270] on div at bounding box center [173, 258] width 52 height 36
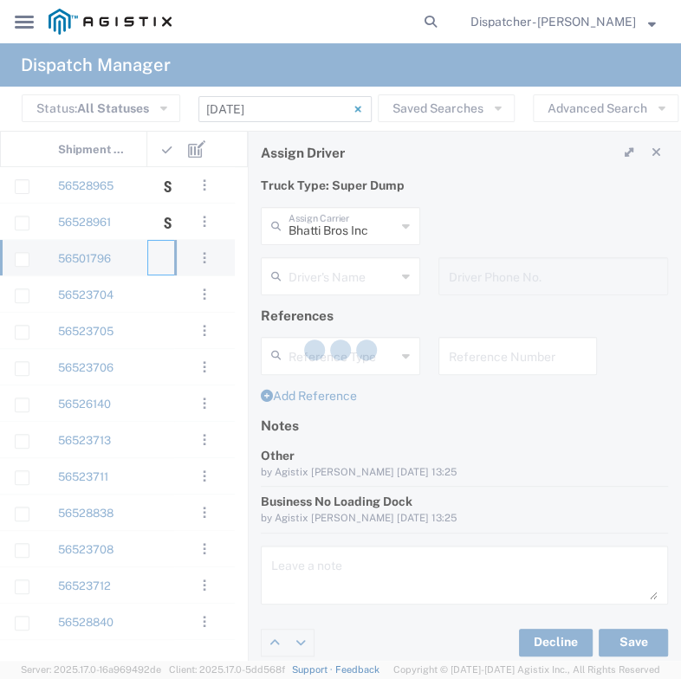
type input "[PERSON_NAME] & Sons Trucking, Inc"
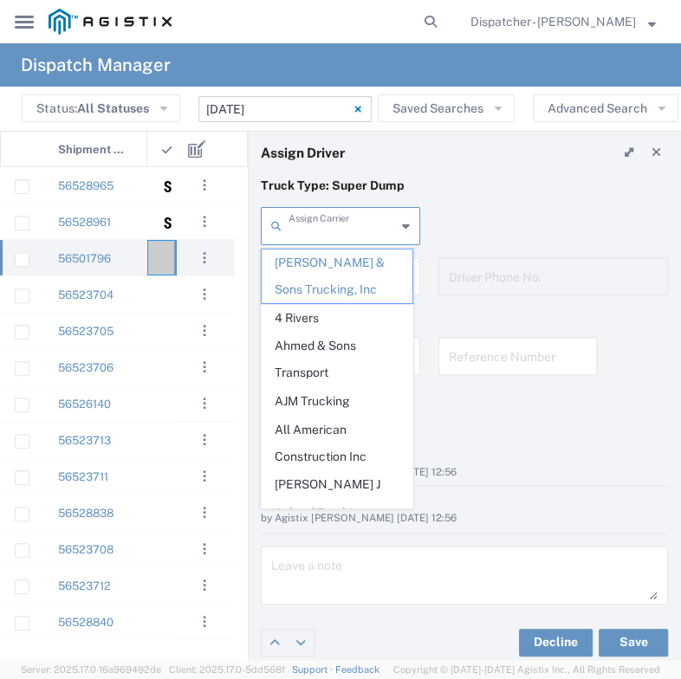
click at [363, 220] on input "text" at bounding box center [342, 225] width 107 height 30
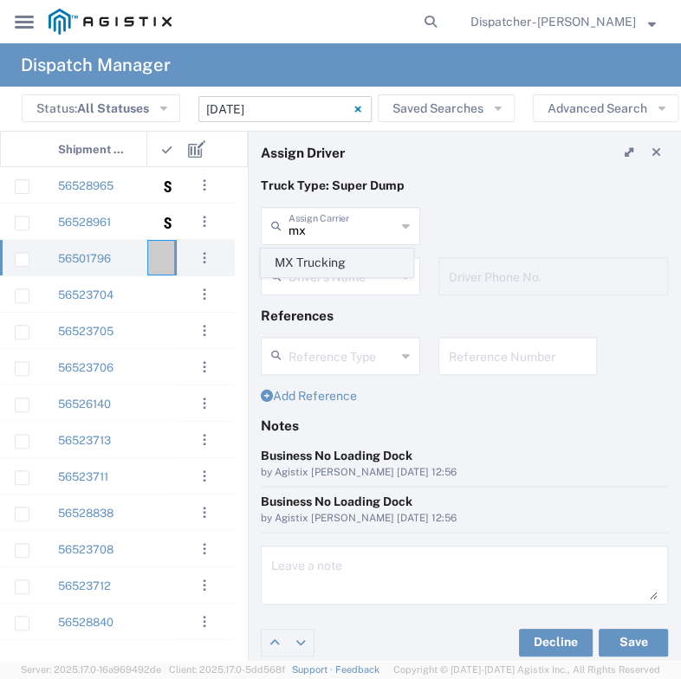
click at [349, 254] on span "MX Trucking" at bounding box center [337, 263] width 150 height 27
type input "MX Trucking"
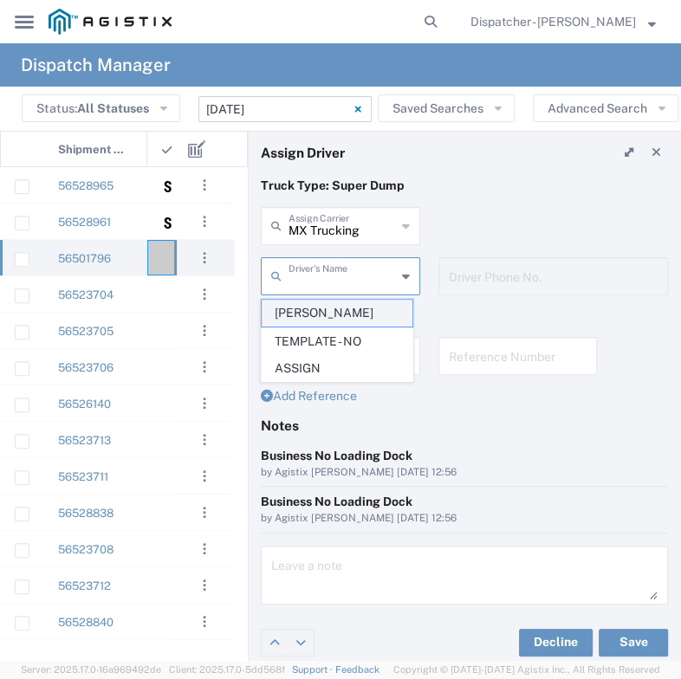
drag, startPoint x: 336, startPoint y: 283, endPoint x: 333, endPoint y: 308, distance: 24.5
click at [333, 296] on agx-dropdown-input "Driver's Name [PERSON_NAME] TEMPLATE - NO ASSIGN" at bounding box center [340, 276] width 159 height 38
click at [333, 308] on span "[PERSON_NAME]" at bounding box center [337, 313] width 150 height 27
type input "[PERSON_NAME]"
type input "[PHONE_NUMBER]"
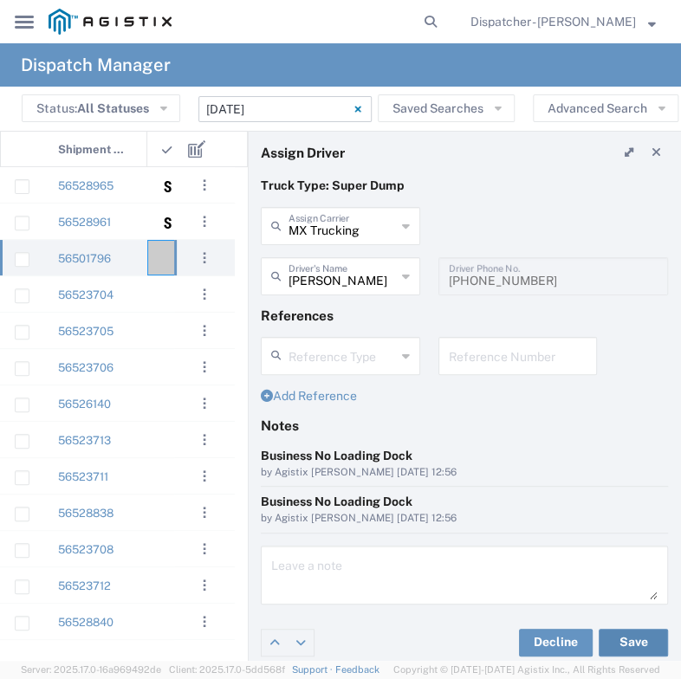
click at [620, 636] on button "Save" at bounding box center [633, 643] width 69 height 28
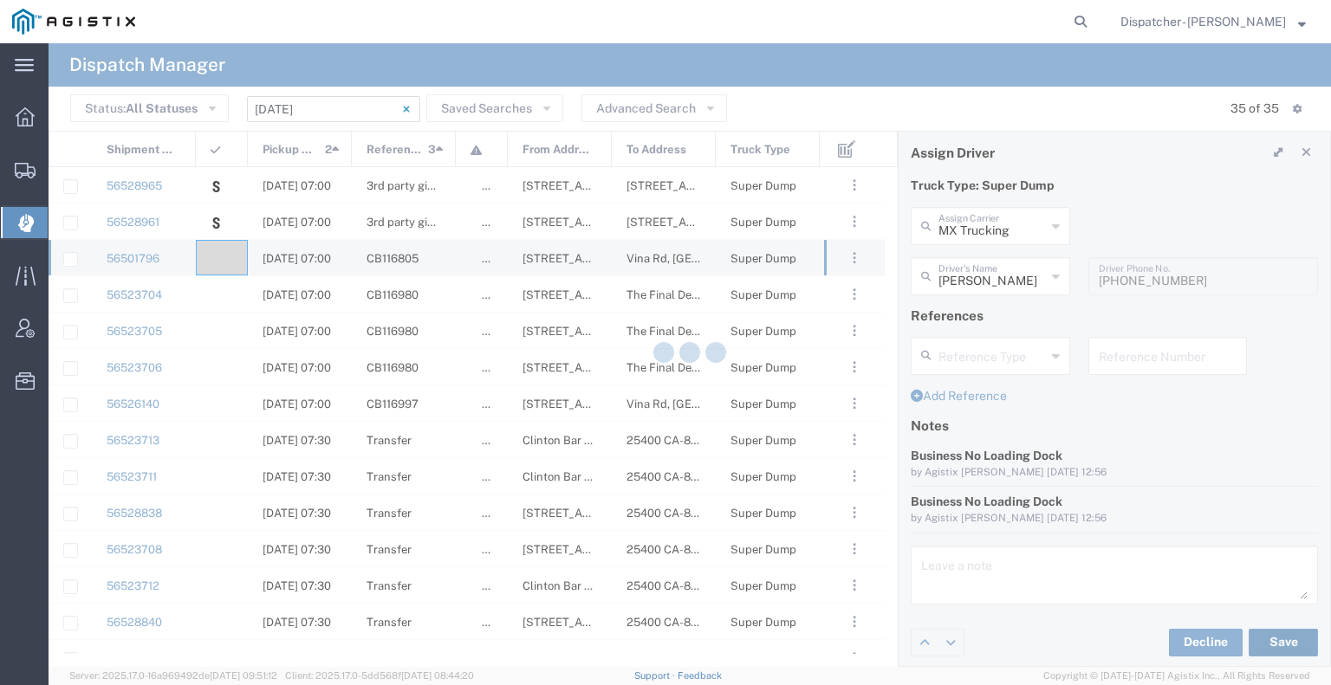
type input "[PERSON_NAME]"
type input "MX Trucking"
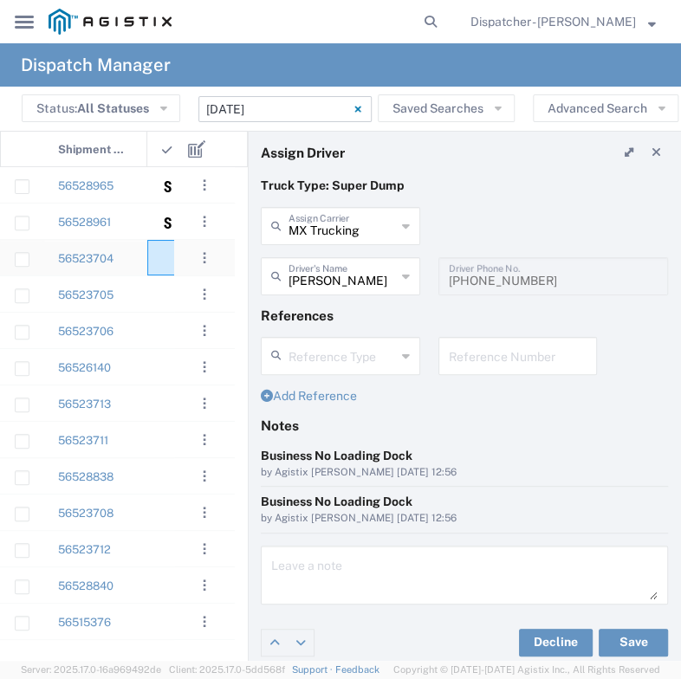
click at [168, 259] on agx-ag-table-icon-cell at bounding box center [167, 258] width 11 height 13
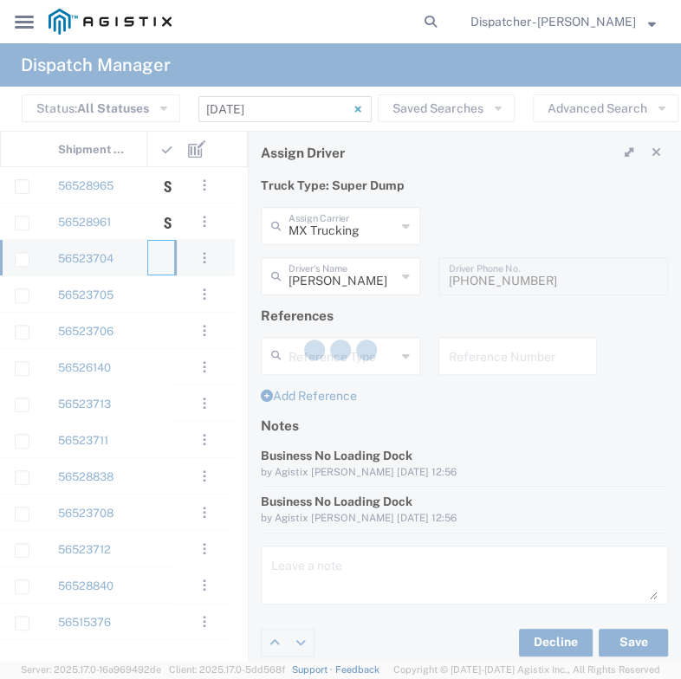
type input "[PERSON_NAME] & Sons Trucking, Inc"
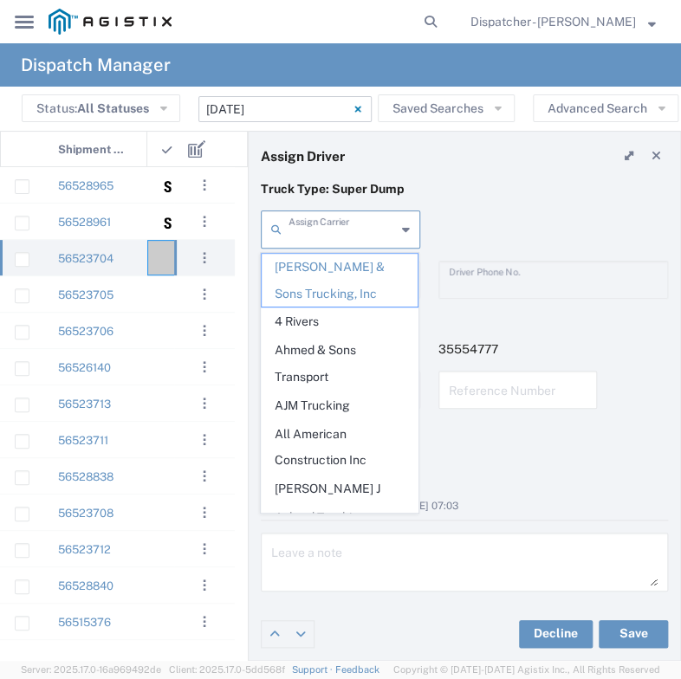
click at [346, 227] on input "text" at bounding box center [342, 228] width 107 height 30
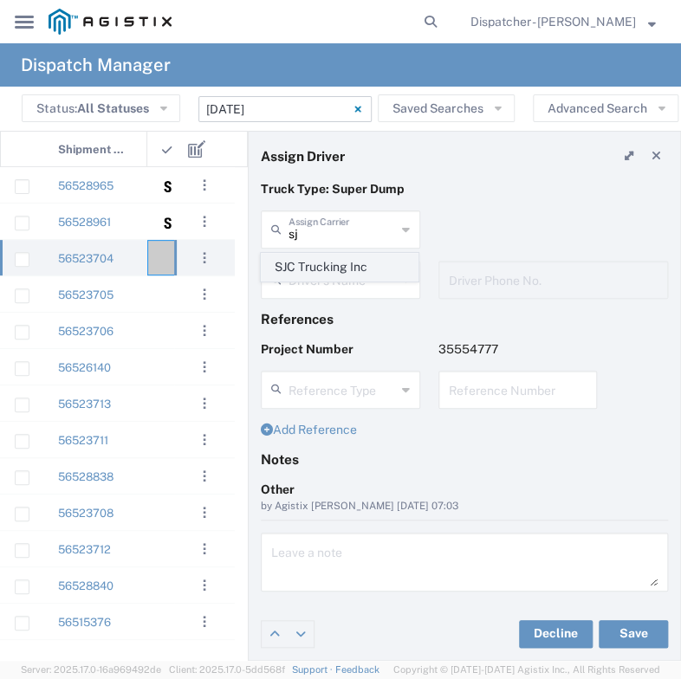
click at [335, 261] on span "SJC Trucking Inc" at bounding box center [340, 267] width 156 height 27
type input "SJC Trucking Inc"
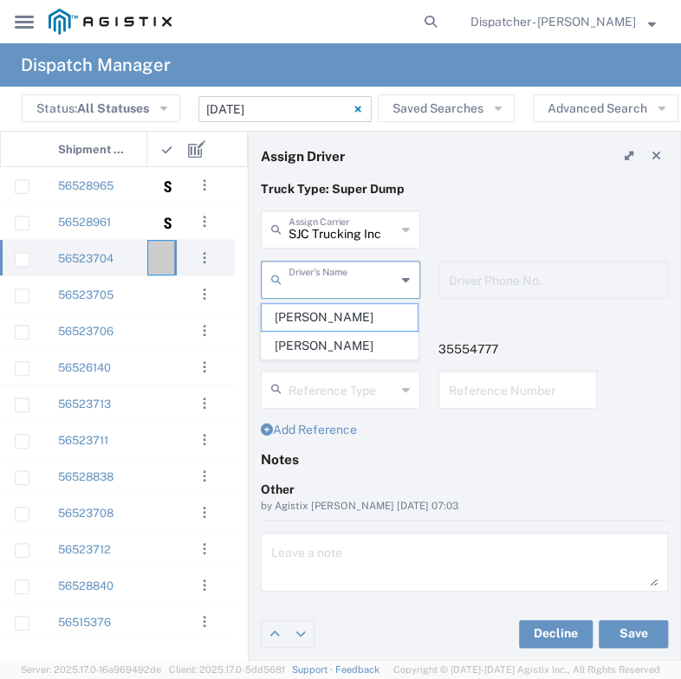
click at [333, 279] on input "text" at bounding box center [342, 278] width 107 height 30
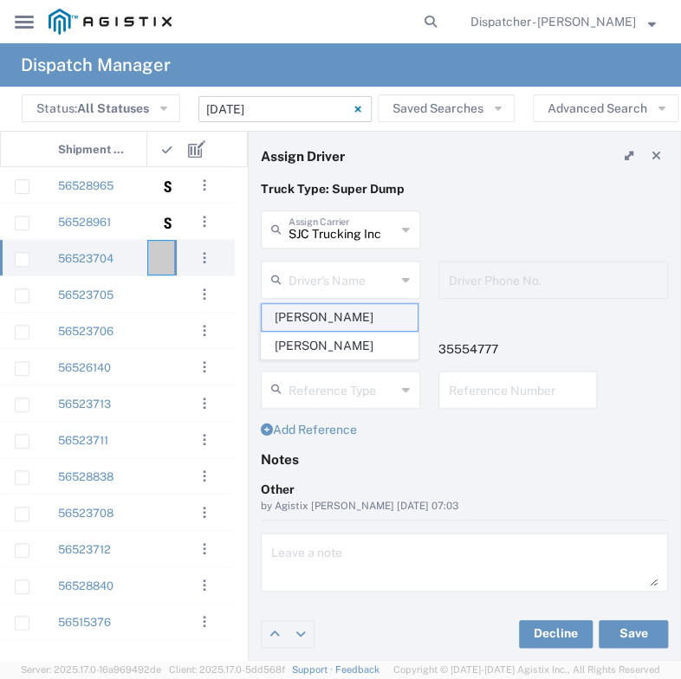
click at [326, 331] on span "[PERSON_NAME]" at bounding box center [340, 317] width 156 height 27
type input "[PERSON_NAME]"
type input "9255187628"
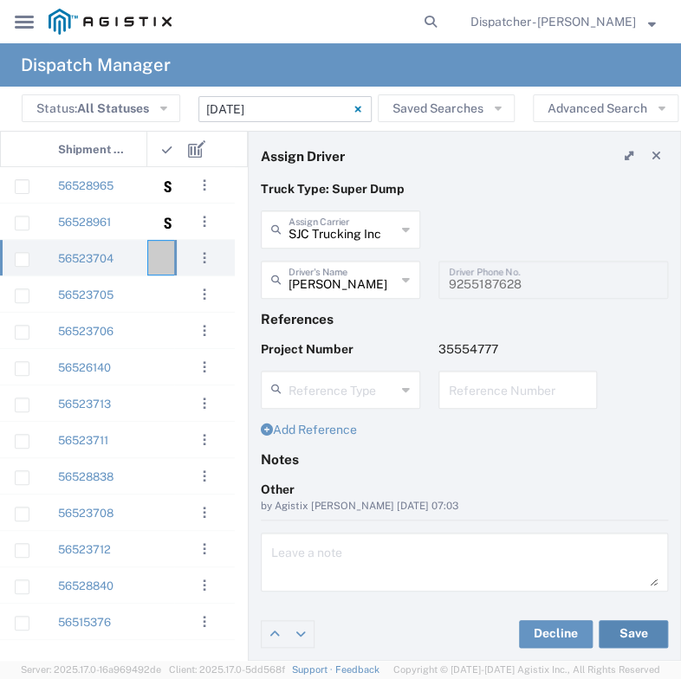
click at [641, 630] on button "Save" at bounding box center [633, 634] width 69 height 28
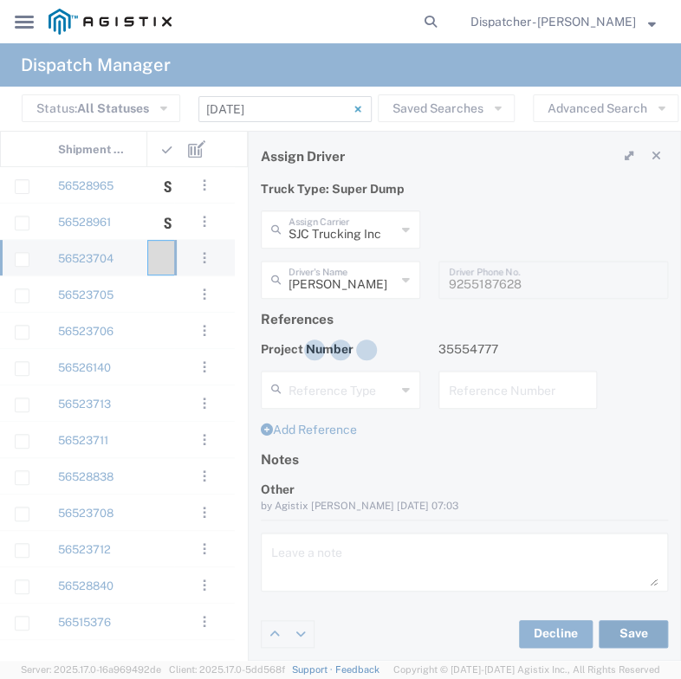
type input "[PERSON_NAME]"
type input "SJC Trucking Inc"
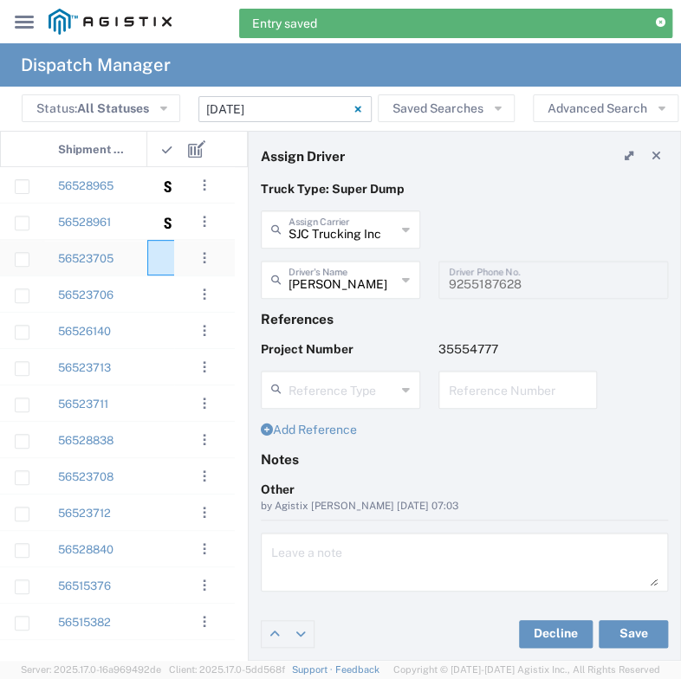
click at [157, 273] on div at bounding box center [173, 258] width 52 height 36
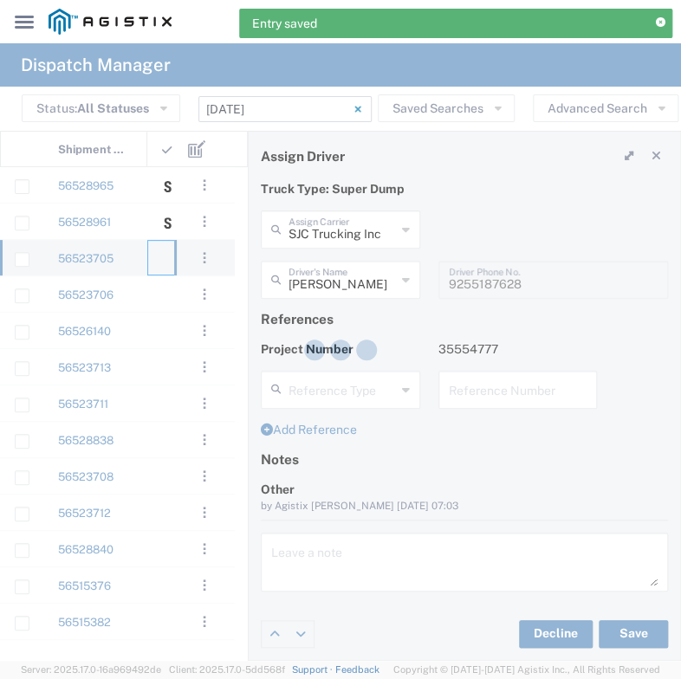
type input "[PERSON_NAME] & Sons Trucking, Inc"
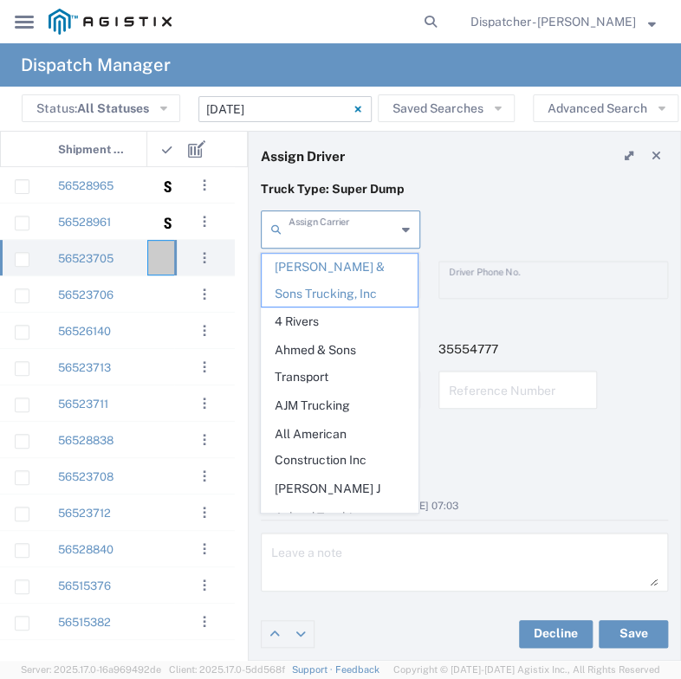
click at [345, 231] on input "text" at bounding box center [342, 228] width 107 height 30
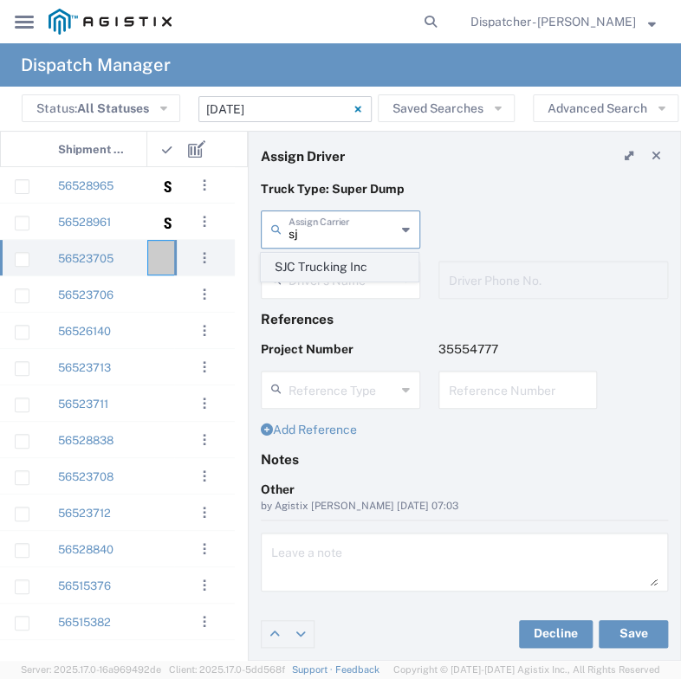
click at [348, 278] on span "SJC Trucking Inc" at bounding box center [340, 267] width 156 height 27
type input "SJC Trucking Inc"
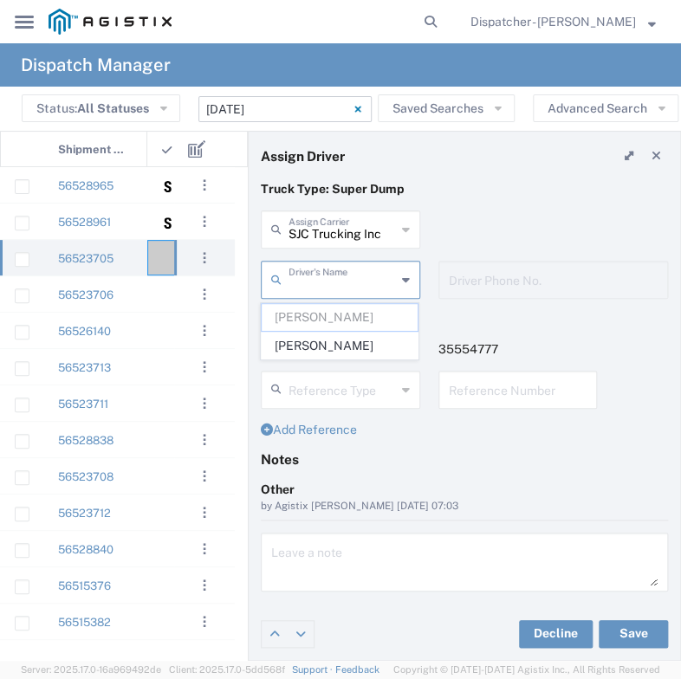
click at [349, 278] on input "text" at bounding box center [342, 278] width 107 height 30
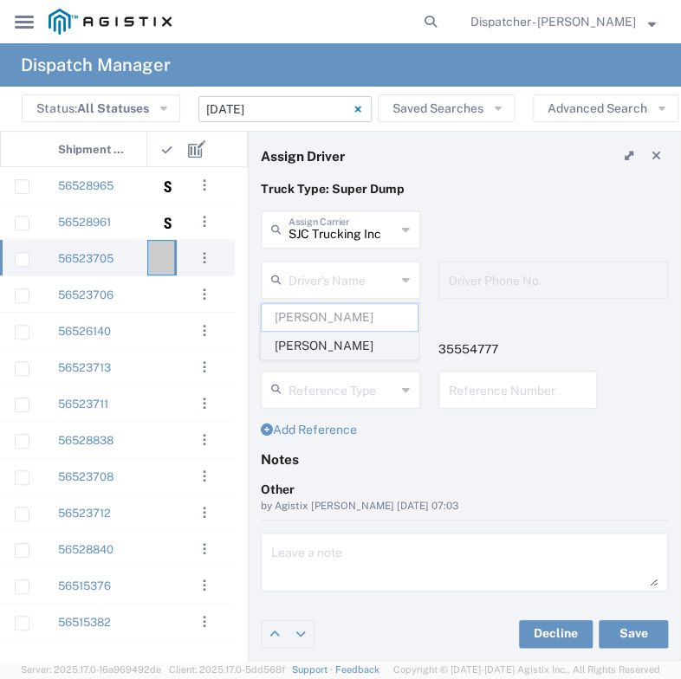
click at [334, 360] on span "[PERSON_NAME]" at bounding box center [340, 346] width 156 height 27
type input "[PERSON_NAME]"
type input "9255187628"
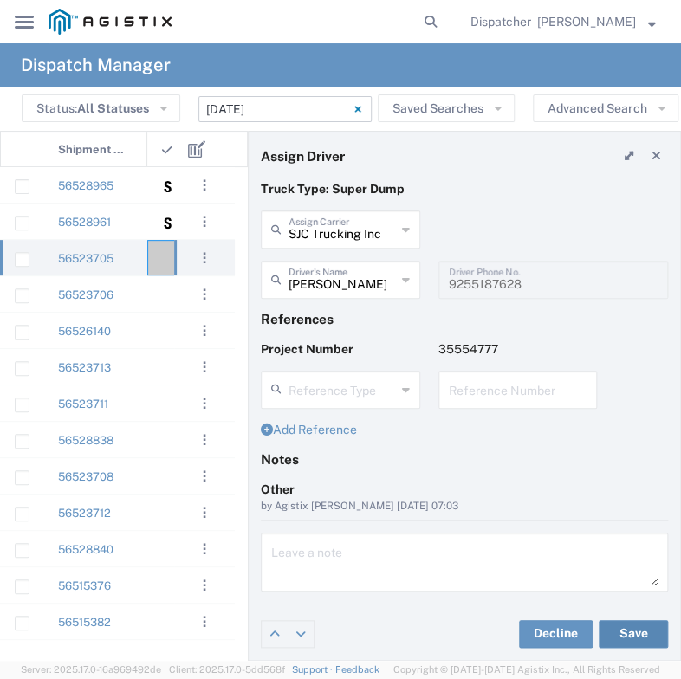
click at [635, 646] on button "Save" at bounding box center [633, 634] width 69 height 28
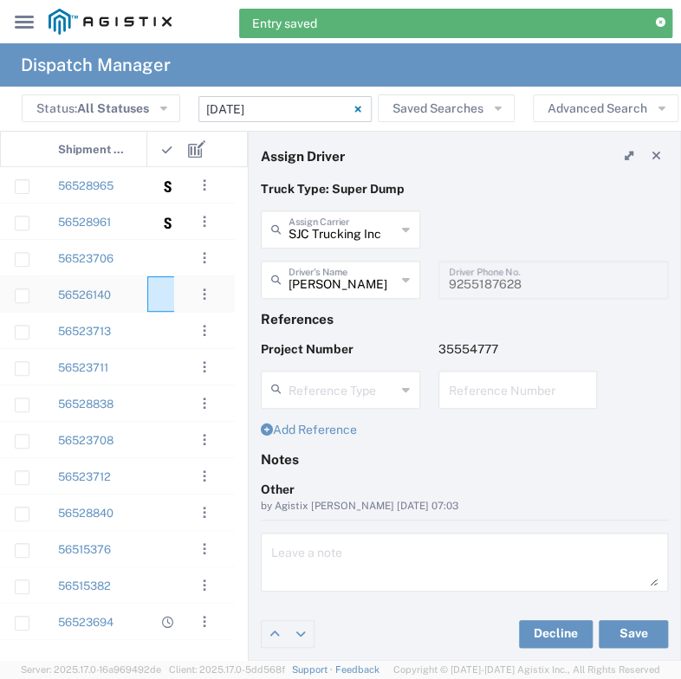
click at [163, 298] on agx-ag-table-icon-cell at bounding box center [167, 295] width 11 height 13
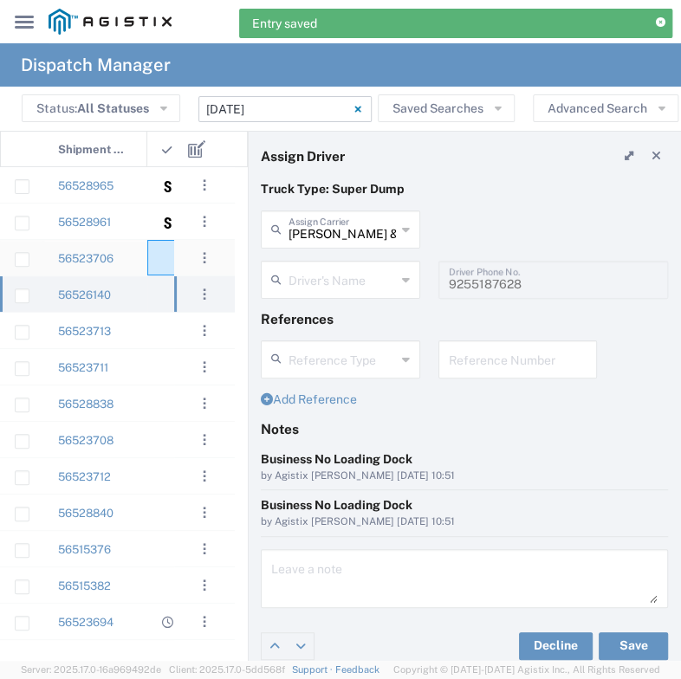
click at [161, 259] on div at bounding box center [173, 258] width 52 height 36
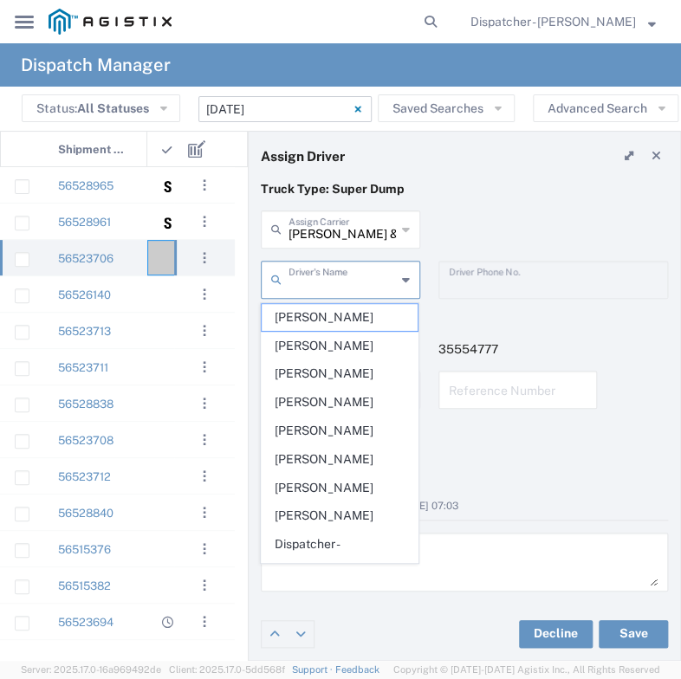
click at [328, 268] on input "text" at bounding box center [342, 278] width 107 height 30
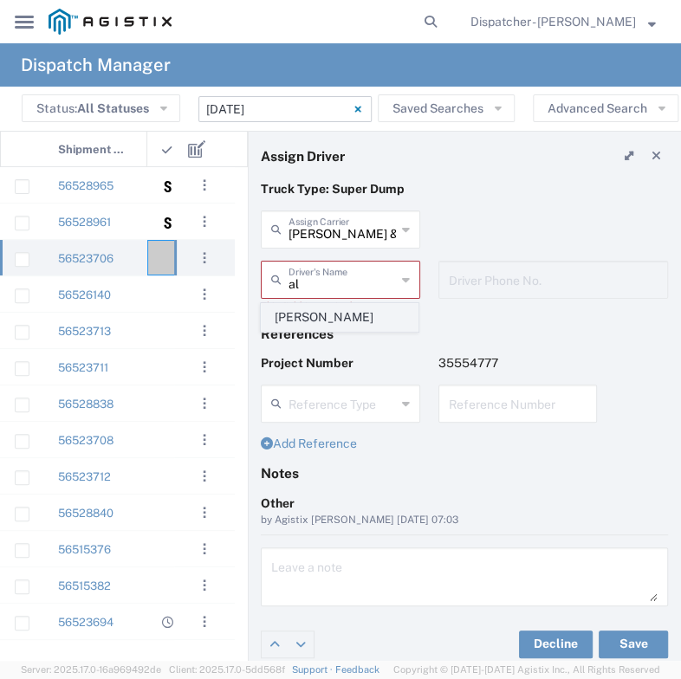
click at [320, 318] on span "[PERSON_NAME]" at bounding box center [340, 317] width 156 height 27
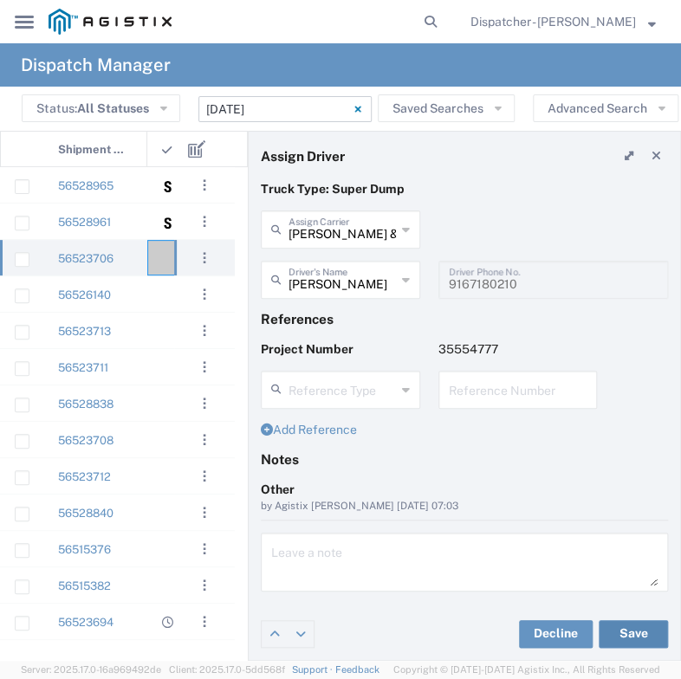
click at [624, 633] on button "Save" at bounding box center [633, 634] width 69 height 28
click at [151, 259] on div at bounding box center [173, 258] width 52 height 36
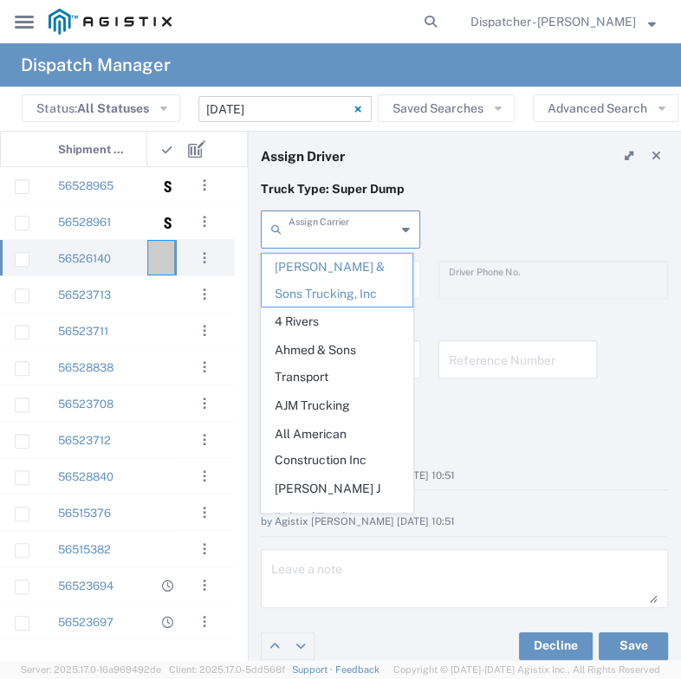
click at [302, 234] on input "text" at bounding box center [342, 228] width 107 height 30
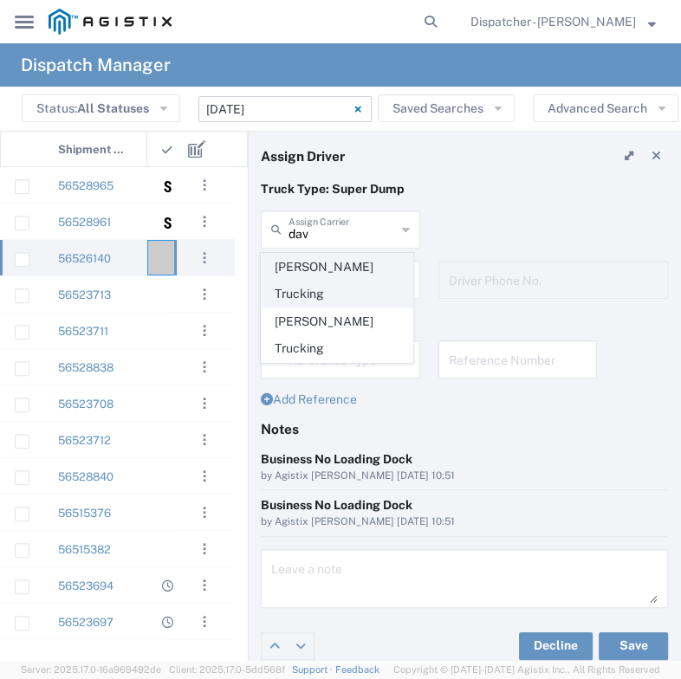
click at [309, 270] on span "[PERSON_NAME] Trucking" at bounding box center [337, 281] width 150 height 54
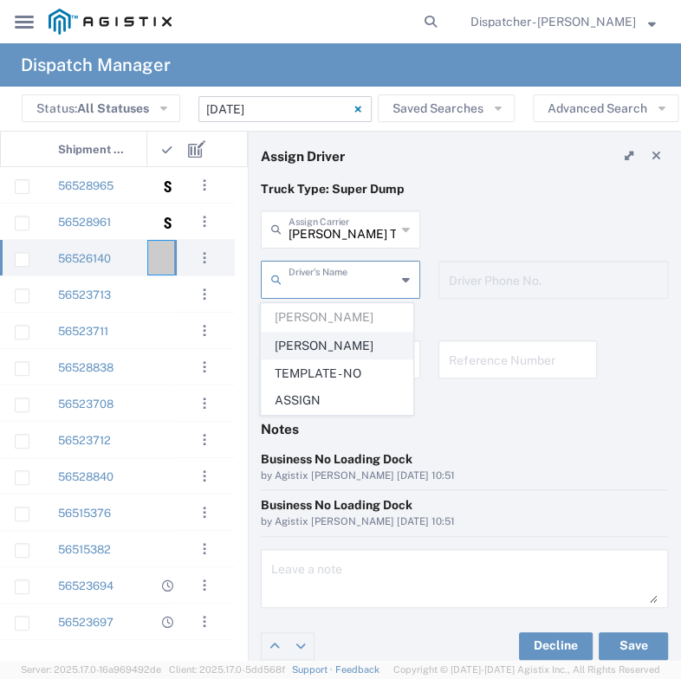
drag, startPoint x: 310, startPoint y: 277, endPoint x: 314, endPoint y: 352, distance: 74.6
click at [314, 299] on agx-dropdown-input "Driver's Name [PERSON_NAME] [PERSON_NAME] TEMPLATE - NO ASSIGN" at bounding box center [340, 280] width 159 height 38
click at [314, 352] on span "[PERSON_NAME]" at bounding box center [337, 346] width 150 height 27
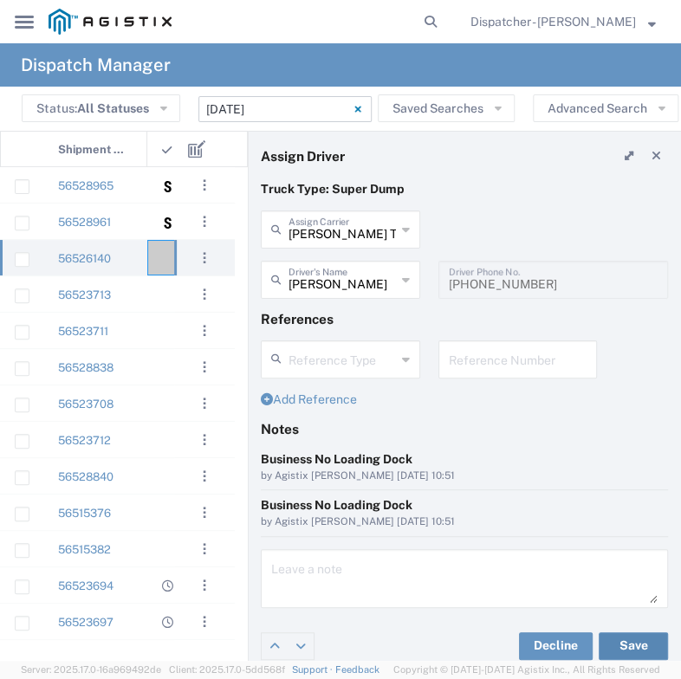
click at [615, 644] on button "Save" at bounding box center [633, 647] width 69 height 28
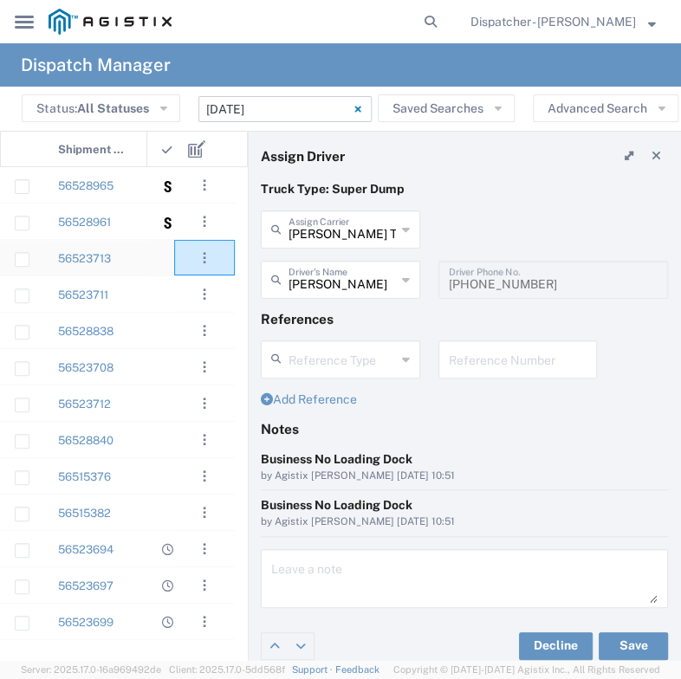
click at [175, 257] on agx-ag-table-action-cell ". . . Decline Assign" at bounding box center [204, 258] width 59 height 34
click at [170, 258] on agx-ag-table-icon-cell at bounding box center [167, 258] width 11 height 13
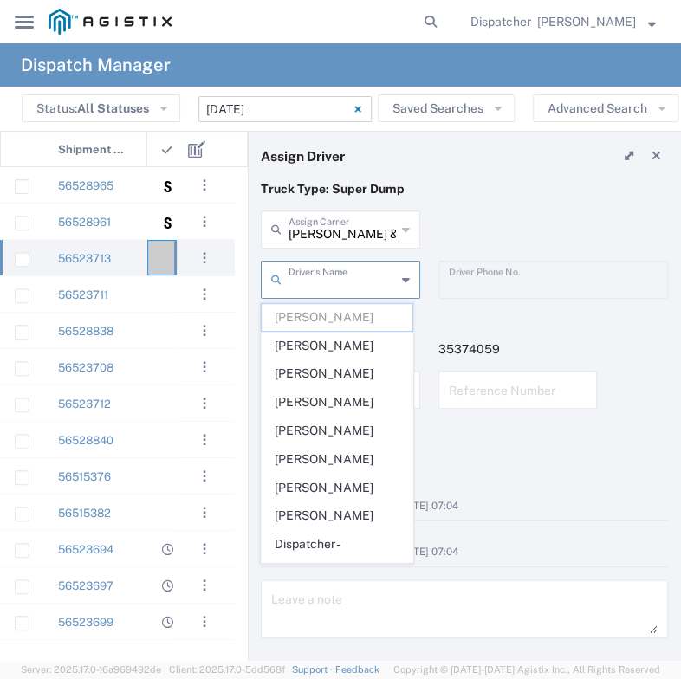
click at [351, 276] on input "text" at bounding box center [342, 278] width 107 height 30
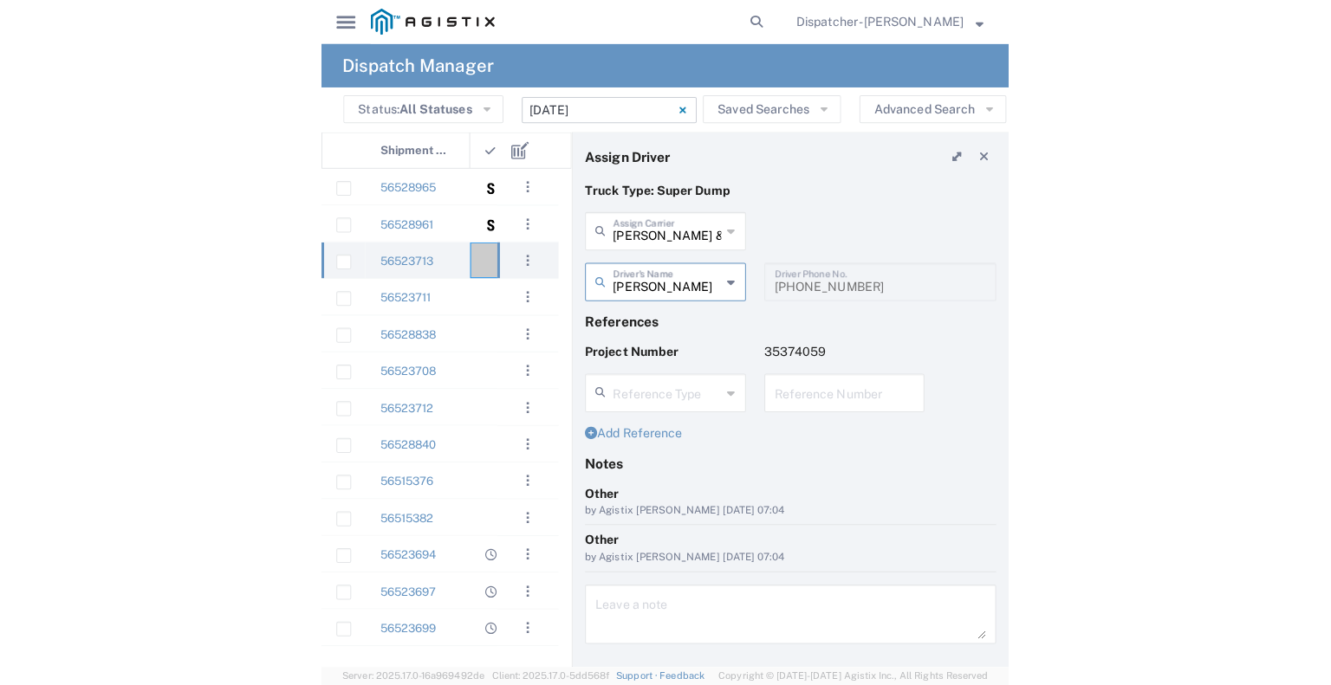
scroll to position [40, 0]
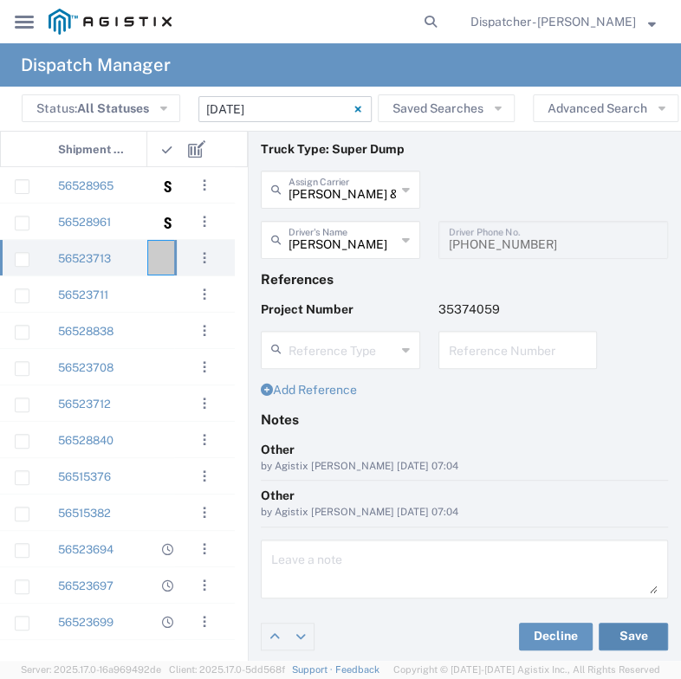
click at [605, 629] on button "Save" at bounding box center [633, 637] width 69 height 28
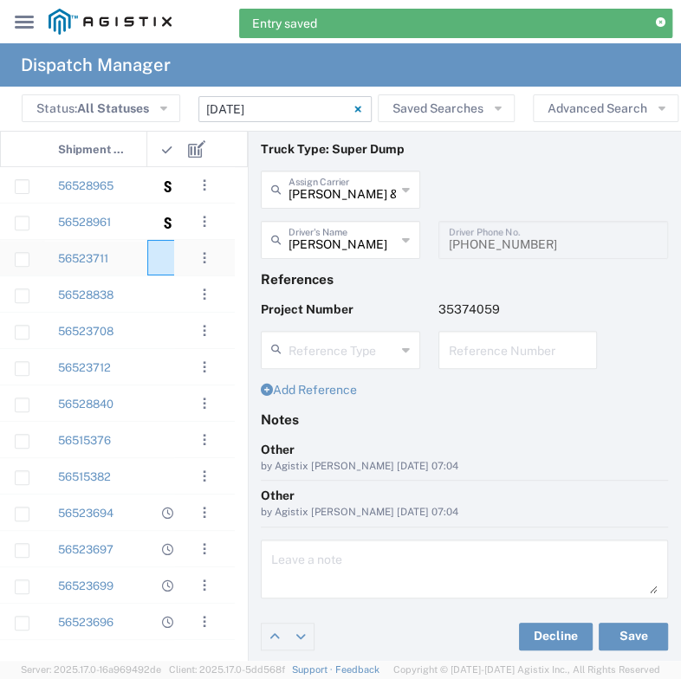
click at [159, 270] on div at bounding box center [173, 258] width 52 height 36
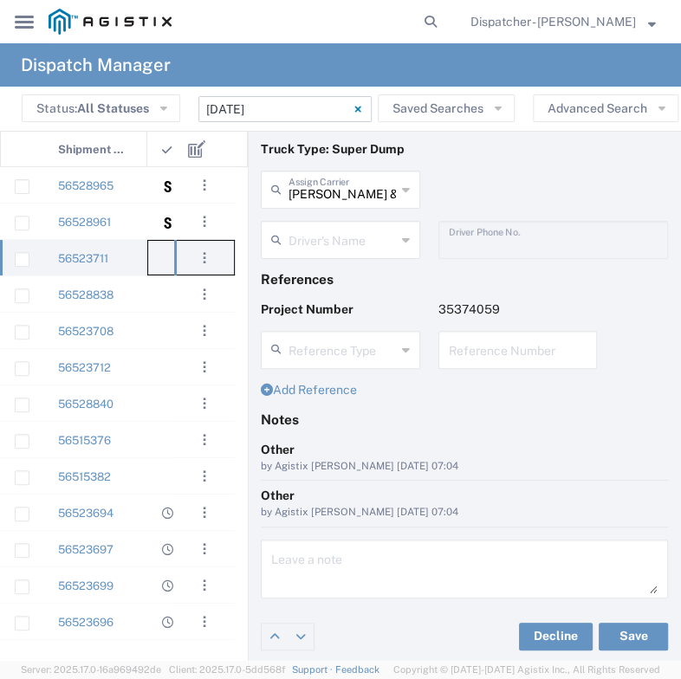
drag, startPoint x: 159, startPoint y: 270, endPoint x: 214, endPoint y: 247, distance: 59.9
click at [214, 247] on div "56528838 [DATE] 07:30 Transfer 56523708 [DATE] 07:30 Transfer 56523712 [DATE] 0…" at bounding box center [117, 407] width 235 height 481
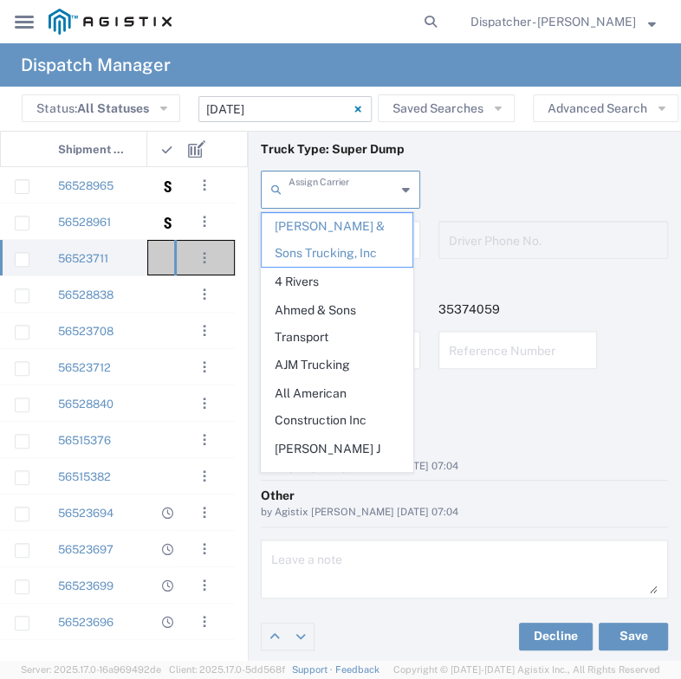
click at [328, 197] on input "text" at bounding box center [342, 188] width 107 height 30
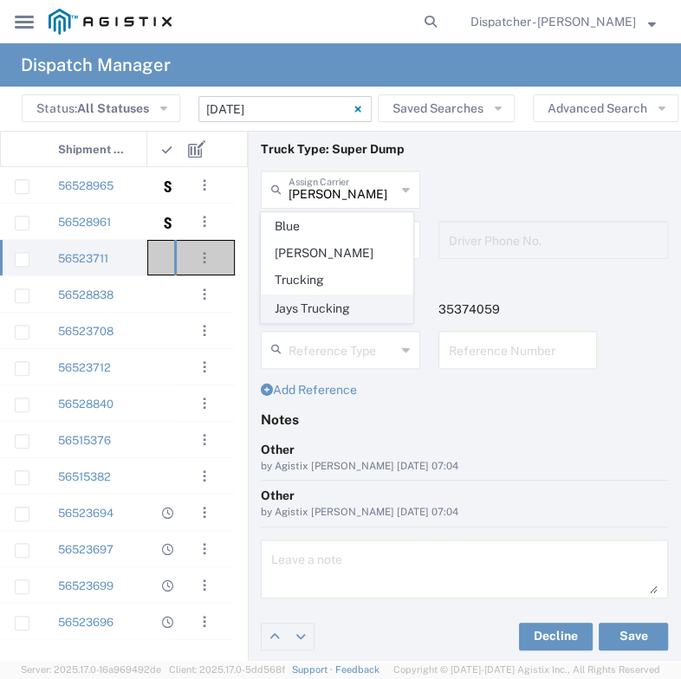
click at [322, 296] on span "Jays Trucking" at bounding box center [337, 309] width 150 height 27
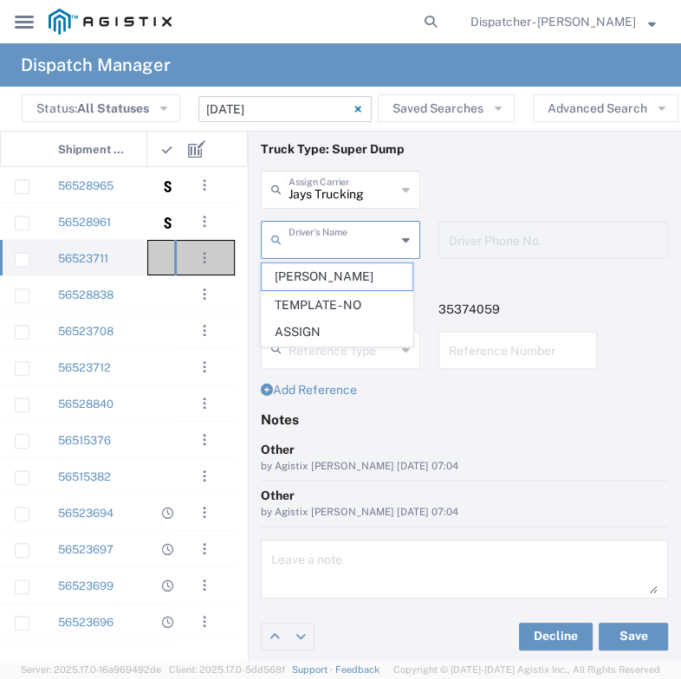
click at [330, 242] on input "text" at bounding box center [342, 239] width 107 height 30
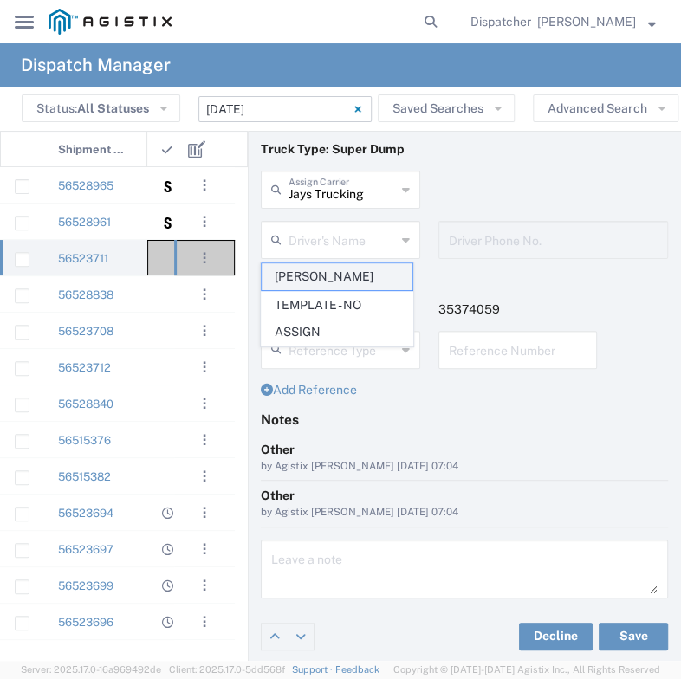
click at [323, 275] on span "[PERSON_NAME]" at bounding box center [337, 276] width 150 height 27
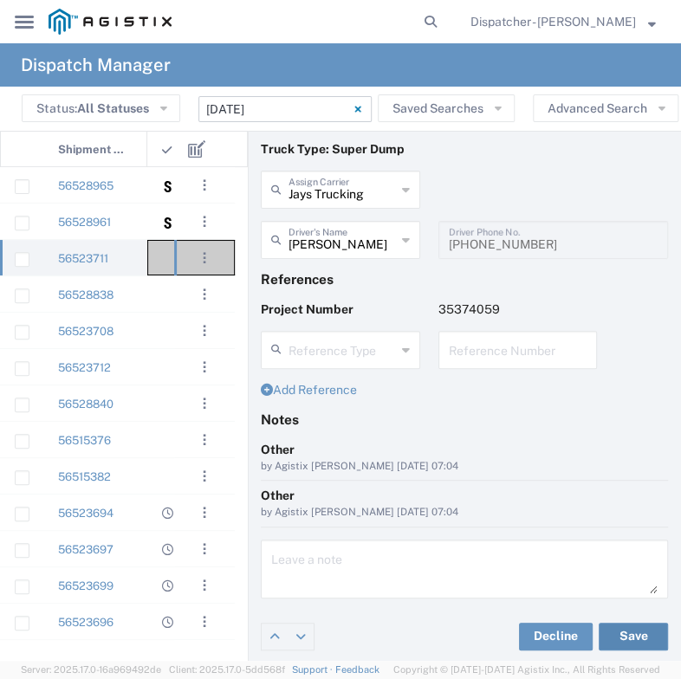
click at [620, 630] on button "Save" at bounding box center [633, 637] width 69 height 28
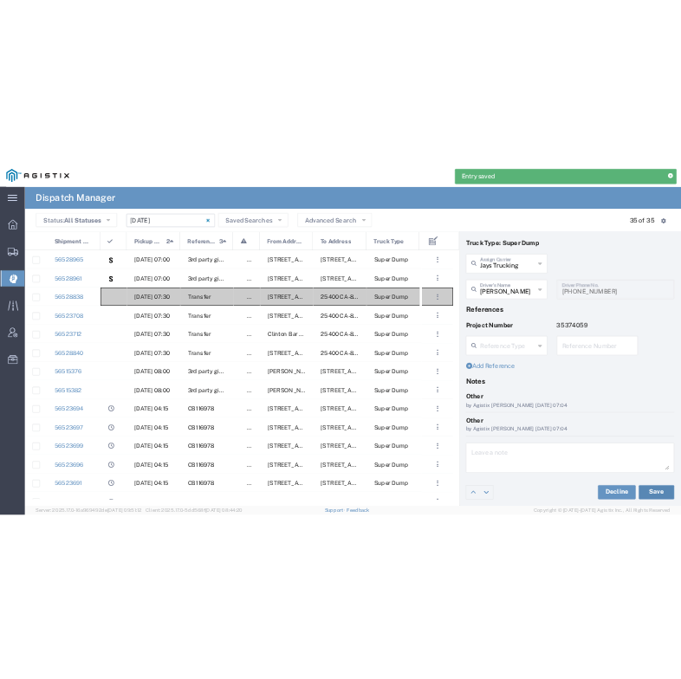
scroll to position [35, 0]
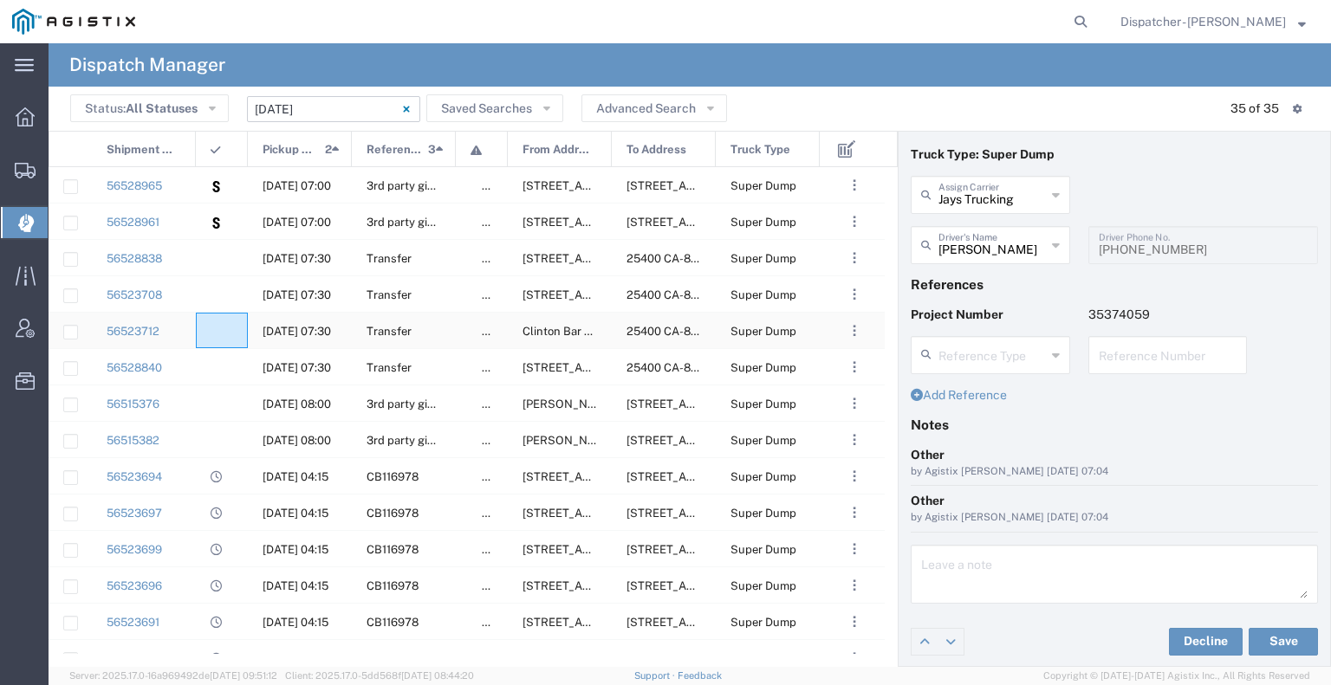
click at [205, 331] on div at bounding box center [222, 331] width 52 height 36
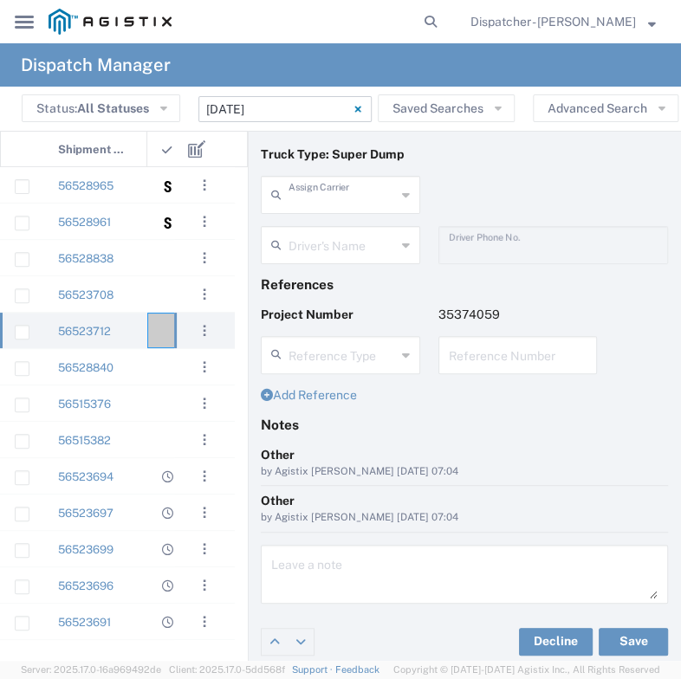
click at [316, 191] on input "text" at bounding box center [342, 194] width 107 height 30
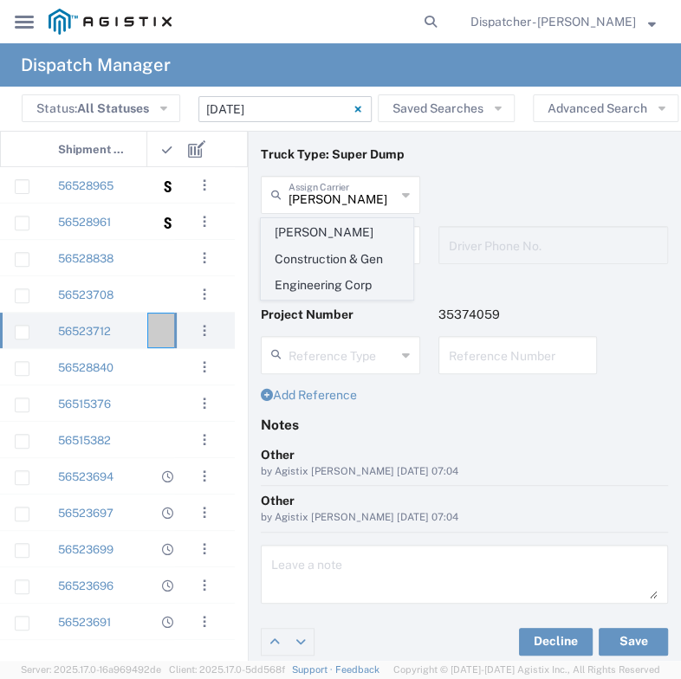
click at [313, 250] on span "[PERSON_NAME] Construction & Gen Engineering Corp" at bounding box center [337, 259] width 150 height 80
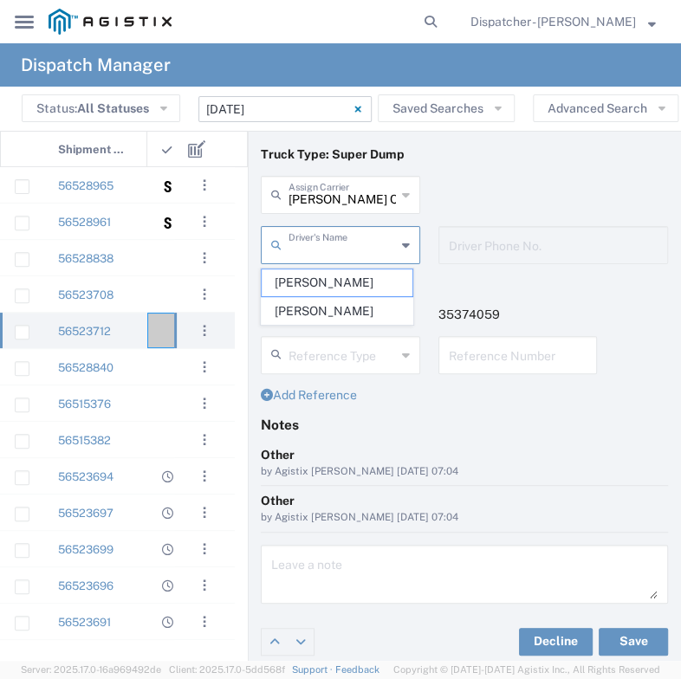
click at [313, 250] on input "text" at bounding box center [342, 244] width 107 height 30
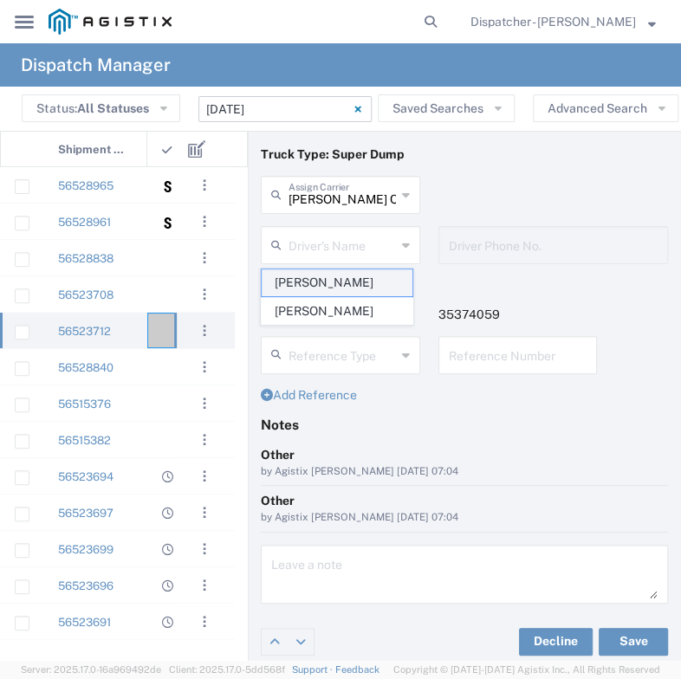
click at [311, 274] on span "[PERSON_NAME]" at bounding box center [337, 283] width 150 height 27
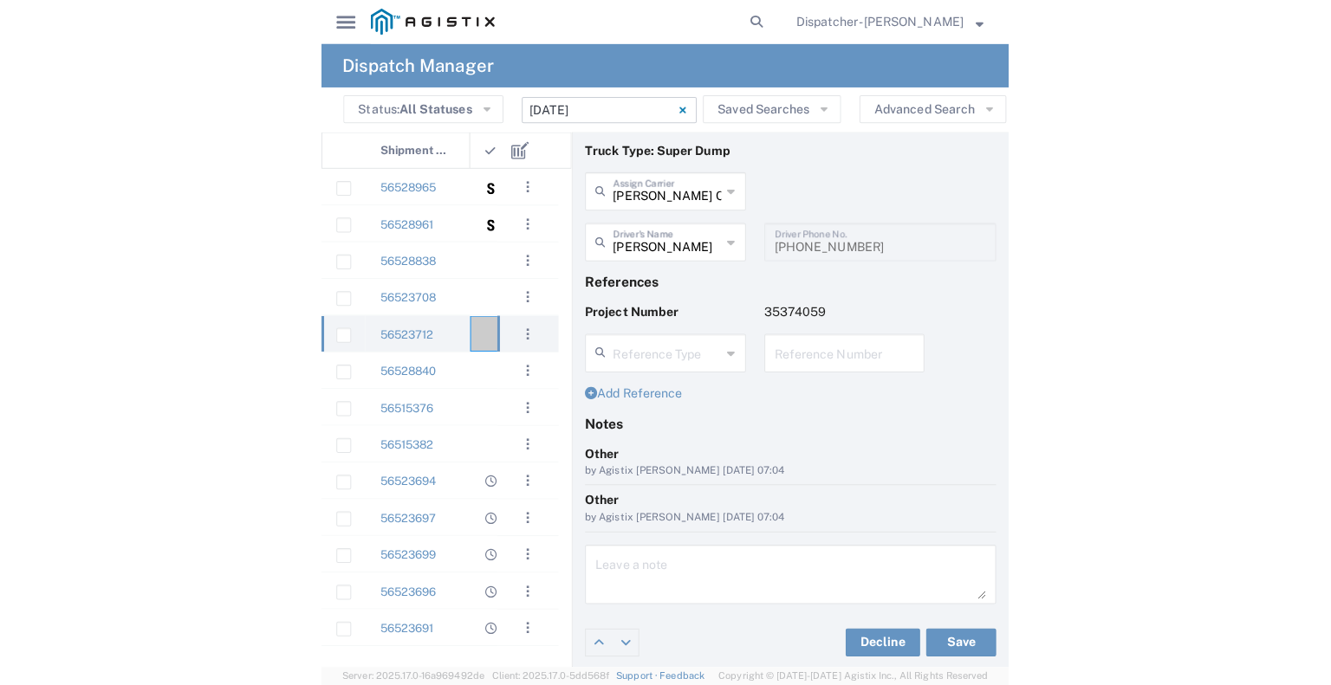
scroll to position [39, 0]
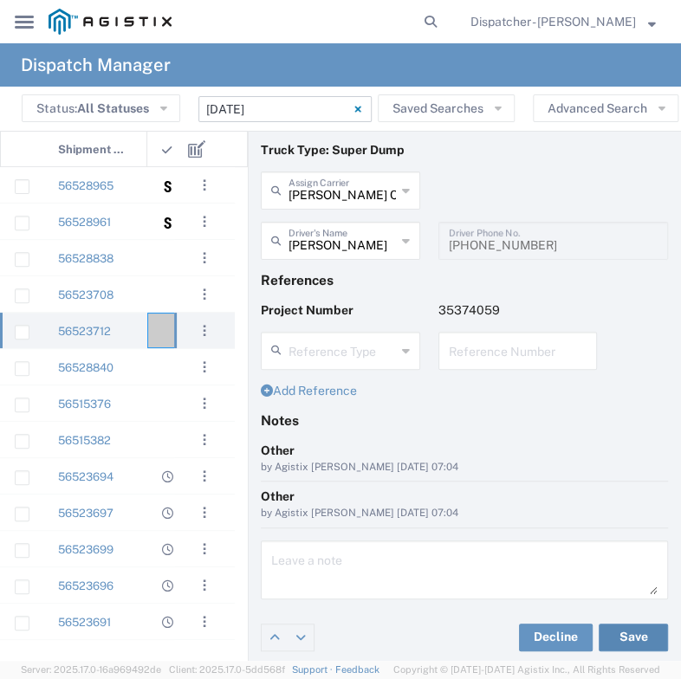
click at [625, 638] on button "Save" at bounding box center [633, 638] width 69 height 28
click at [157, 329] on div at bounding box center [173, 331] width 52 height 36
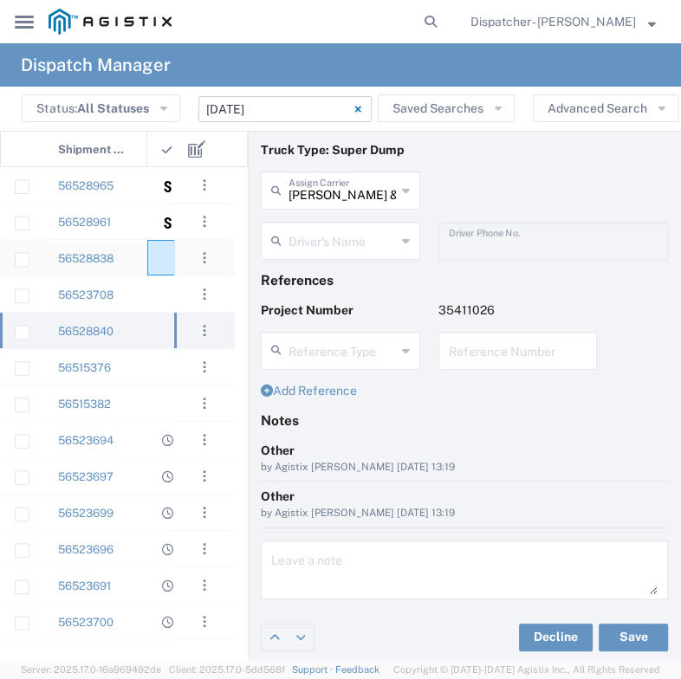
click at [160, 263] on div at bounding box center [173, 258] width 52 height 36
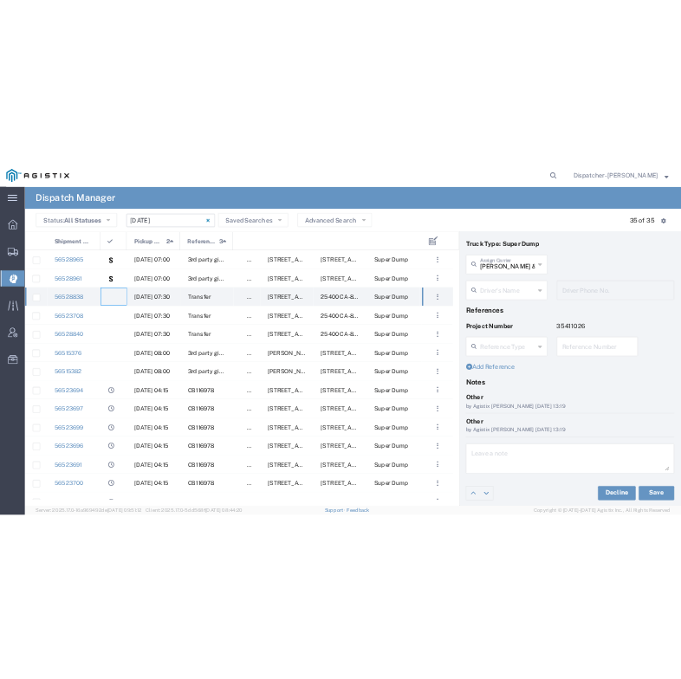
scroll to position [39, 0]
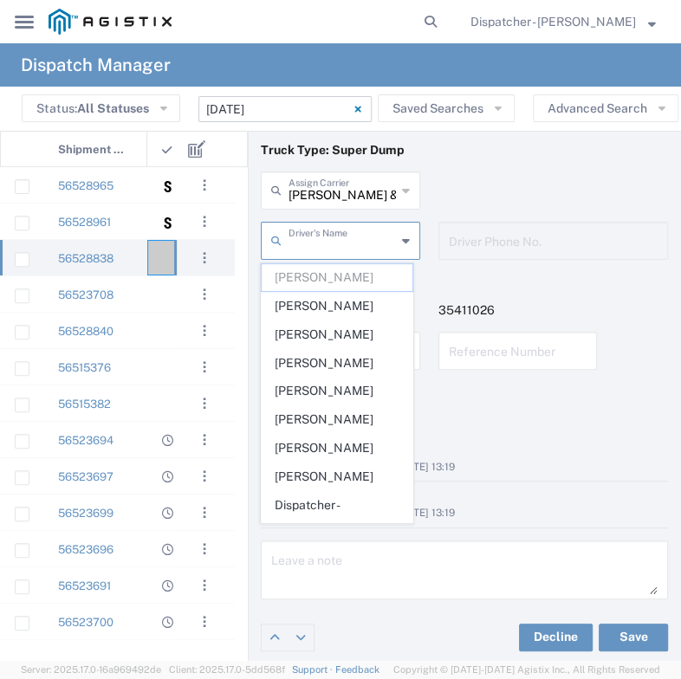
click at [313, 243] on input "text" at bounding box center [342, 239] width 107 height 30
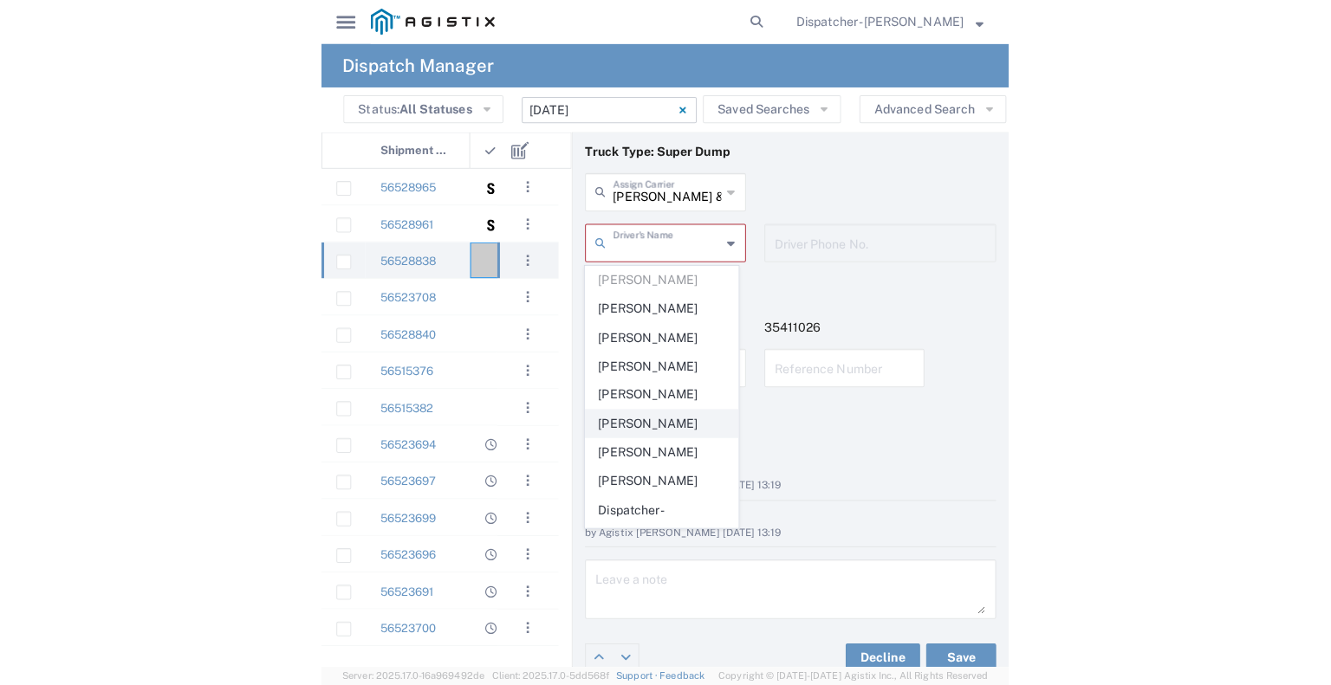
scroll to position [522, 0]
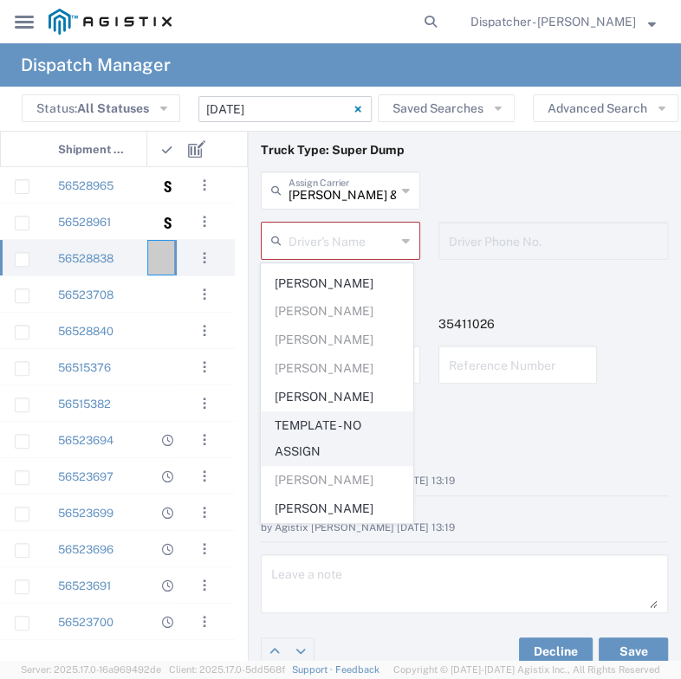
click at [324, 433] on span "TEMPLATE - NO ASSIGN" at bounding box center [337, 440] width 150 height 54
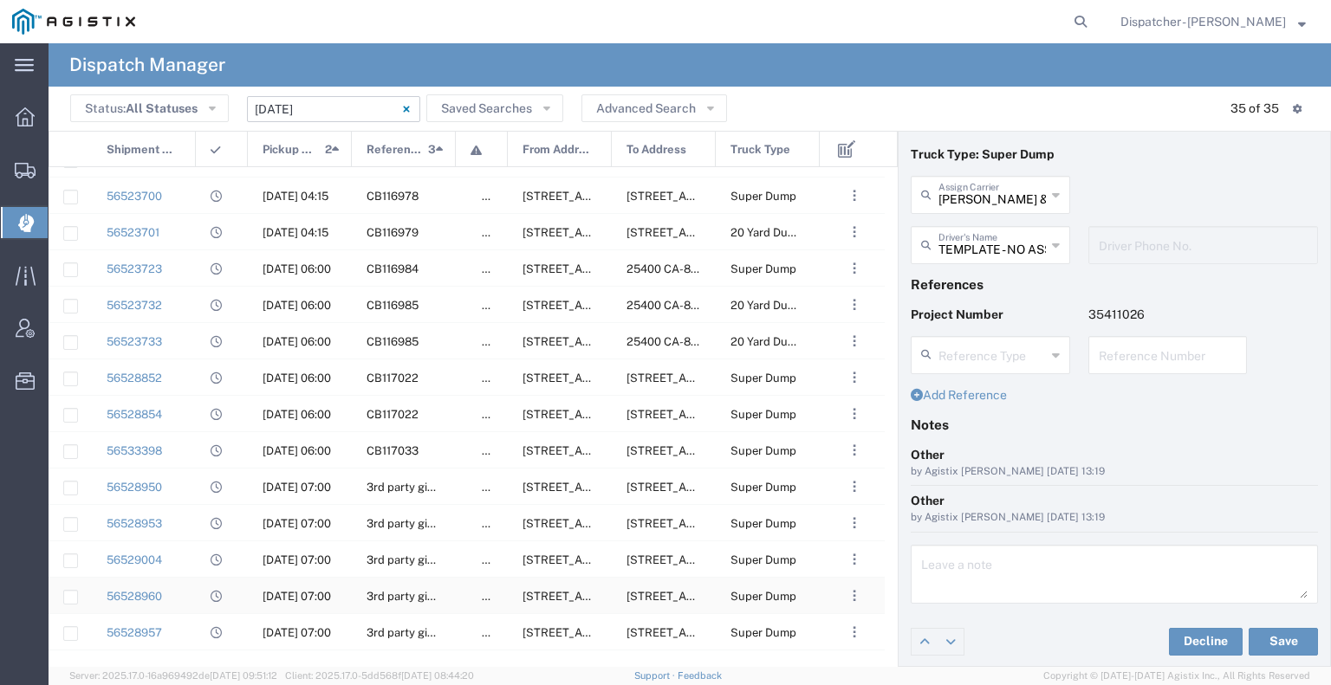
scroll to position [425, 0]
click at [180, 270] on div "56523723" at bounding box center [144, 270] width 104 height 36
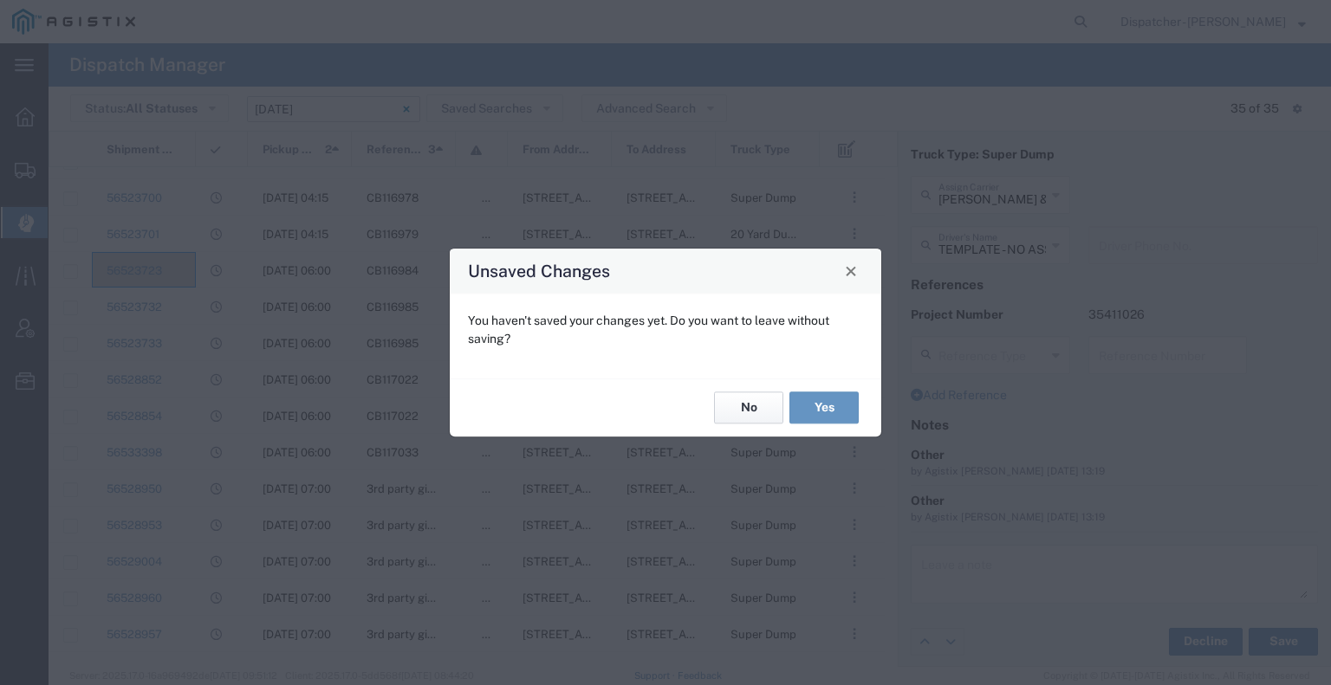
click at [664, 412] on button "No" at bounding box center [748, 409] width 69 height 32
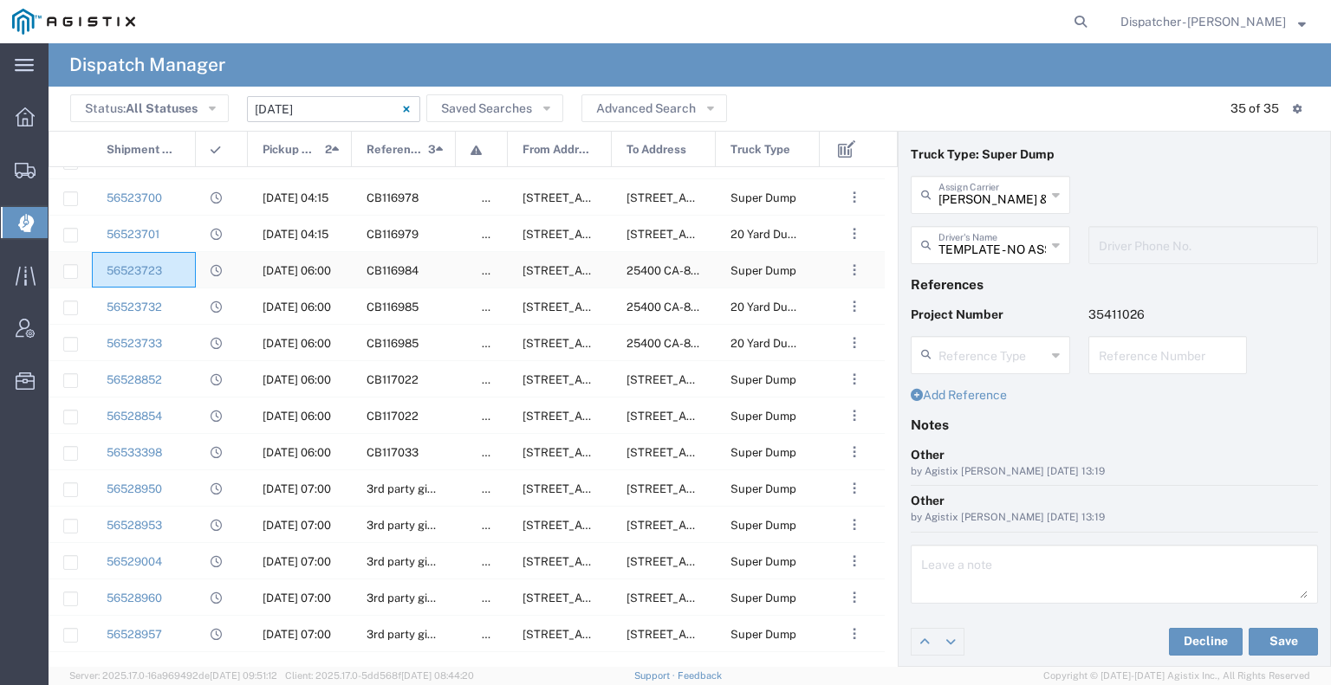
click at [179, 275] on div "56523723" at bounding box center [144, 270] width 104 height 36
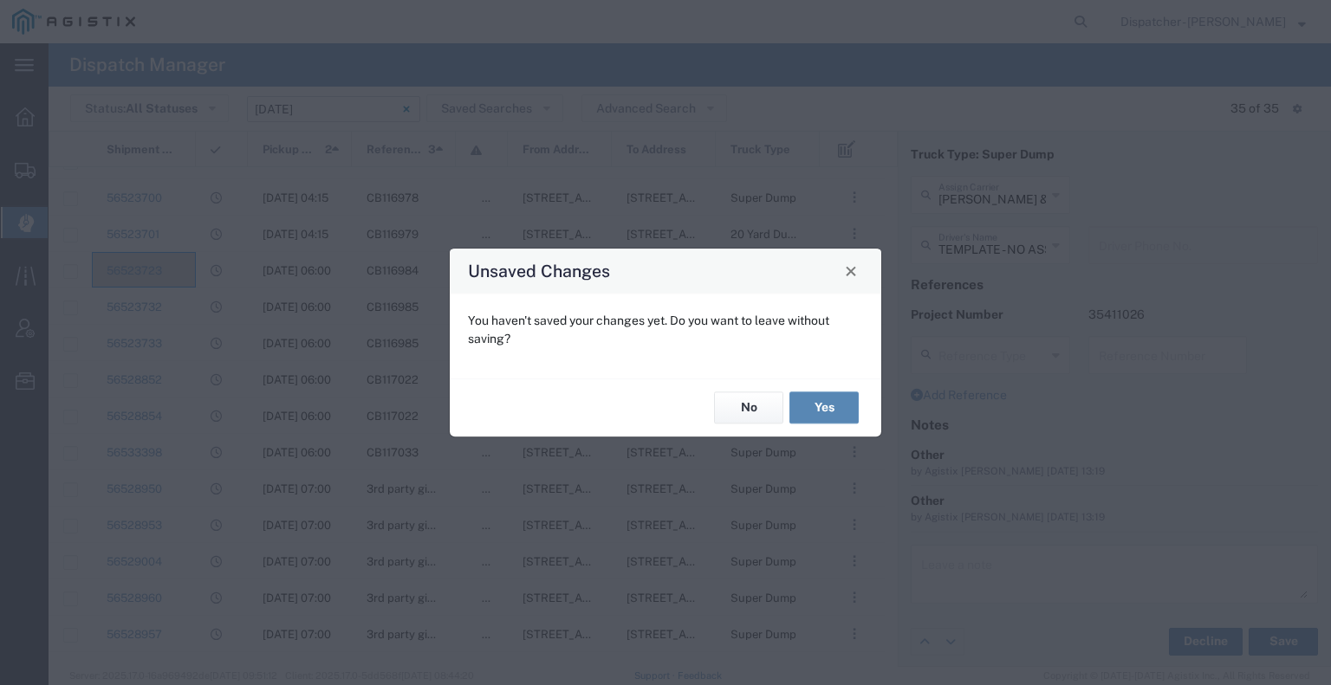
click at [664, 406] on button "Yes" at bounding box center [823, 409] width 69 height 32
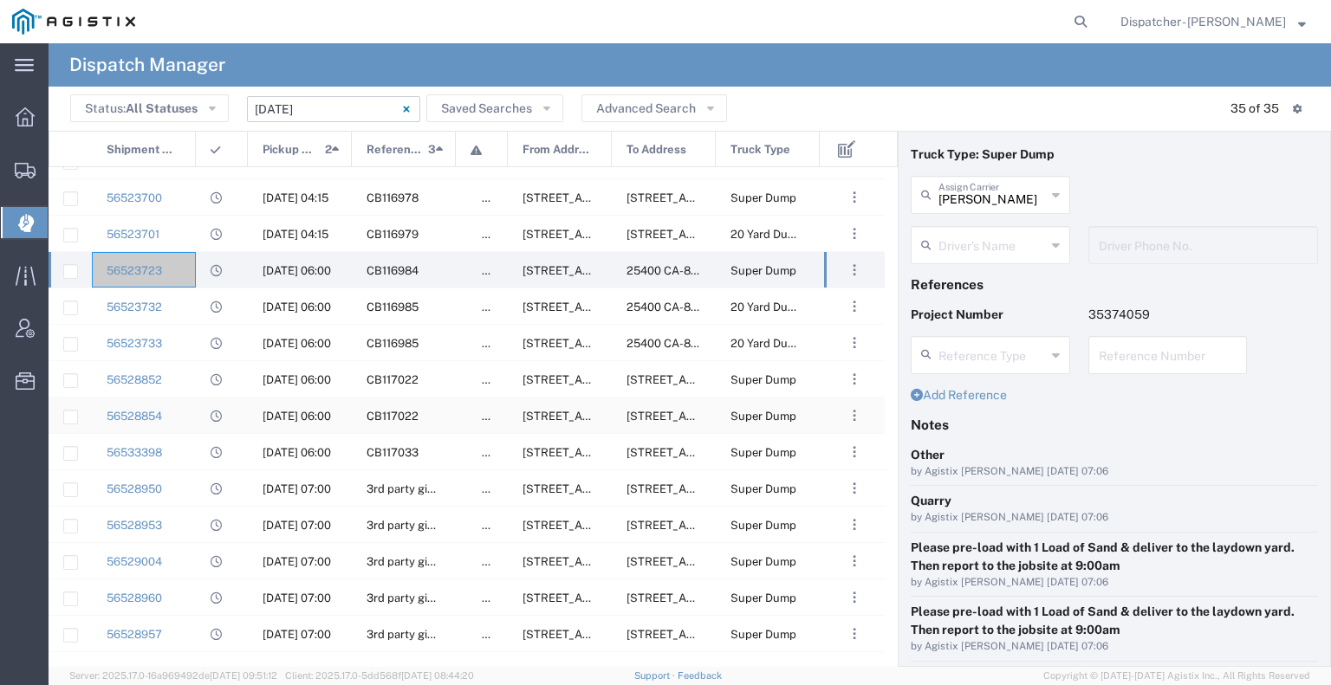
scroll to position [39, 0]
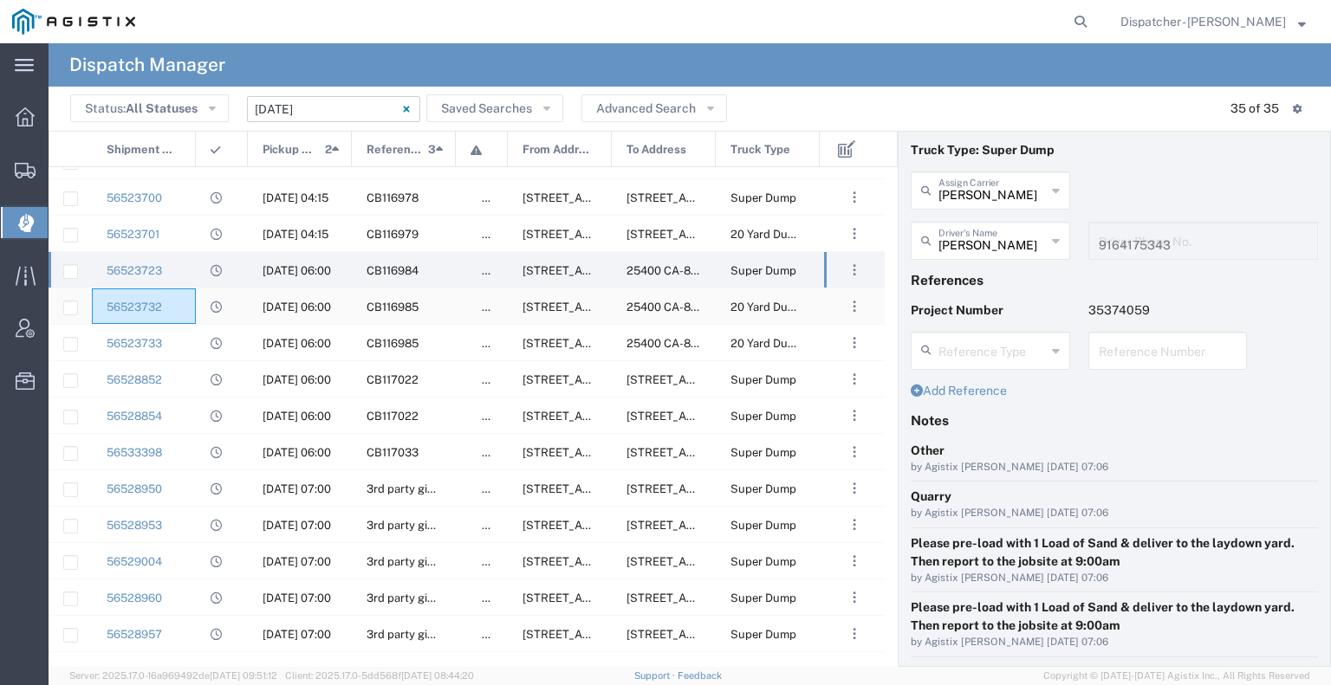
click at [191, 304] on div "56523732" at bounding box center [144, 307] width 104 height 36
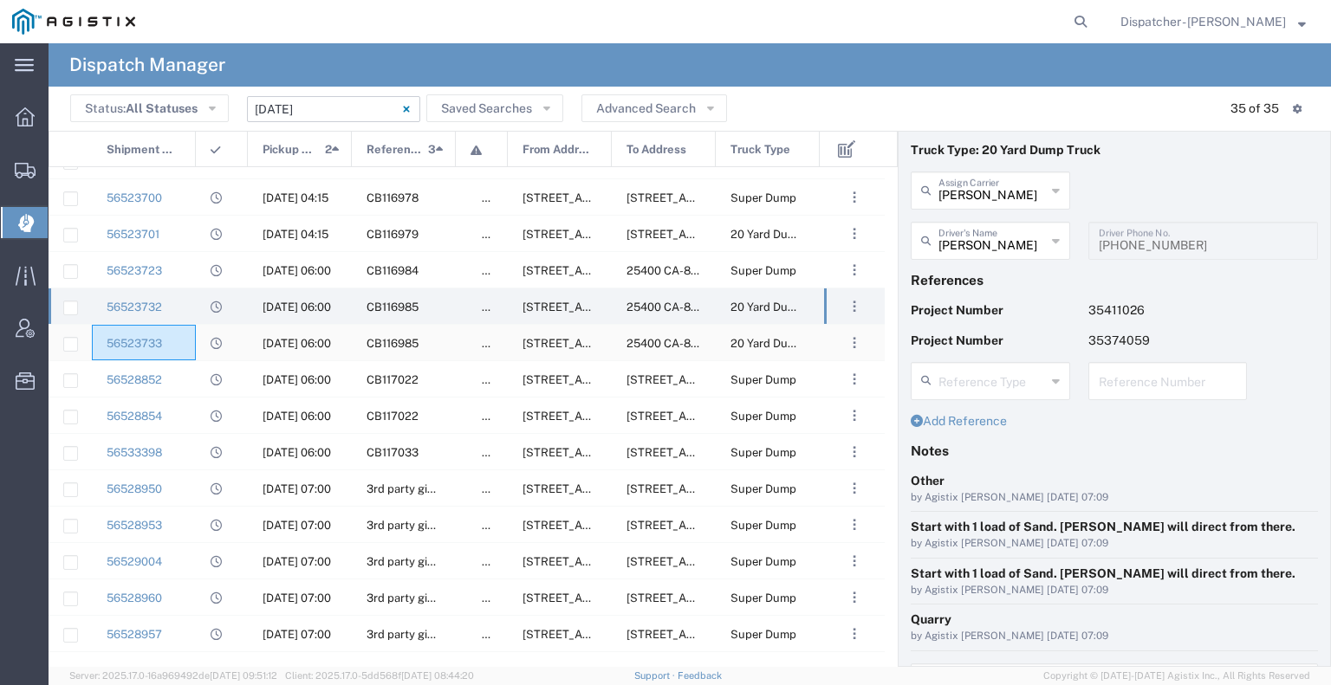
click at [189, 344] on div "56523733" at bounding box center [144, 343] width 104 height 36
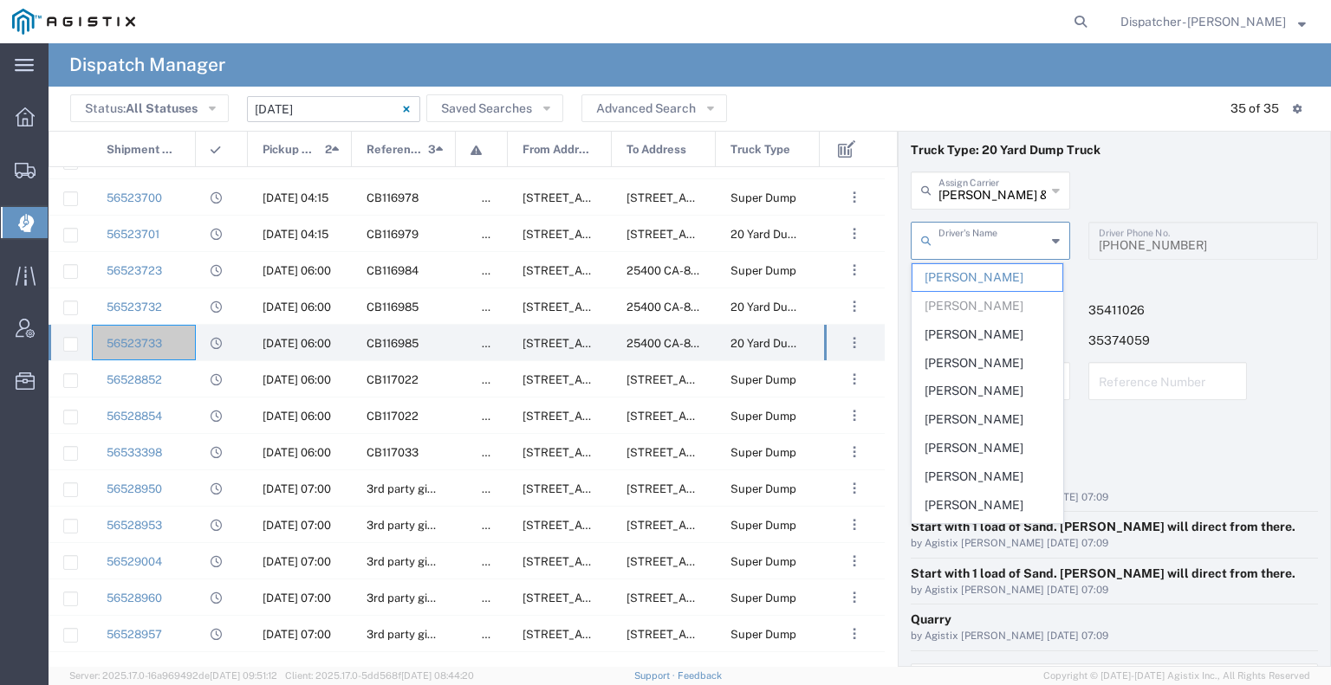
click at [664, 245] on input "text" at bounding box center [992, 239] width 107 height 30
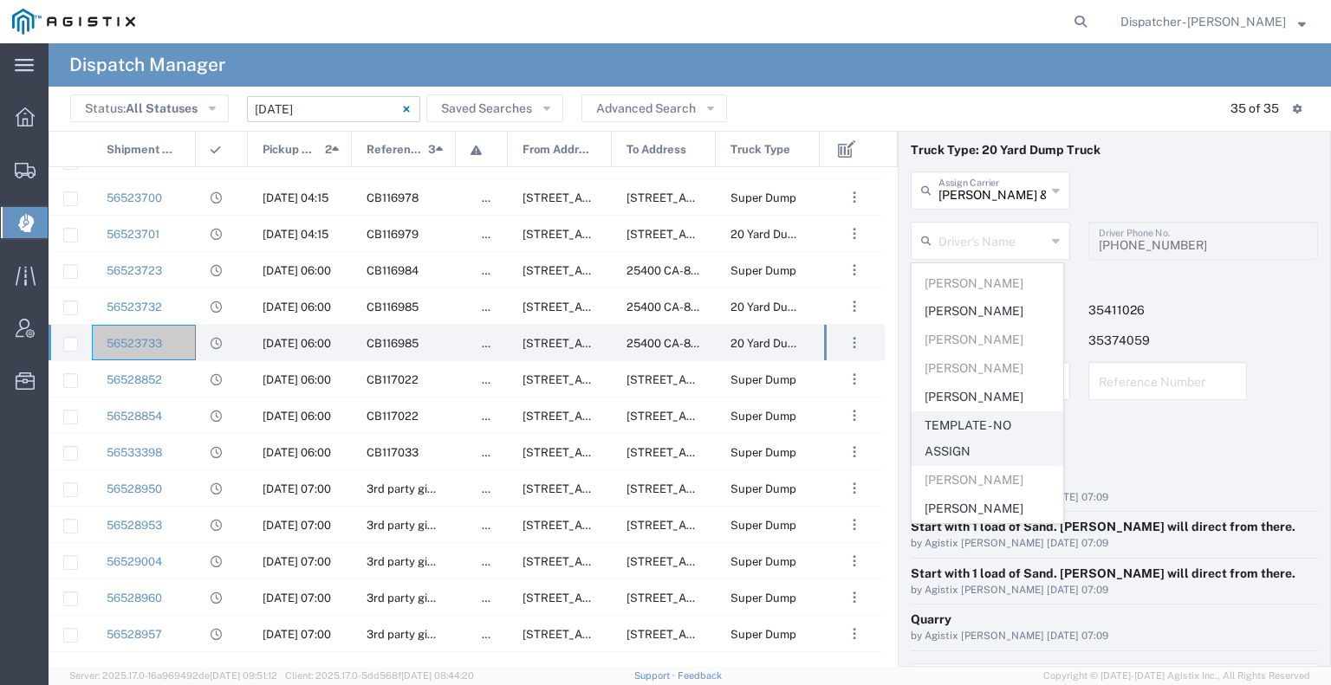
drag, startPoint x: 966, startPoint y: 428, endPoint x: 936, endPoint y: 439, distance: 32.4
click at [664, 439] on span "TEMPLATE - NO ASSIGN" at bounding box center [988, 440] width 150 height 54
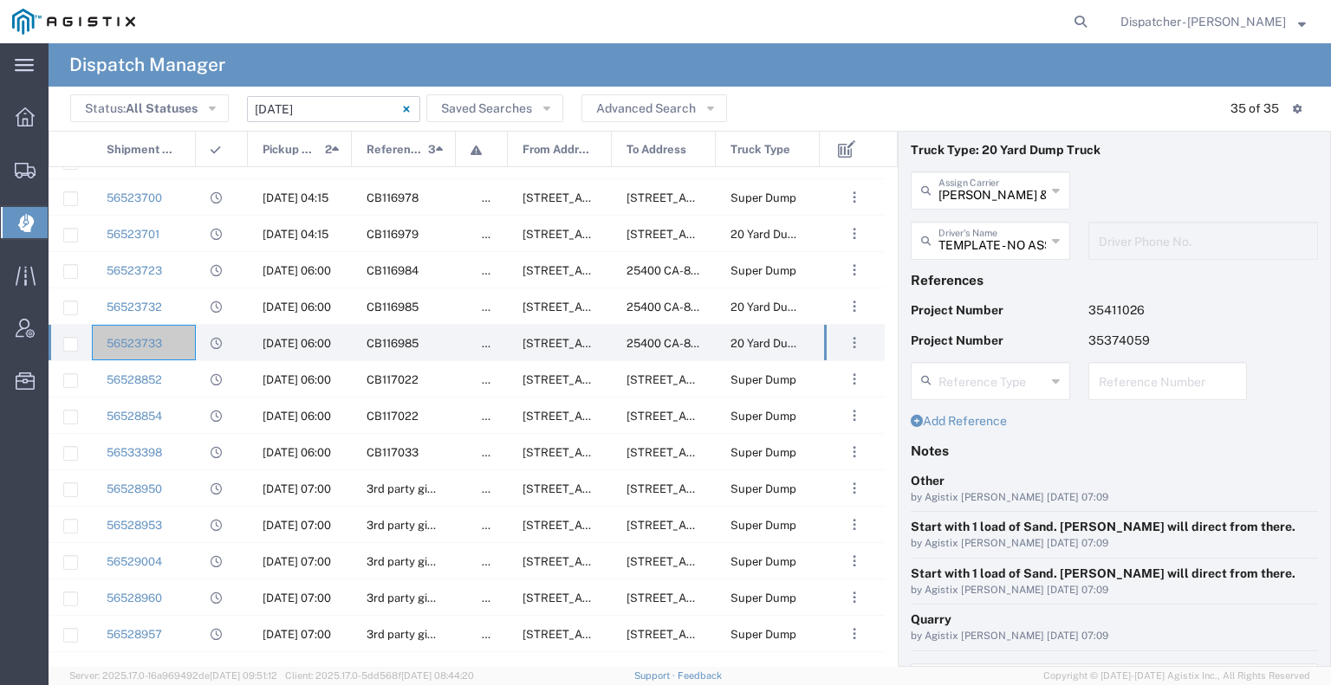
scroll to position [156, 0]
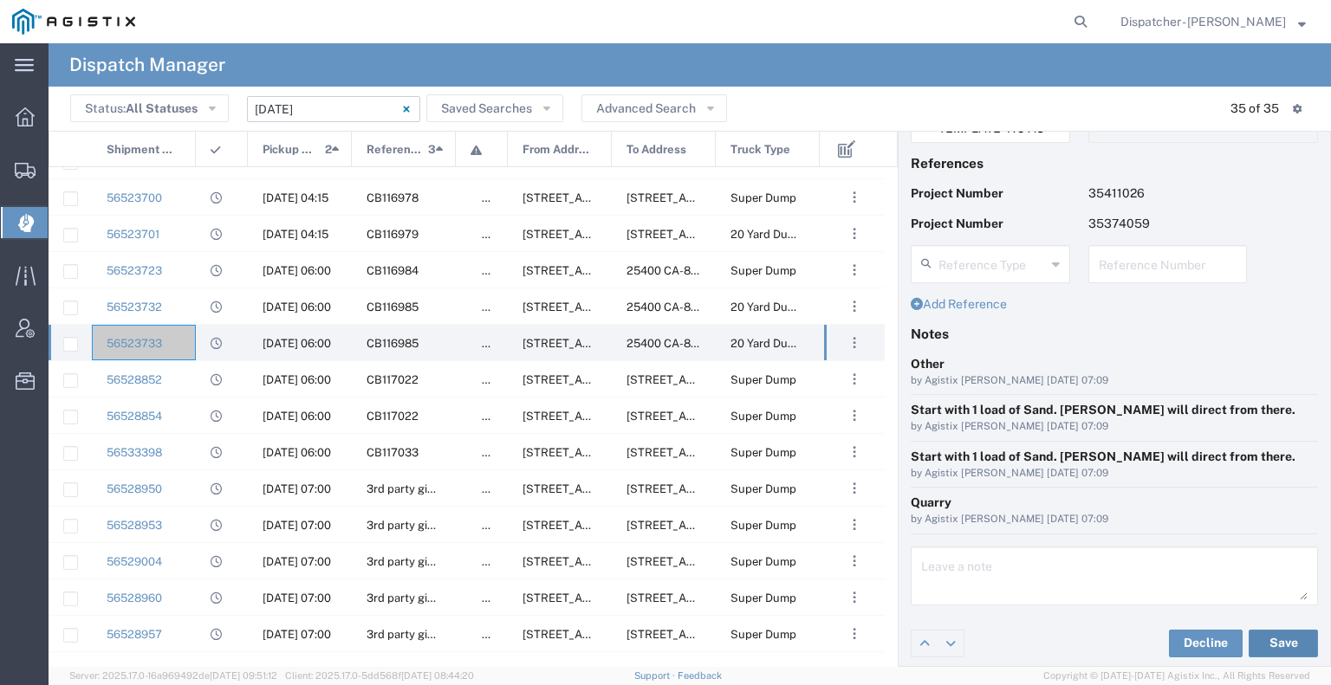
click at [664, 648] on button "Save" at bounding box center [1283, 644] width 69 height 28
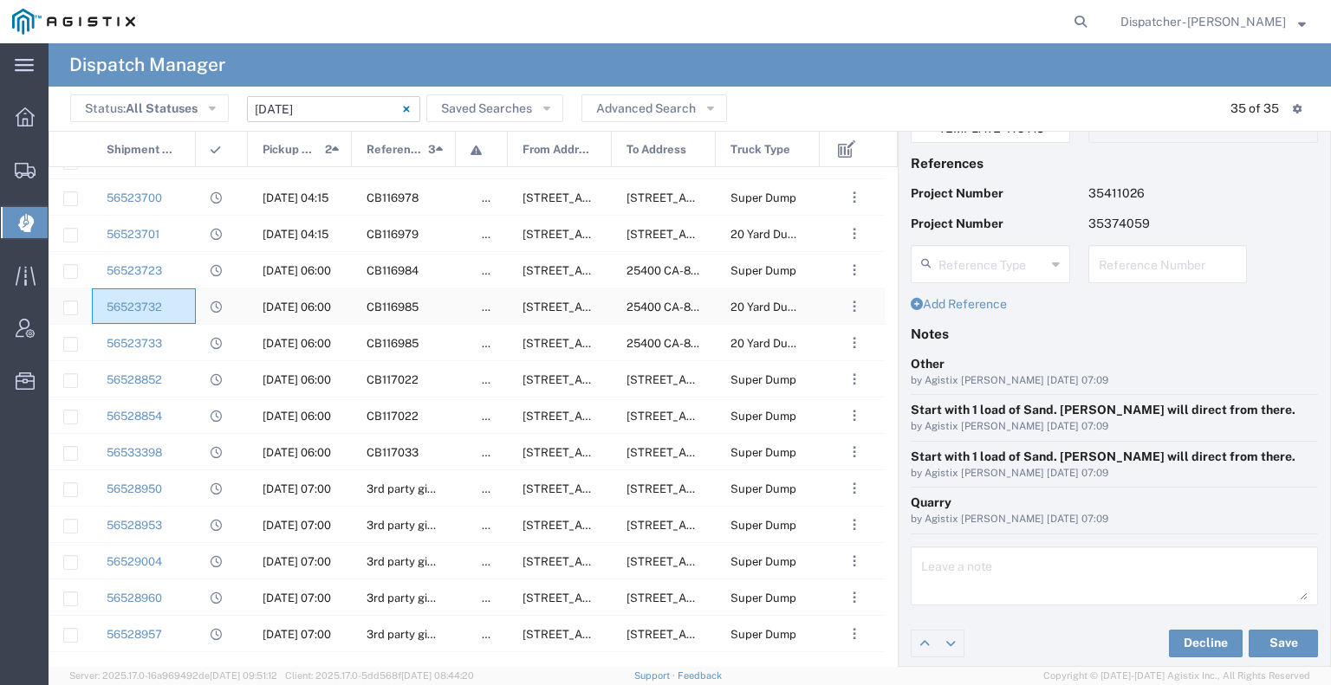
click at [187, 302] on div "56523732" at bounding box center [144, 307] width 104 height 36
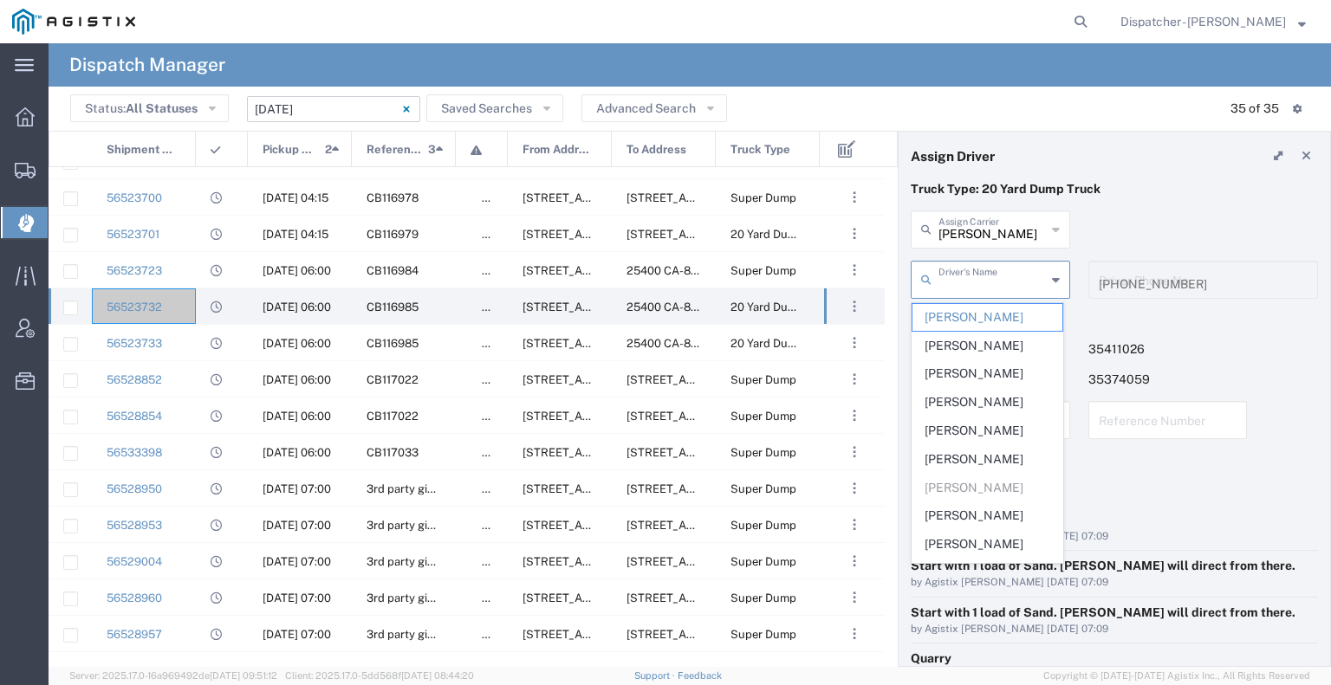
click at [664, 280] on input "text" at bounding box center [992, 278] width 107 height 30
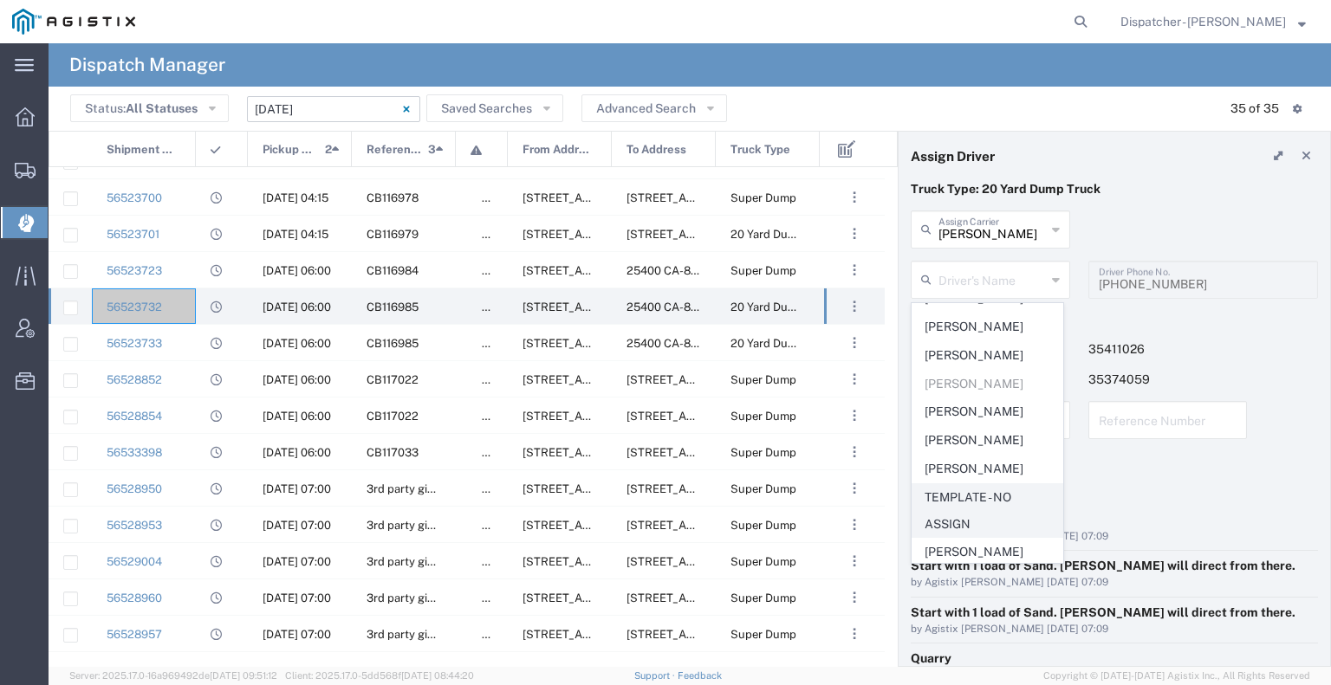
click at [664, 488] on span "TEMPLATE - NO ASSIGN" at bounding box center [988, 511] width 150 height 54
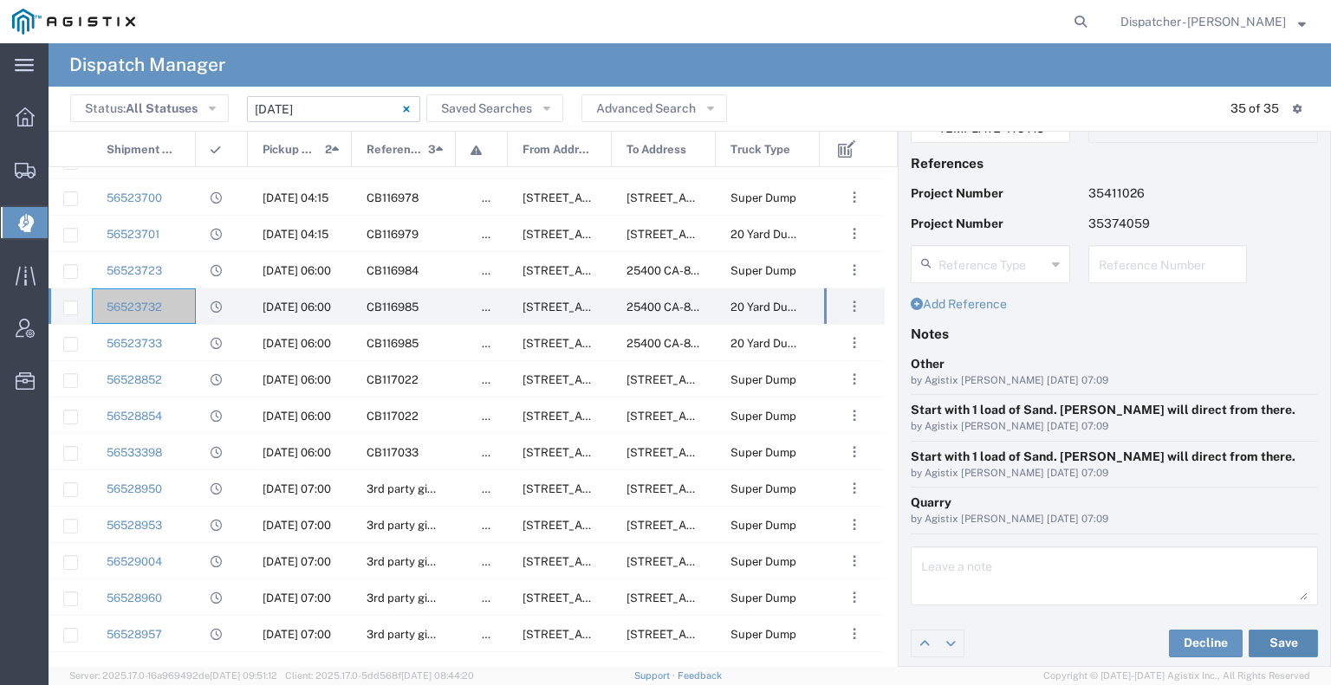
click at [664, 637] on button "Save" at bounding box center [1283, 644] width 69 height 28
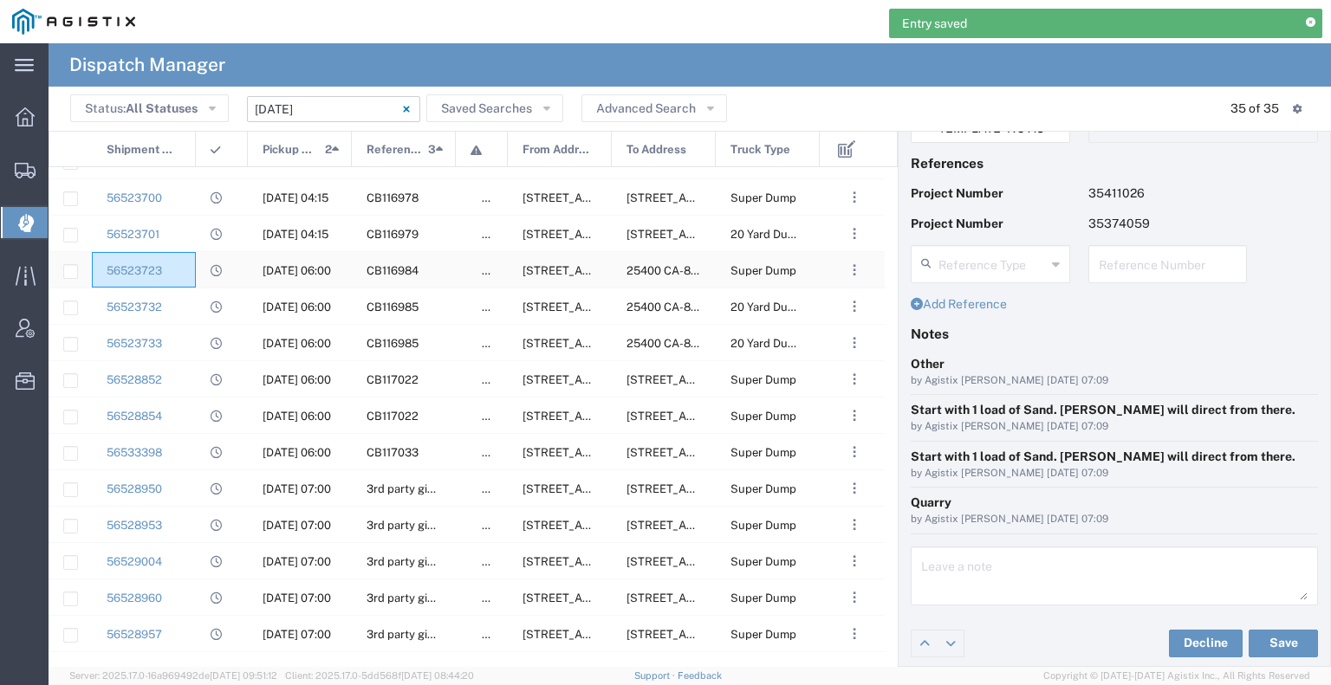
click at [191, 272] on div "56523723" at bounding box center [144, 270] width 104 height 36
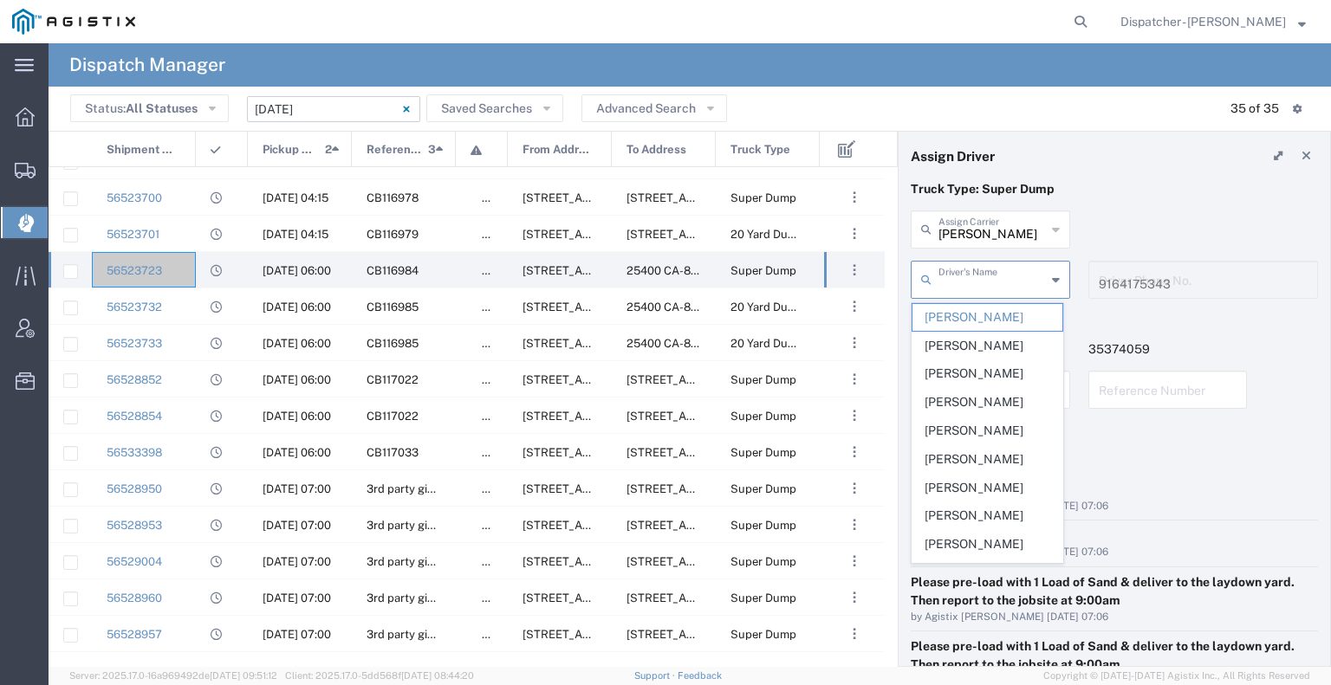
click at [664, 276] on input "text" at bounding box center [992, 278] width 107 height 30
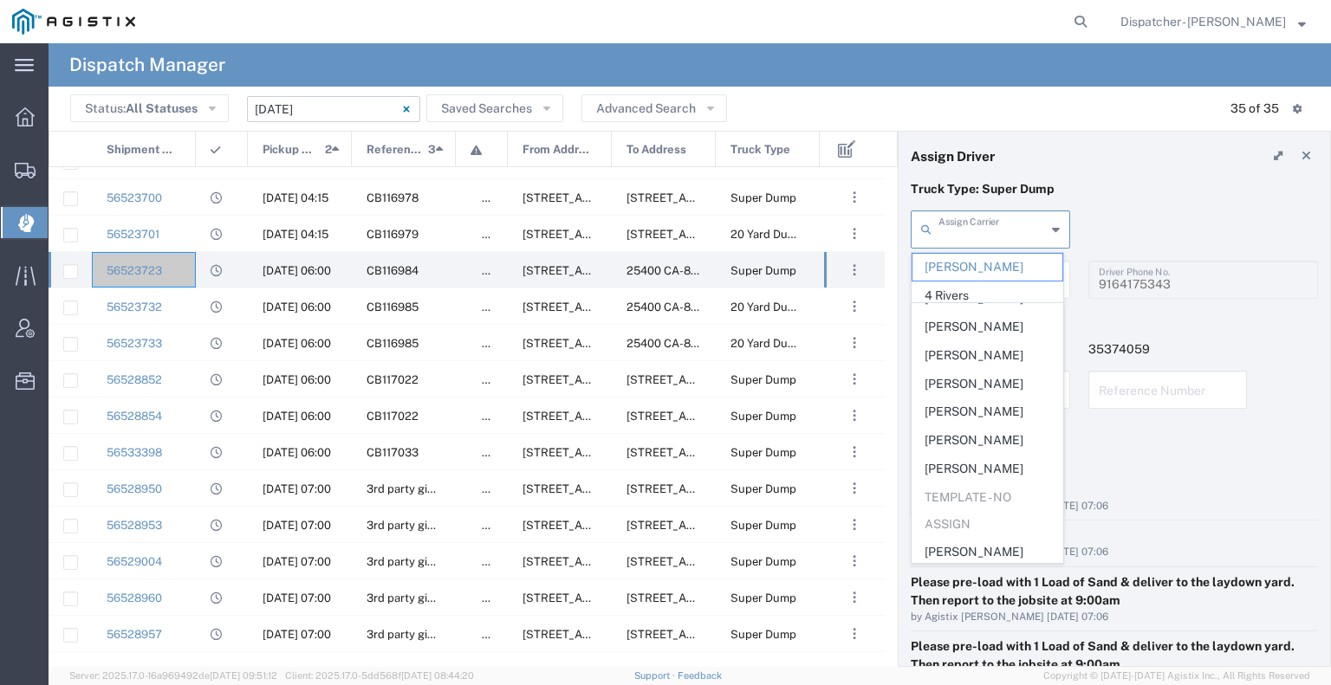
click at [664, 228] on input "text" at bounding box center [992, 228] width 107 height 30
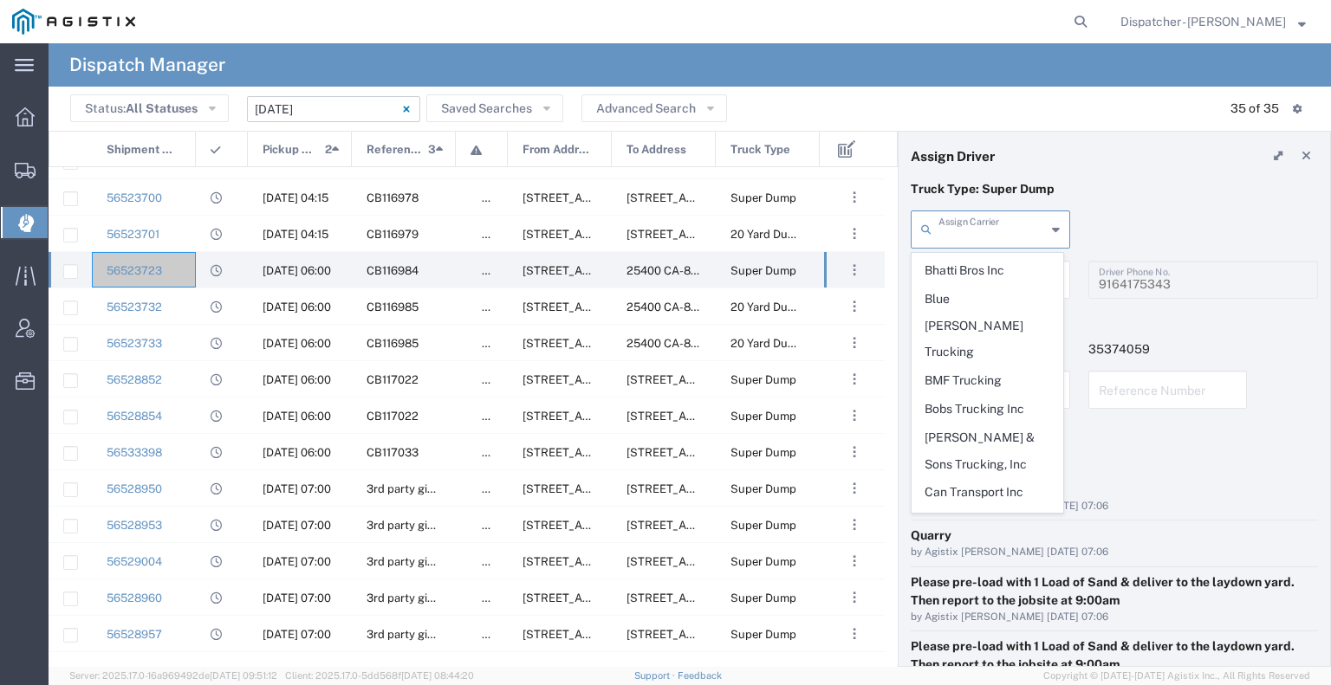
scroll to position [388, 0]
click at [664, 424] on span "[PERSON_NAME] & Sons Trucking, Inc" at bounding box center [988, 451] width 150 height 54
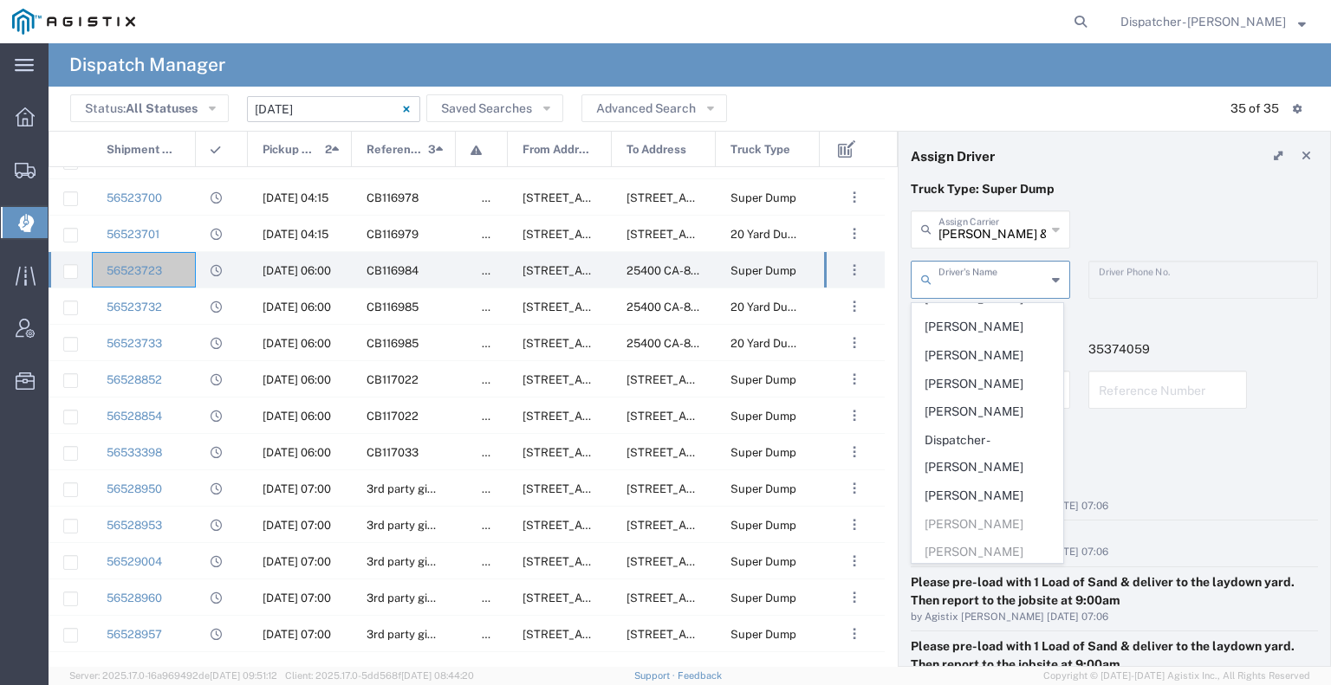
scroll to position [0, 0]
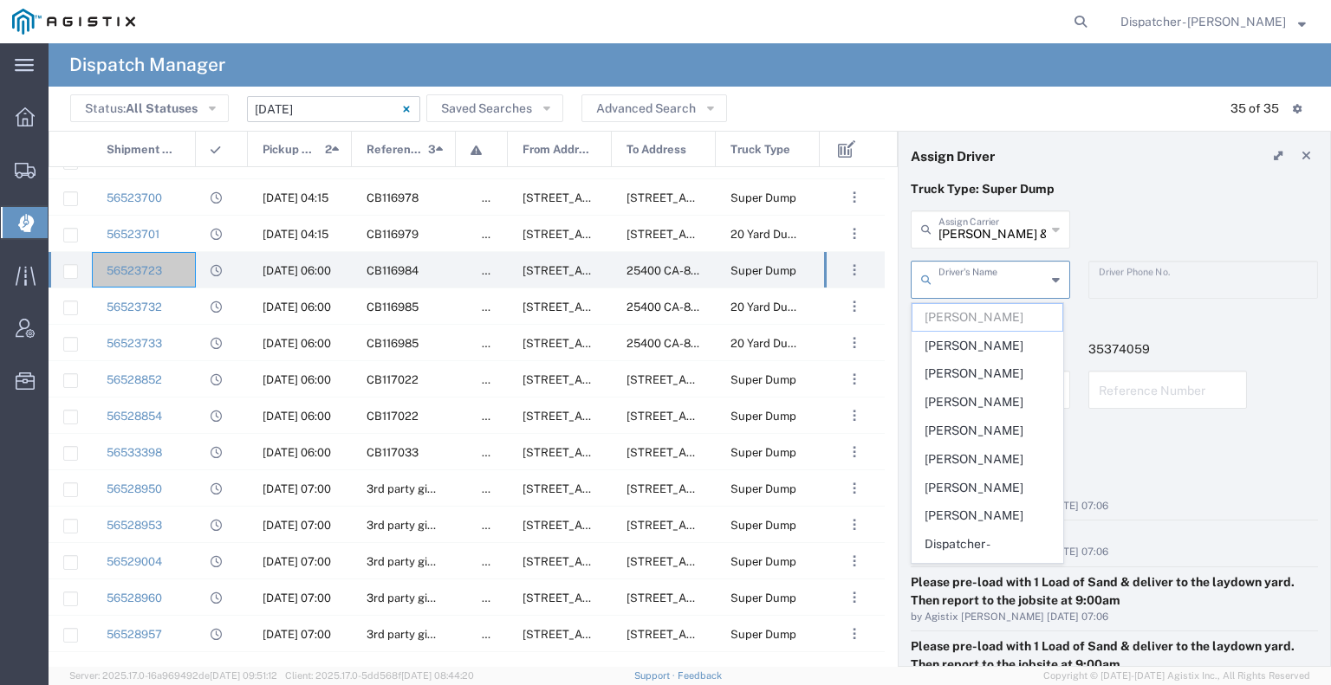
click at [664, 276] on input "text" at bounding box center [992, 278] width 107 height 30
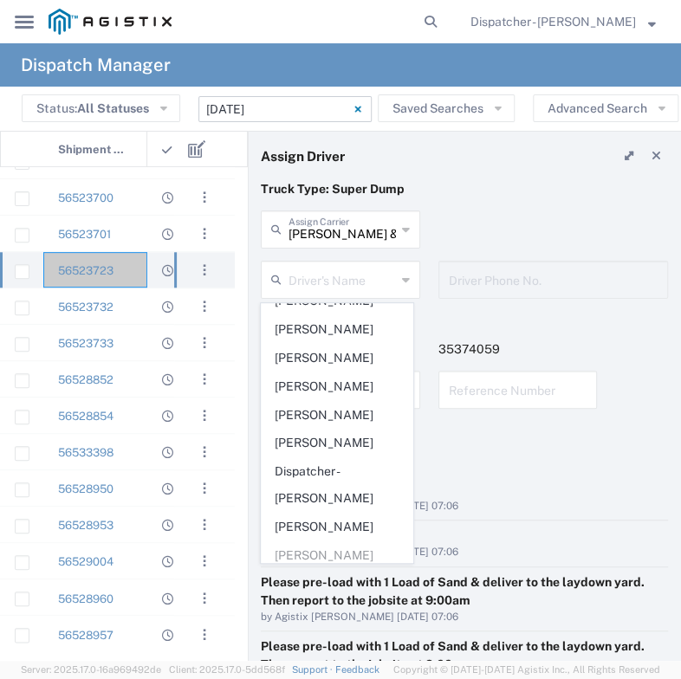
scroll to position [106, 0]
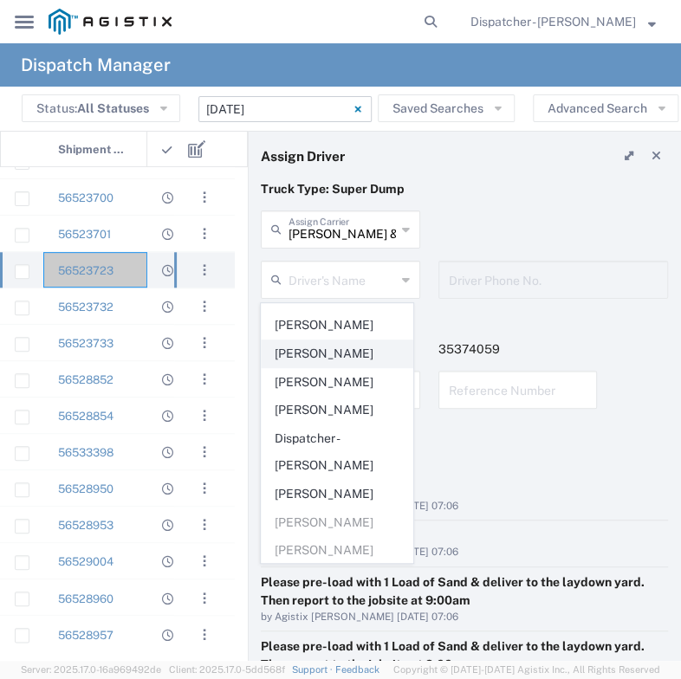
click at [333, 346] on span "[PERSON_NAME]" at bounding box center [337, 354] width 150 height 27
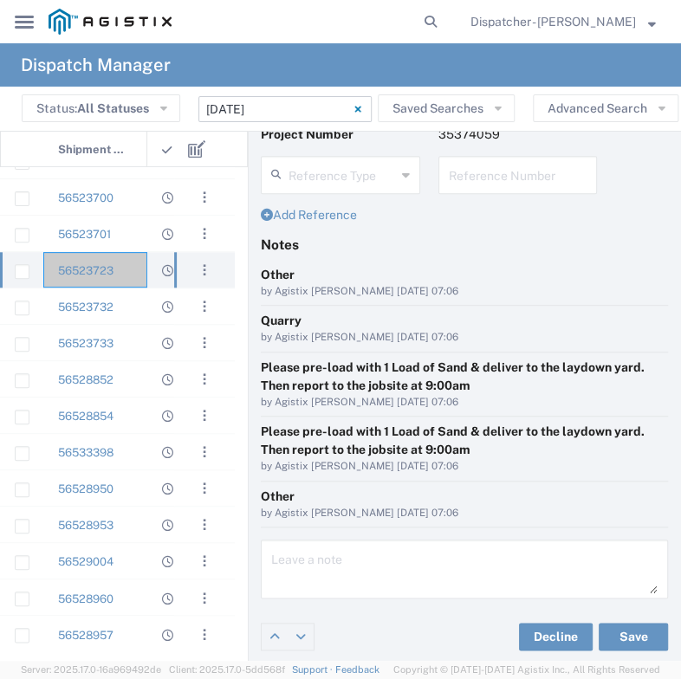
scroll to position [215, 0]
click at [623, 631] on button "Save" at bounding box center [633, 637] width 69 height 28
click at [114, 270] on div "56523723" at bounding box center [95, 270] width 104 height 36
click at [125, 271] on div "56523723" at bounding box center [95, 270] width 104 height 36
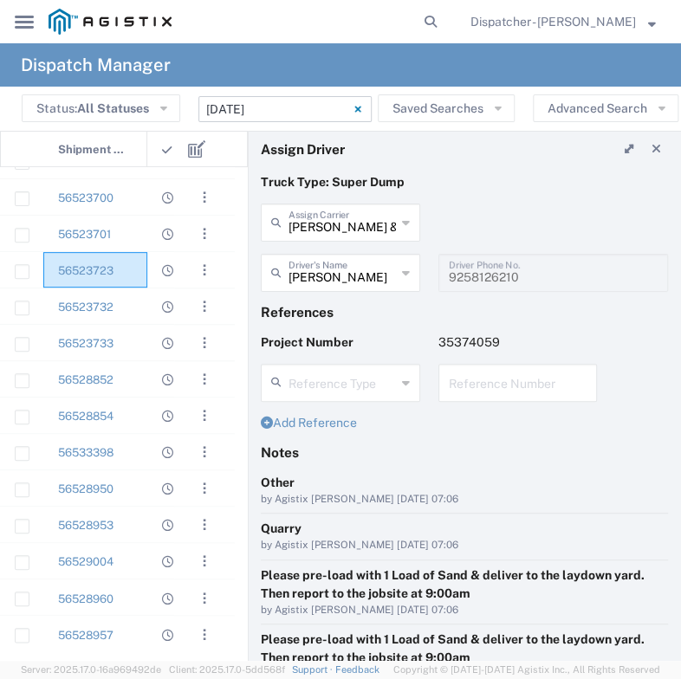
scroll to position [0, 0]
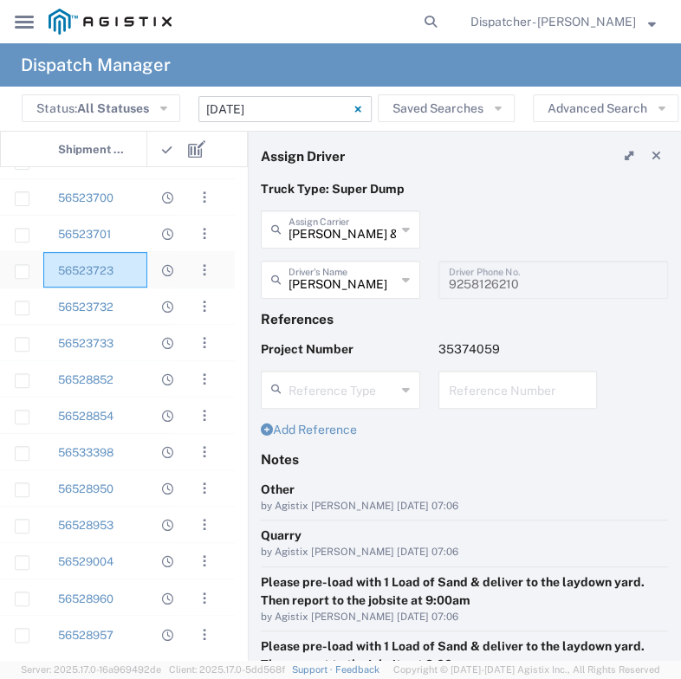
click at [131, 270] on div "56523723" at bounding box center [95, 270] width 104 height 36
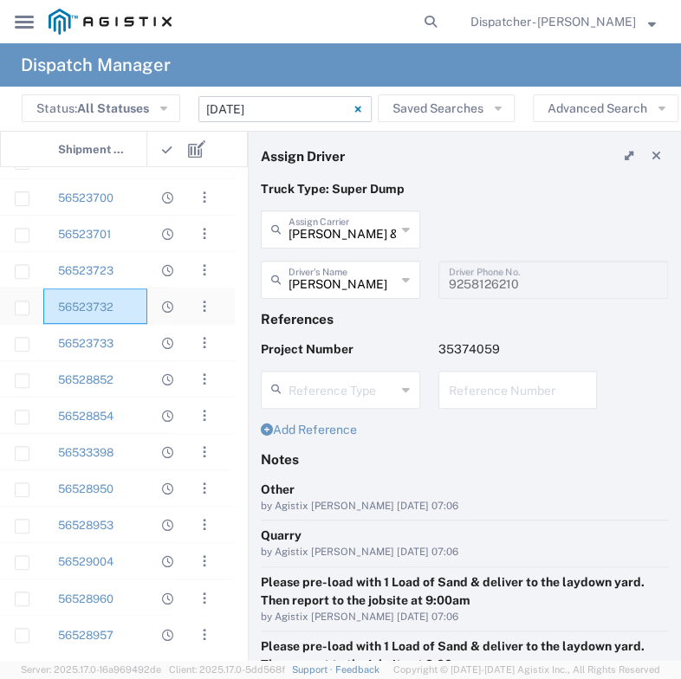
click at [130, 307] on div "56523732" at bounding box center [95, 307] width 104 height 36
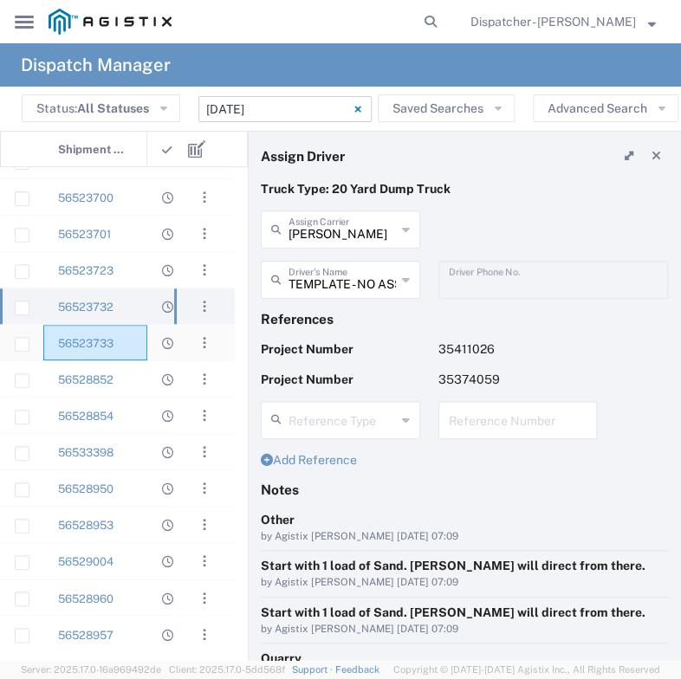
click at [129, 355] on div "56523733" at bounding box center [95, 343] width 104 height 36
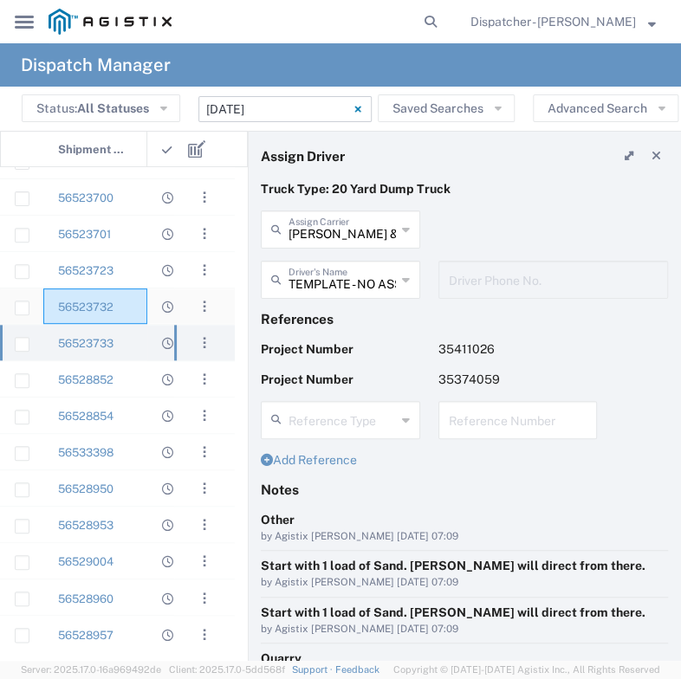
click at [123, 308] on div "56523732" at bounding box center [95, 307] width 104 height 36
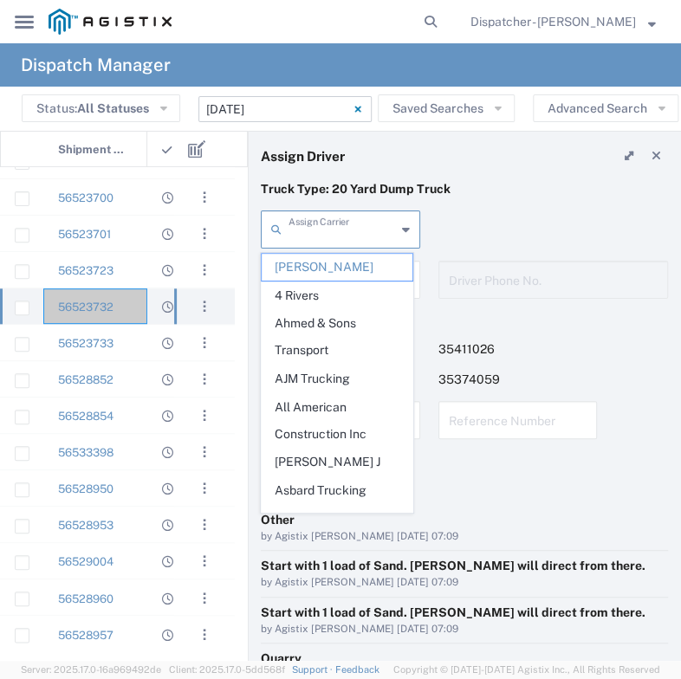
click at [382, 224] on input "text" at bounding box center [342, 228] width 107 height 30
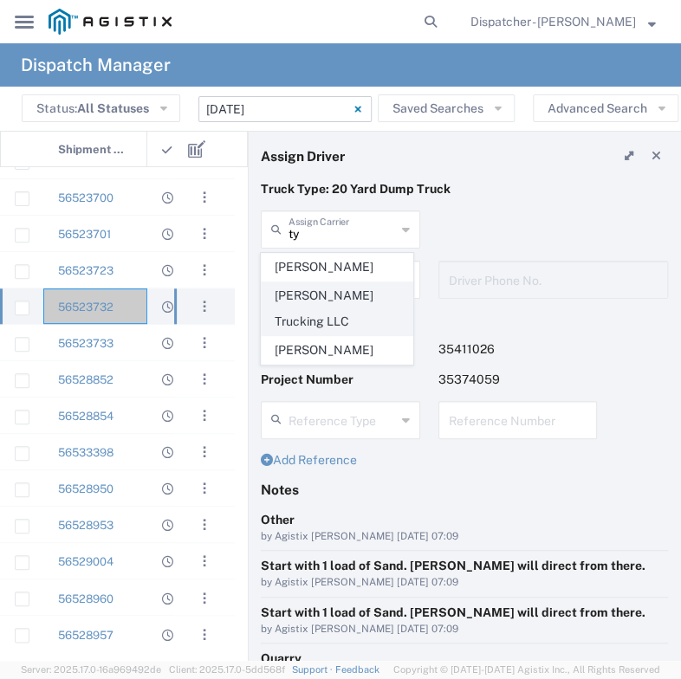
click at [364, 301] on span "[PERSON_NAME] Trucking LLC" at bounding box center [337, 310] width 150 height 54
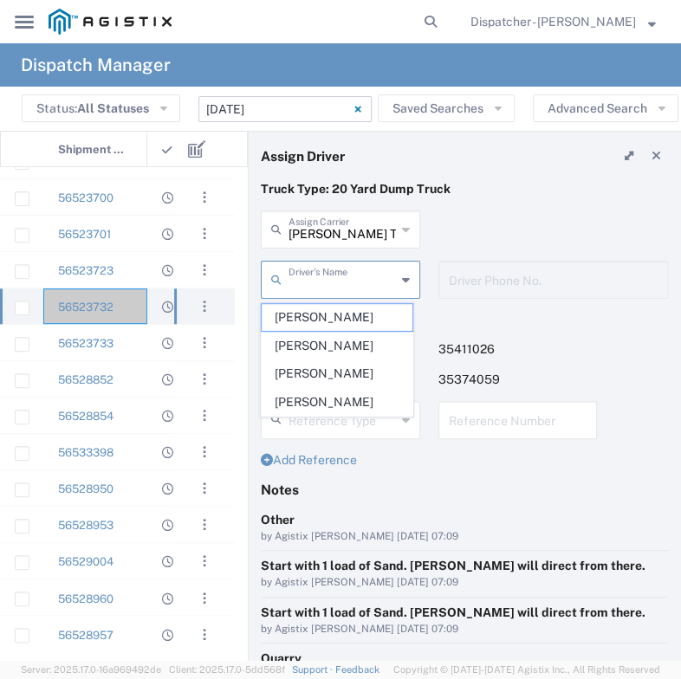
click at [378, 286] on input "text" at bounding box center [342, 278] width 107 height 30
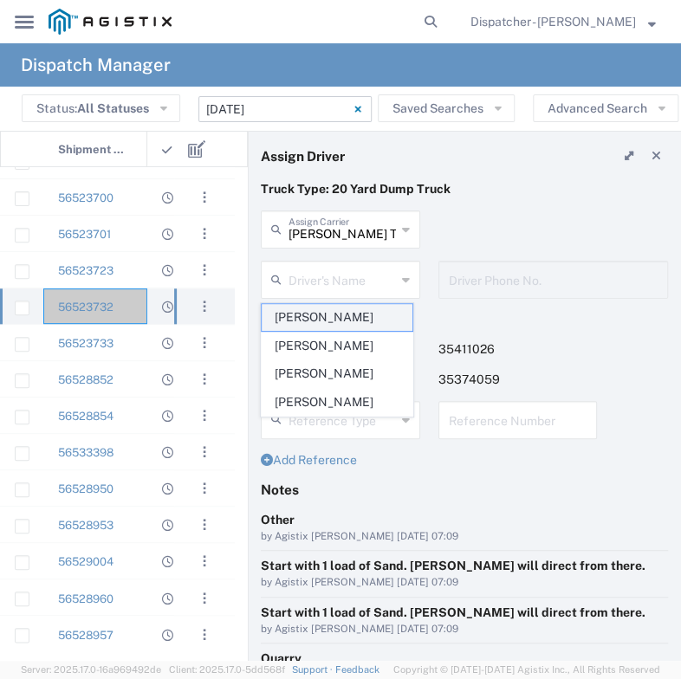
click at [359, 322] on span "[PERSON_NAME]" at bounding box center [337, 317] width 150 height 27
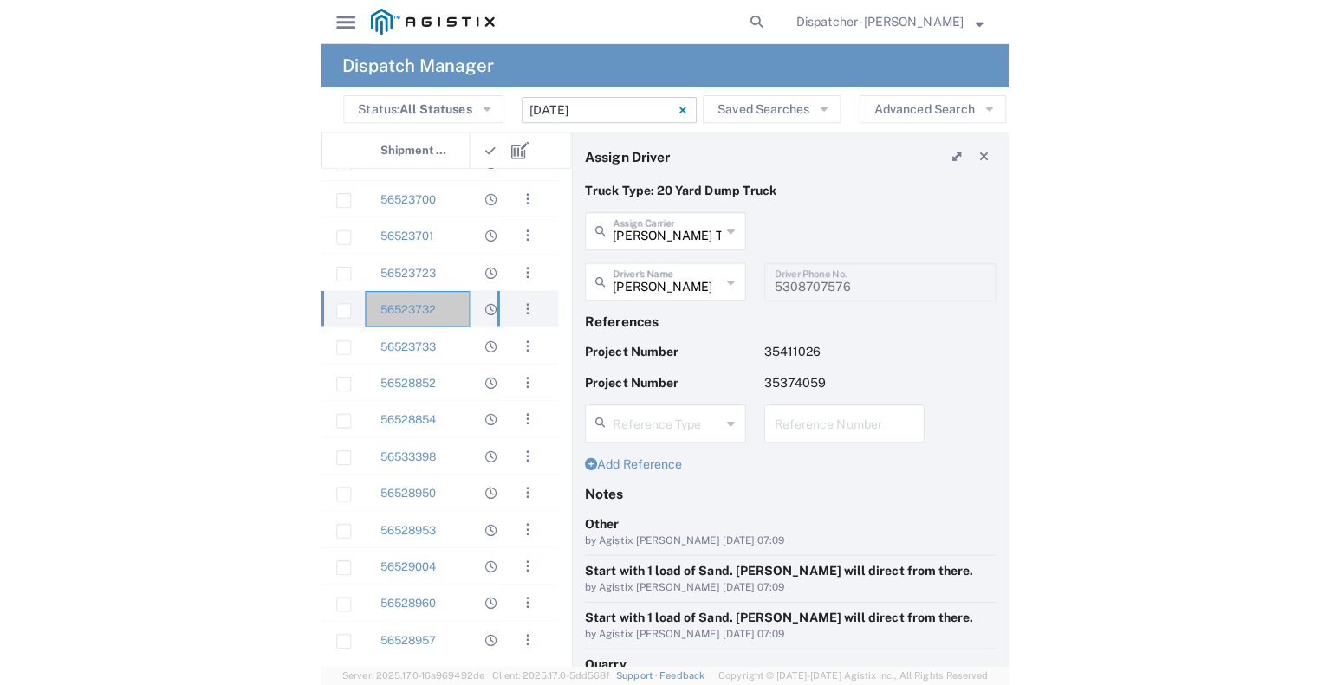
scroll to position [163, 0]
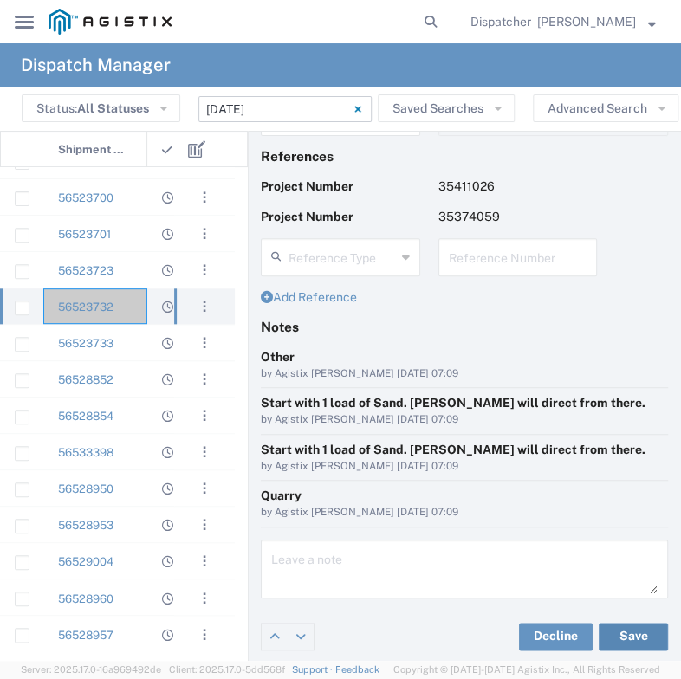
click at [607, 630] on button "Save" at bounding box center [633, 637] width 69 height 28
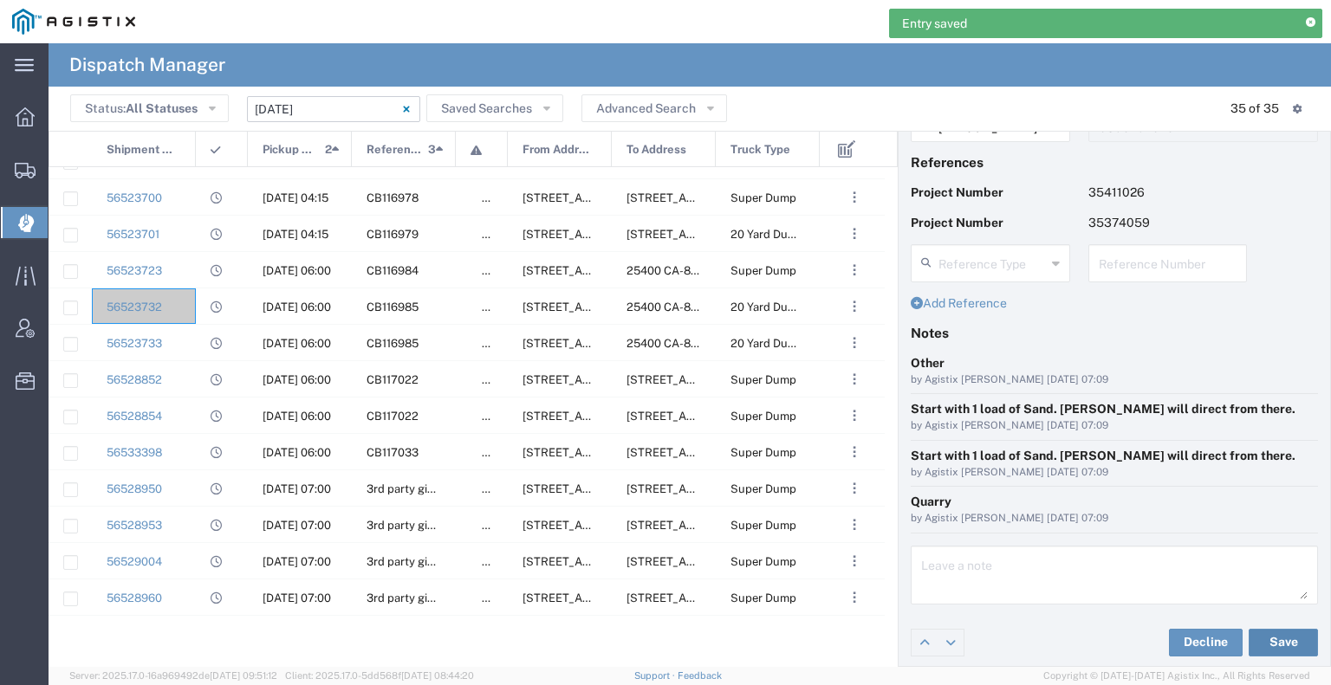
scroll to position [0, 0]
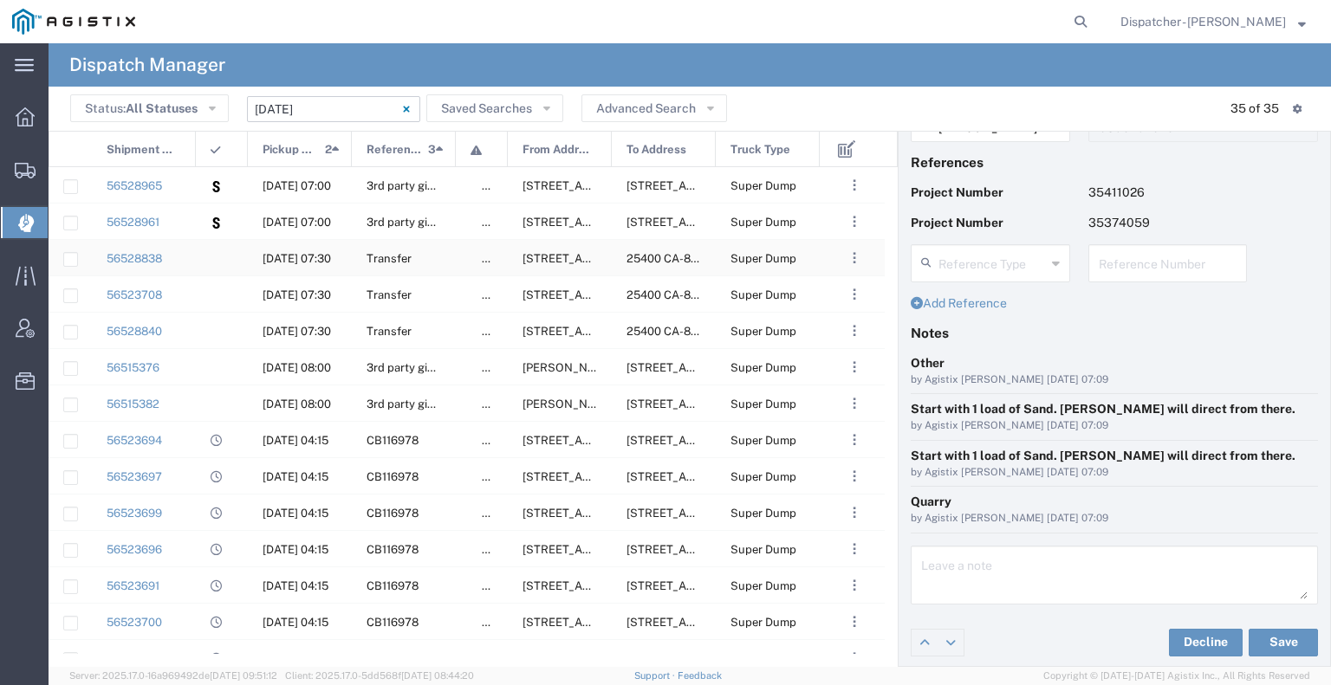
click at [218, 263] on agx-ag-table-icon-cell at bounding box center [216, 258] width 11 height 13
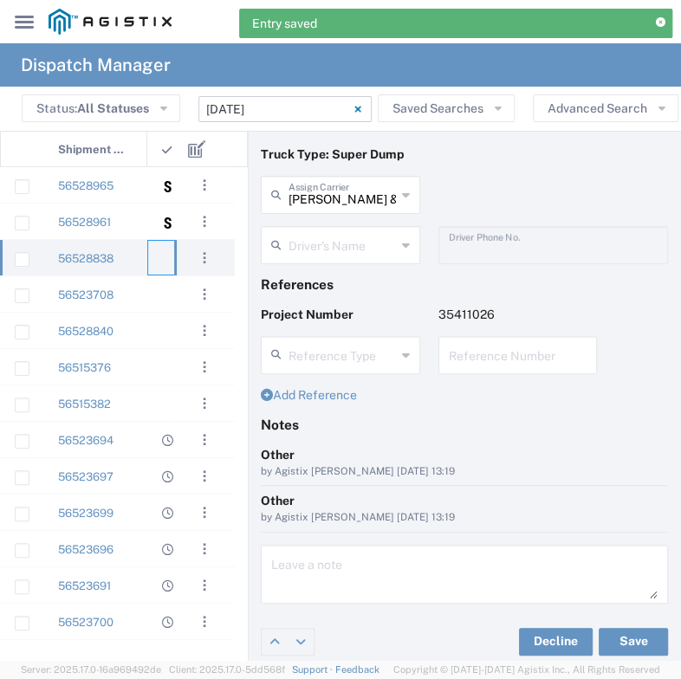
scroll to position [41, 0]
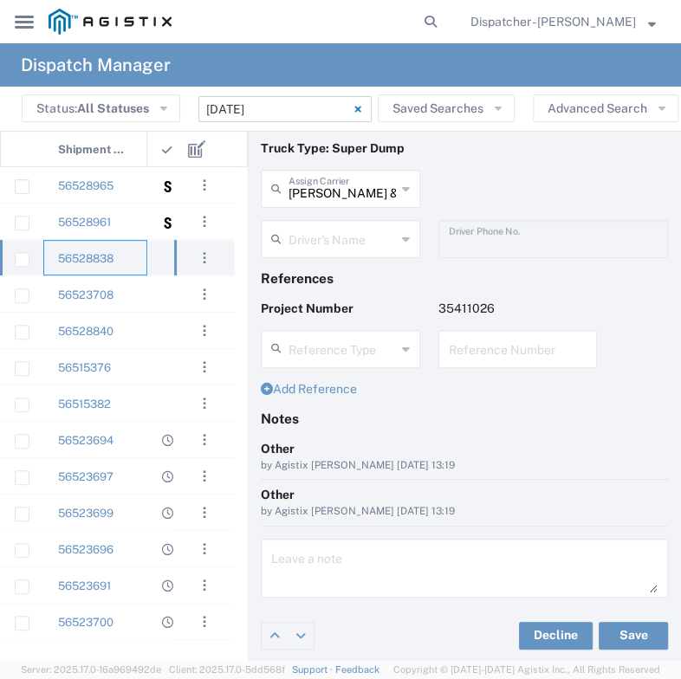
click at [136, 257] on div "56528838" at bounding box center [95, 258] width 104 height 36
click at [357, 192] on input "text" at bounding box center [342, 187] width 107 height 30
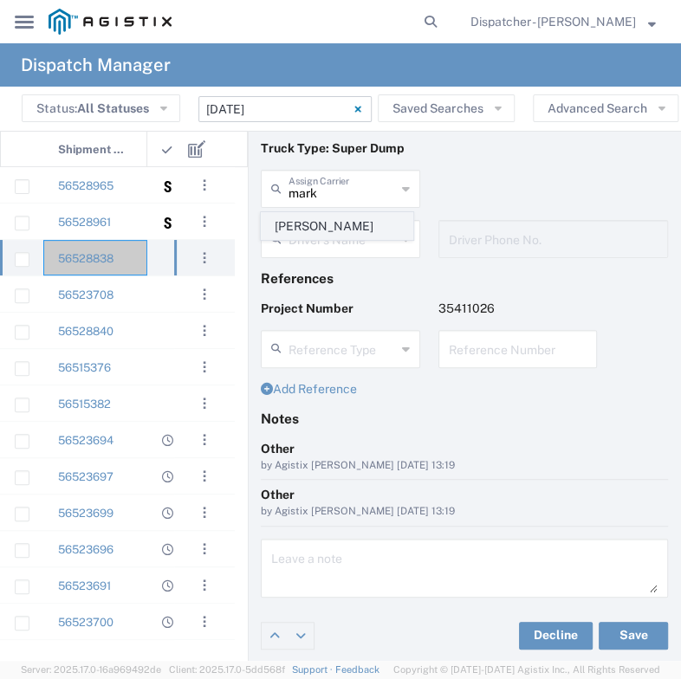
click at [335, 236] on span "[PERSON_NAME]" at bounding box center [337, 226] width 150 height 27
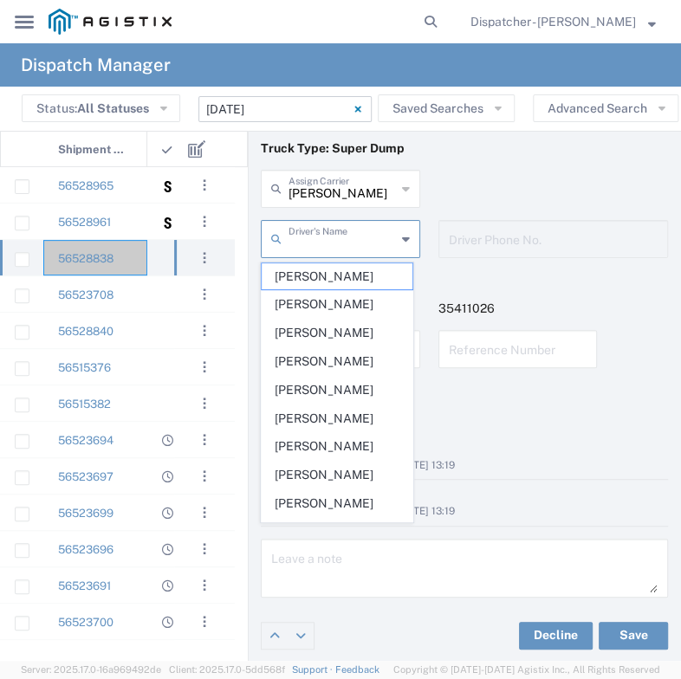
click at [333, 239] on input "text" at bounding box center [342, 238] width 107 height 30
click at [337, 416] on span "[PERSON_NAME]" at bounding box center [337, 419] width 150 height 27
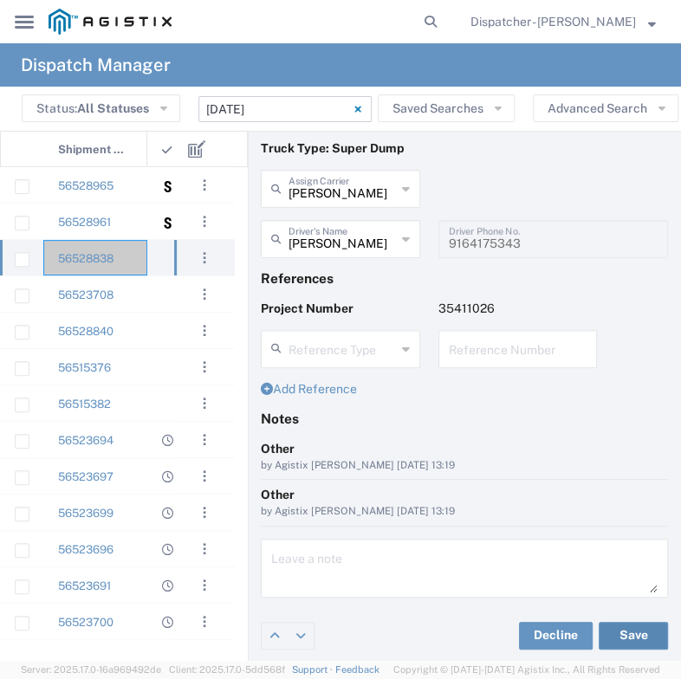
click at [627, 627] on button "Save" at bounding box center [633, 636] width 69 height 28
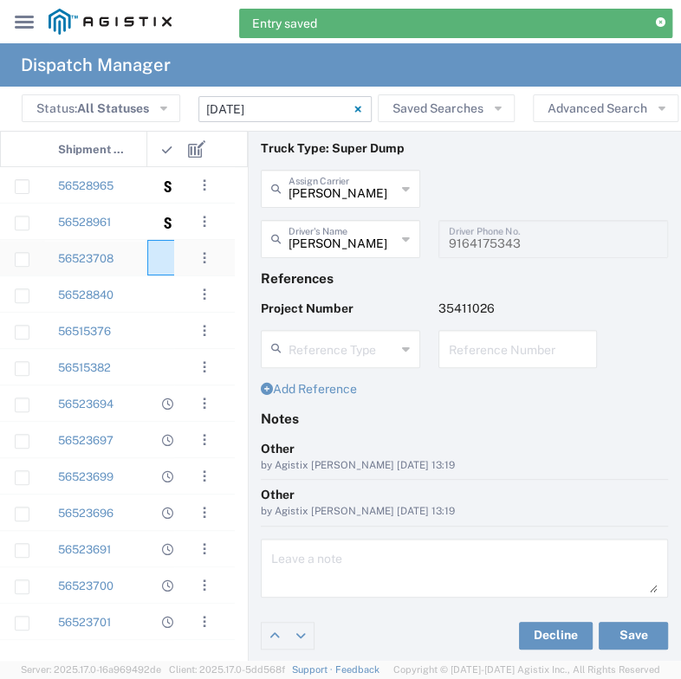
click at [147, 252] on div at bounding box center [173, 258] width 52 height 36
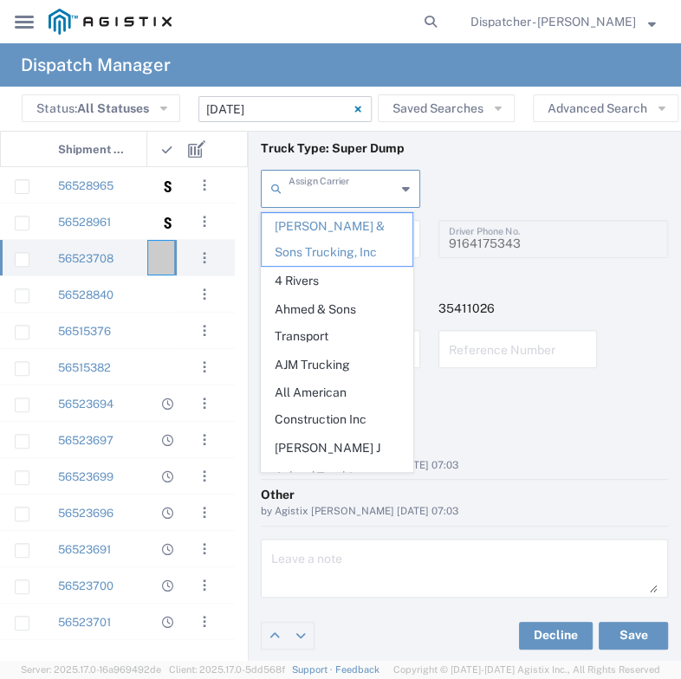
click at [328, 194] on input "text" at bounding box center [342, 187] width 107 height 30
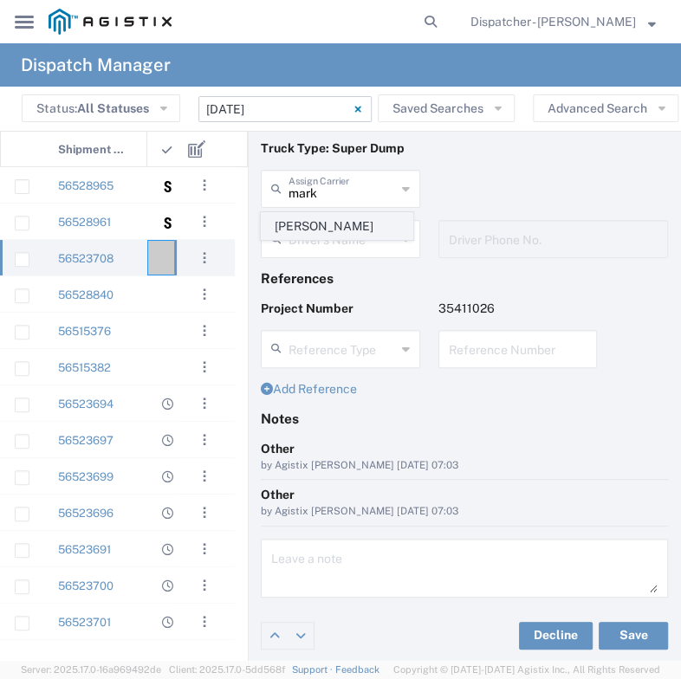
click at [318, 225] on span "[PERSON_NAME]" at bounding box center [337, 226] width 150 height 27
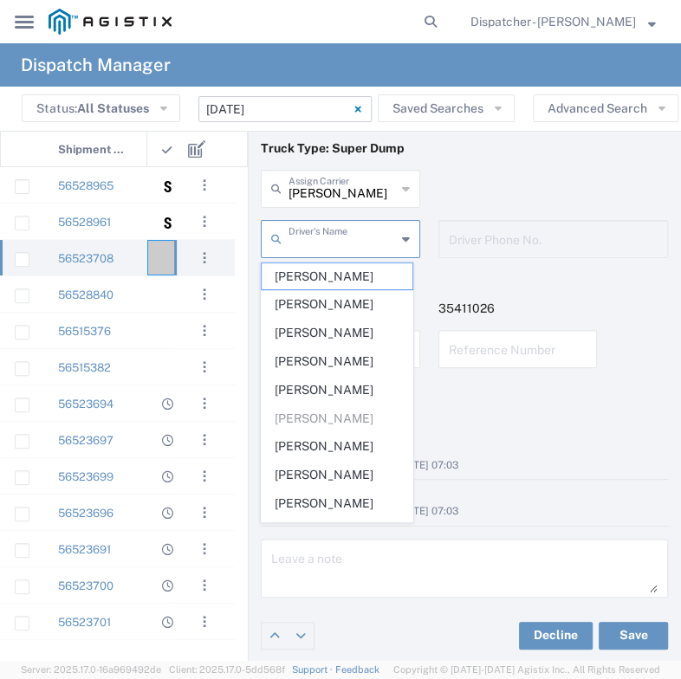
click at [318, 239] on input "text" at bounding box center [342, 238] width 107 height 30
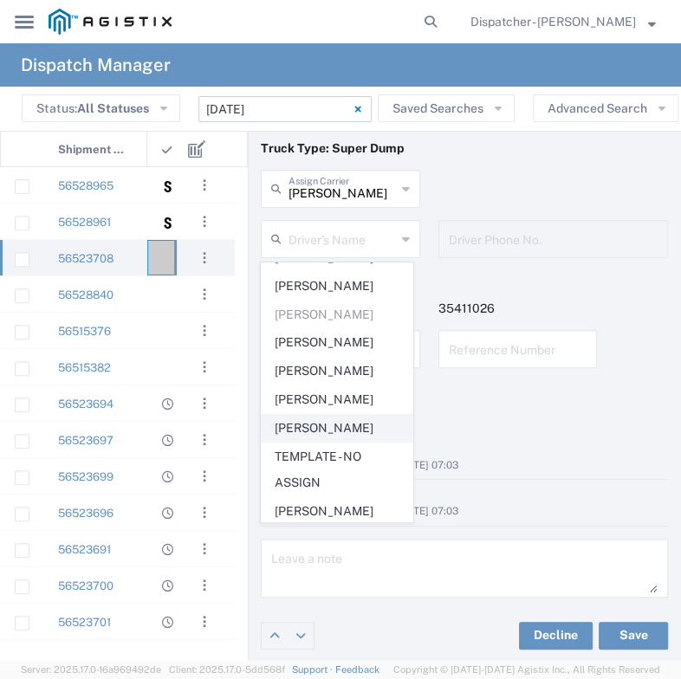
click at [336, 432] on span "[PERSON_NAME]" at bounding box center [337, 428] width 150 height 27
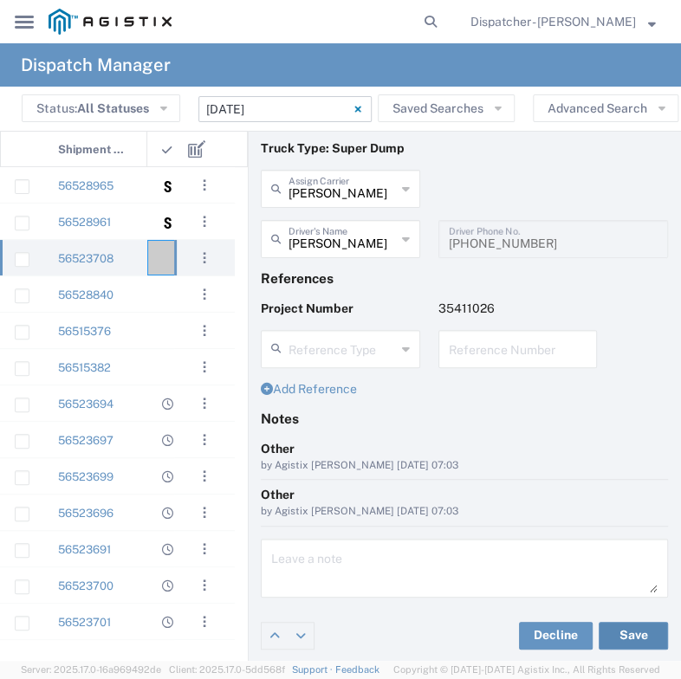
click at [609, 624] on button "Save" at bounding box center [633, 636] width 69 height 28
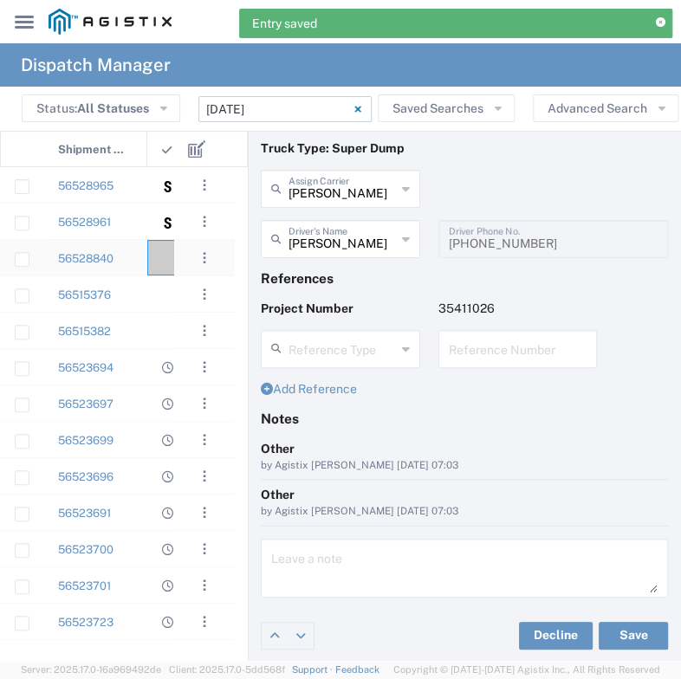
click at [164, 256] on agx-ag-table-icon-cell at bounding box center [167, 258] width 11 height 13
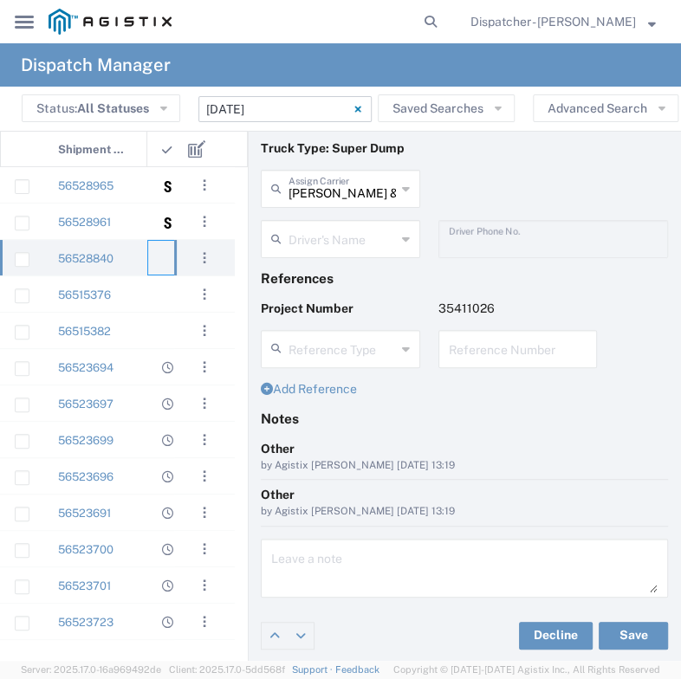
click at [329, 237] on input "text" at bounding box center [342, 238] width 107 height 30
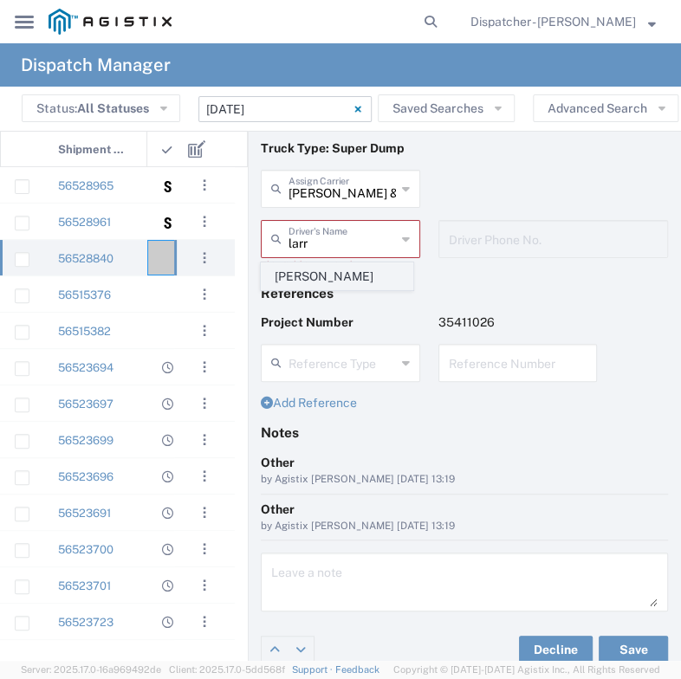
click at [324, 276] on span "[PERSON_NAME]" at bounding box center [337, 276] width 150 height 27
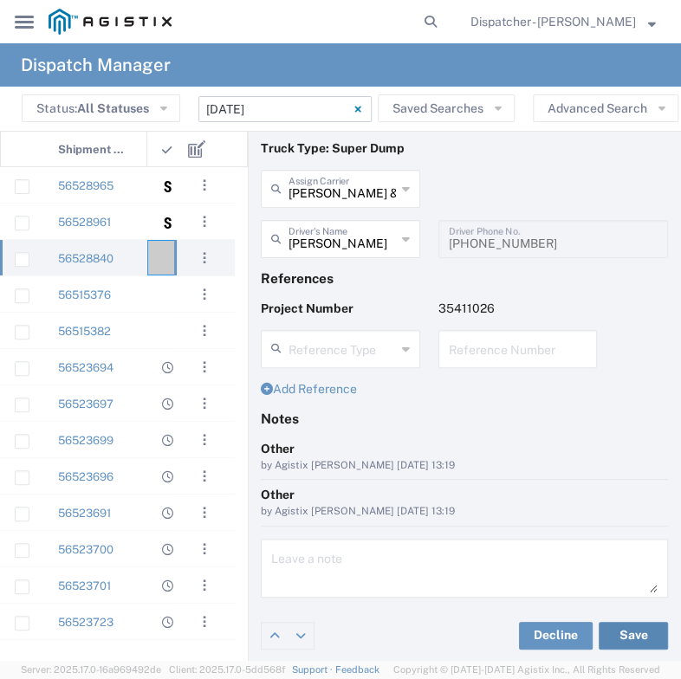
click at [610, 634] on button "Save" at bounding box center [633, 636] width 69 height 28
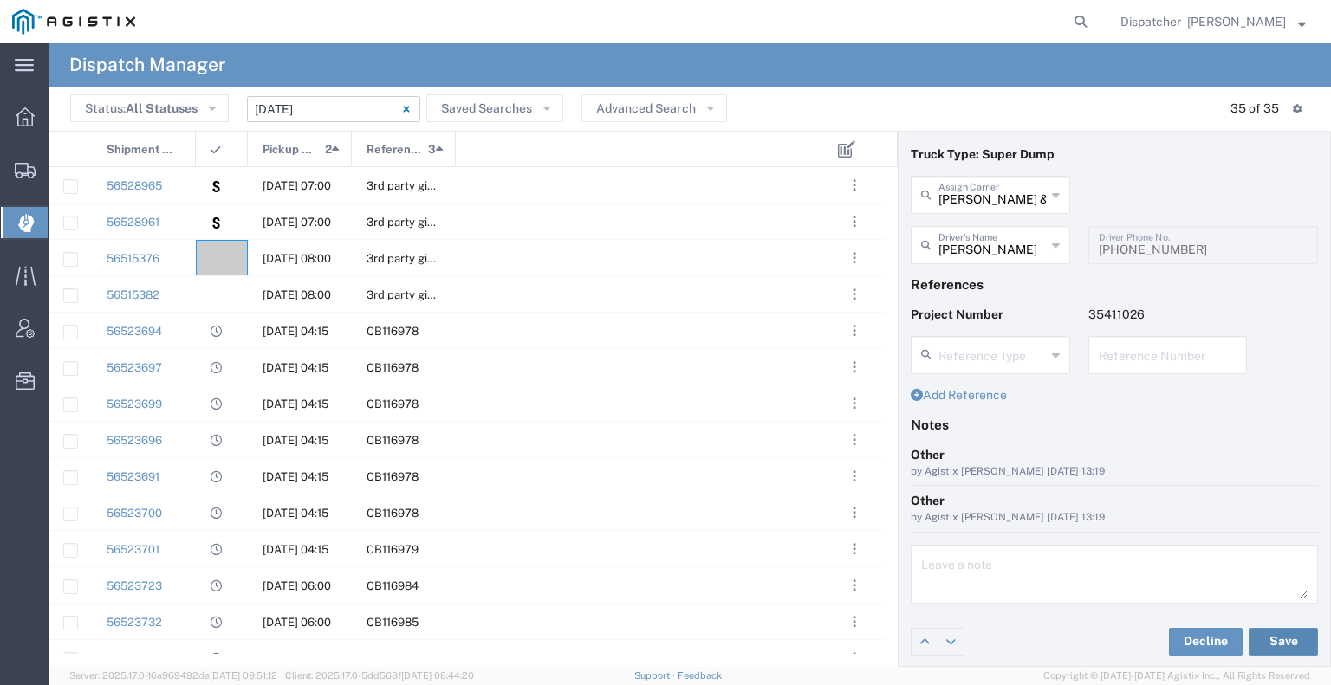
scroll to position [41, 0]
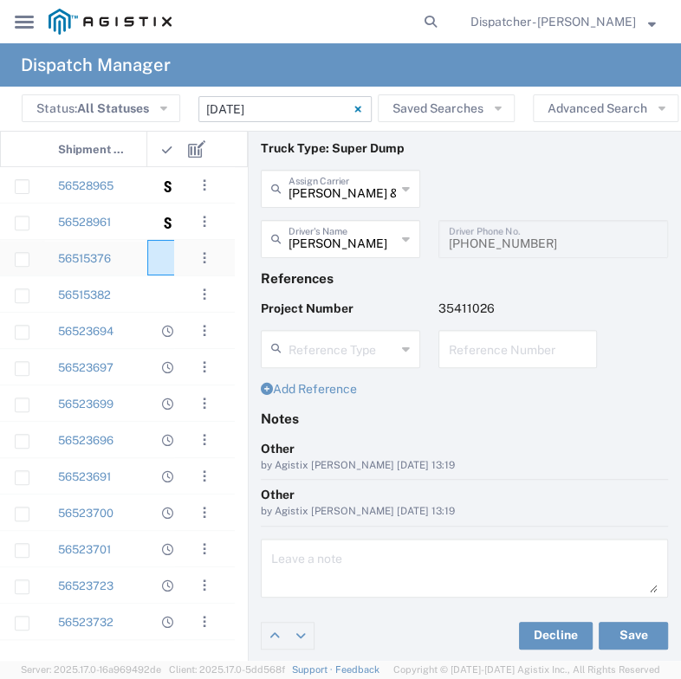
click at [164, 260] on agx-ag-table-icon-cell at bounding box center [167, 258] width 11 height 13
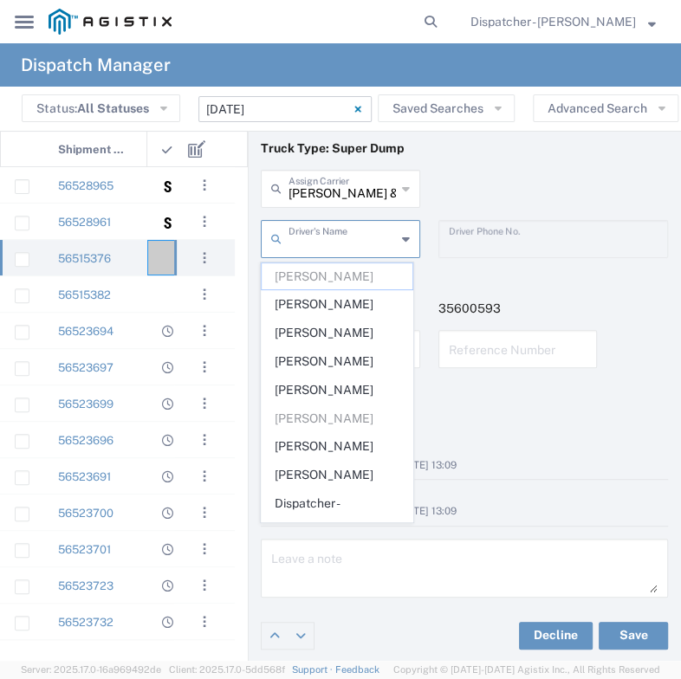
click at [341, 238] on input "text" at bounding box center [342, 238] width 107 height 30
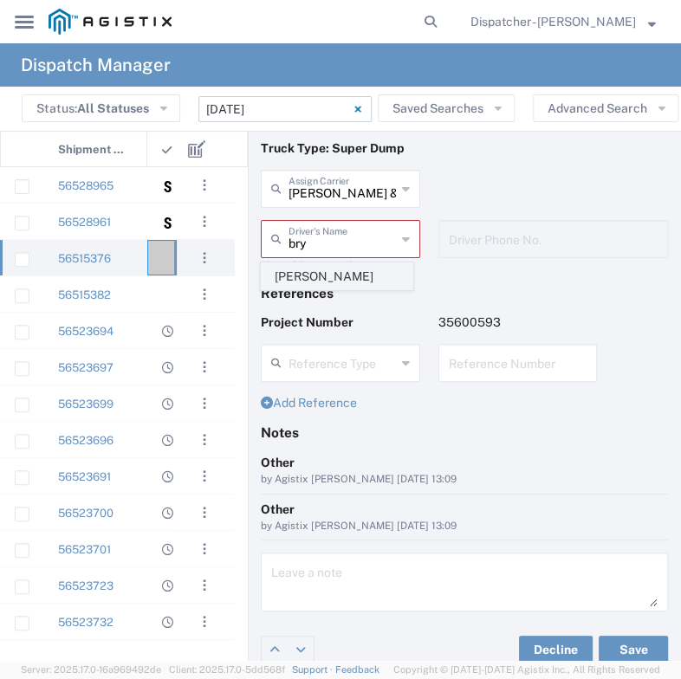
click at [335, 282] on span "[PERSON_NAME]" at bounding box center [337, 276] width 150 height 27
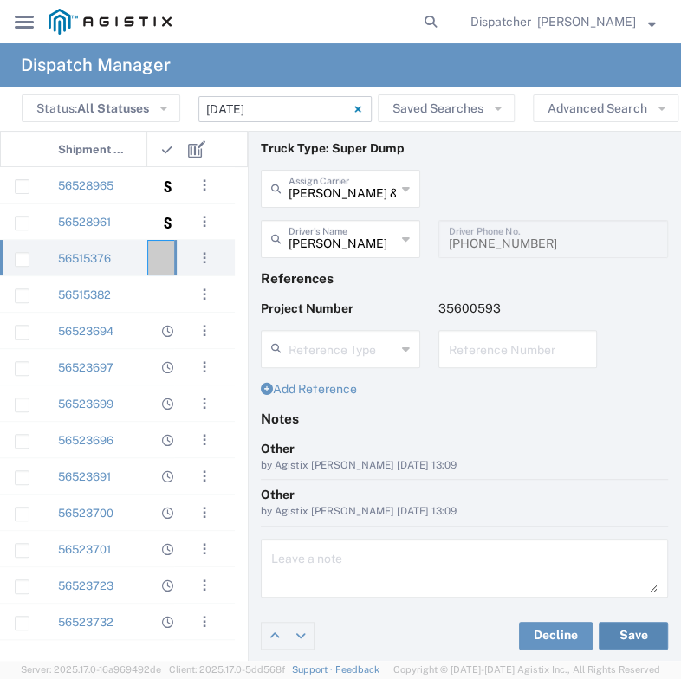
click at [631, 634] on button "Save" at bounding box center [633, 636] width 69 height 28
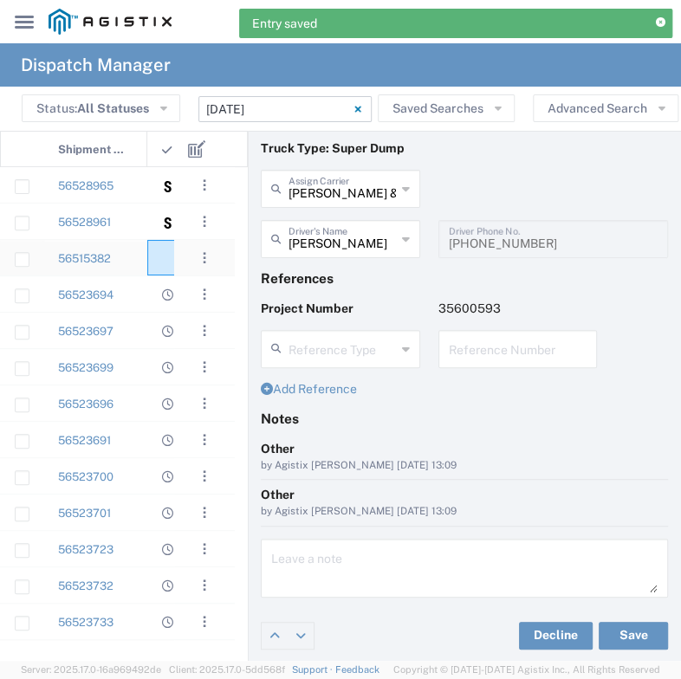
click at [166, 254] on agx-ag-table-icon-cell at bounding box center [167, 258] width 11 height 13
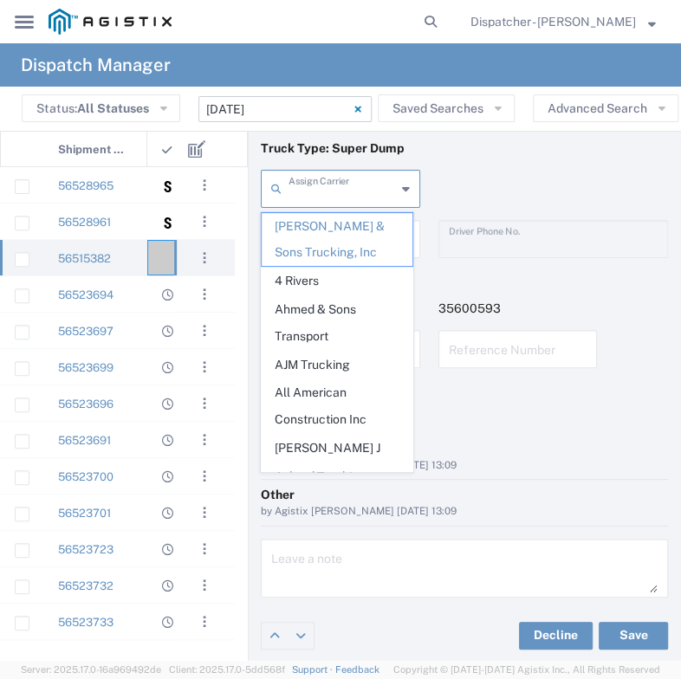
click at [328, 195] on input "text" at bounding box center [342, 187] width 107 height 30
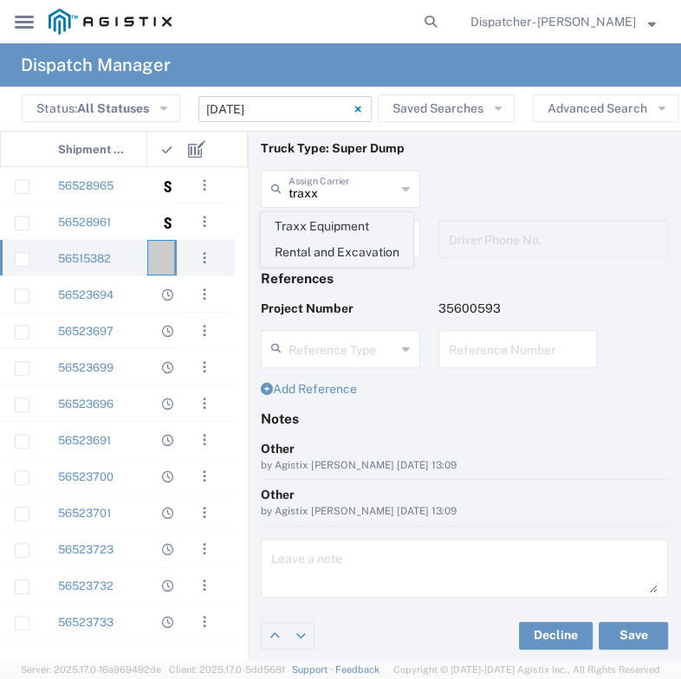
click at [325, 228] on span "Traxx Equipment Rental and Excavation" at bounding box center [337, 240] width 150 height 54
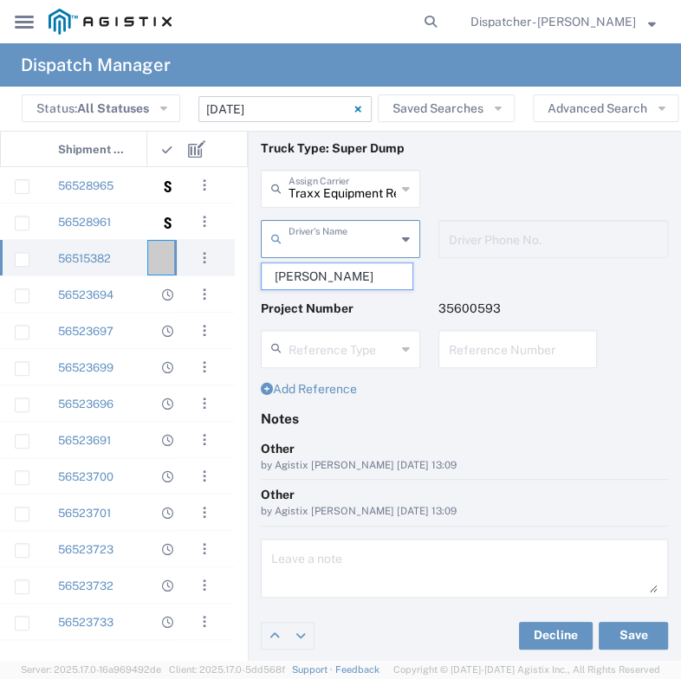
click at [325, 228] on input "text" at bounding box center [342, 238] width 107 height 30
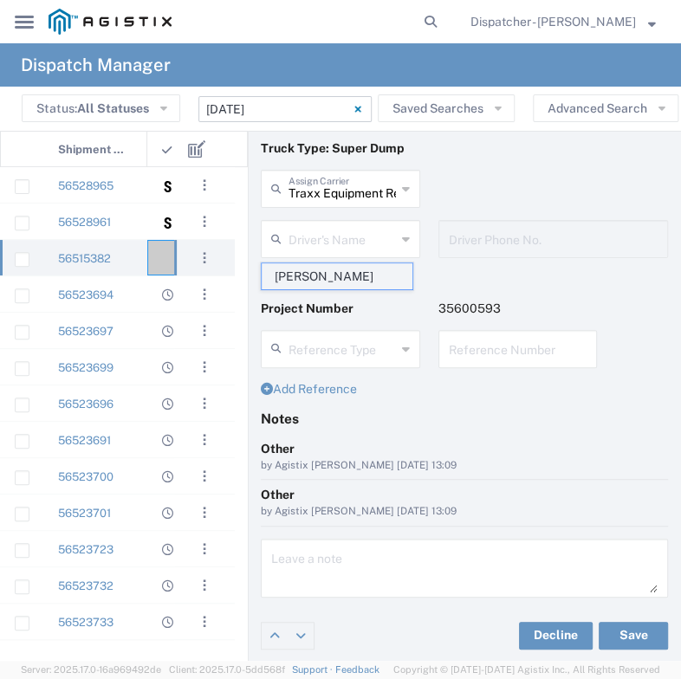
click at [317, 273] on span "[PERSON_NAME]" at bounding box center [337, 276] width 150 height 27
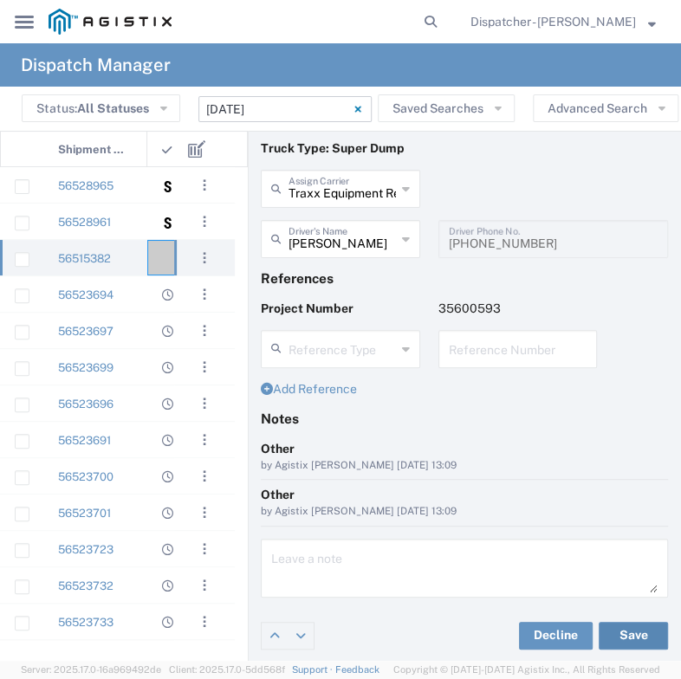
click at [613, 638] on button "Save" at bounding box center [633, 636] width 69 height 28
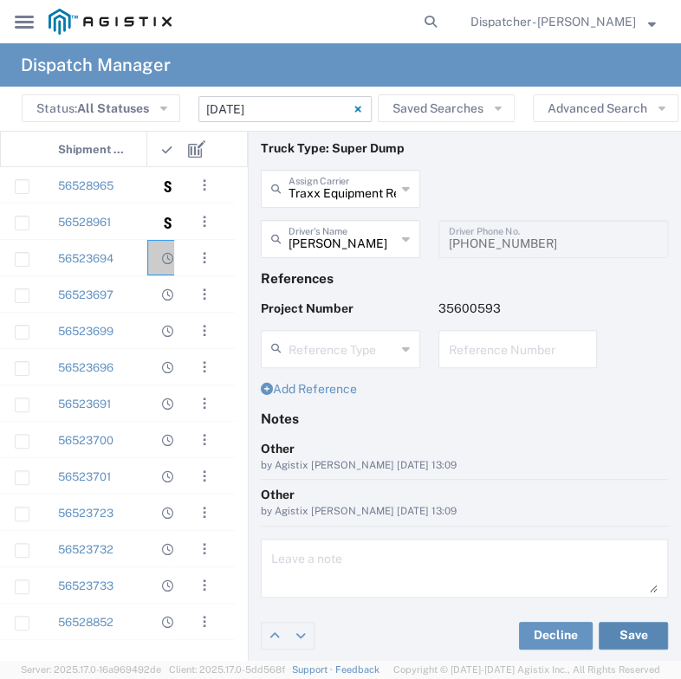
scroll to position [35, 0]
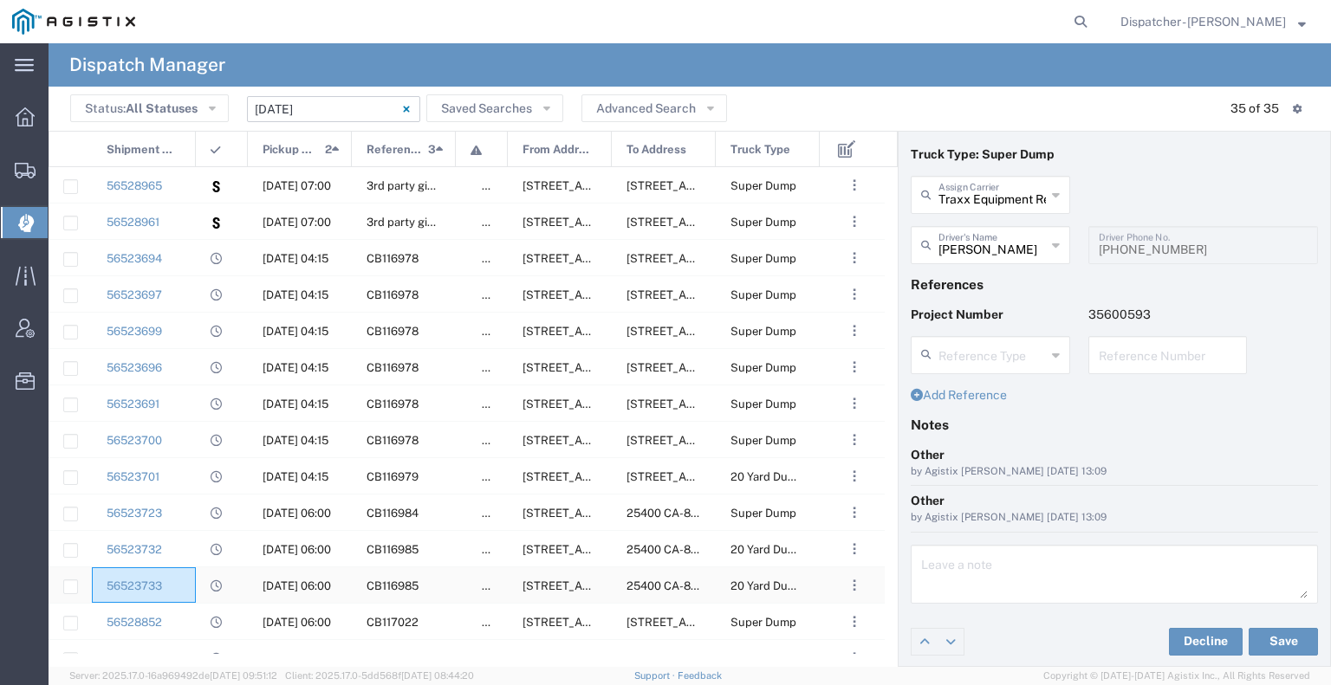
click at [192, 594] on div "56523733" at bounding box center [144, 586] width 104 height 36
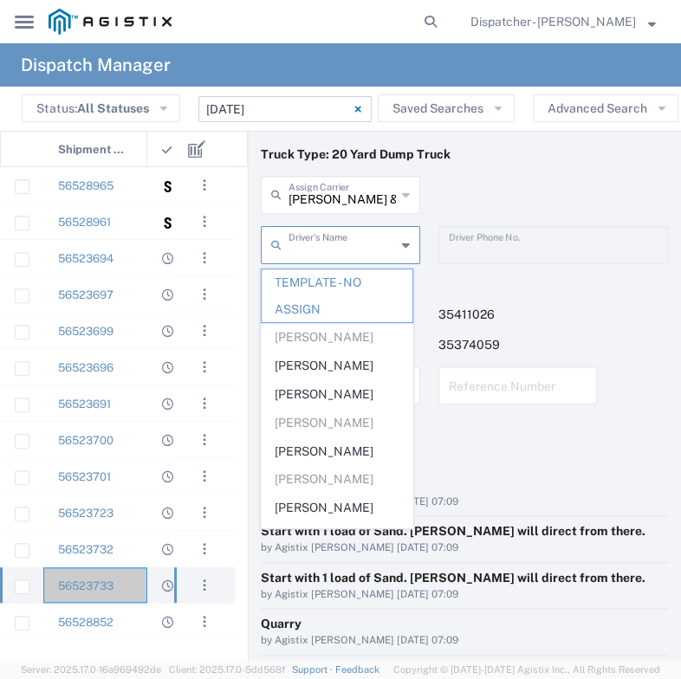
click at [324, 235] on input "text" at bounding box center [342, 244] width 107 height 30
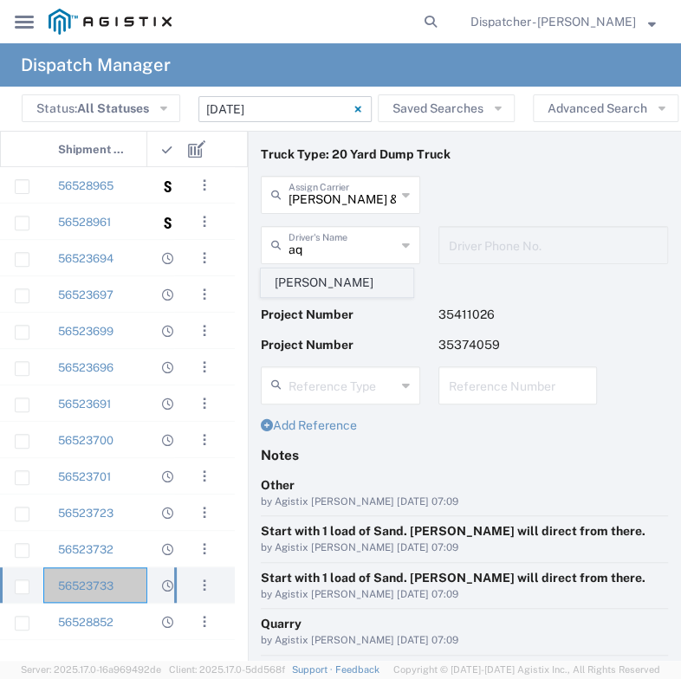
click at [304, 276] on span "[PERSON_NAME]" at bounding box center [337, 283] width 150 height 27
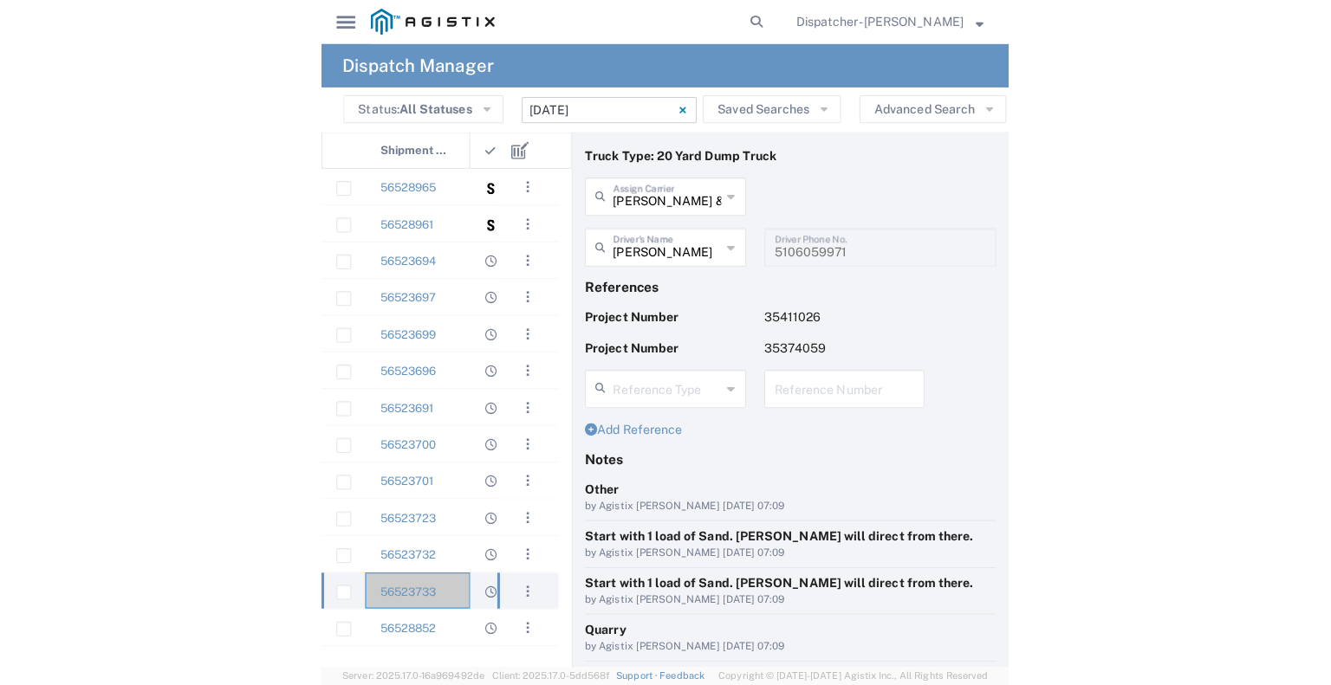
scroll to position [163, 0]
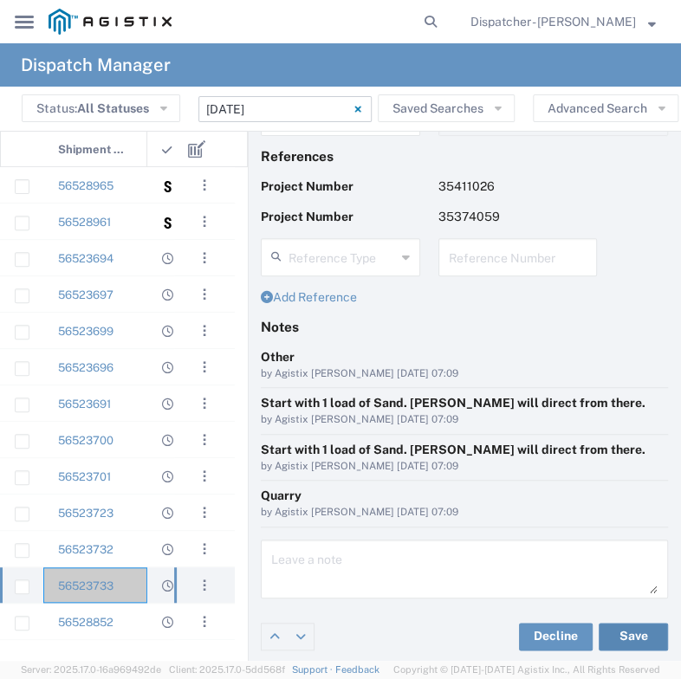
click at [620, 643] on button "Save" at bounding box center [633, 637] width 69 height 28
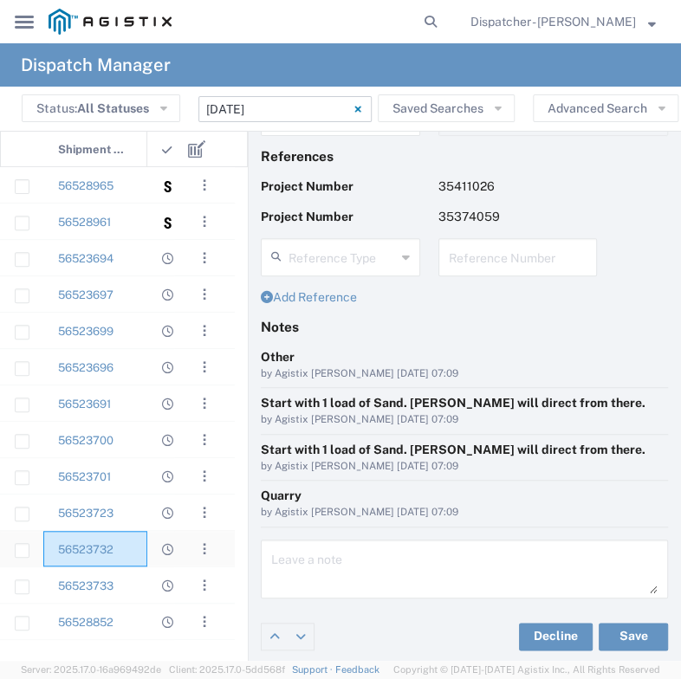
click at [129, 543] on div "56523732" at bounding box center [95, 549] width 104 height 36
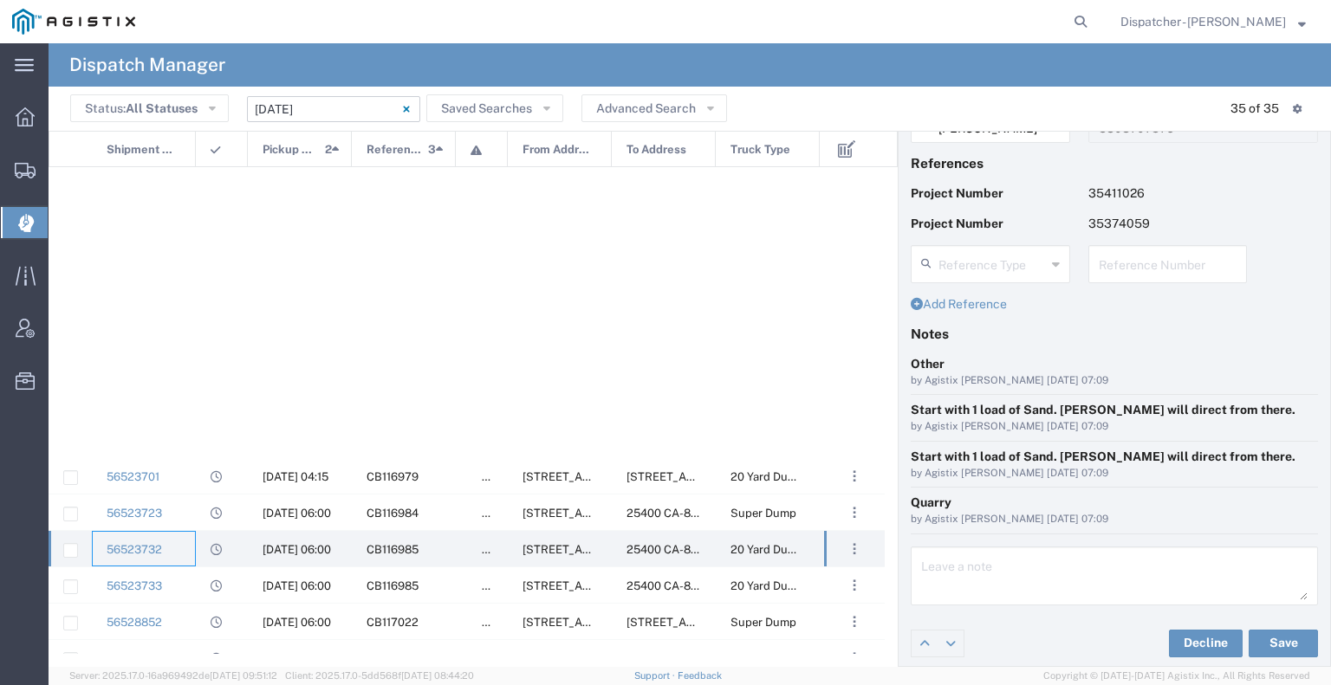
scroll to position [787, 0]
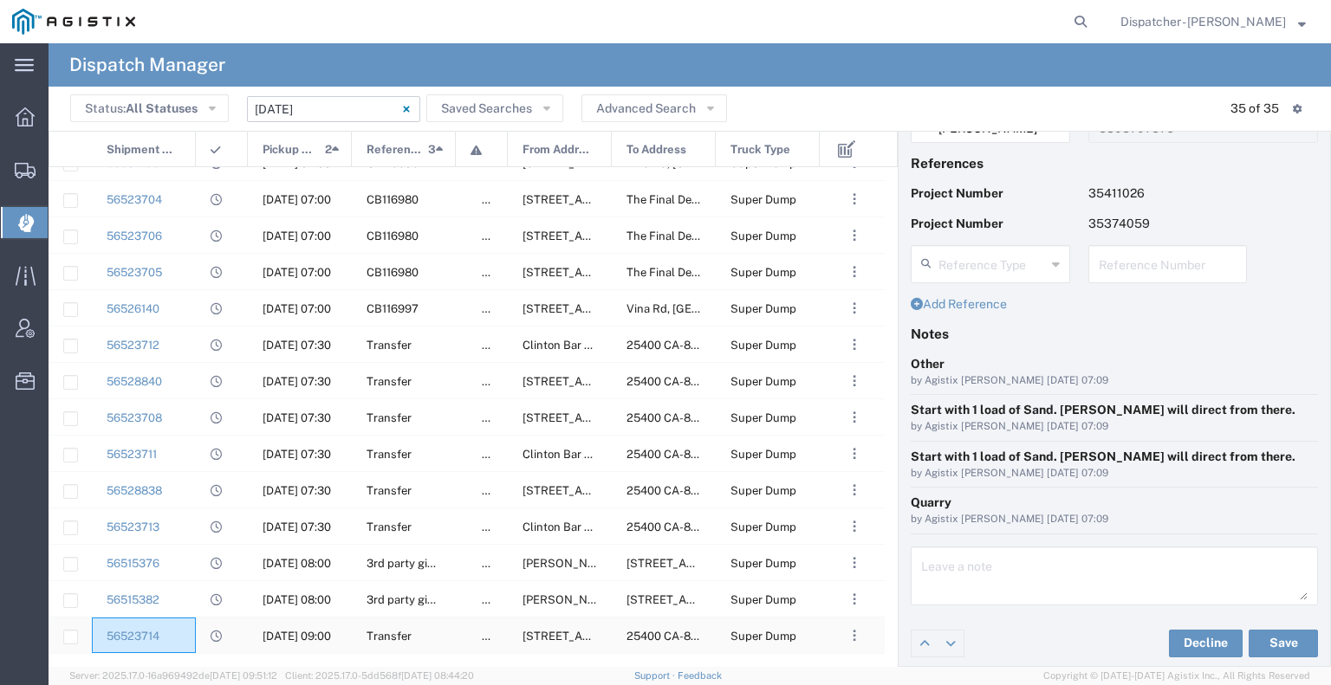
click at [173, 634] on div "56523714" at bounding box center [144, 636] width 104 height 36
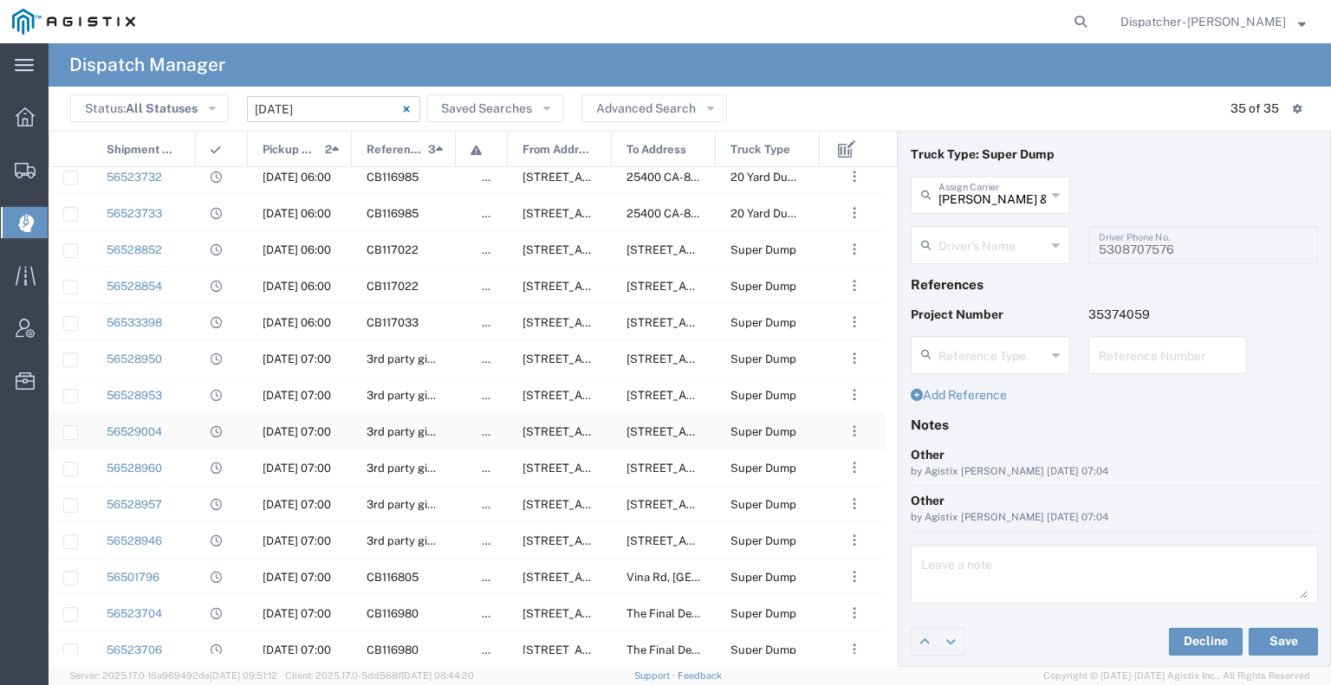
scroll to position [373, 0]
